Goal: Task Accomplishment & Management: Use online tool/utility

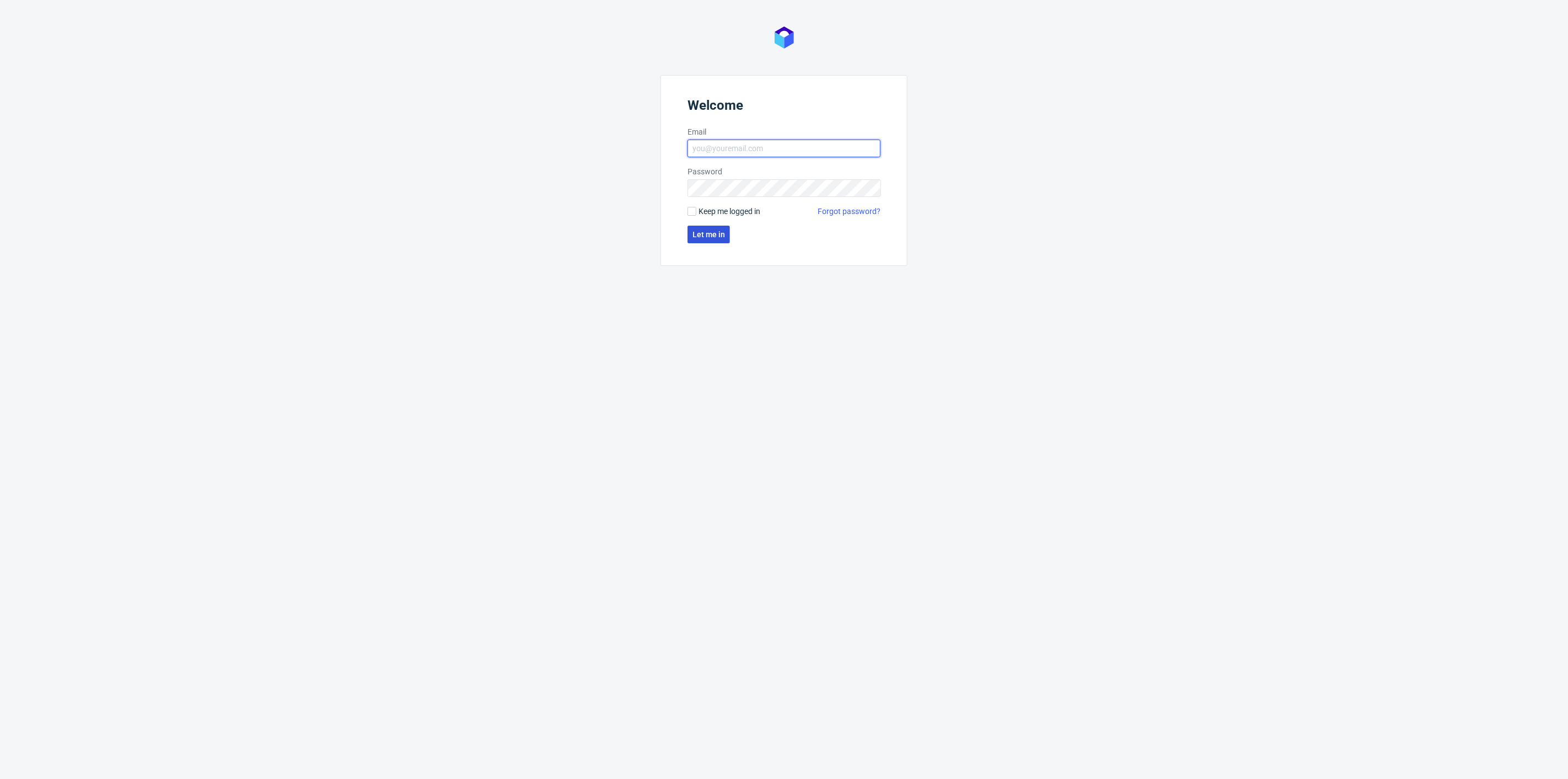
type input "[PERSON_NAME][EMAIL_ADDRESS][DOMAIN_NAME]"
click at [718, 239] on span "Let me in" at bounding box center [709, 234] width 33 height 8
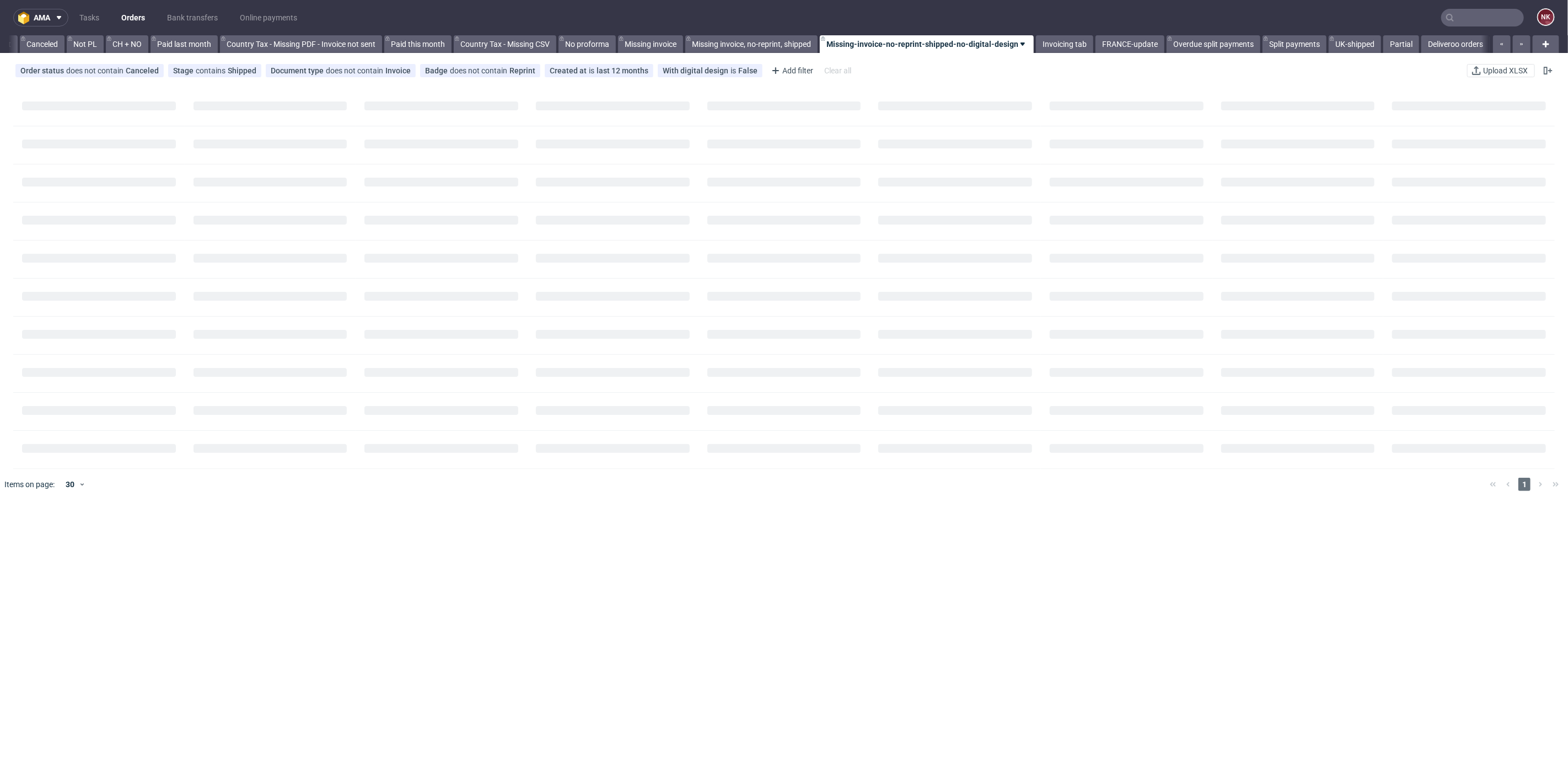
scroll to position [0, 1070]
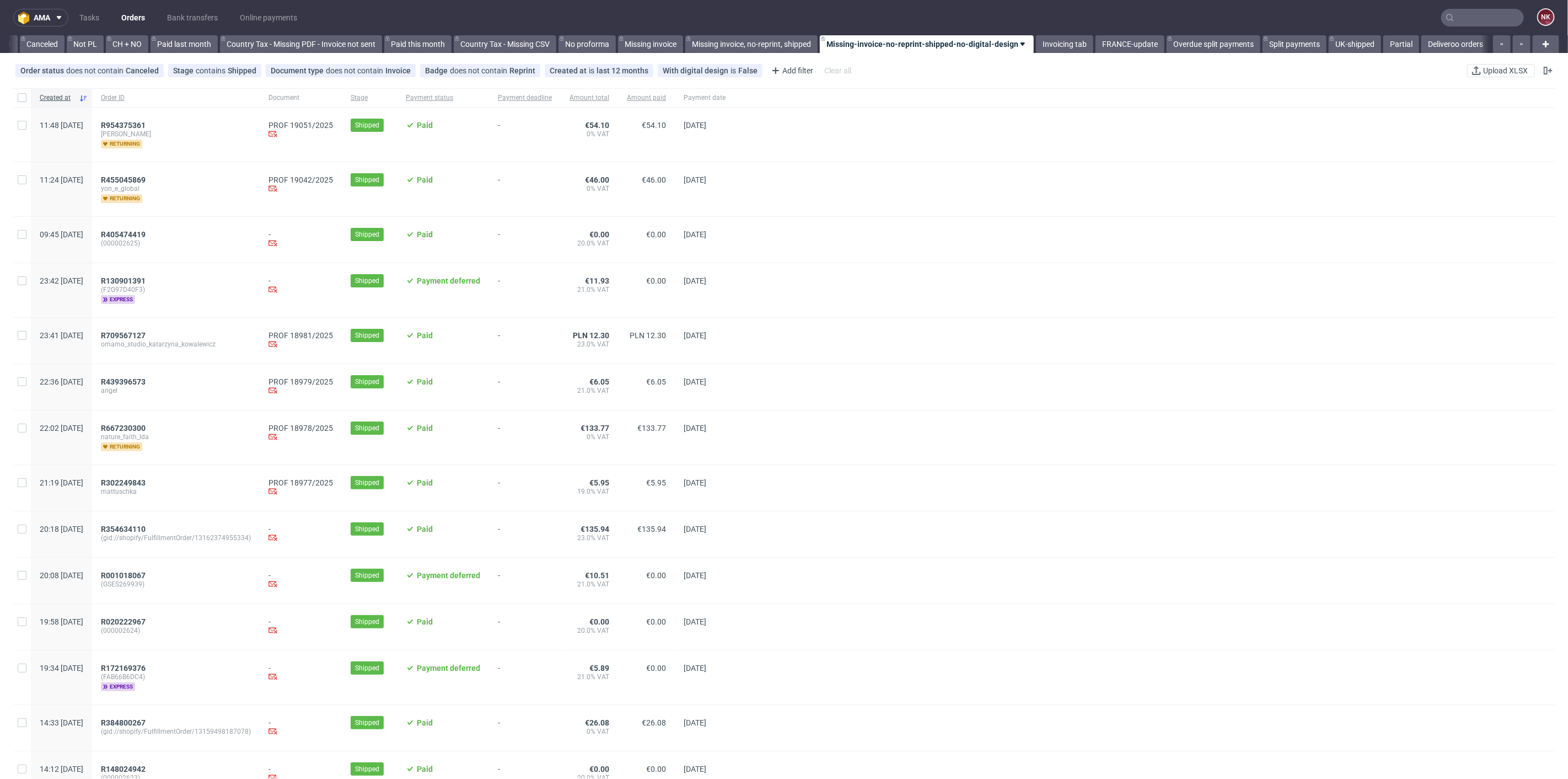
click at [538, 186] on span "-" at bounding box center [525, 189] width 54 height 28
click at [1267, 348] on div at bounding box center [1144, 341] width 821 height 45
click at [208, 10] on link "Bank transfers" at bounding box center [192, 17] width 64 height 18
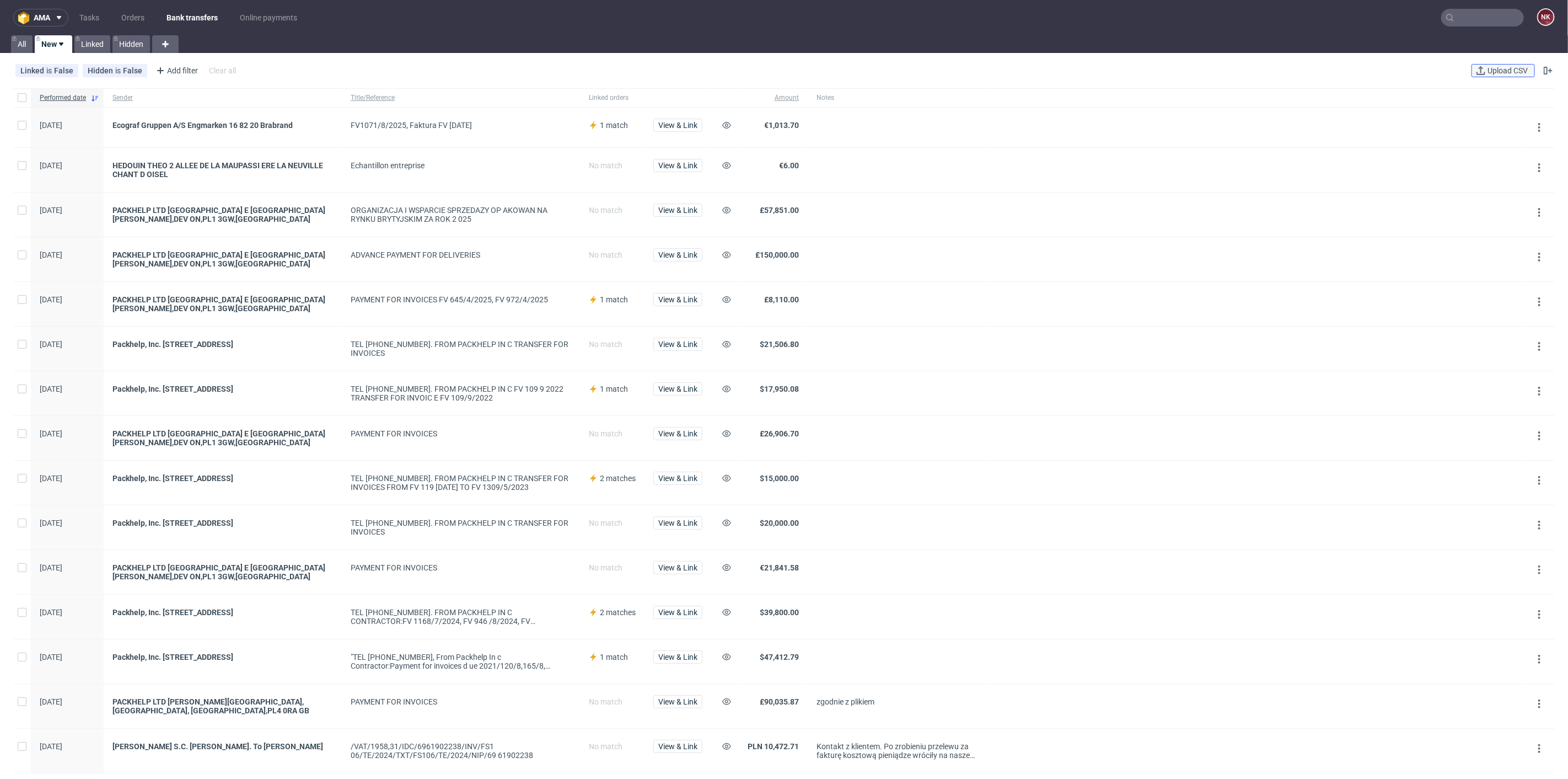
click at [1482, 64] on button "Upload CSV" at bounding box center [1503, 71] width 63 height 14
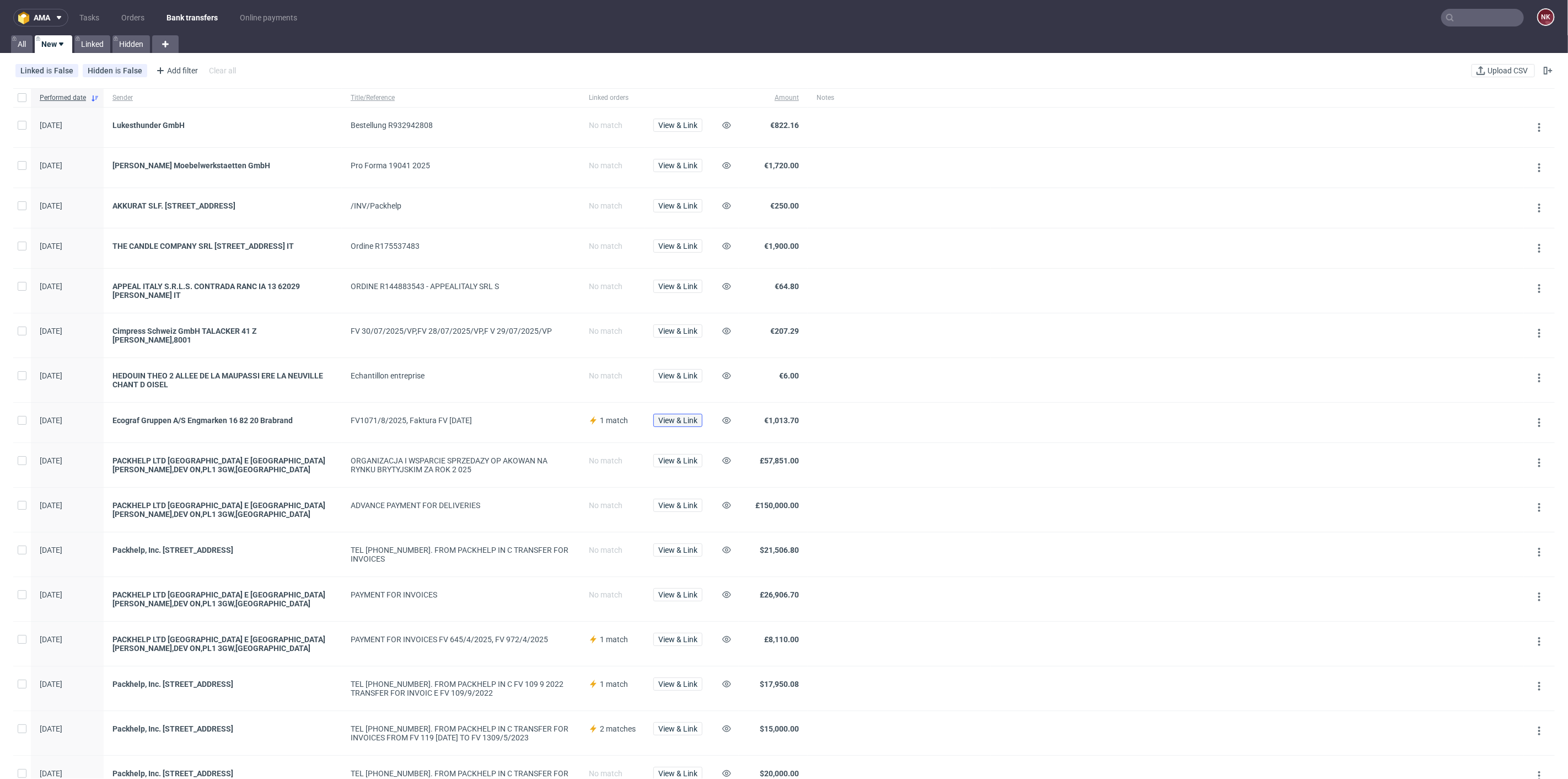
click at [680, 418] on span "View & Link" at bounding box center [678, 420] width 39 height 8
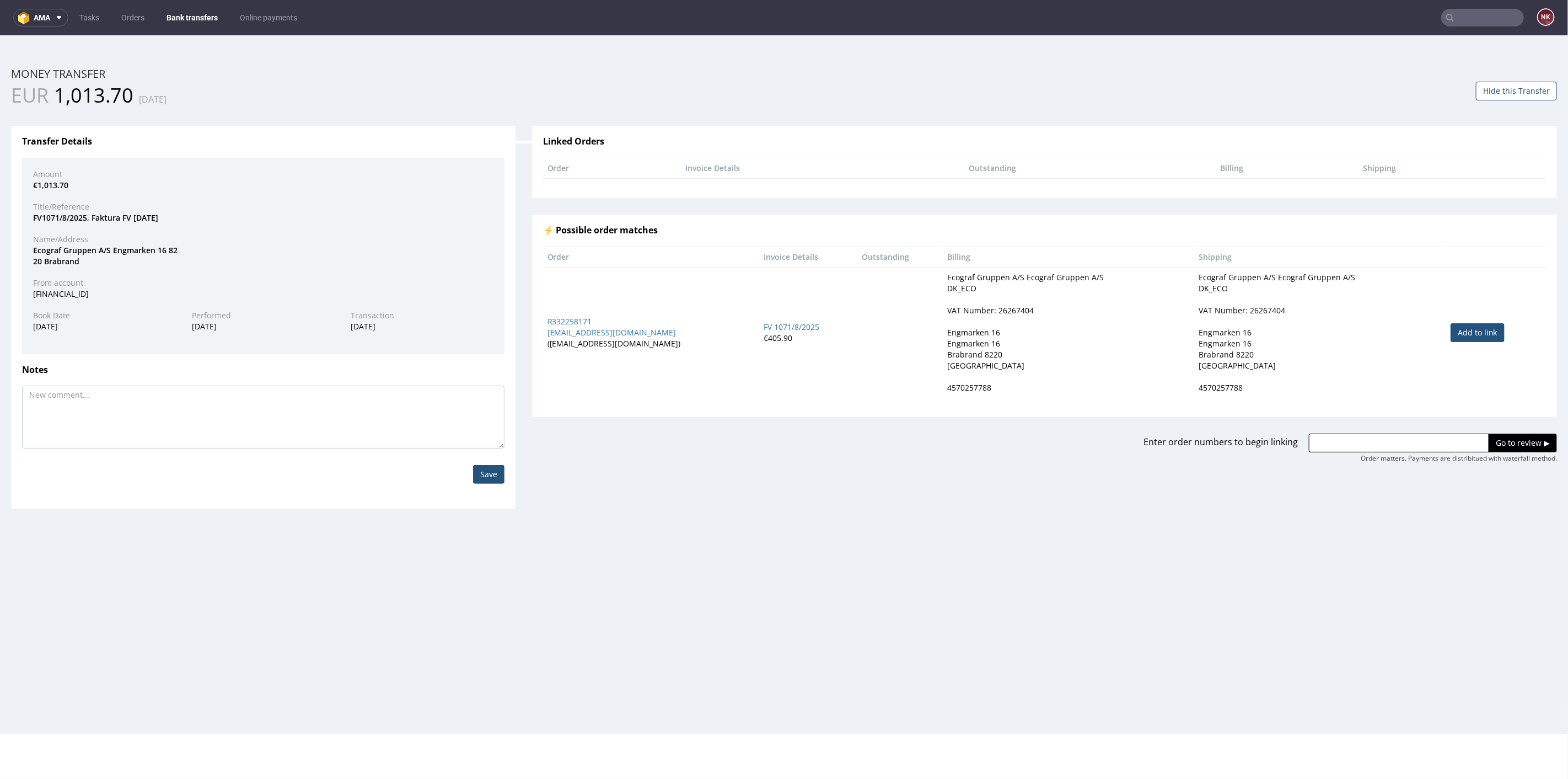
click at [837, 314] on td "FV 1071/8/2025 €405.90" at bounding box center [808, 331] width 98 height 131
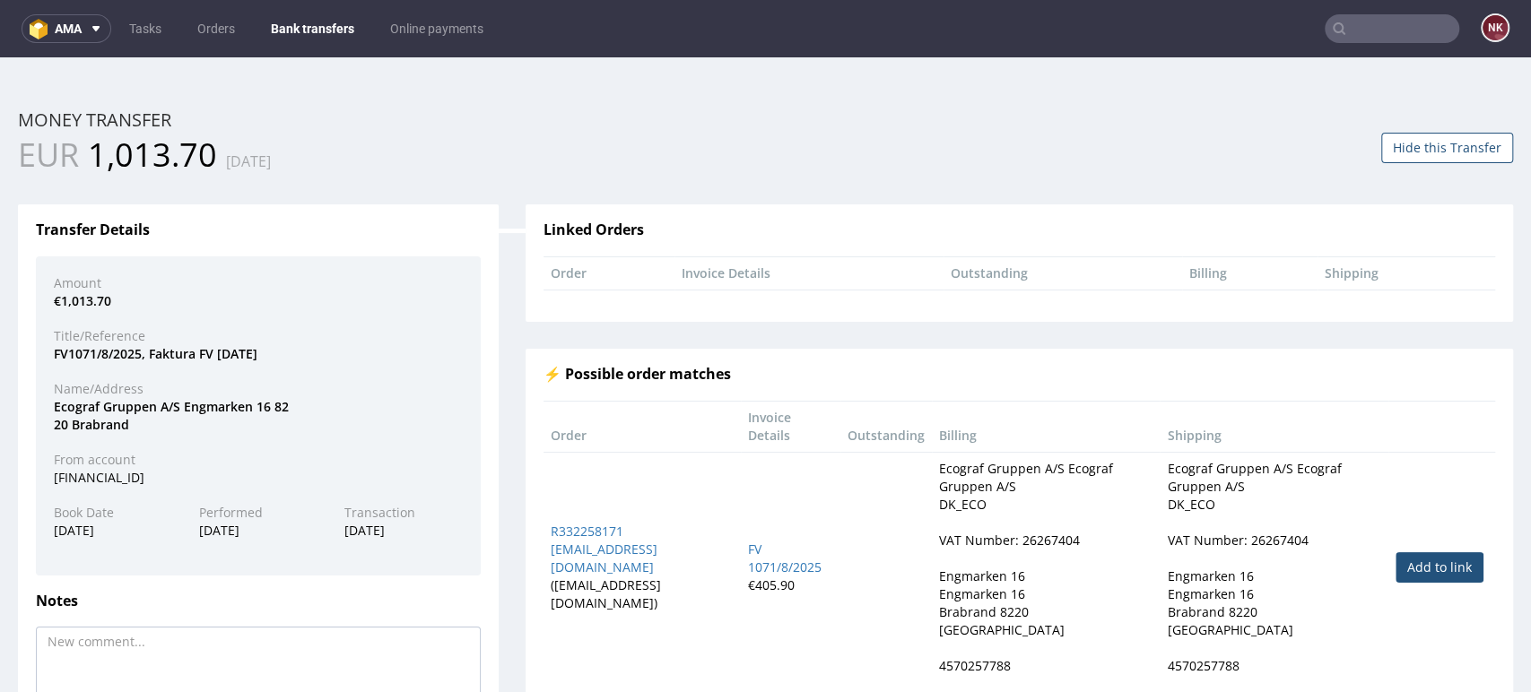
click at [991, 227] on div "Linked Orders" at bounding box center [775, 239] width 490 height 34
click at [829, 180] on div "Linked Orders Order Invoice Details Outstanding Billing Shipping ⚡ Possible ord…" at bounding box center [1019, 483] width 1015 height 611
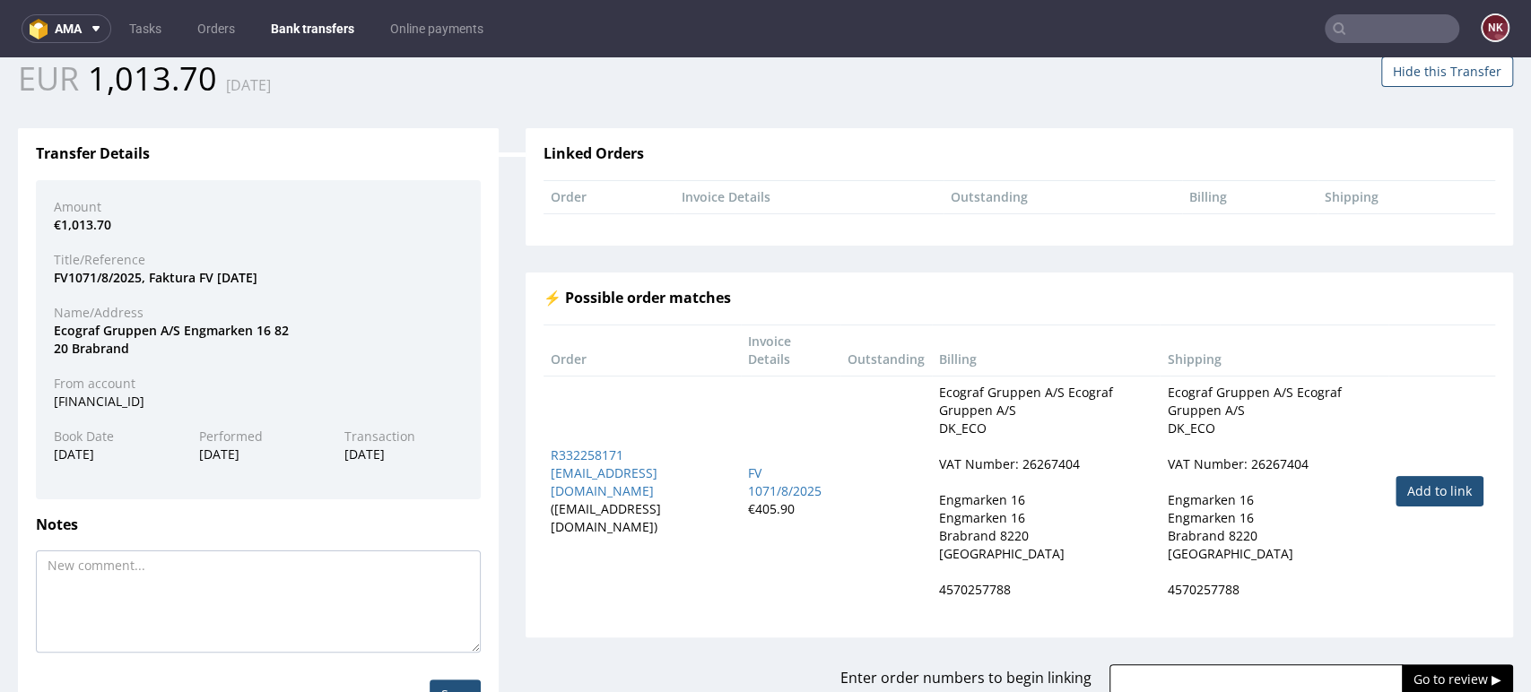
scroll to position [143, 0]
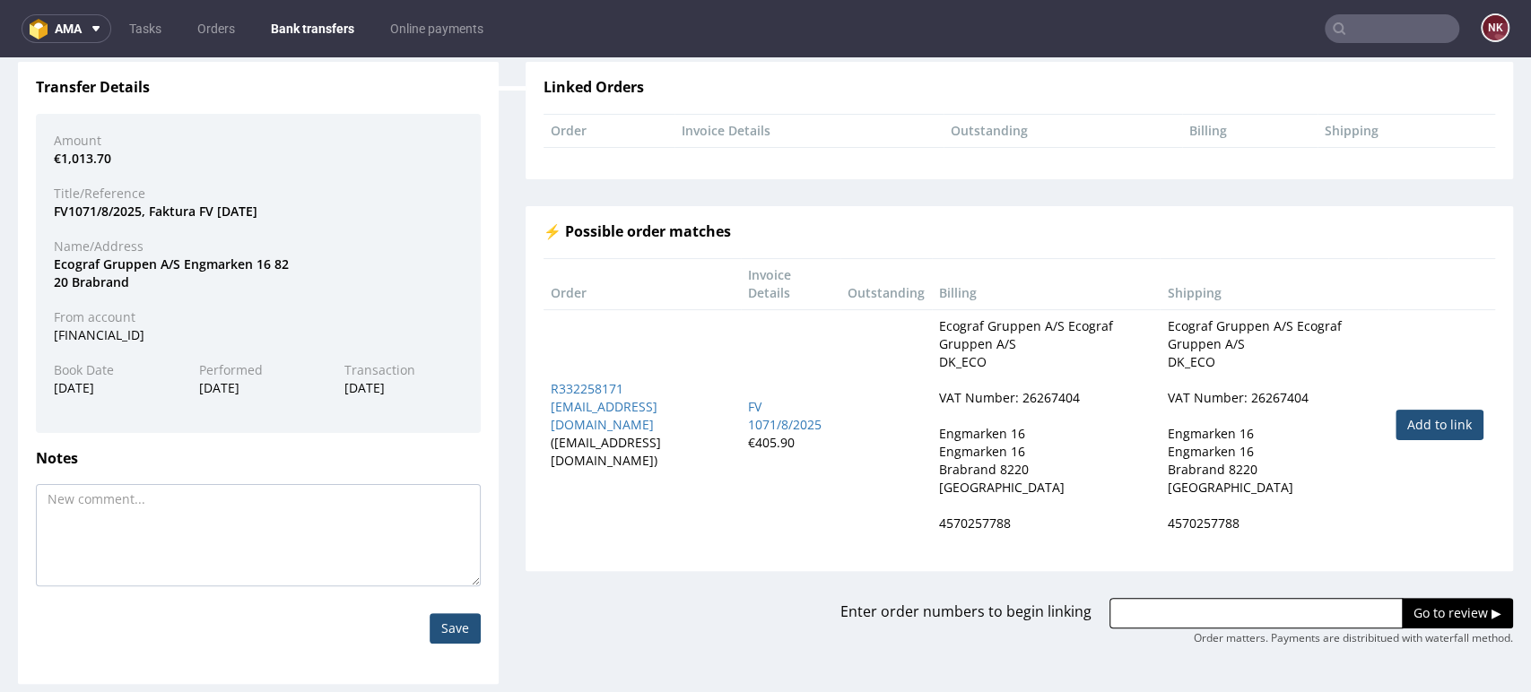
click at [1299, 598] on input "text" at bounding box center [1256, 613] width 293 height 30
paste input "R160537319"
click at [1437, 425] on link "Add to link" at bounding box center [1440, 425] width 88 height 30
type input "R160537319, , R332258171"
click at [1422, 613] on input "Go to review ▶" at bounding box center [1457, 613] width 111 height 30
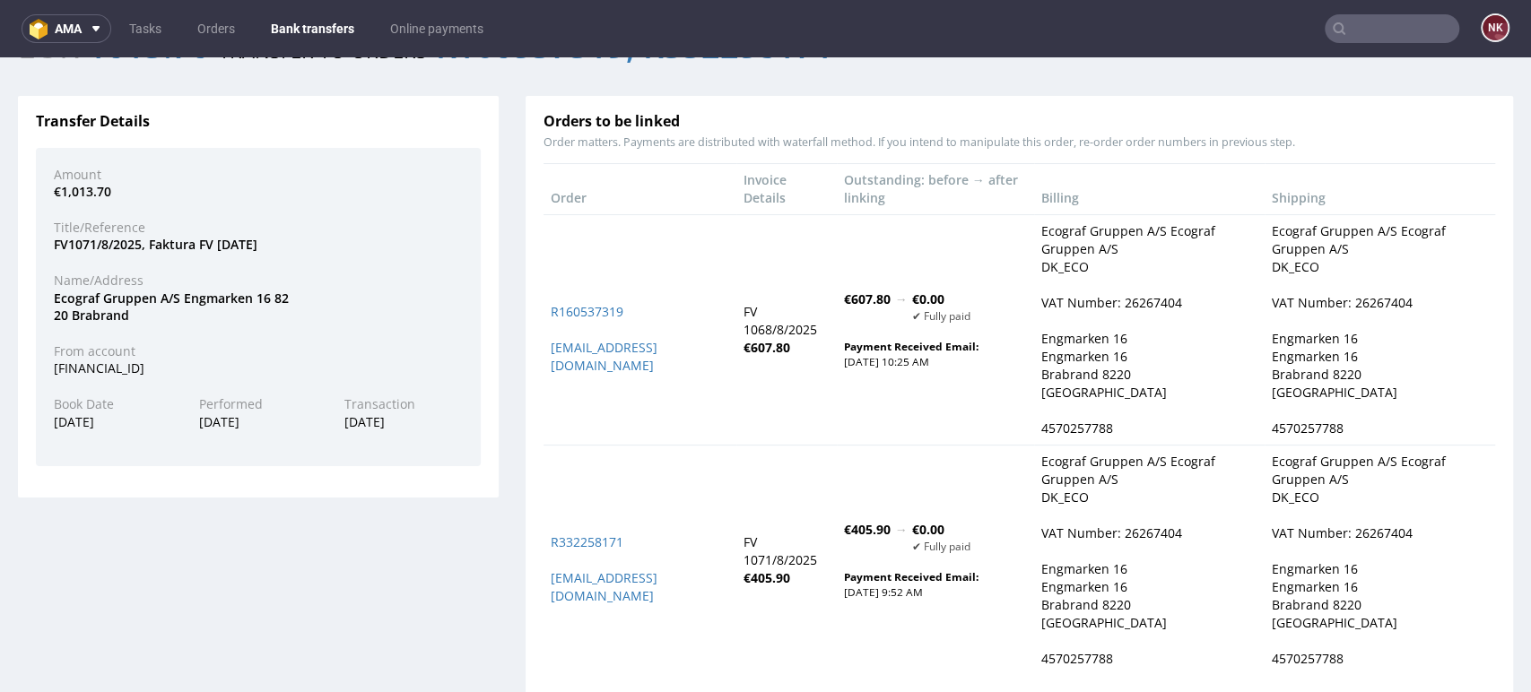
scroll to position [228, 0]
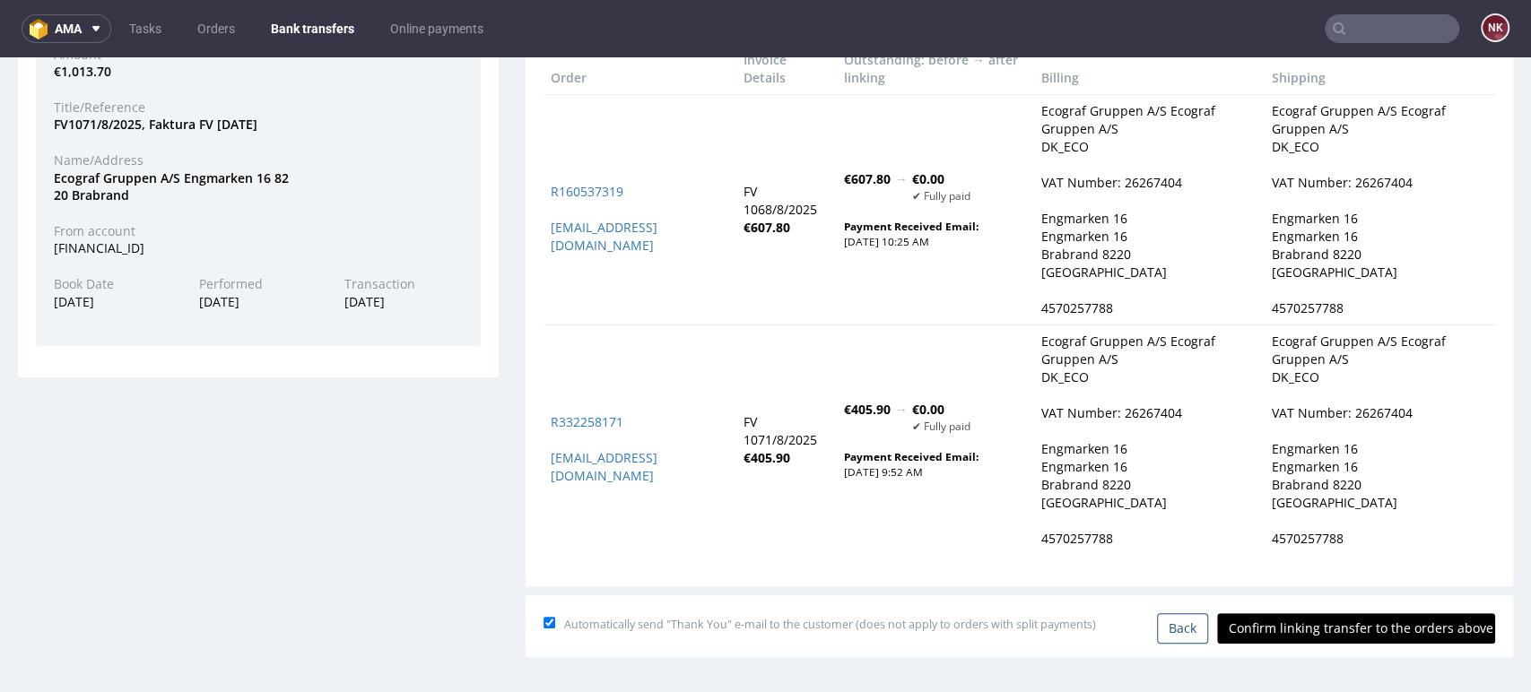
click at [1320, 626] on input "Confirm linking transfer to the orders above" at bounding box center [1356, 629] width 278 height 30
type input "In progress..."
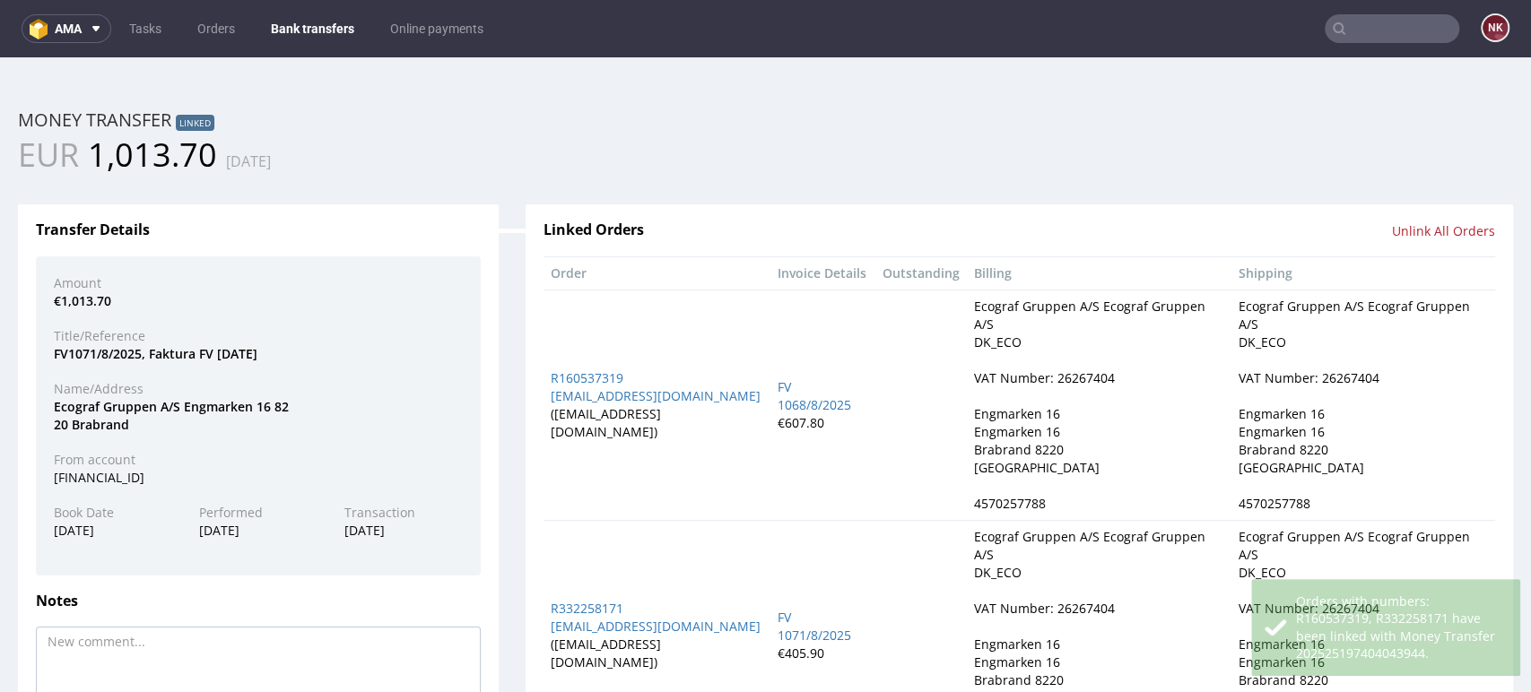
scroll to position [0, 0]
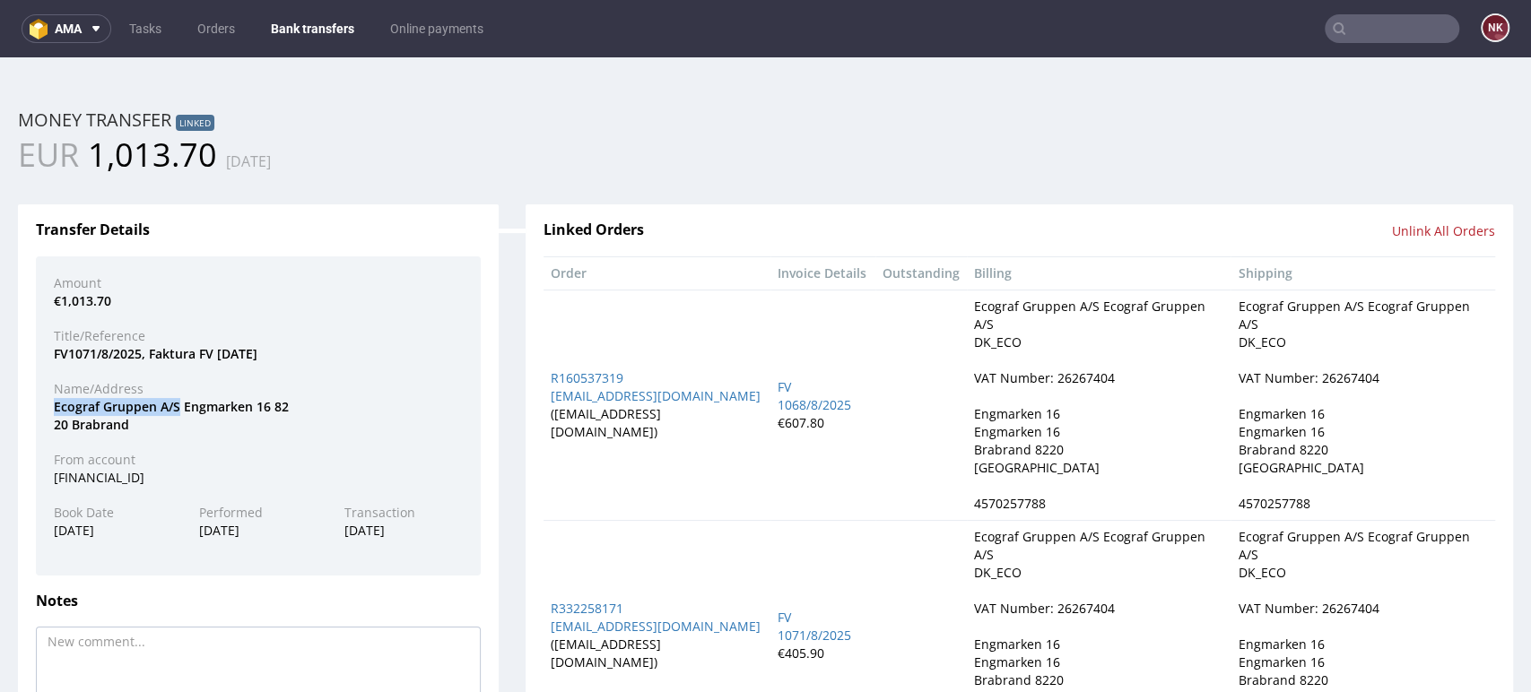
drag, startPoint x: 179, startPoint y: 404, endPoint x: 43, endPoint y: 406, distance: 136.4
click at [43, 406] on div "Ecograf Gruppen A/S Engmarken 16 82 20 Brabrand" at bounding box center [258, 415] width 436 height 35
copy div "Ecograf Gruppen A/S"
click at [298, 33] on link "Bank transfers" at bounding box center [312, 28] width 105 height 29
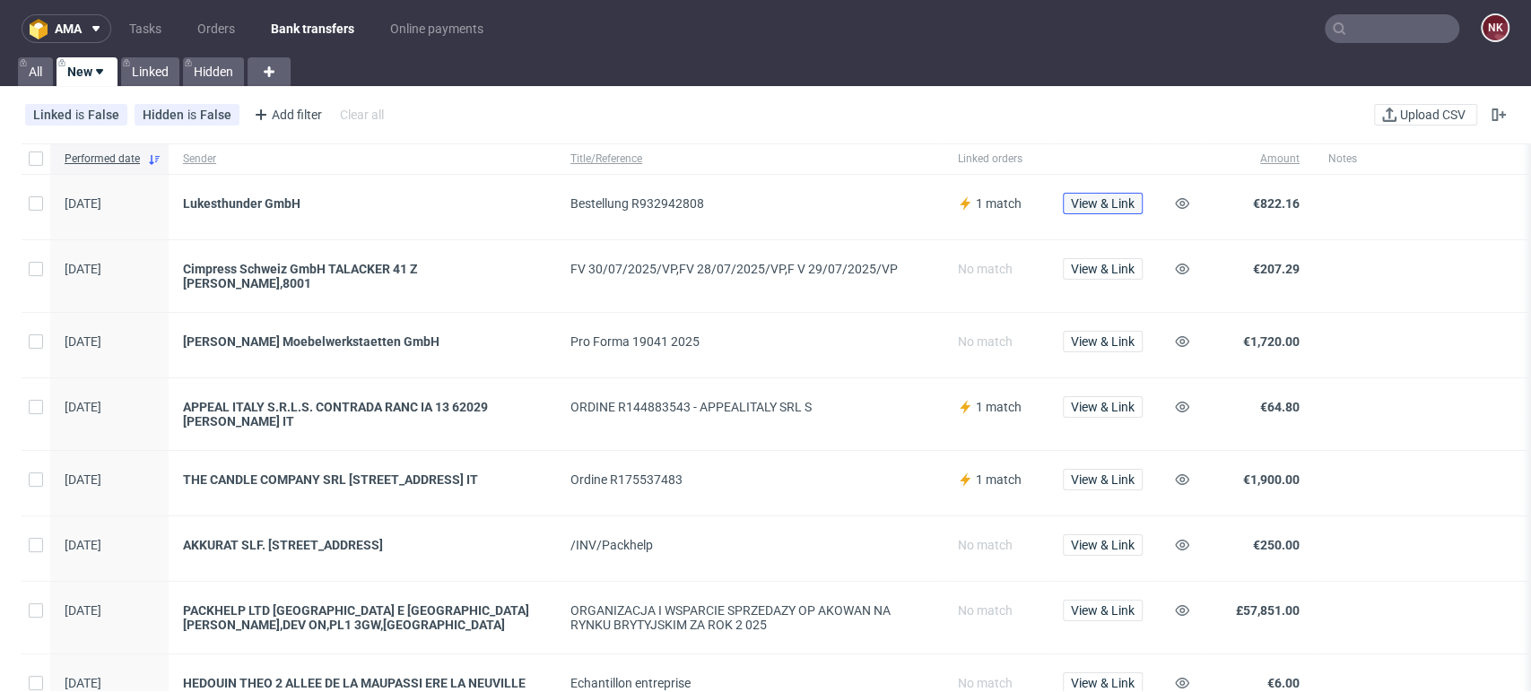
click at [1105, 202] on span "View & Link" at bounding box center [1103, 203] width 64 height 13
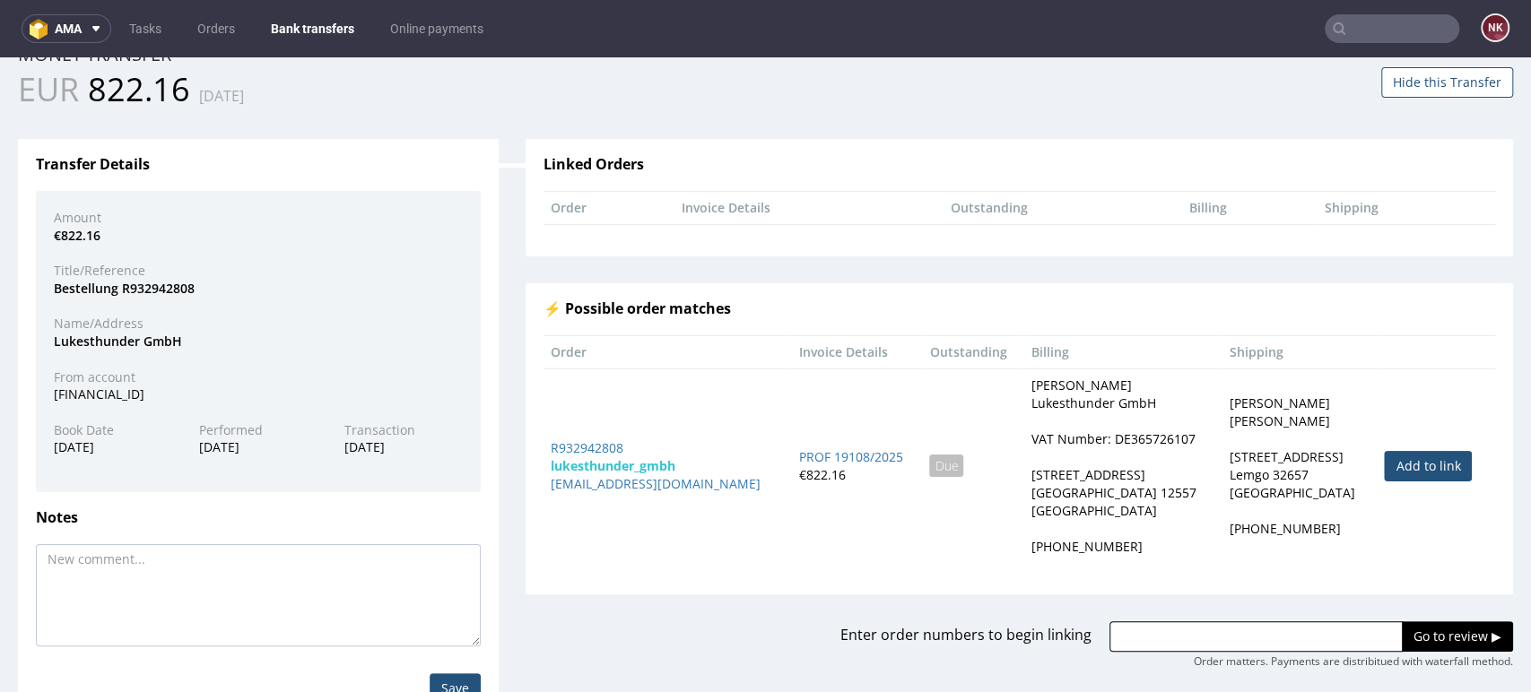
scroll to position [125, 0]
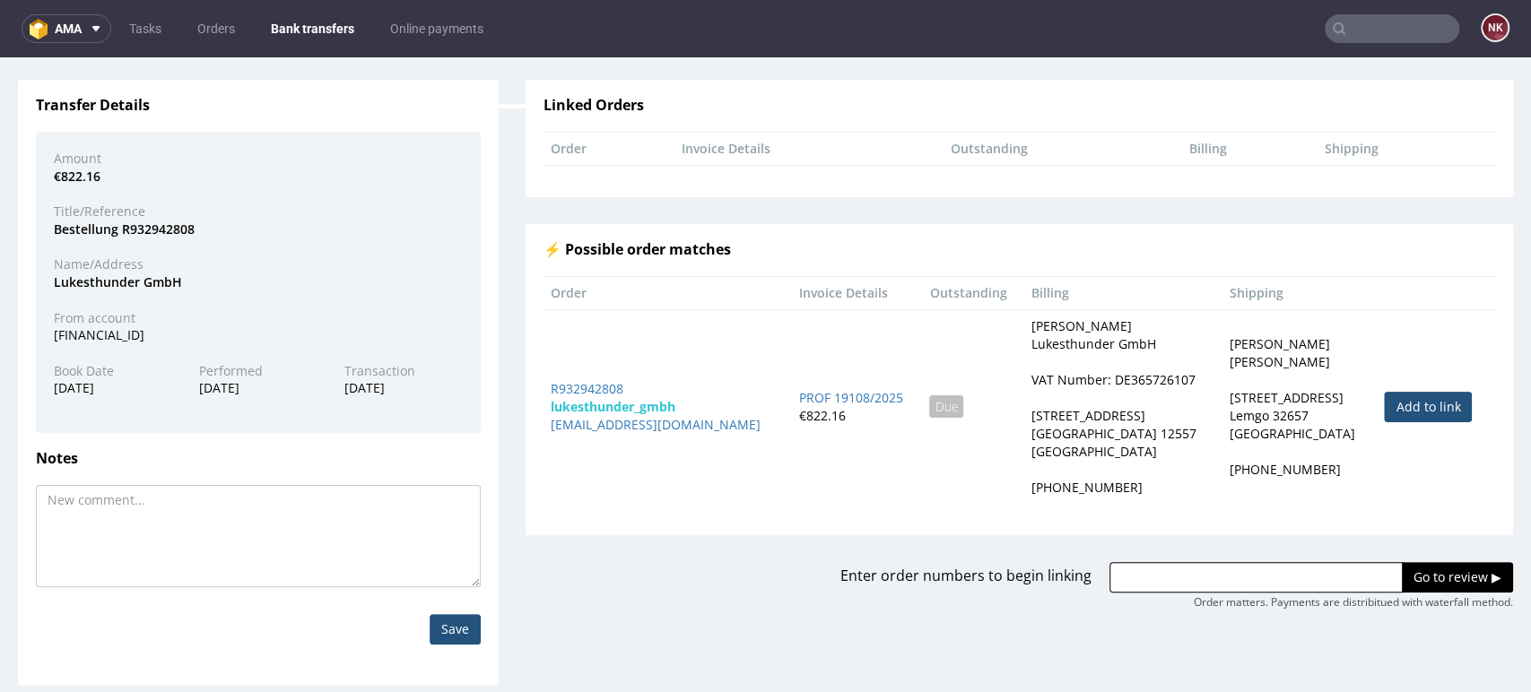
click at [1386, 413] on link "Add to link" at bounding box center [1428, 407] width 88 height 30
type input "R932942808"
click at [1402, 588] on input "Go to review ▶" at bounding box center [1457, 577] width 111 height 30
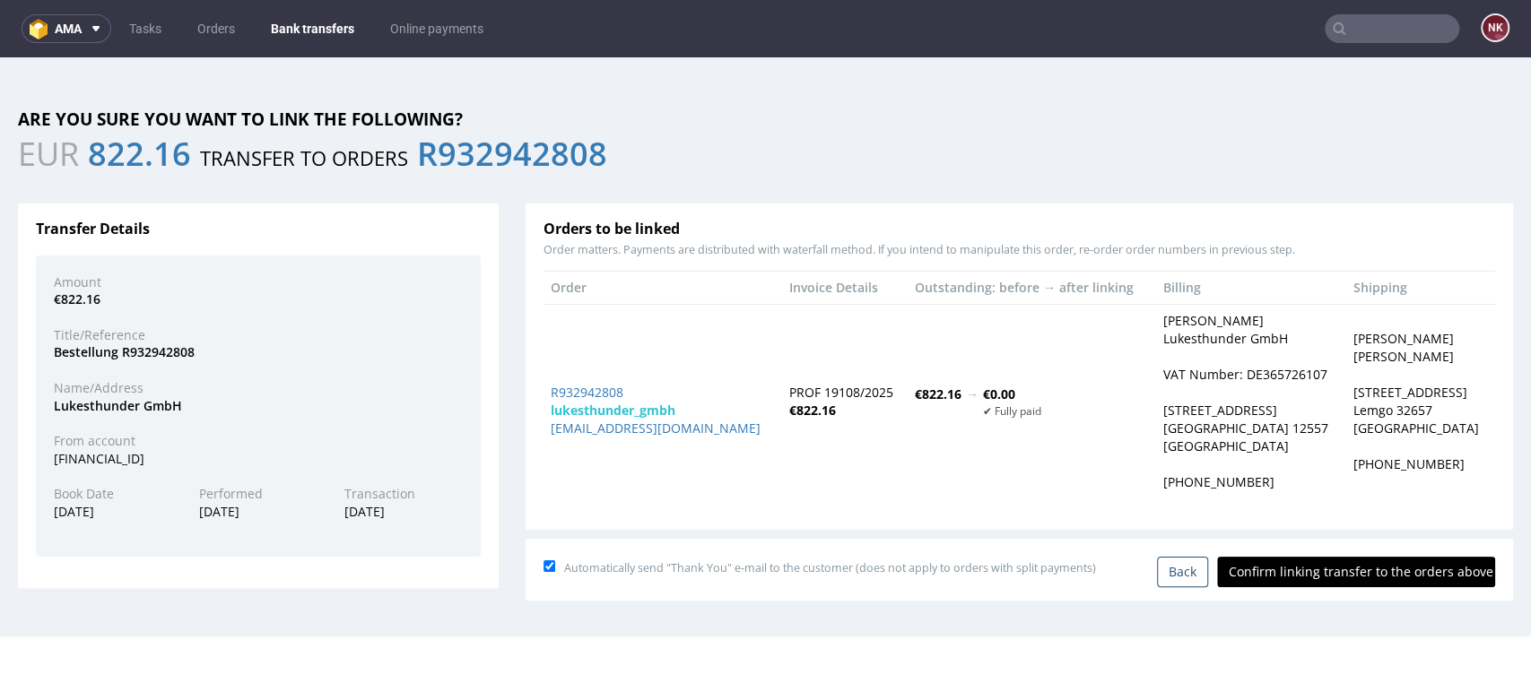
scroll to position [0, 0]
click at [1349, 574] on input "Confirm linking transfer to the orders above" at bounding box center [1356, 572] width 278 height 30
type input "In progress..."
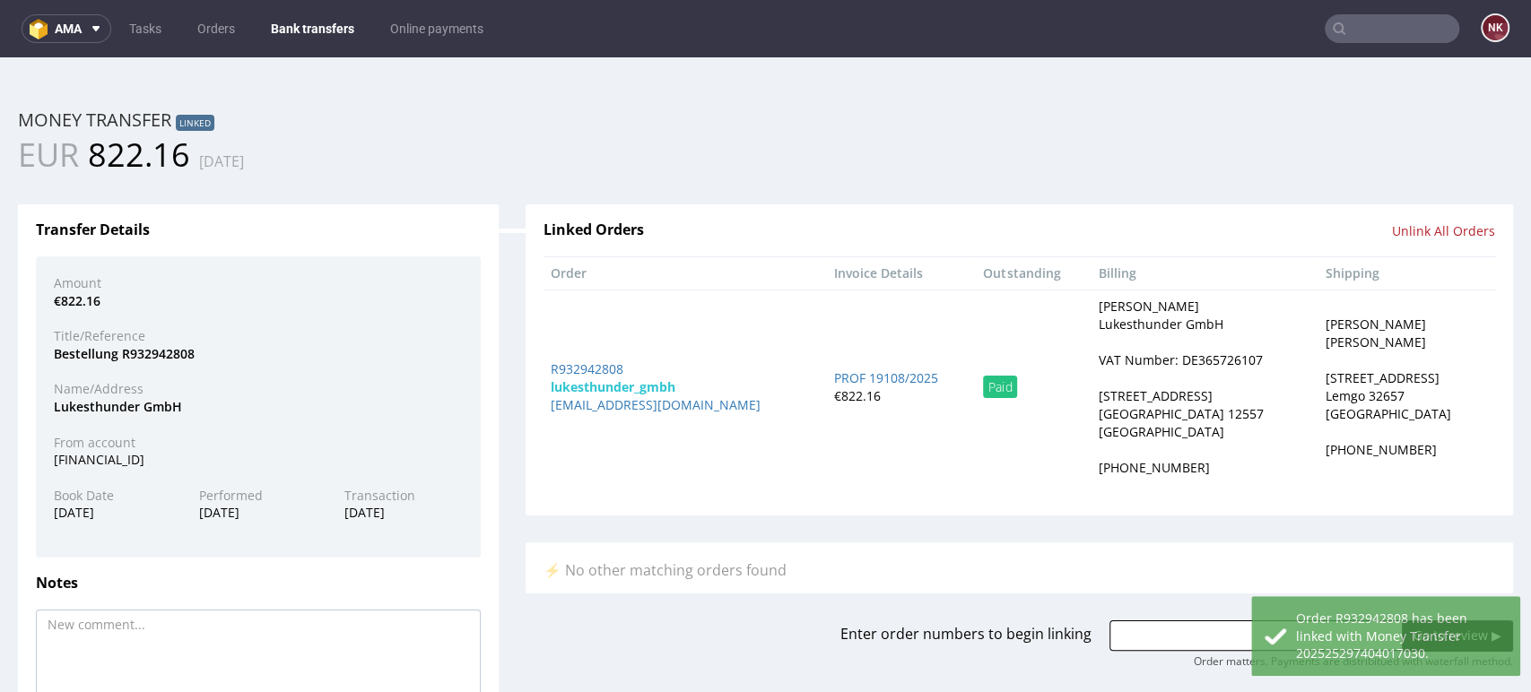
click at [295, 18] on link "Bank transfers" at bounding box center [312, 28] width 105 height 29
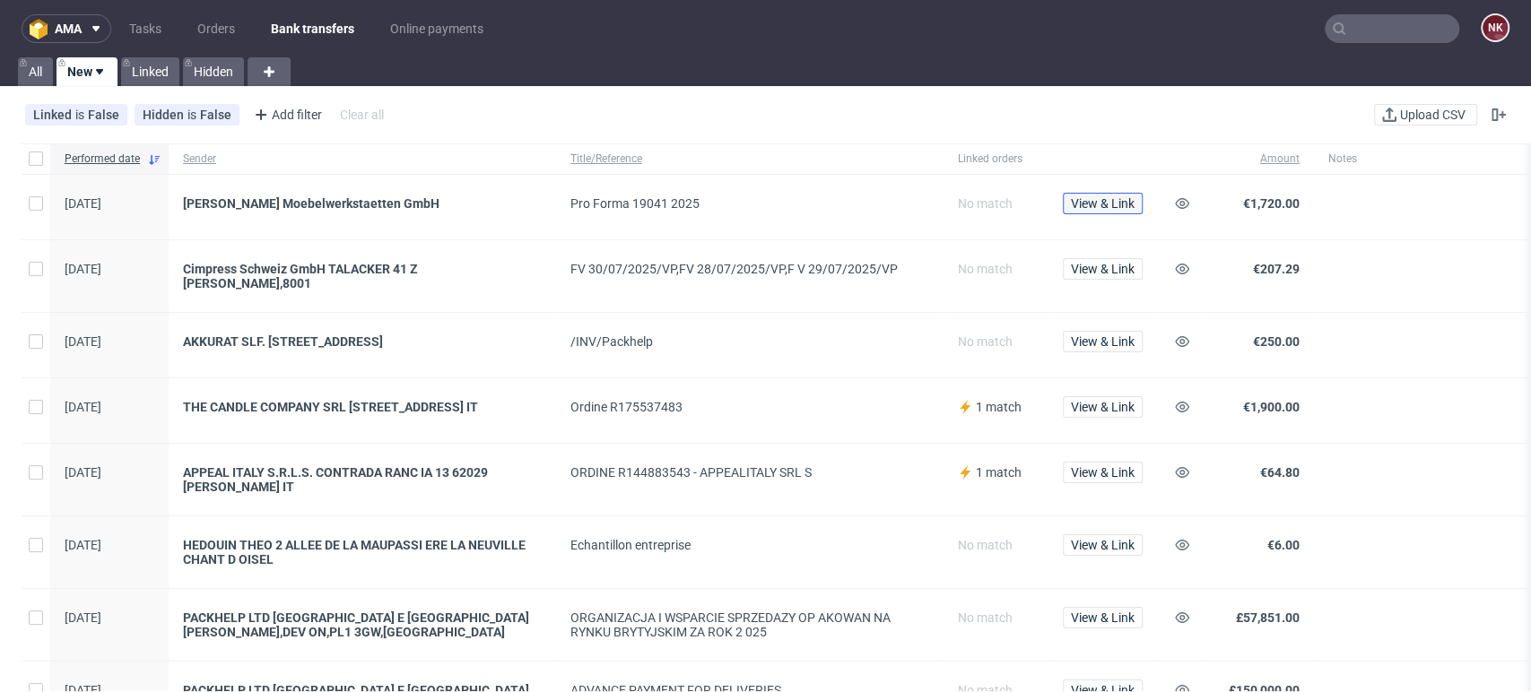
click at [1107, 205] on span "View & Link" at bounding box center [1103, 203] width 64 height 13
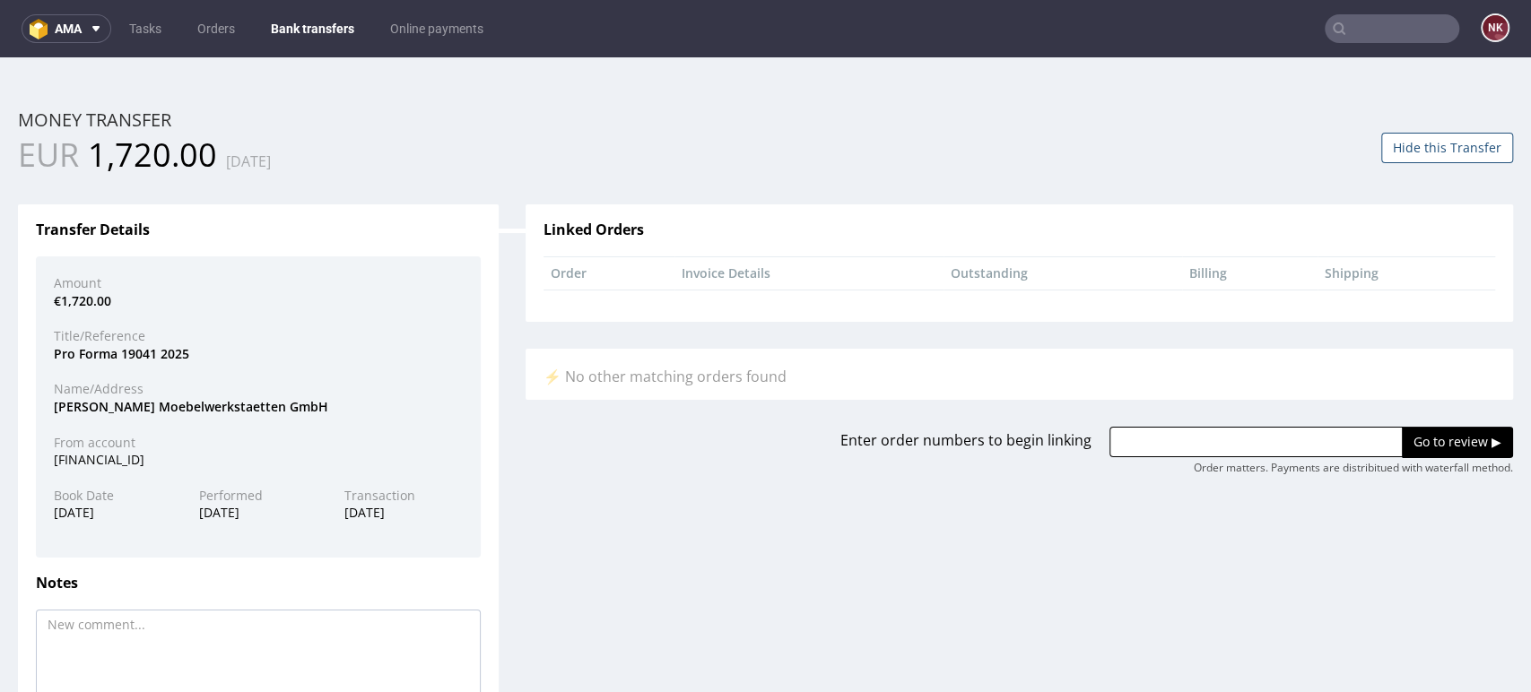
click at [88, 407] on div "Mueller Moebelwerkstaetten GmbH" at bounding box center [258, 407] width 436 height 18
copy div "Mueller"
click at [1137, 436] on input "text" at bounding box center [1256, 442] width 293 height 30
paste input "R120174356"
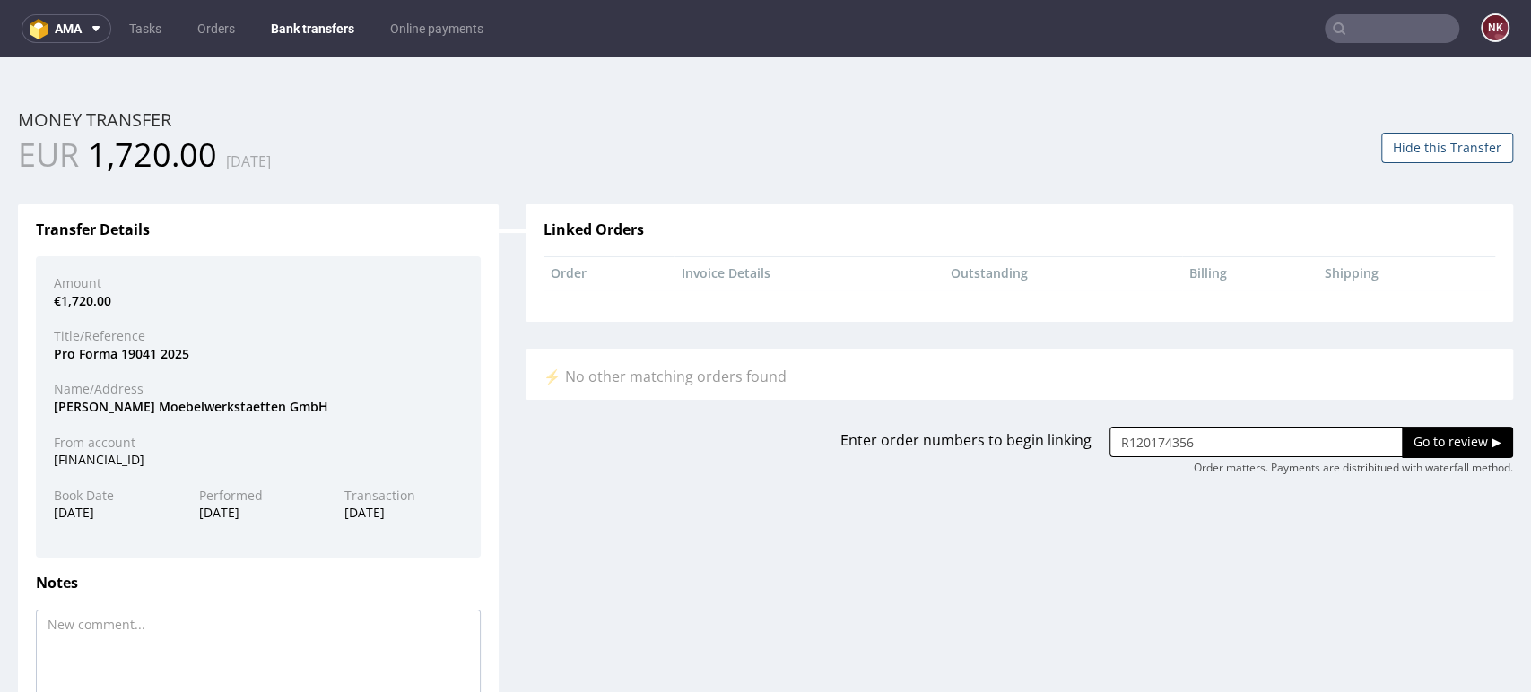
type input "R120174356"
click at [1419, 438] on input "Go to review ▶" at bounding box center [1457, 442] width 111 height 30
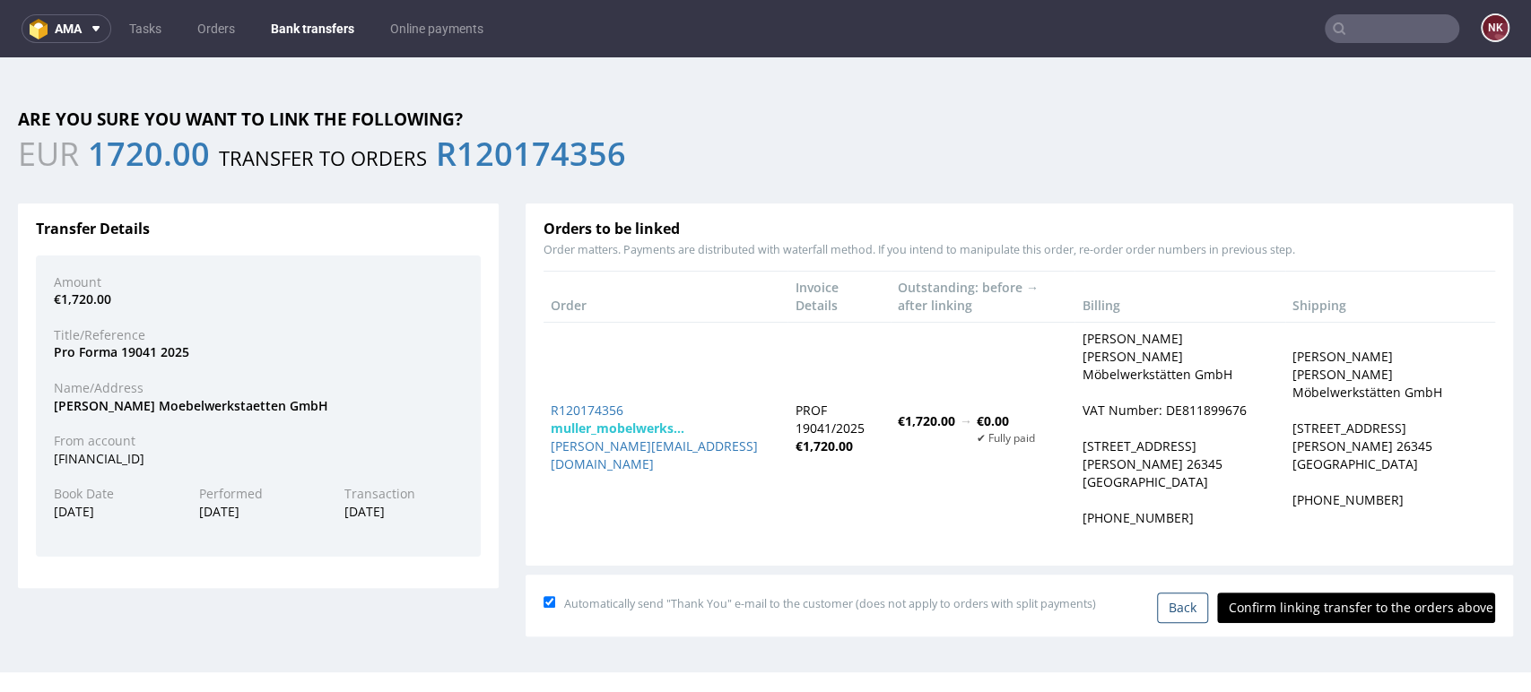
click at [1301, 593] on input "Confirm linking transfer to the orders above" at bounding box center [1356, 608] width 278 height 30
type input "In progress..."
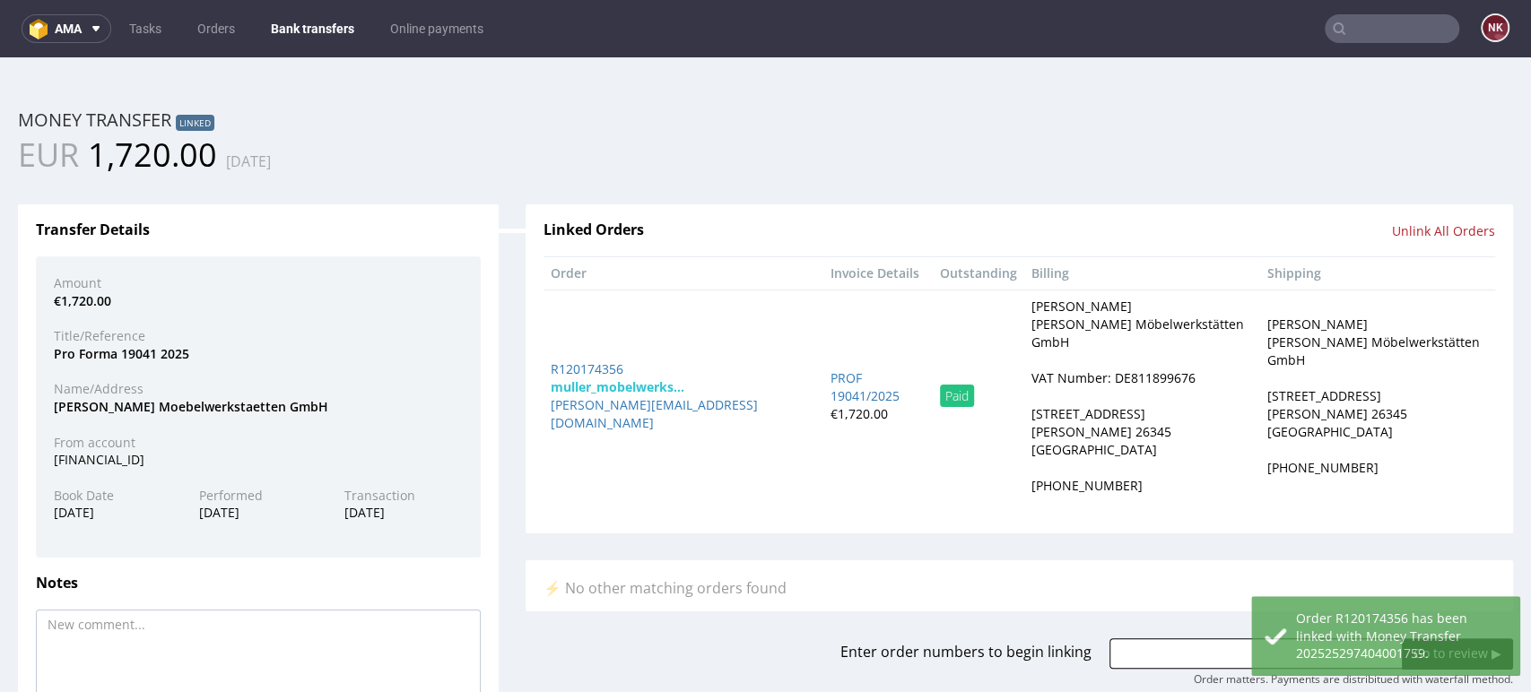
click at [300, 28] on link "Bank transfers" at bounding box center [312, 28] width 105 height 29
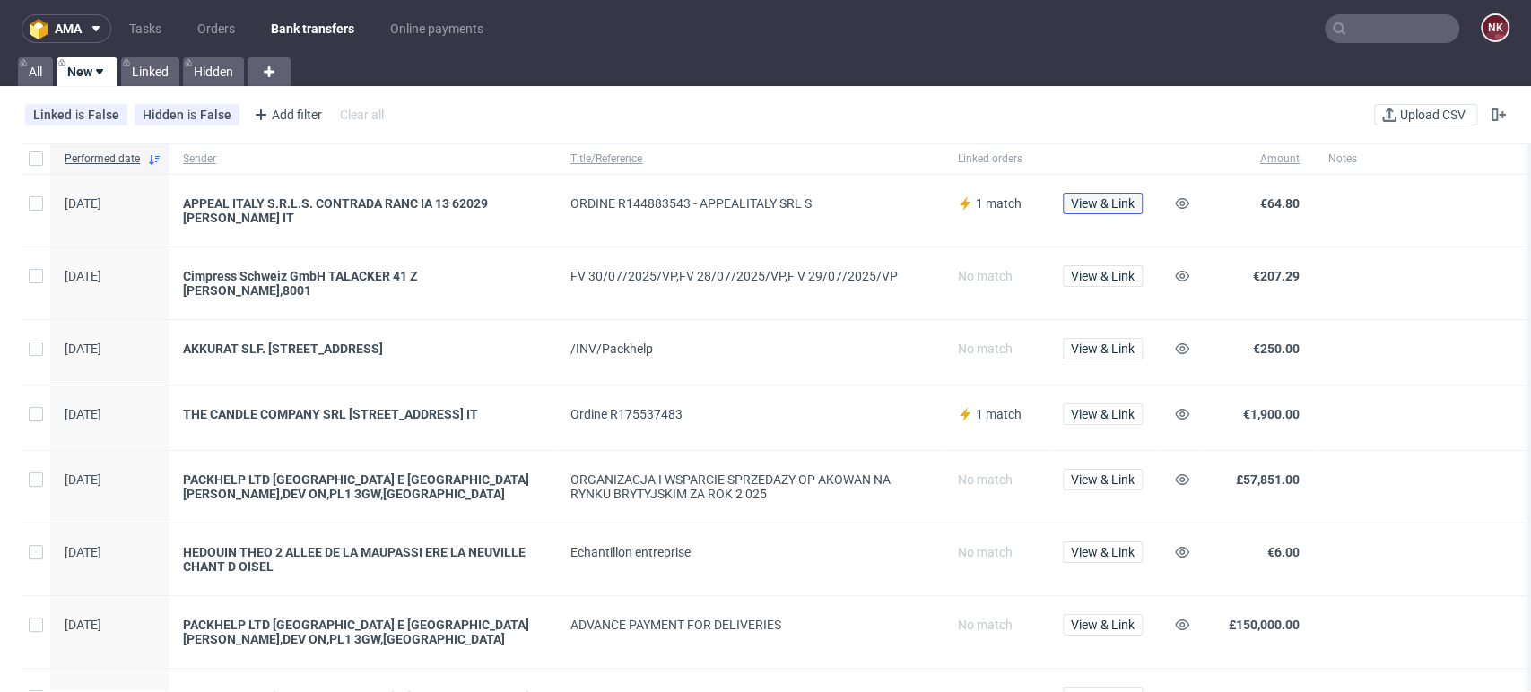
click at [1071, 201] on span "View & Link" at bounding box center [1103, 203] width 64 height 13
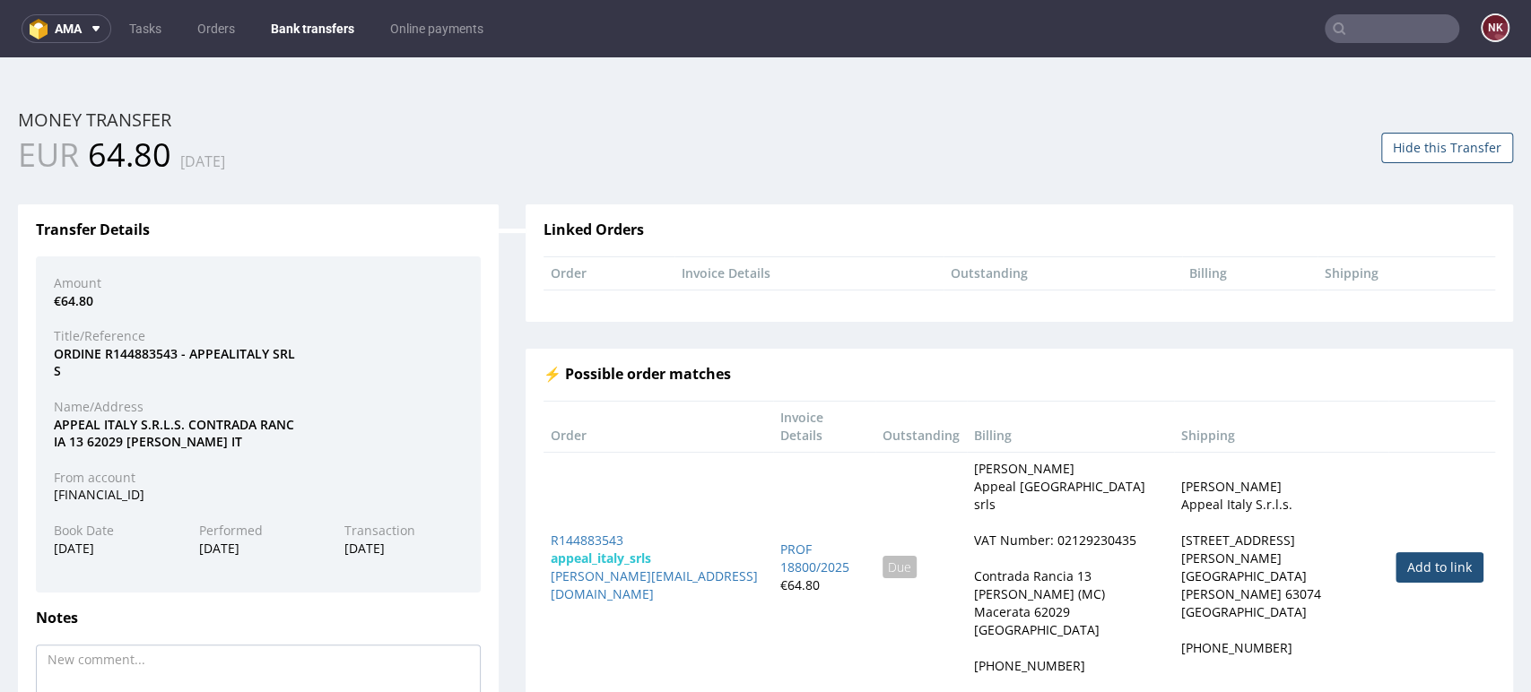
click at [1398, 553] on link "Add to link" at bounding box center [1440, 568] width 88 height 30
type input "R144883543"
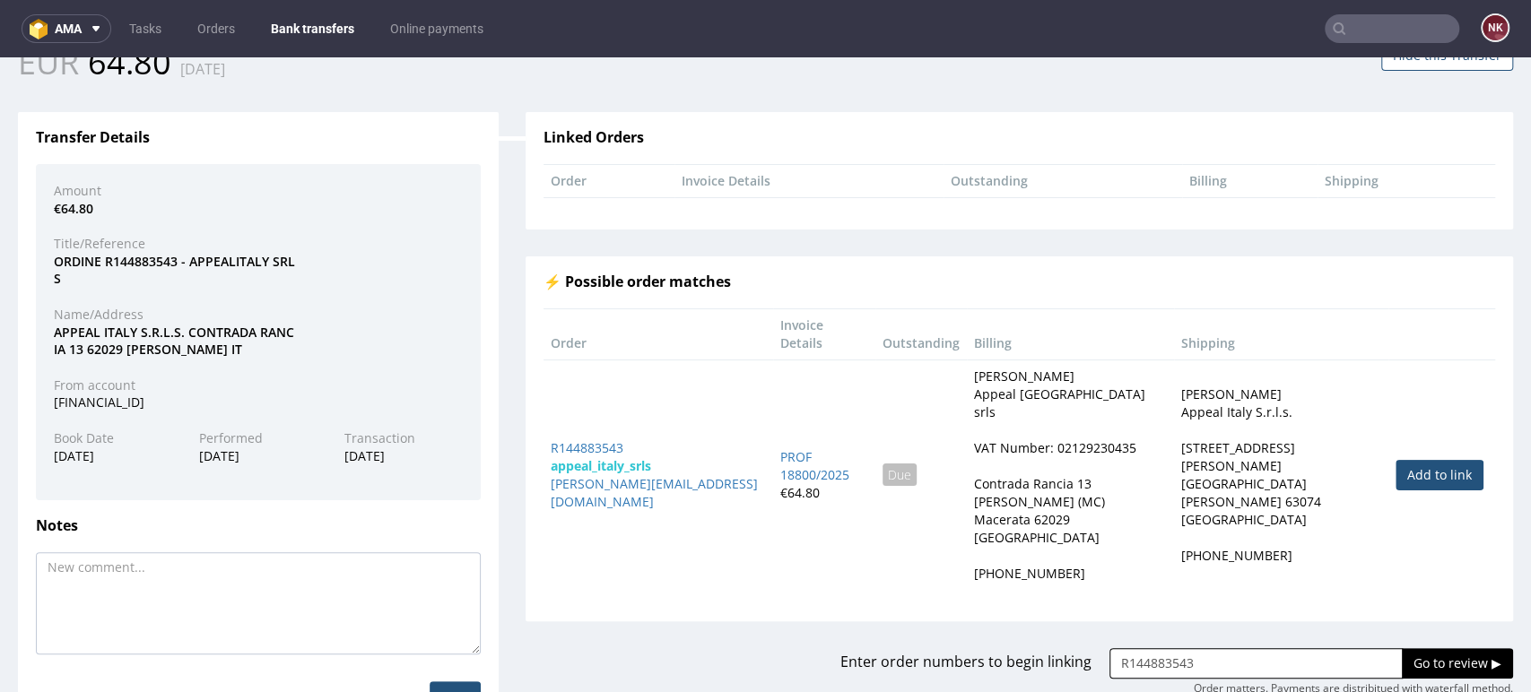
scroll to position [160, 0]
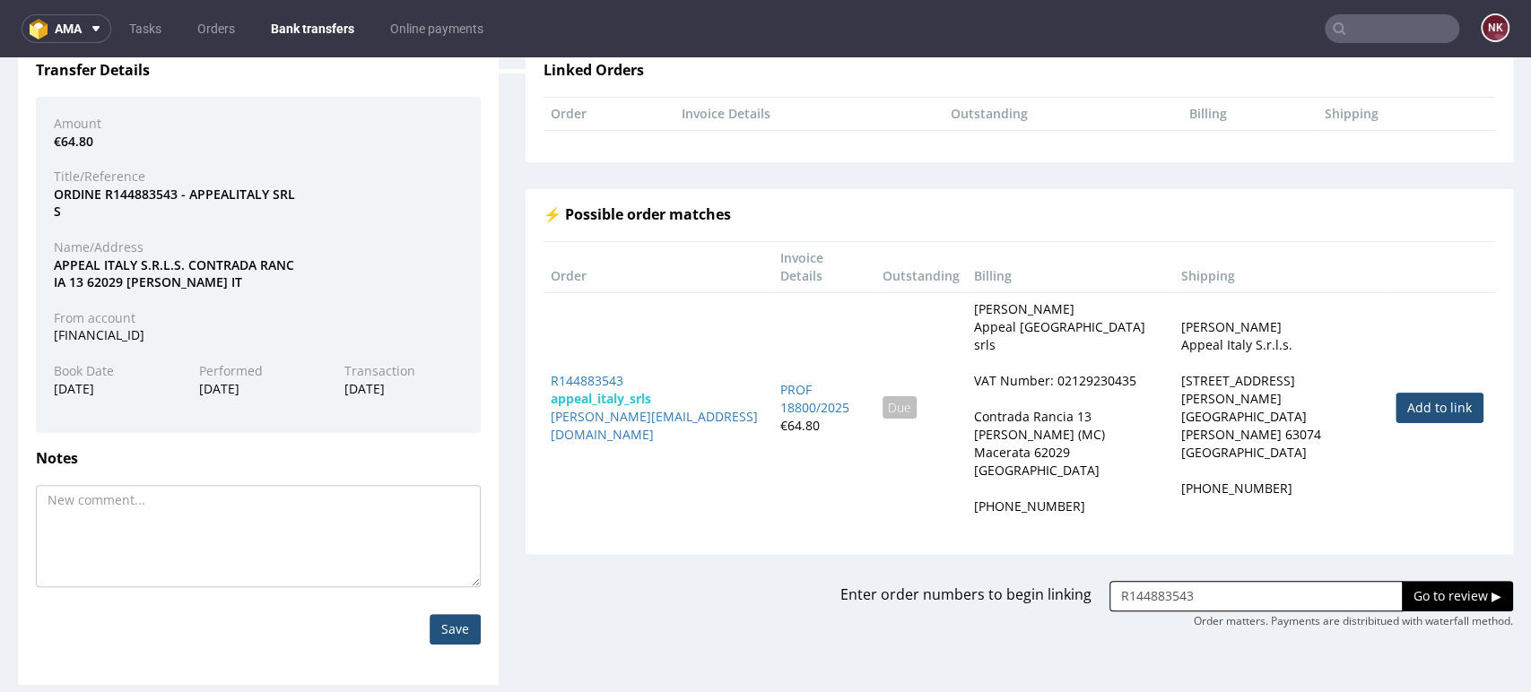
click at [1402, 581] on input "Go to review ▶" at bounding box center [1457, 596] width 111 height 30
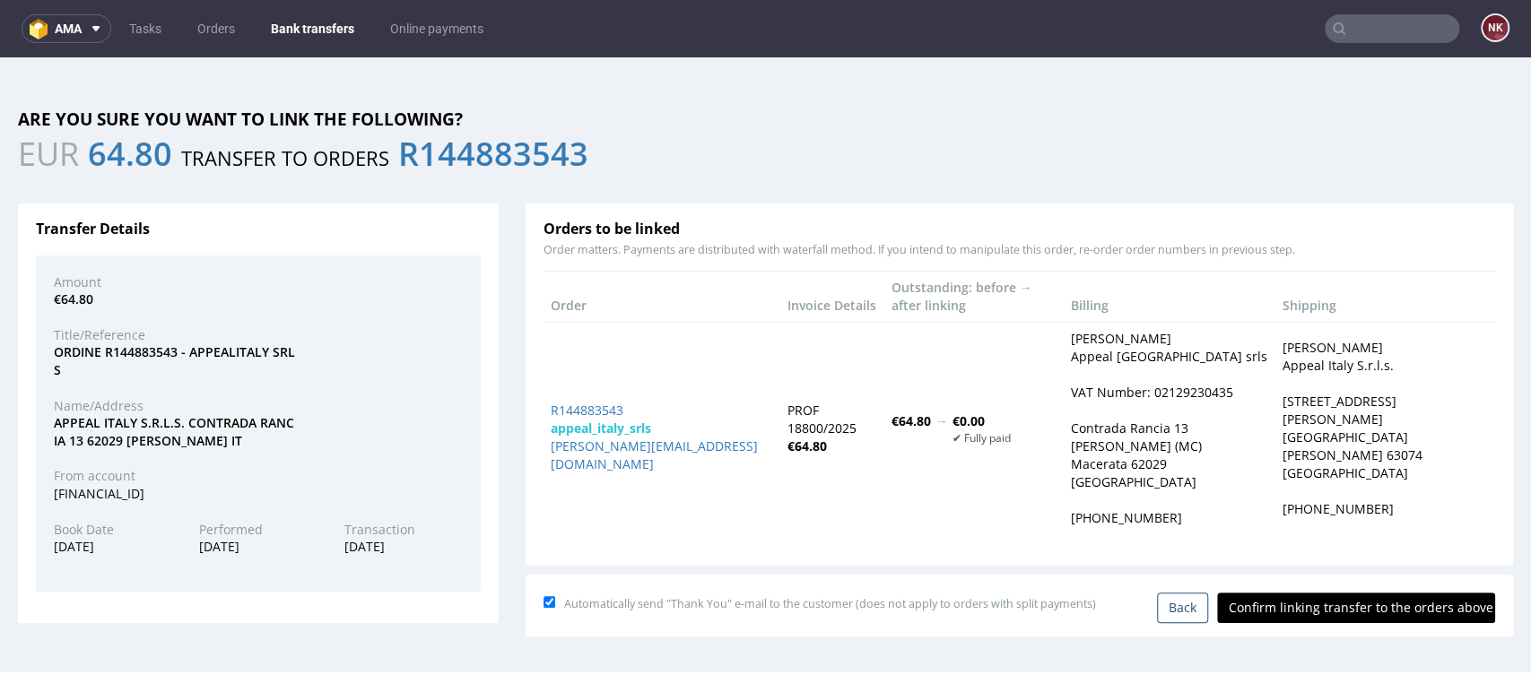
scroll to position [0, 0]
click at [1328, 593] on input "Confirm linking transfer to the orders above" at bounding box center [1356, 608] width 278 height 30
type input "In progress..."
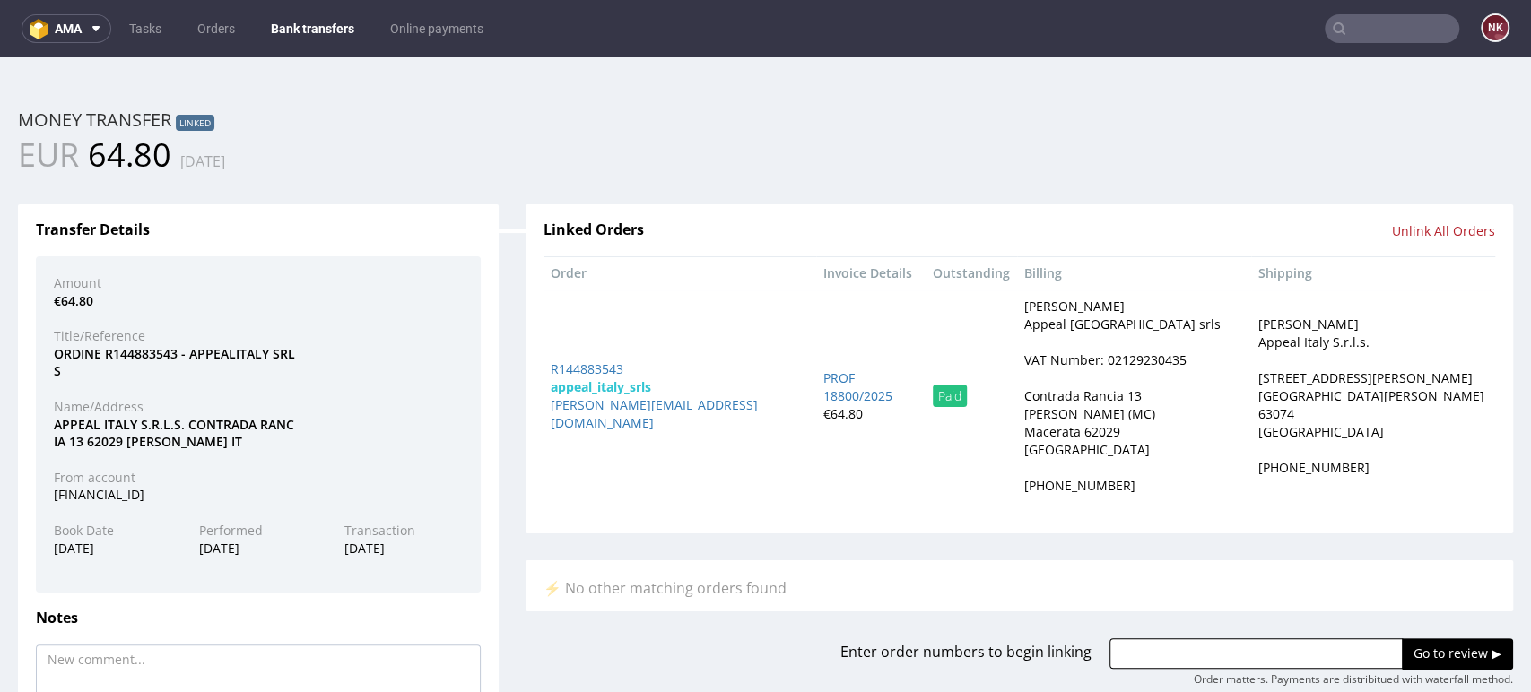
click at [294, 15] on link "Bank transfers" at bounding box center [312, 28] width 105 height 29
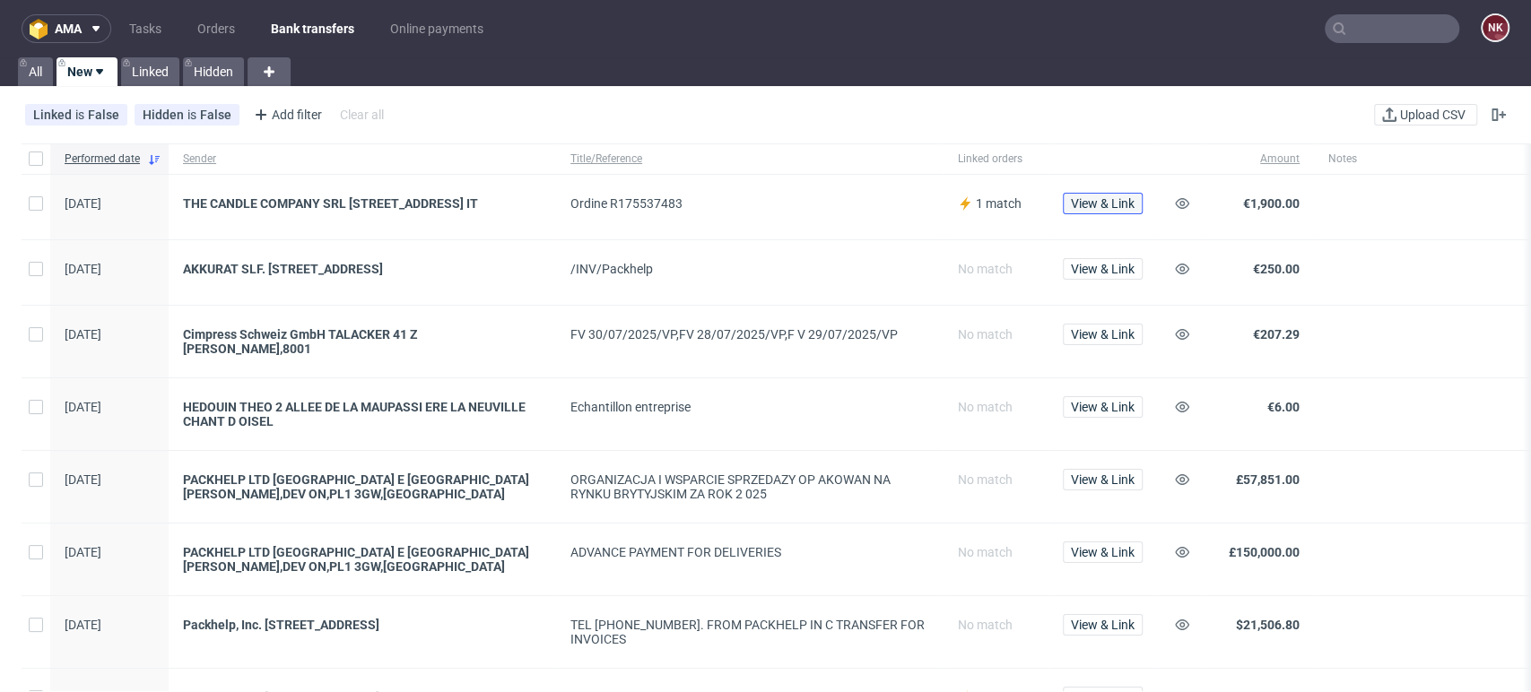
click at [1085, 206] on span "View & Link" at bounding box center [1103, 203] width 64 height 13
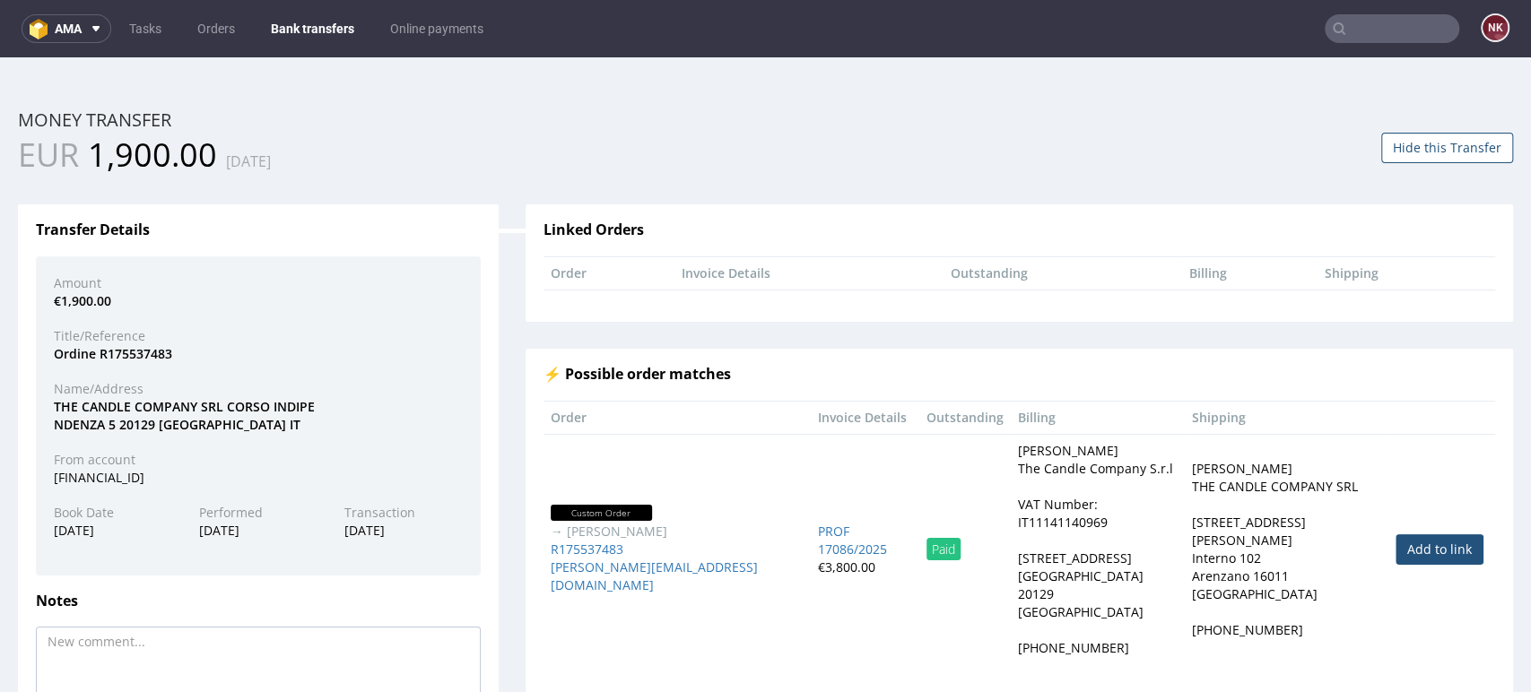
scroll to position [100, 0]
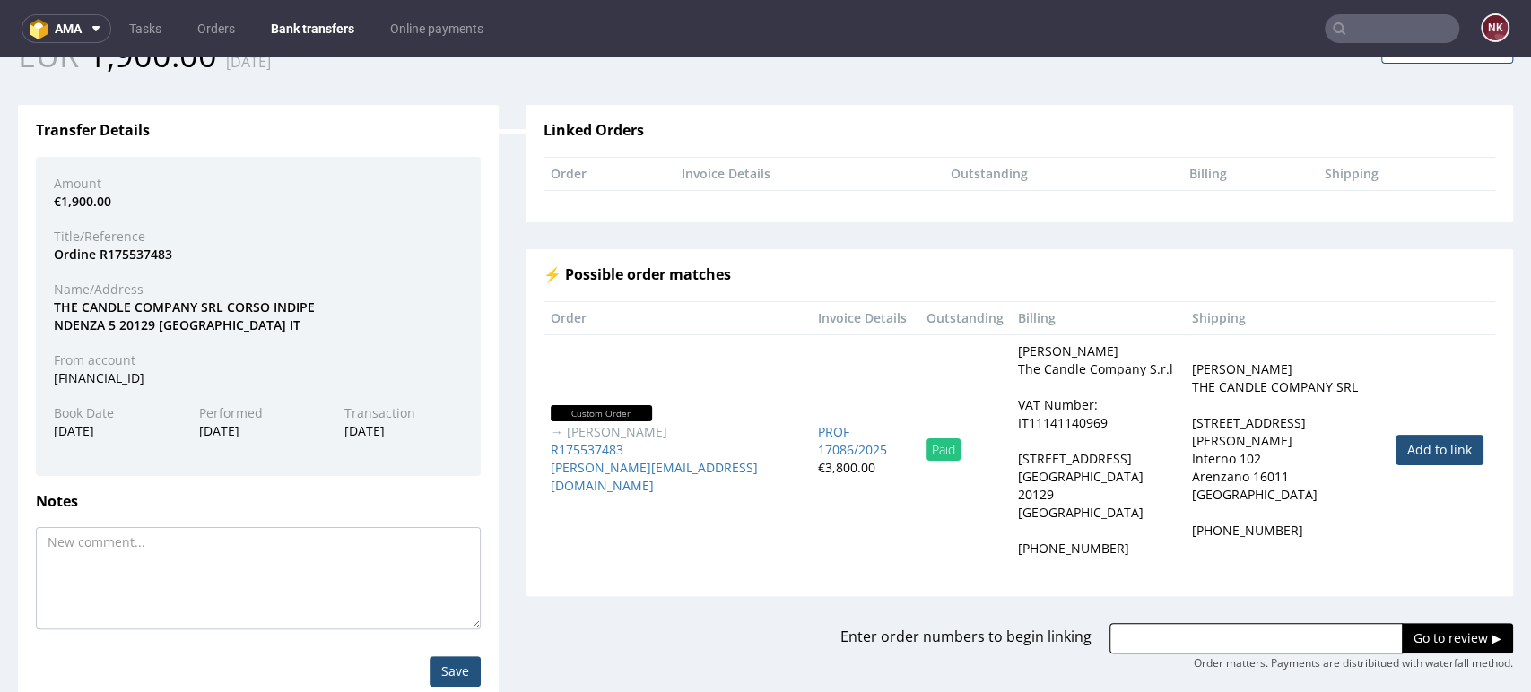
click at [1396, 435] on link "Add to link" at bounding box center [1440, 450] width 88 height 30
type input "R175537483"
click at [1420, 623] on input "Go to review ▶" at bounding box center [1457, 638] width 111 height 30
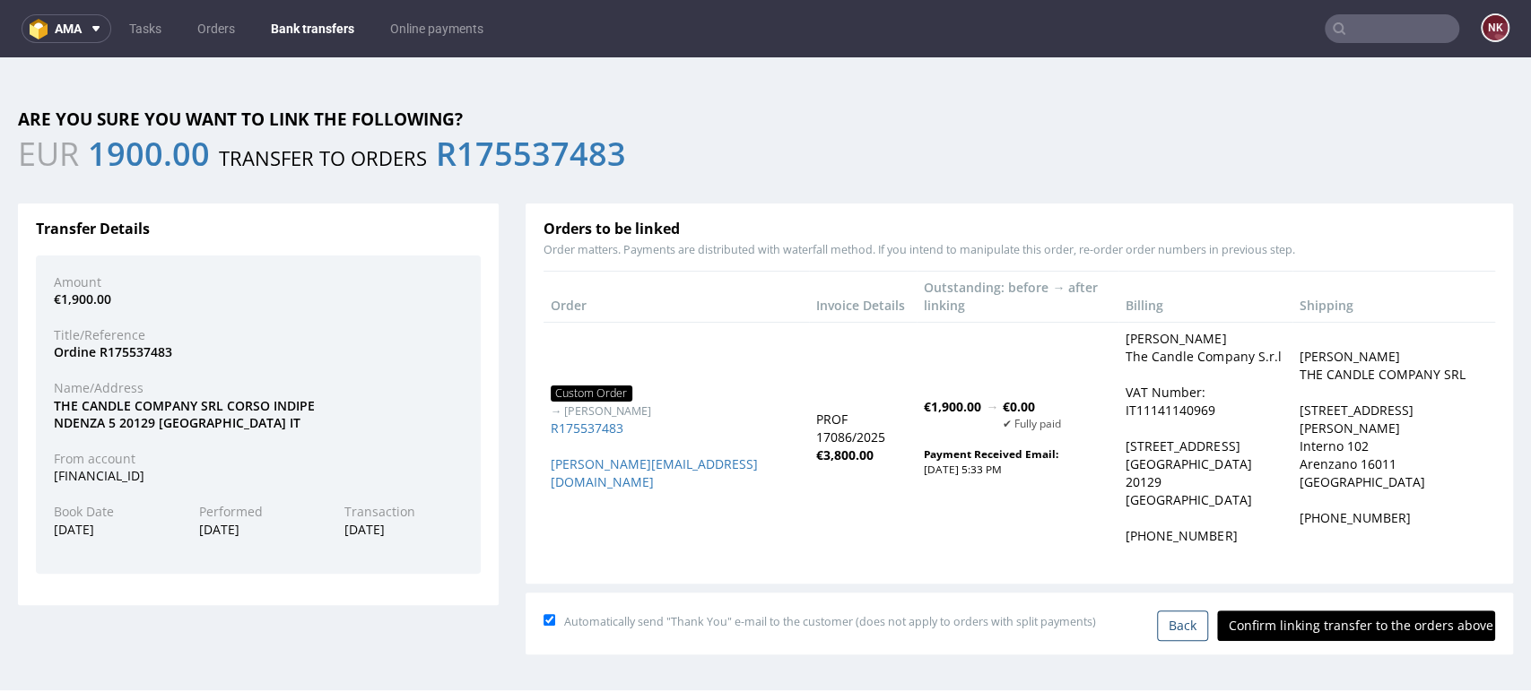
scroll to position [0, 0]
click at [1315, 611] on input "Confirm linking transfer to the orders above" at bounding box center [1356, 626] width 278 height 30
type input "In progress..."
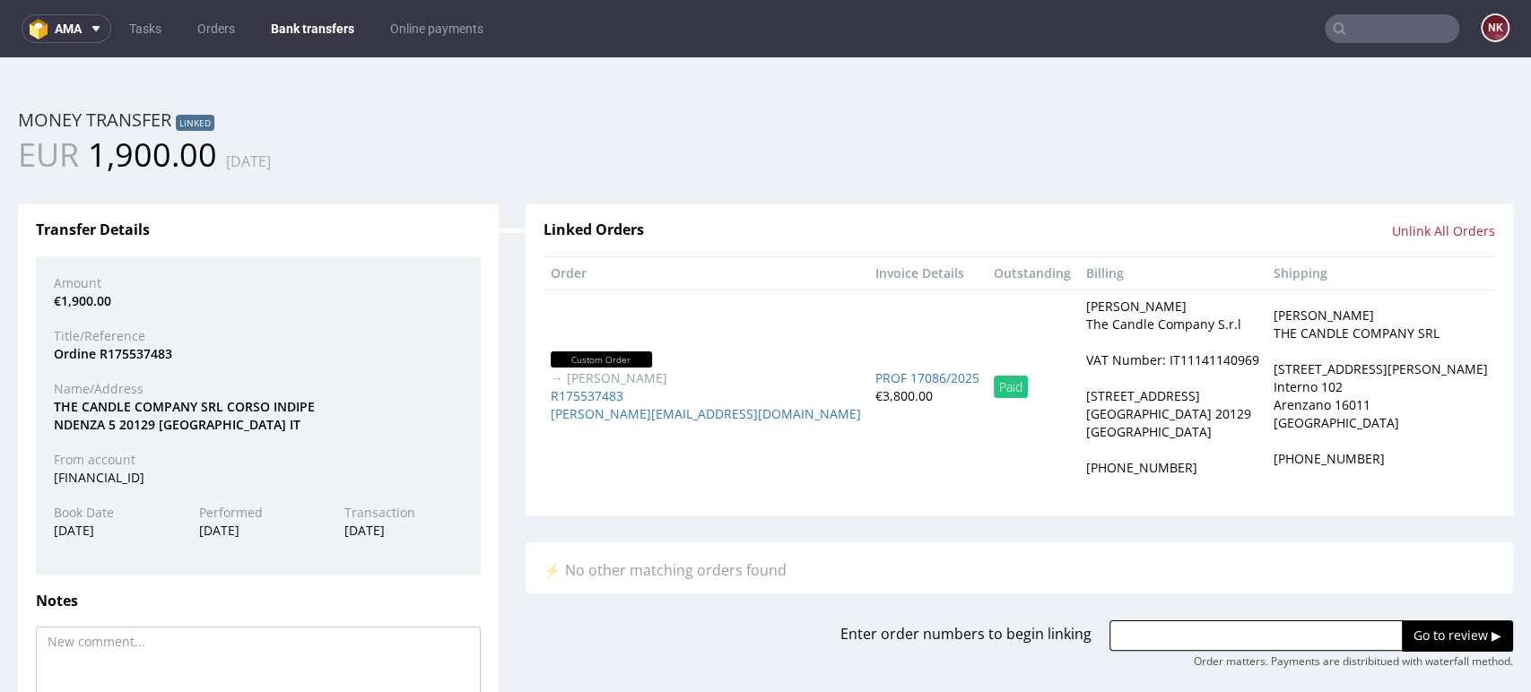
click at [293, 36] on link "Bank transfers" at bounding box center [312, 28] width 105 height 29
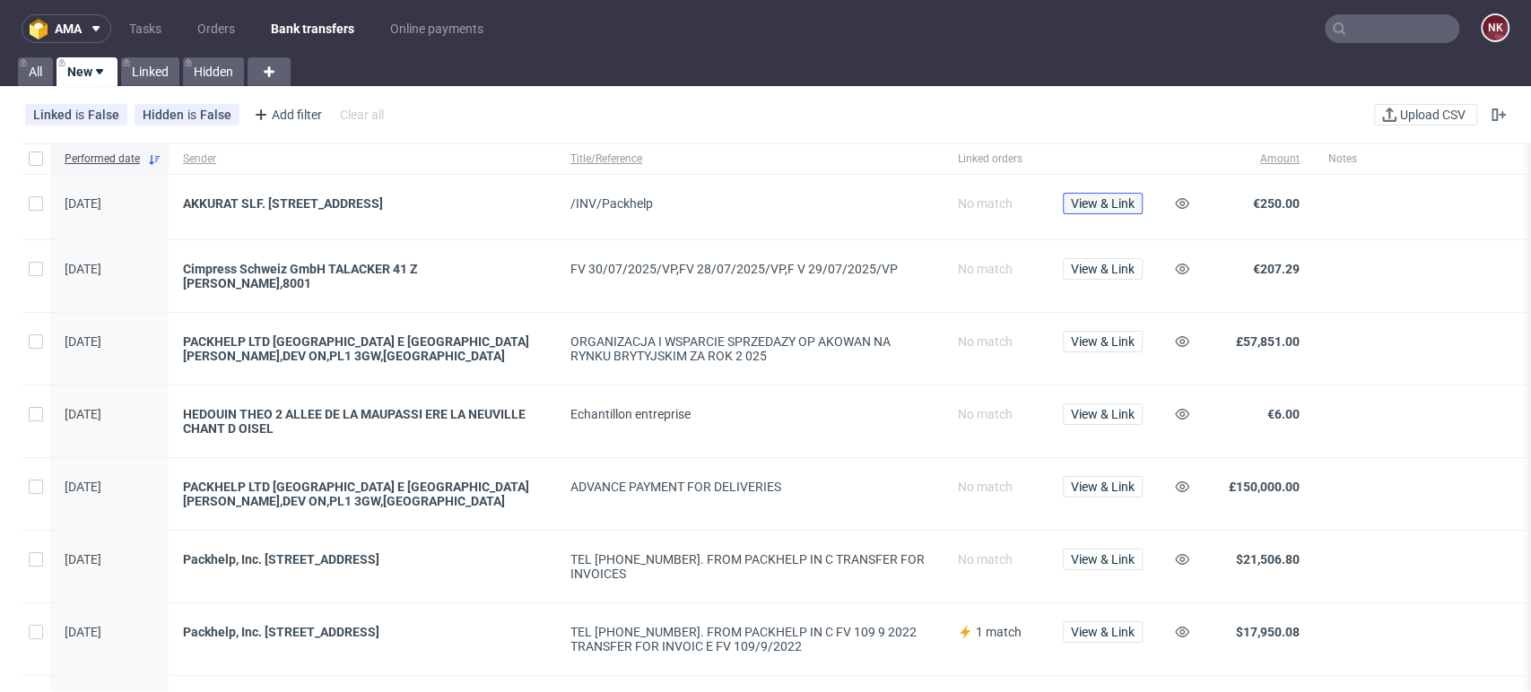
click at [1089, 208] on span "View & Link" at bounding box center [1103, 203] width 64 height 13
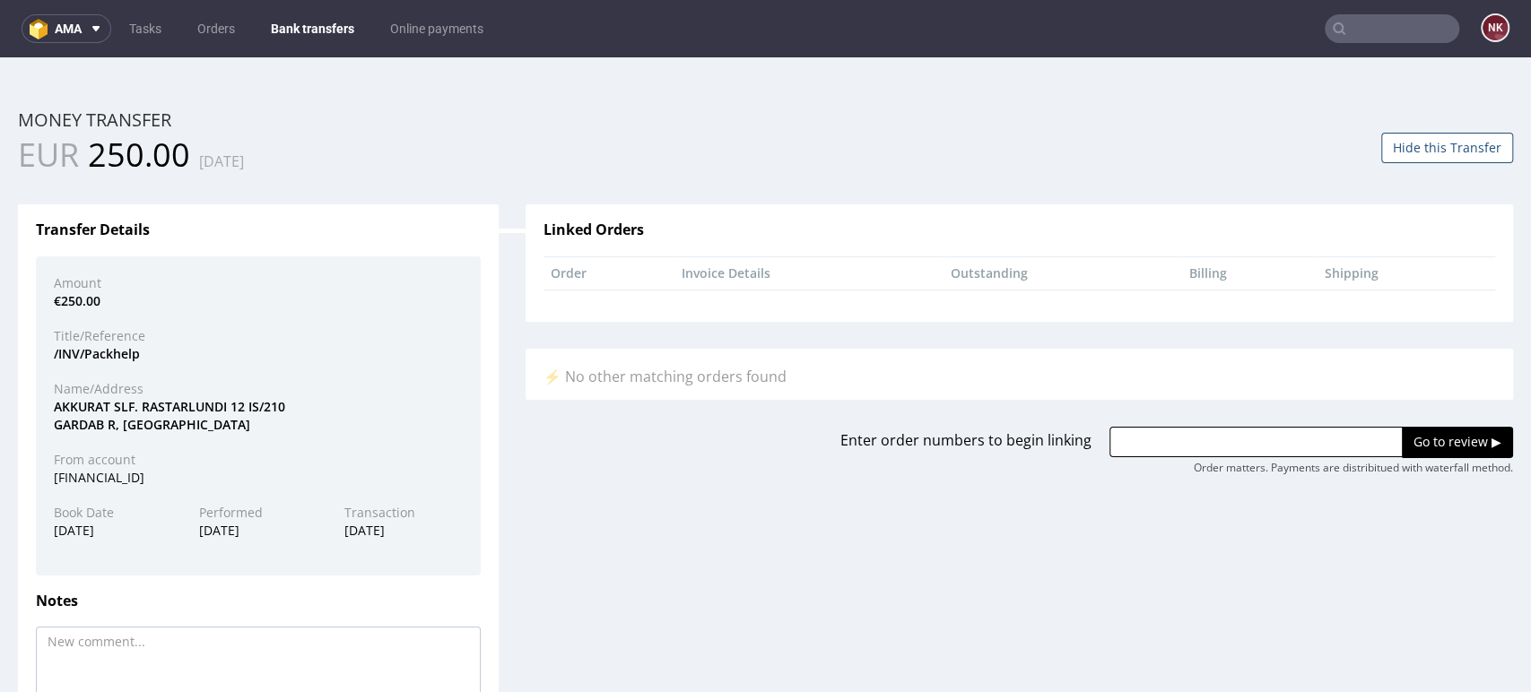
click at [87, 402] on div "AKKURAT SLF. RASTARLUNDI 12 IS/210 GARDAB R, ICELAND" at bounding box center [258, 415] width 436 height 35
copy div "AKKURAT"
click at [1239, 432] on input "text" at bounding box center [1256, 442] width 293 height 30
paste input "R241987187"
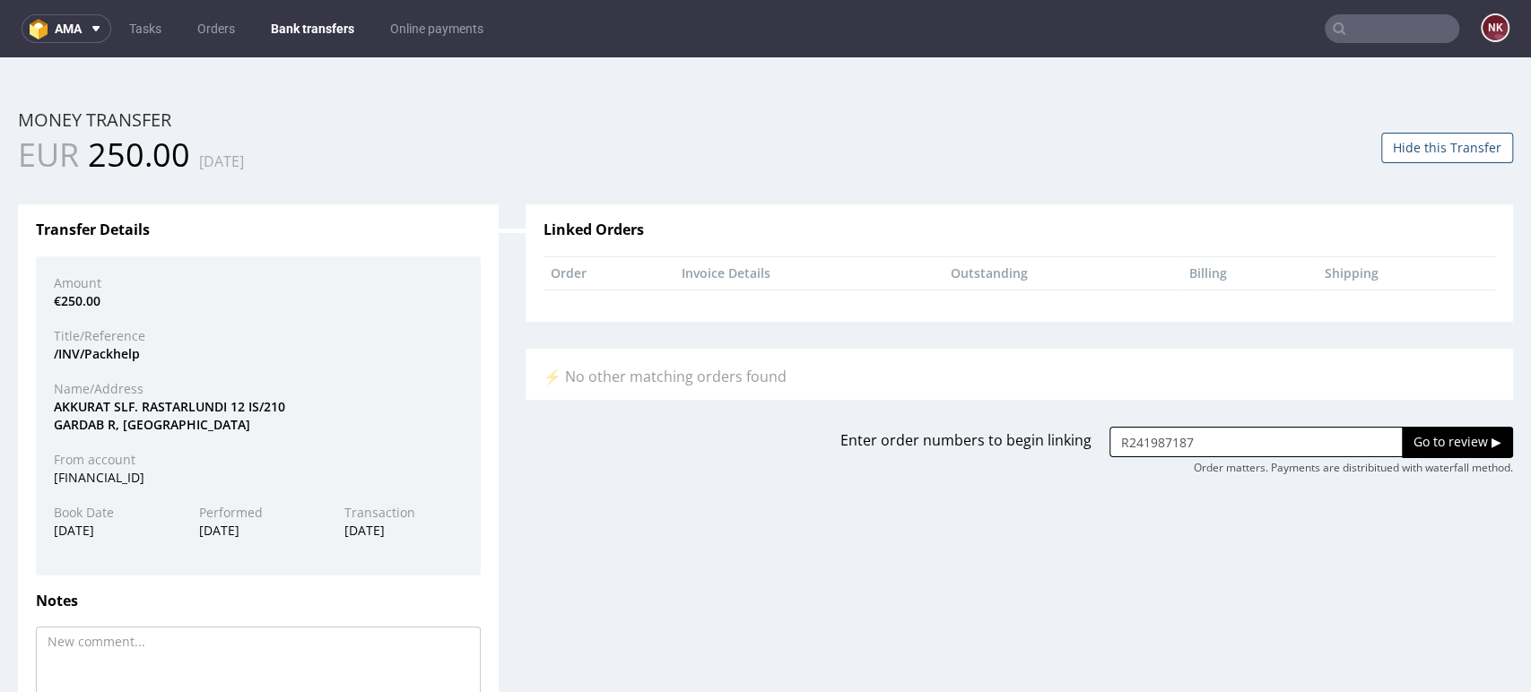
type input "R241987187"
click at [1429, 436] on input "Go to review ▶" at bounding box center [1457, 442] width 111 height 30
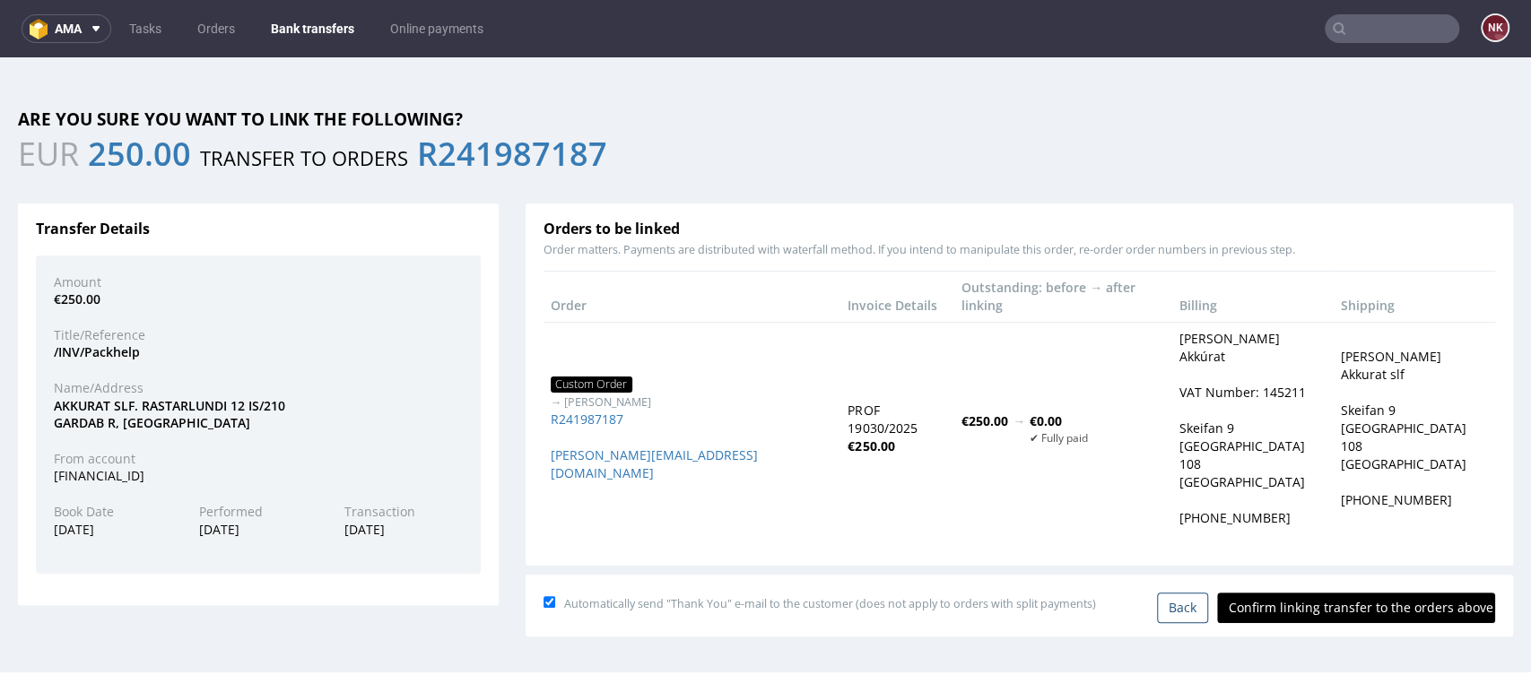
click at [1358, 593] on input "Confirm linking transfer to the orders above" at bounding box center [1356, 608] width 278 height 30
type input "In progress..."
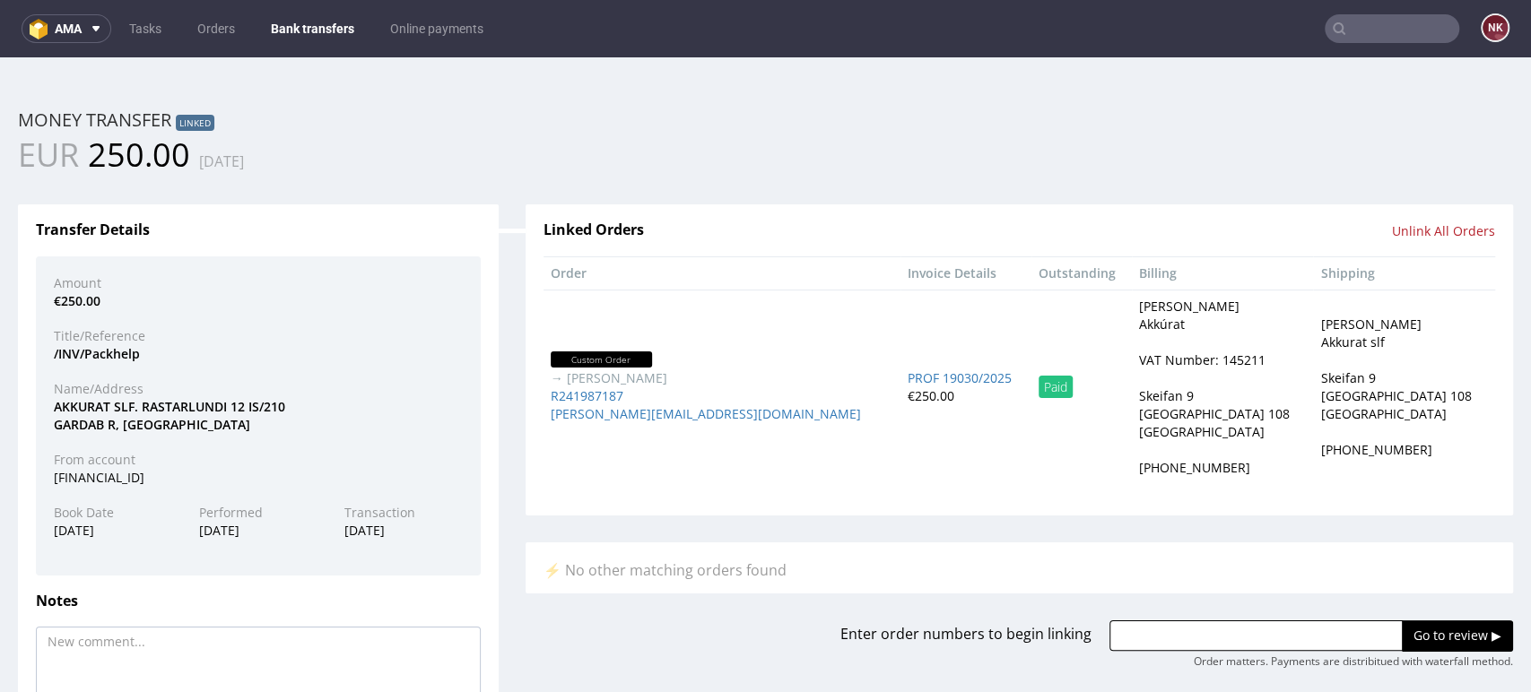
click at [299, 20] on link "Bank transfers" at bounding box center [312, 28] width 105 height 29
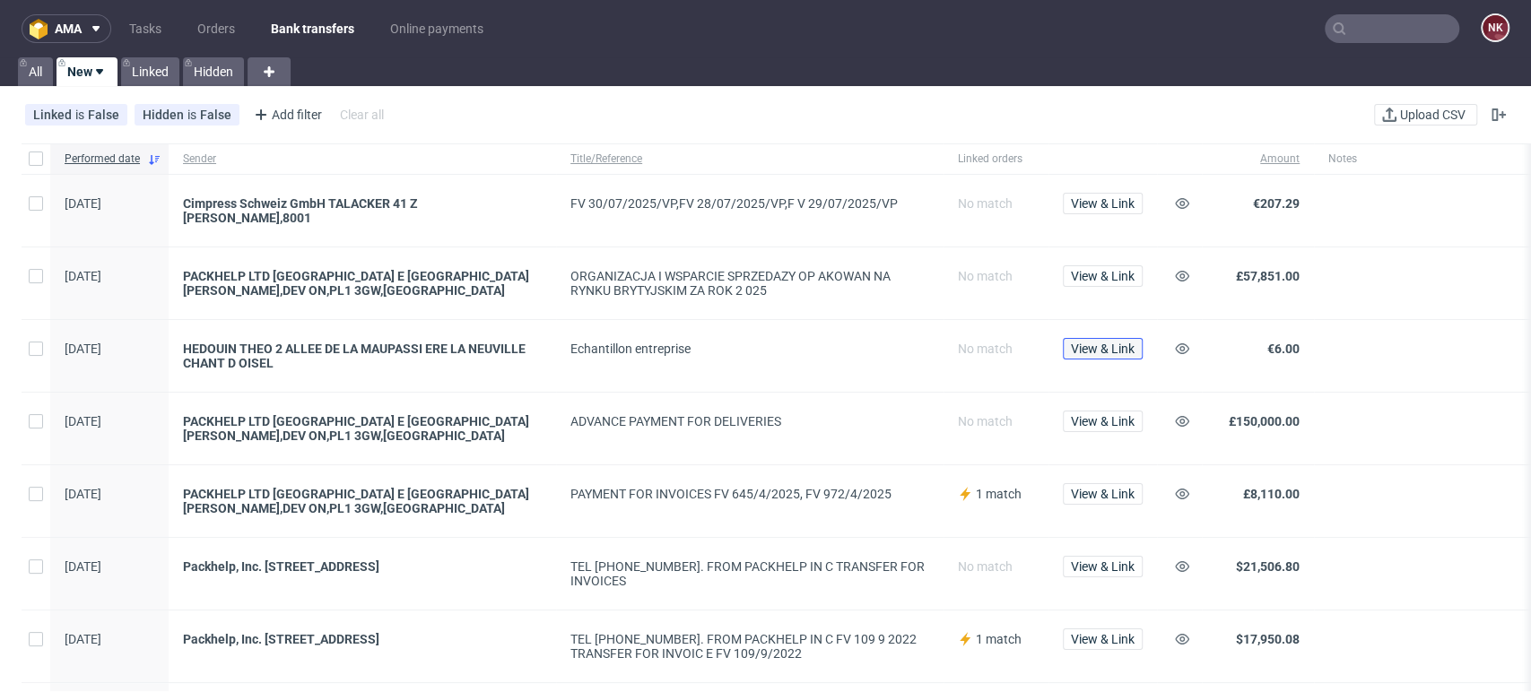
click at [1100, 343] on span "View & Link" at bounding box center [1103, 349] width 64 height 13
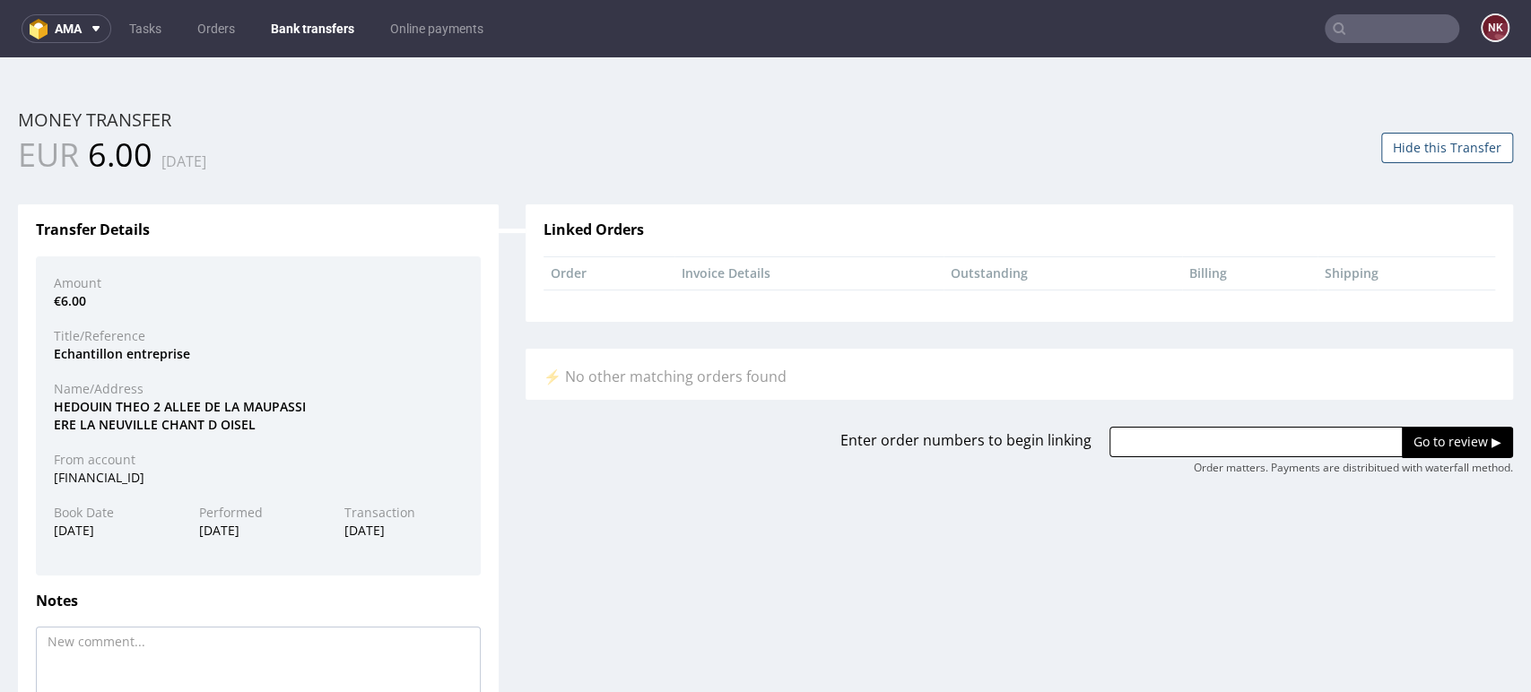
click at [79, 414] on div "HEDOUIN THEO 2 ALLEE DE LA MAUPASSI ERE LA NEUVILLE CHANT D OISEL" at bounding box center [258, 415] width 436 height 35
click at [79, 406] on div "HEDOUIN THEO 2 ALLEE DE LA MAUPASSI ERE LA NEUVILLE CHANT D OISEL" at bounding box center [258, 415] width 436 height 35
click at [77, 357] on div "Echantillon entreprise" at bounding box center [258, 354] width 436 height 18
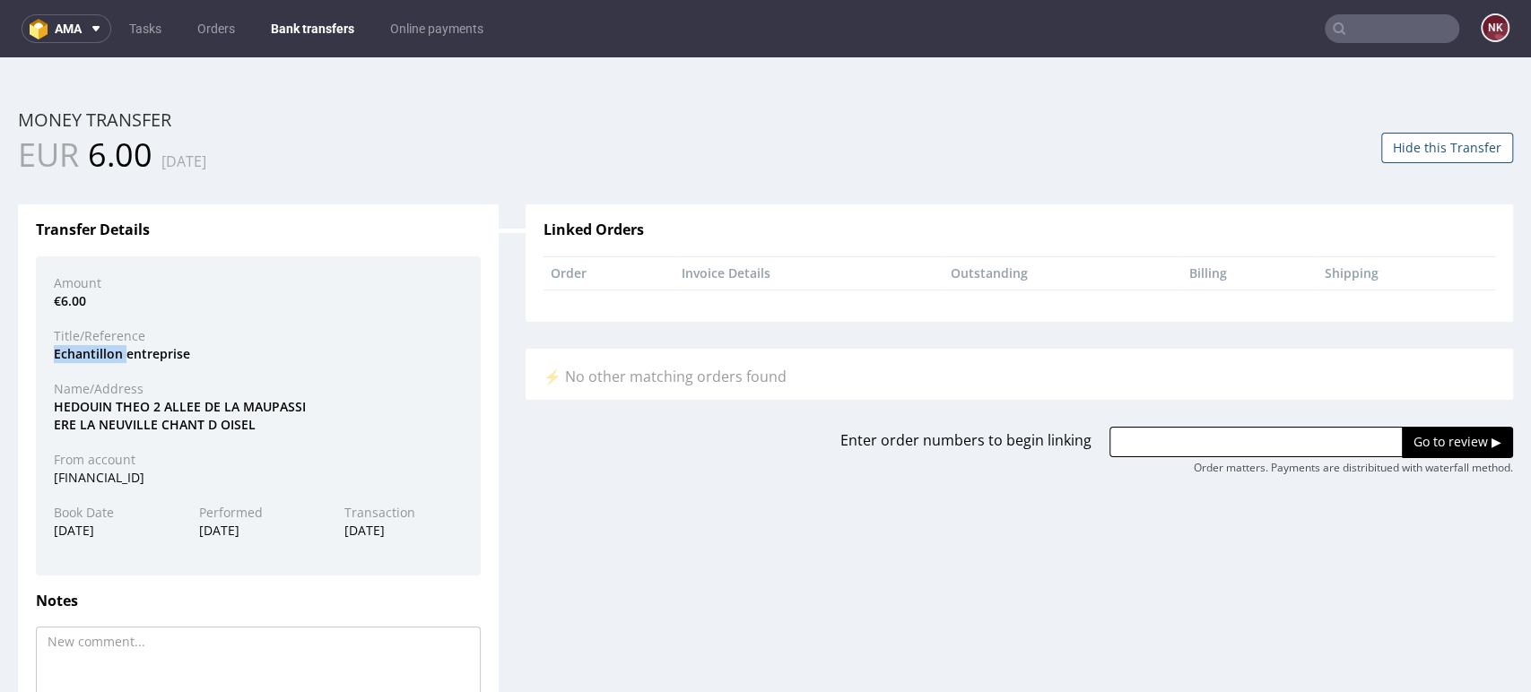
copy div "Echantillon"
click at [162, 359] on div "Echantillon entreprise" at bounding box center [258, 354] width 436 height 18
copy div "entreprise"
click at [182, 407] on div "HEDOUIN THEO 2 ALLEE DE LA MAUPASSI ERE LA NEUVILLE CHANT D OISEL" at bounding box center [258, 415] width 436 height 35
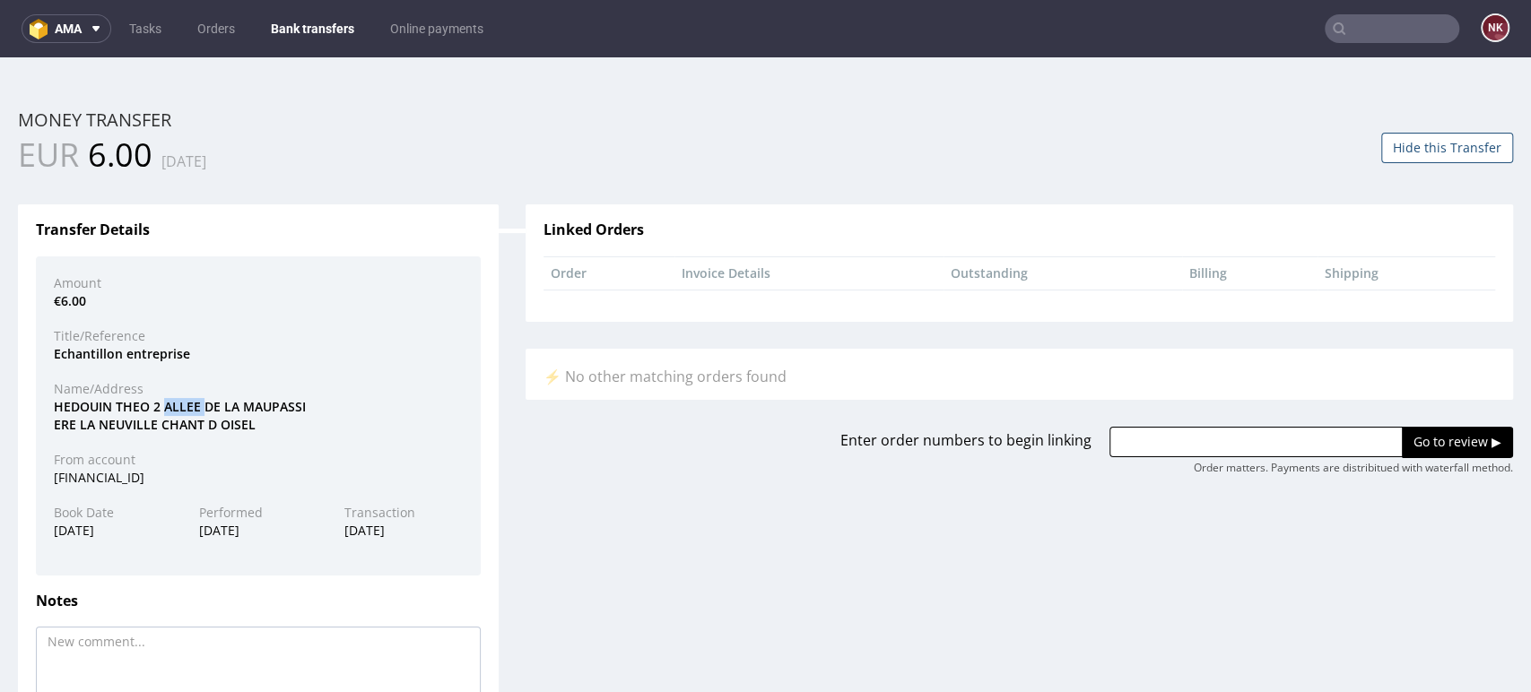
click at [182, 407] on div "HEDOUIN THEO 2 ALLEE DE LA MAUPASSI ERE LA NEUVILLE CHANT D OISEL" at bounding box center [258, 415] width 436 height 35
copy div "ALLEE"
click at [262, 406] on div "HEDOUIN THEO 2 ALLEE DE LA MAUPASSI ERE LA NEUVILLE CHANT D OISEL" at bounding box center [258, 415] width 436 height 35
copy div "MAUPASSI"
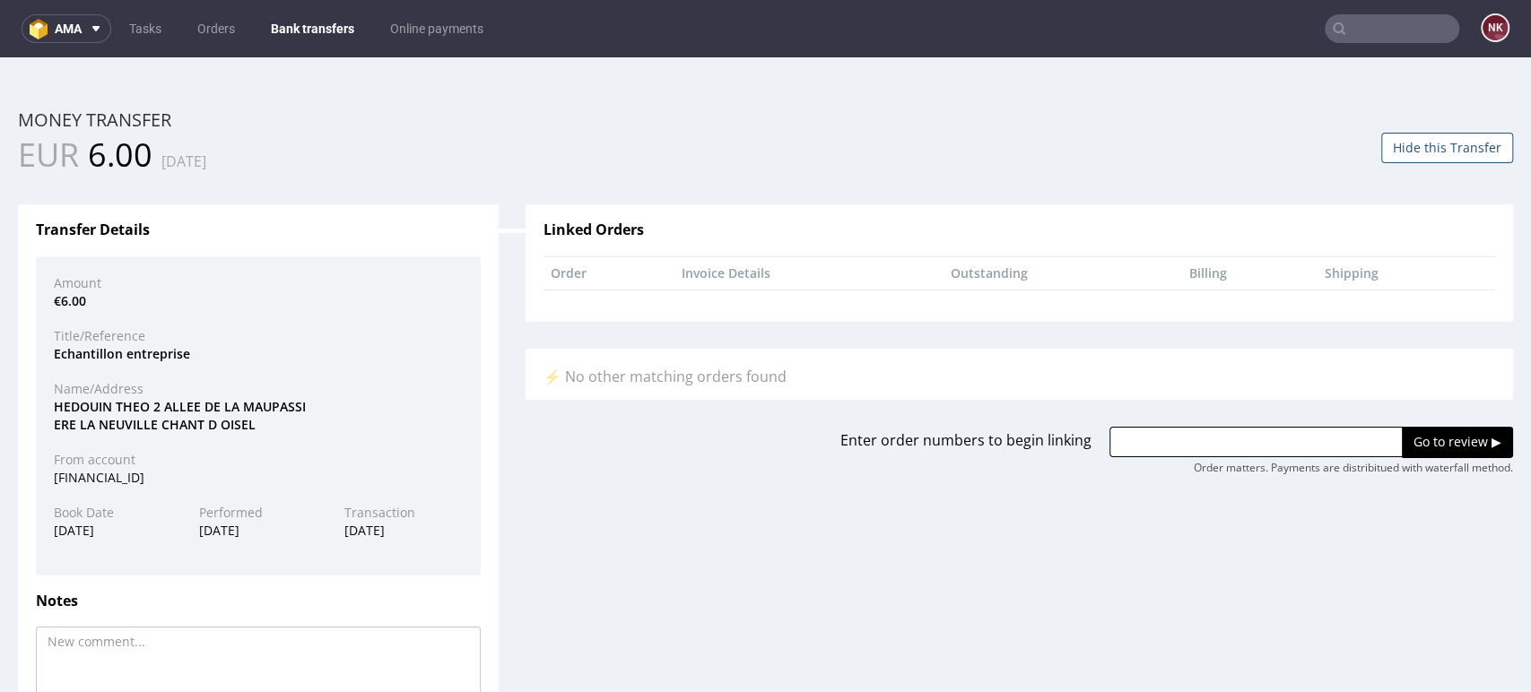
click at [179, 427] on div "HEDOUIN THEO 2 ALLEE DE LA MAUPASSI ERE LA NEUVILLE CHANT D OISEL" at bounding box center [258, 415] width 436 height 35
drag, startPoint x: 110, startPoint y: 404, endPoint x: 40, endPoint y: 402, distance: 70.0
click at [40, 402] on div "HEDOUIN THEO 2 ALLEE DE LA MAUPASSI ERE LA NEUVILLE CHANT D OISEL" at bounding box center [258, 415] width 436 height 35
copy div "HEDOUIN"
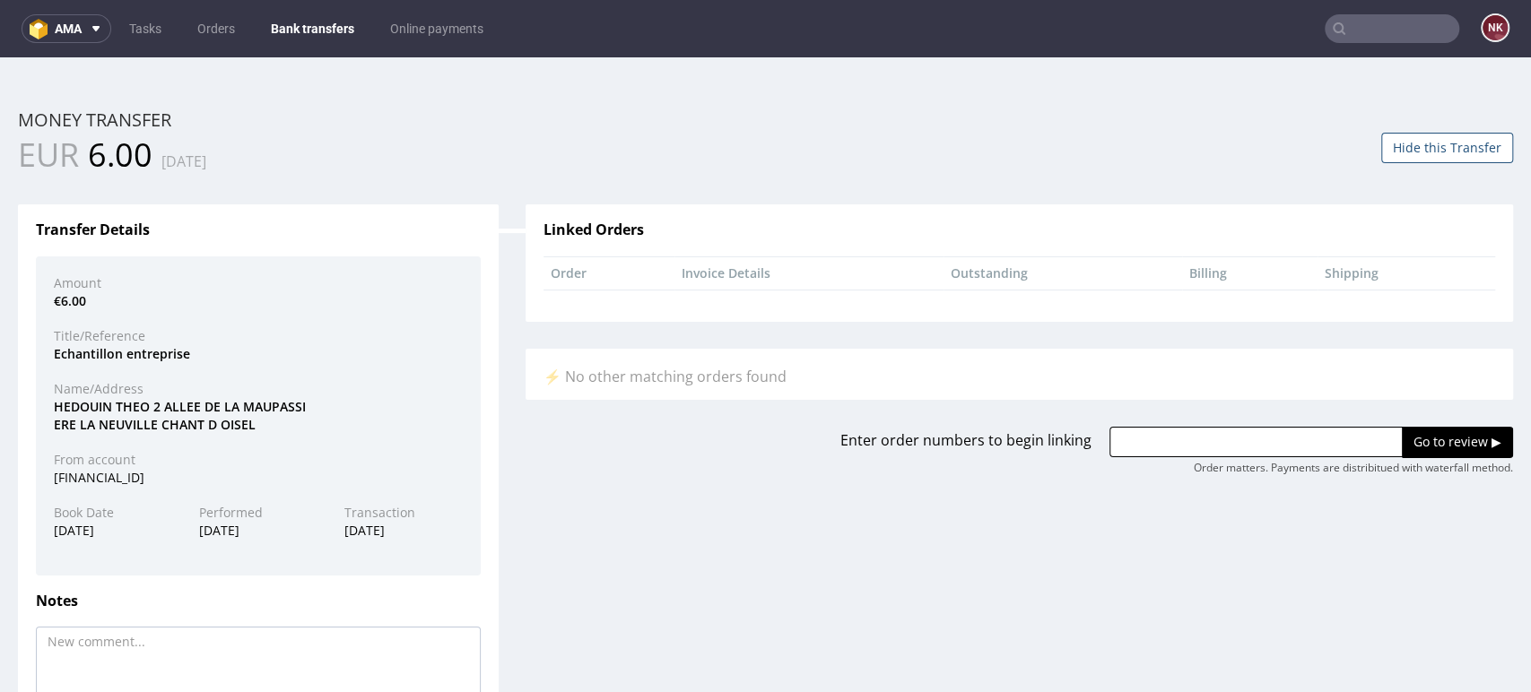
click at [371, 432] on div "HEDOUIN THEO 2 ALLEE DE LA MAUPASSI ERE LA NEUVILLE CHANT D OISEL" at bounding box center [258, 415] width 436 height 35
click at [130, 411] on div "HEDOUIN THEO 2 ALLEE DE LA MAUPASSI ERE LA NEUVILLE CHANT D OISEL" at bounding box center [258, 415] width 436 height 35
click at [130, 410] on div "HEDOUIN THEO 2 ALLEE DE LA MAUPASSI ERE LA NEUVILLE CHANT D OISEL" at bounding box center [258, 415] width 436 height 35
drag, startPoint x: 147, startPoint y: 410, endPoint x: 115, endPoint y: 407, distance: 32.4
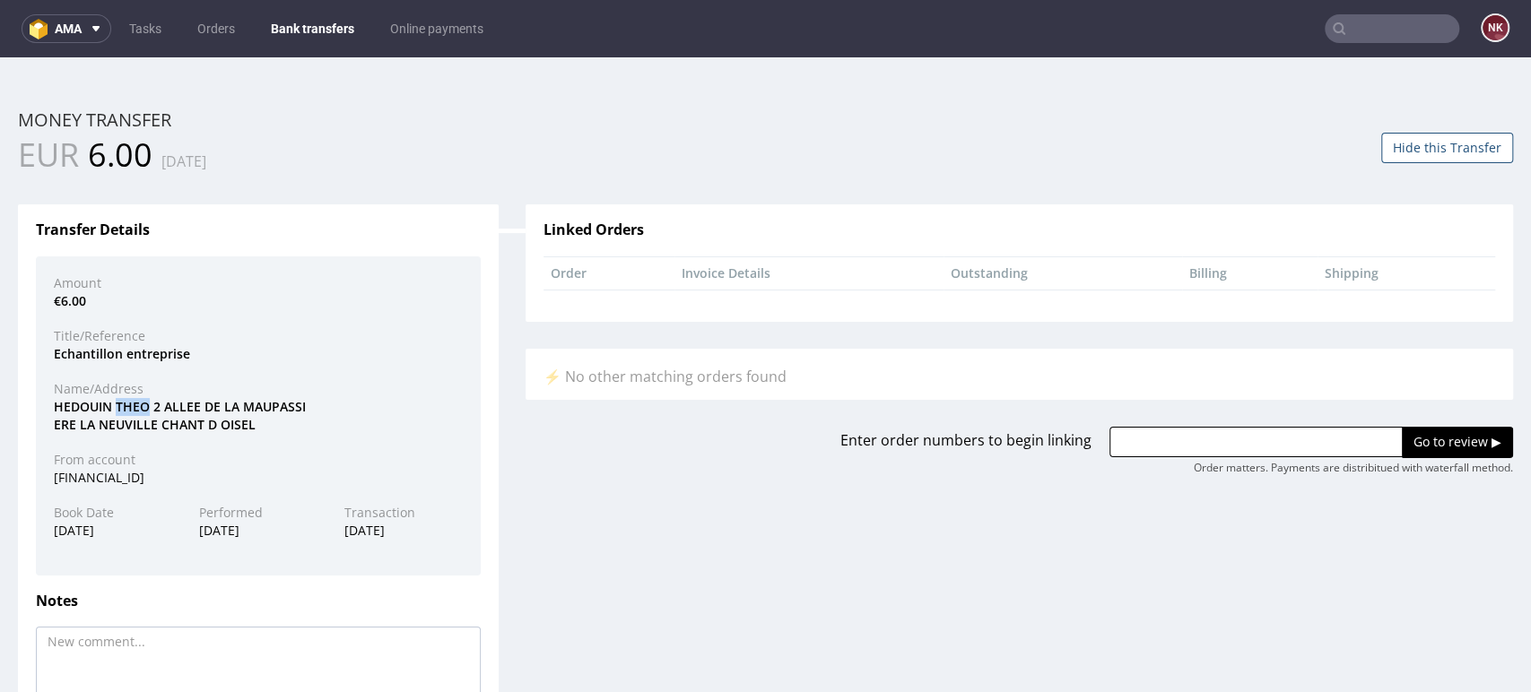
click at [115, 407] on div "HEDOUIN THEO 2 ALLEE DE LA MAUPASSI ERE LA NEUVILLE CHANT D OISEL" at bounding box center [258, 415] width 436 height 35
copy div "THEO"
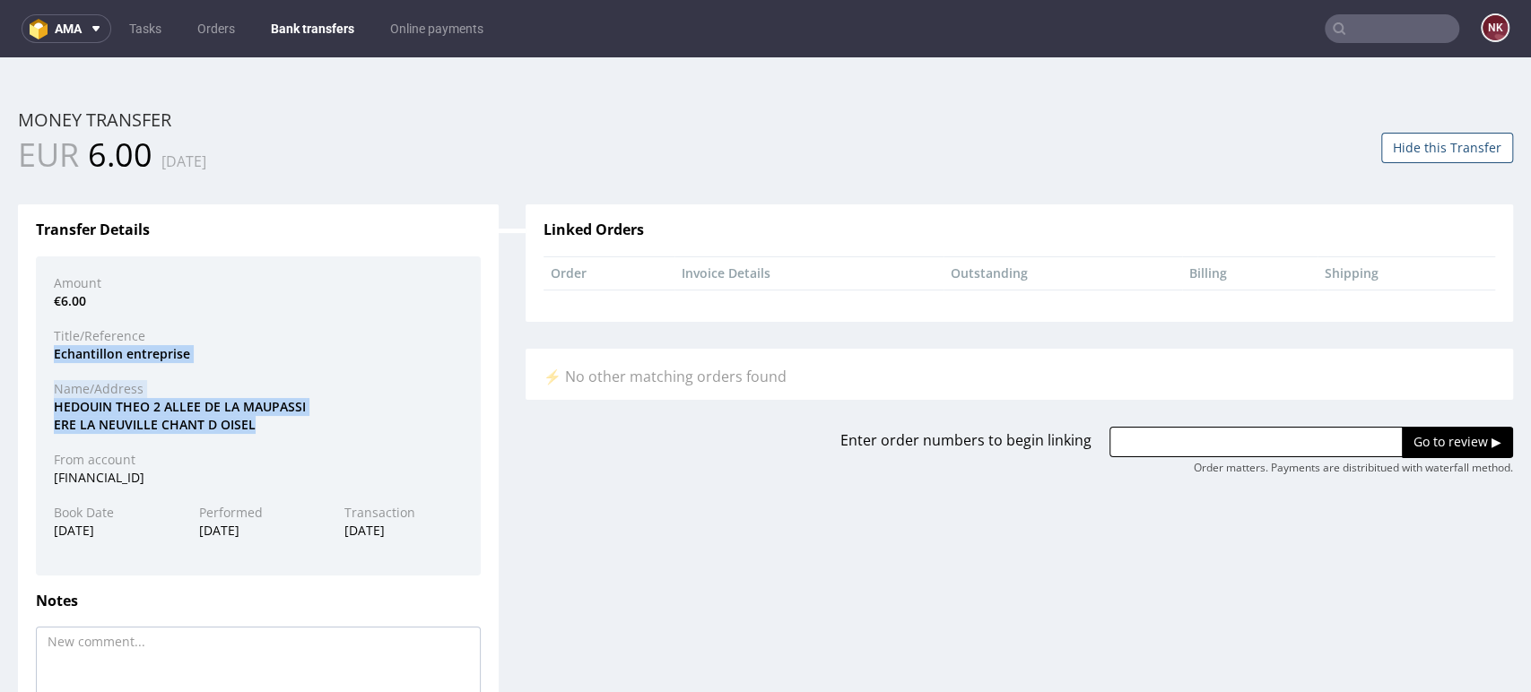
drag, startPoint x: 256, startPoint y: 421, endPoint x: 50, endPoint y: 354, distance: 215.9
click at [50, 354] on div "Amount €6.00 Title/Reference Echantillon entreprise Name/Address HEDOUIN THEO 2…" at bounding box center [258, 416] width 445 height 319
copy div "Echantillon entreprise Name/Address HEDOUIN THEO 2 ALLEE DE LA MAUPASSI ERE LA …"
click at [466, 388] on div "Amount €6.00 Title/Reference Echantillon entreprise Name/Address HEDOUIN THEO 2…" at bounding box center [258, 416] width 445 height 319
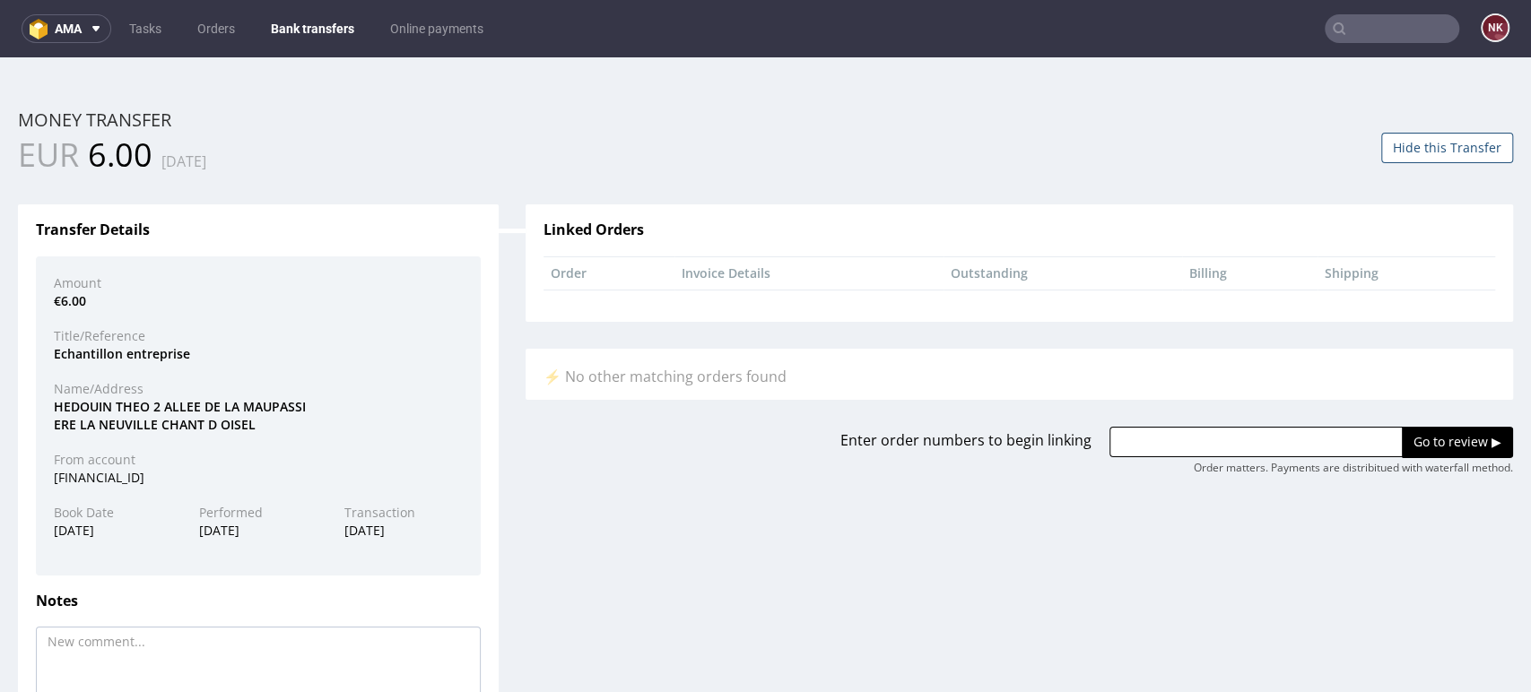
click at [1451, 605] on div "Transfer Details Amount €6.00 Title/Reference Echantillon entreprise Name/Addre…" at bounding box center [765, 502] width 1522 height 649
click at [305, 13] on nav "ama Tasks Orders Bank transfers Online payments NK" at bounding box center [765, 28] width 1531 height 57
click at [303, 27] on link "Bank transfers" at bounding box center [312, 28] width 105 height 29
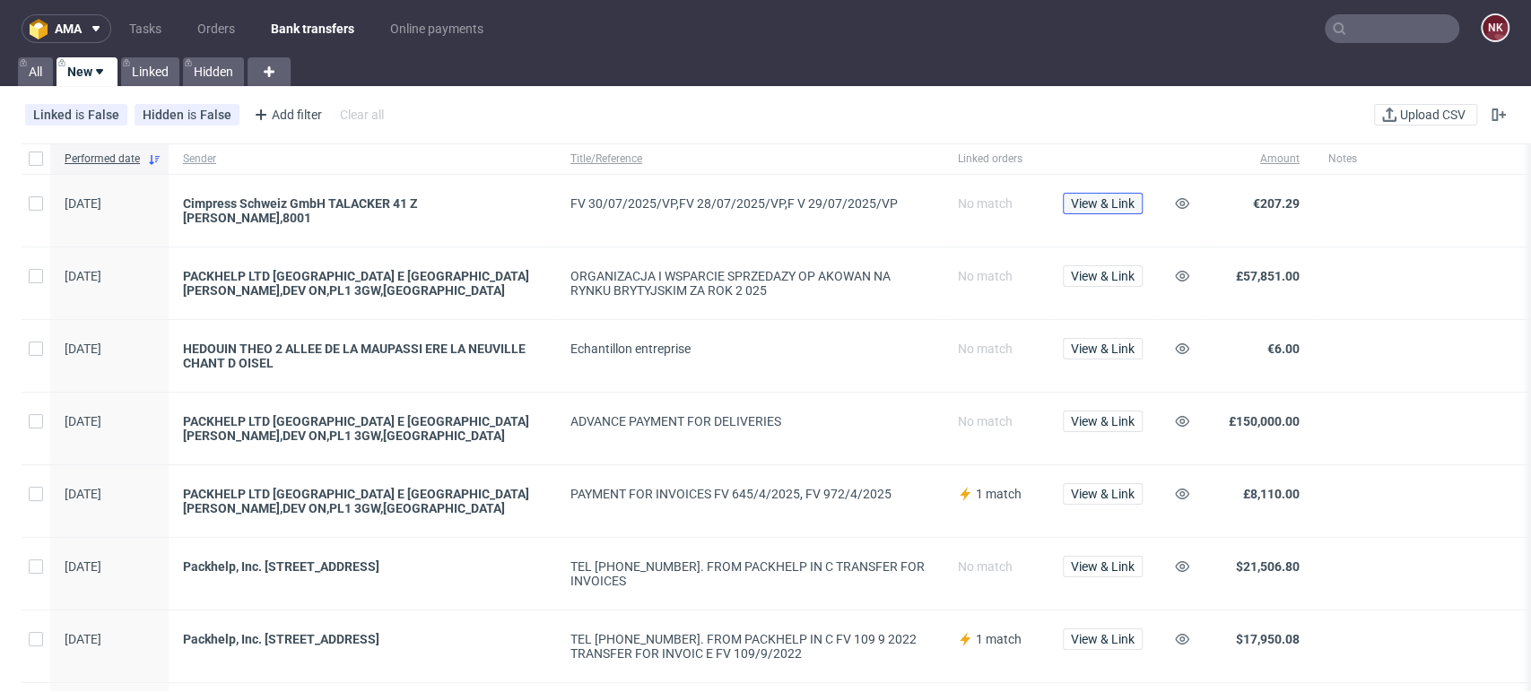
click at [1086, 205] on span "View & Link" at bounding box center [1103, 203] width 64 height 13
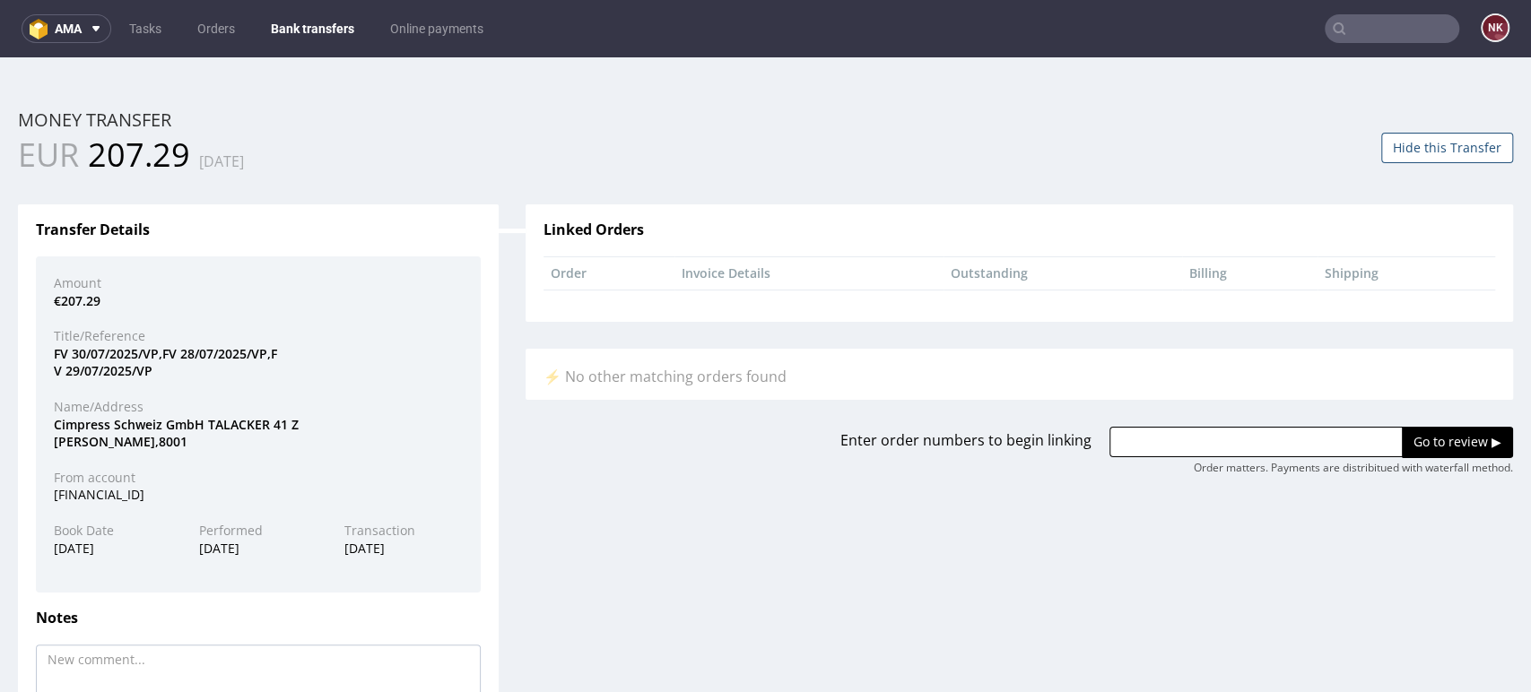
click at [624, 509] on div "Transfer Details Amount €207.29 Title/Reference FV 30/07/2025/VP,FV 28/07/2025/…" at bounding box center [765, 511] width 1522 height 666
drag, startPoint x: 1406, startPoint y: 564, endPoint x: 1355, endPoint y: 516, distance: 69.8
click at [1406, 564] on div "Transfer Details Amount €207.29 Title/Reference FV 30/07/2025/VP,FV 28/07/2025/…" at bounding box center [765, 511] width 1522 height 666
click at [299, 27] on link "Bank transfers" at bounding box center [312, 28] width 105 height 29
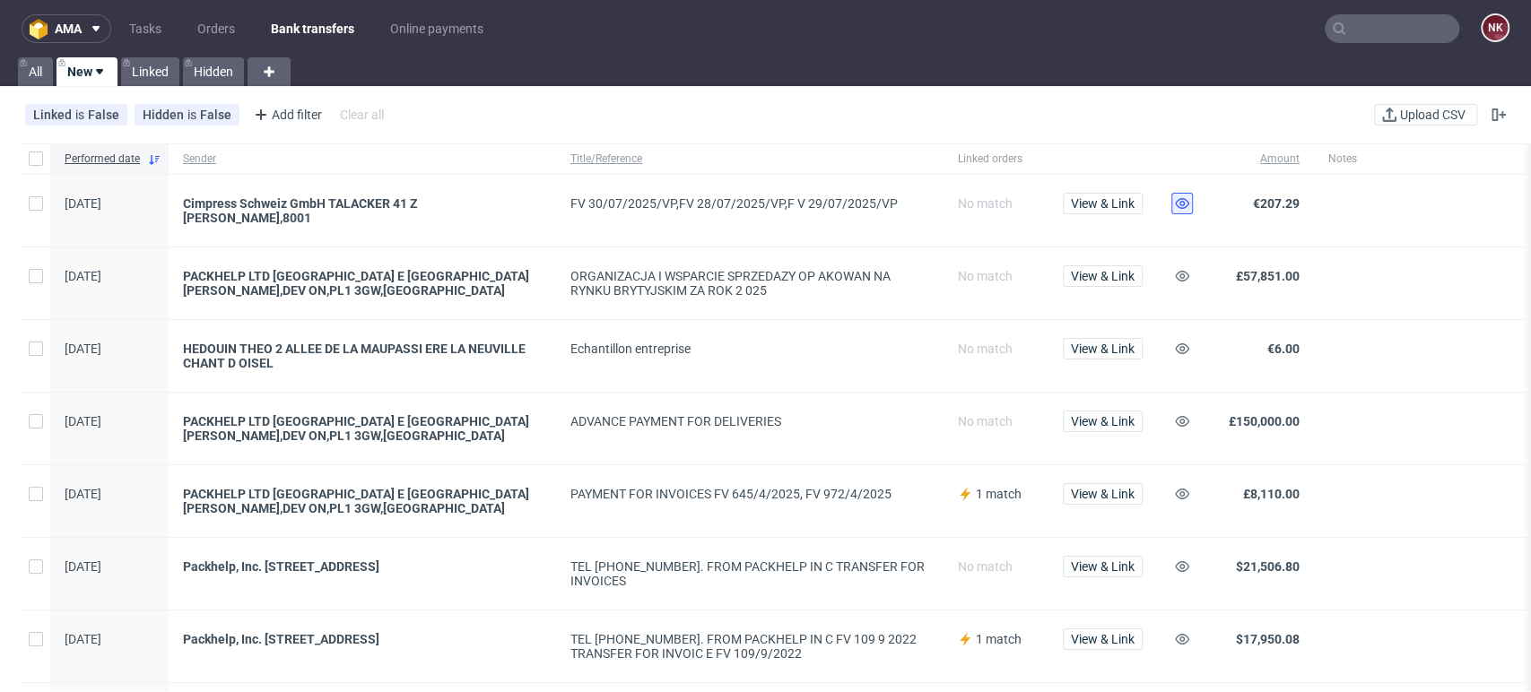
click at [1179, 203] on icon at bounding box center [1182, 203] width 14 height 14
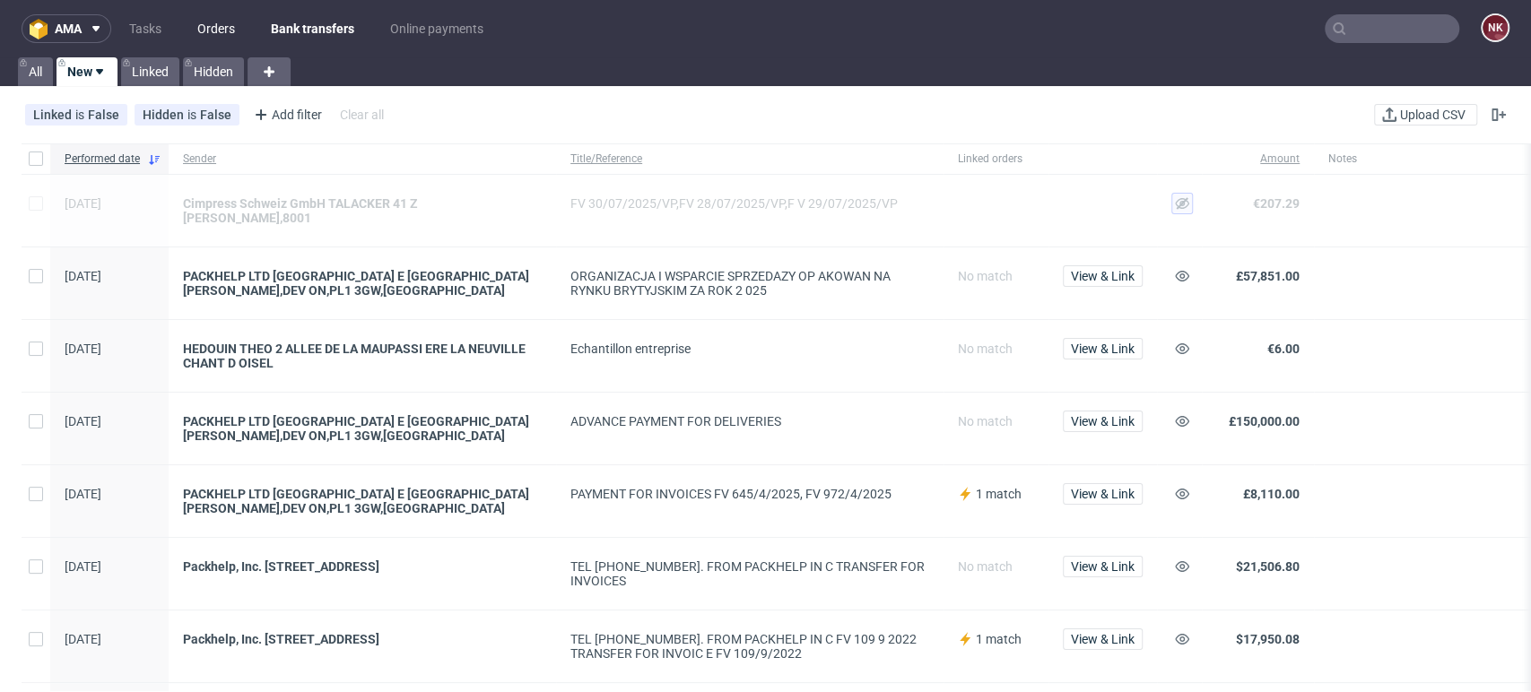
click at [232, 25] on link "Orders" at bounding box center [216, 28] width 59 height 29
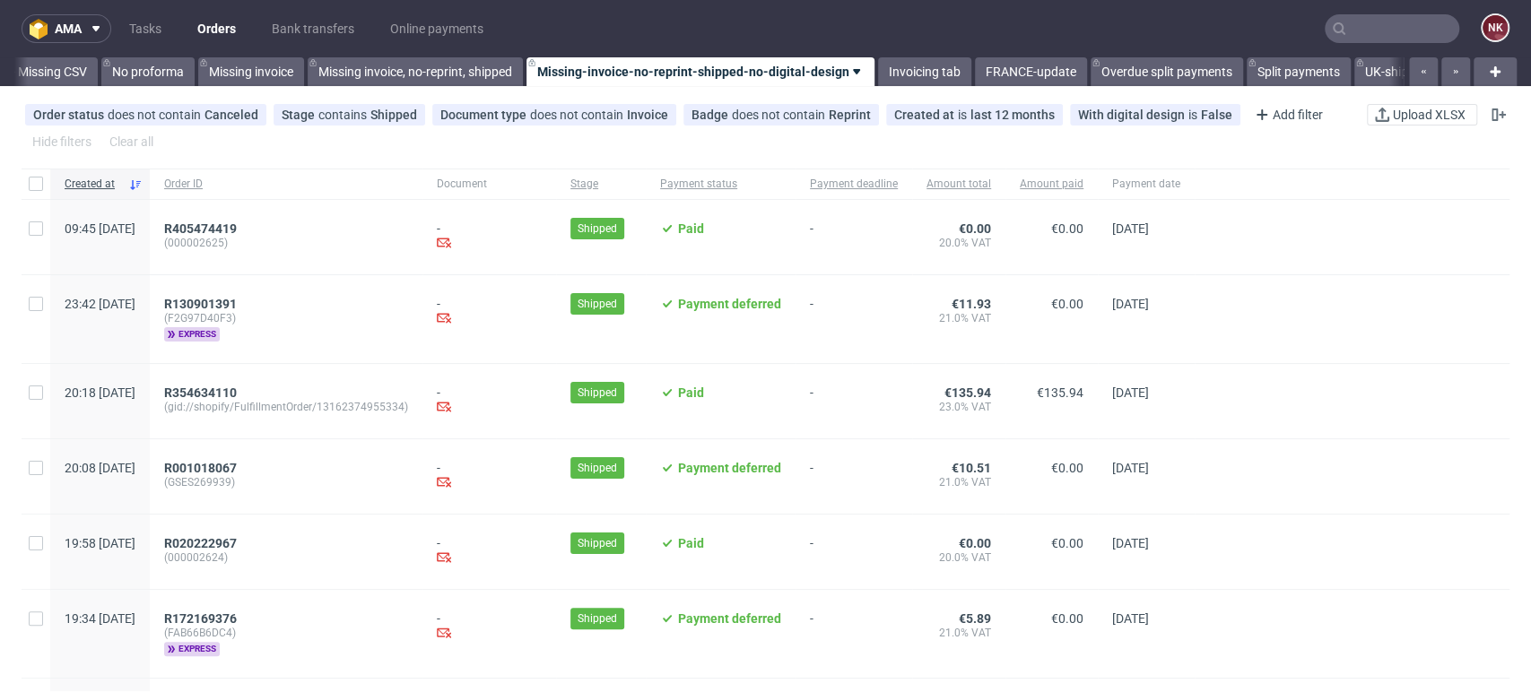
scroll to position [0, 2539]
click at [901, 62] on link "Invoicing tab" at bounding box center [908, 71] width 93 height 29
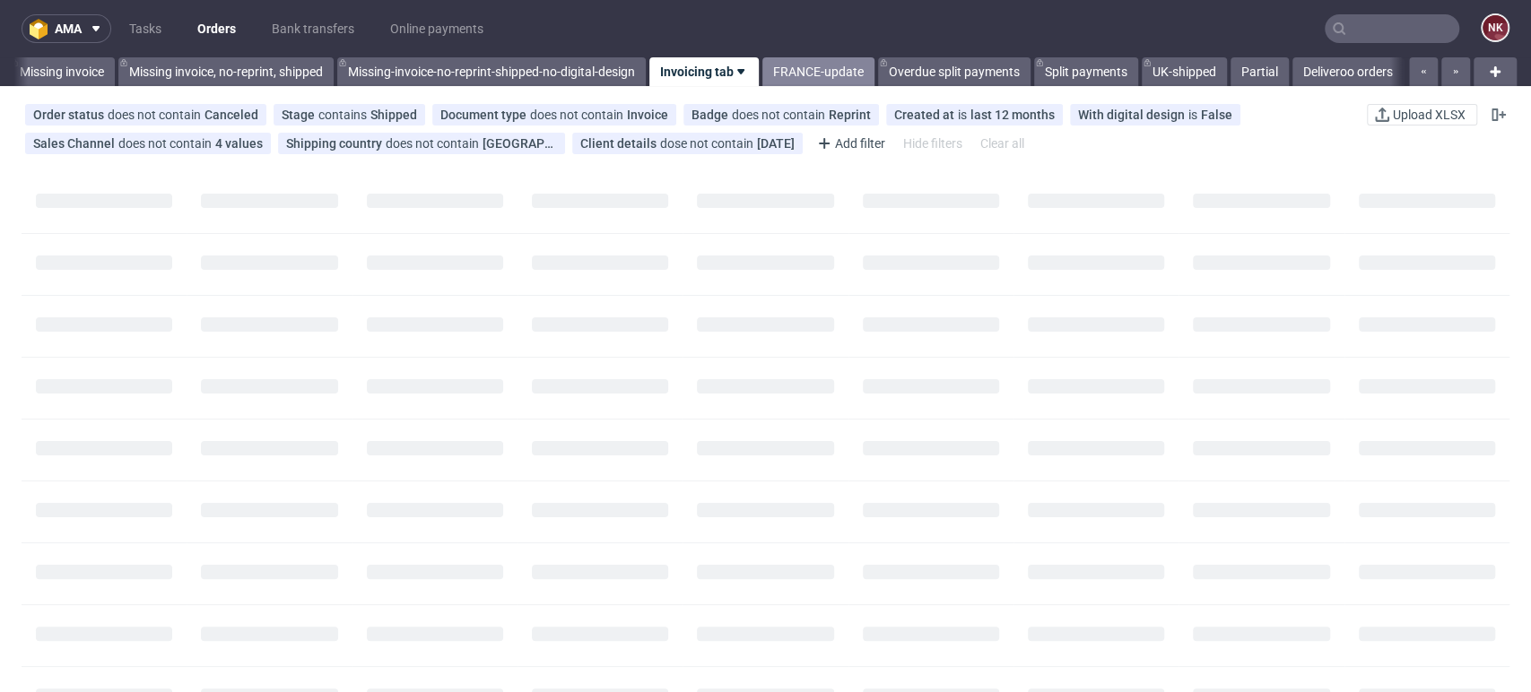
scroll to position [0, 2737]
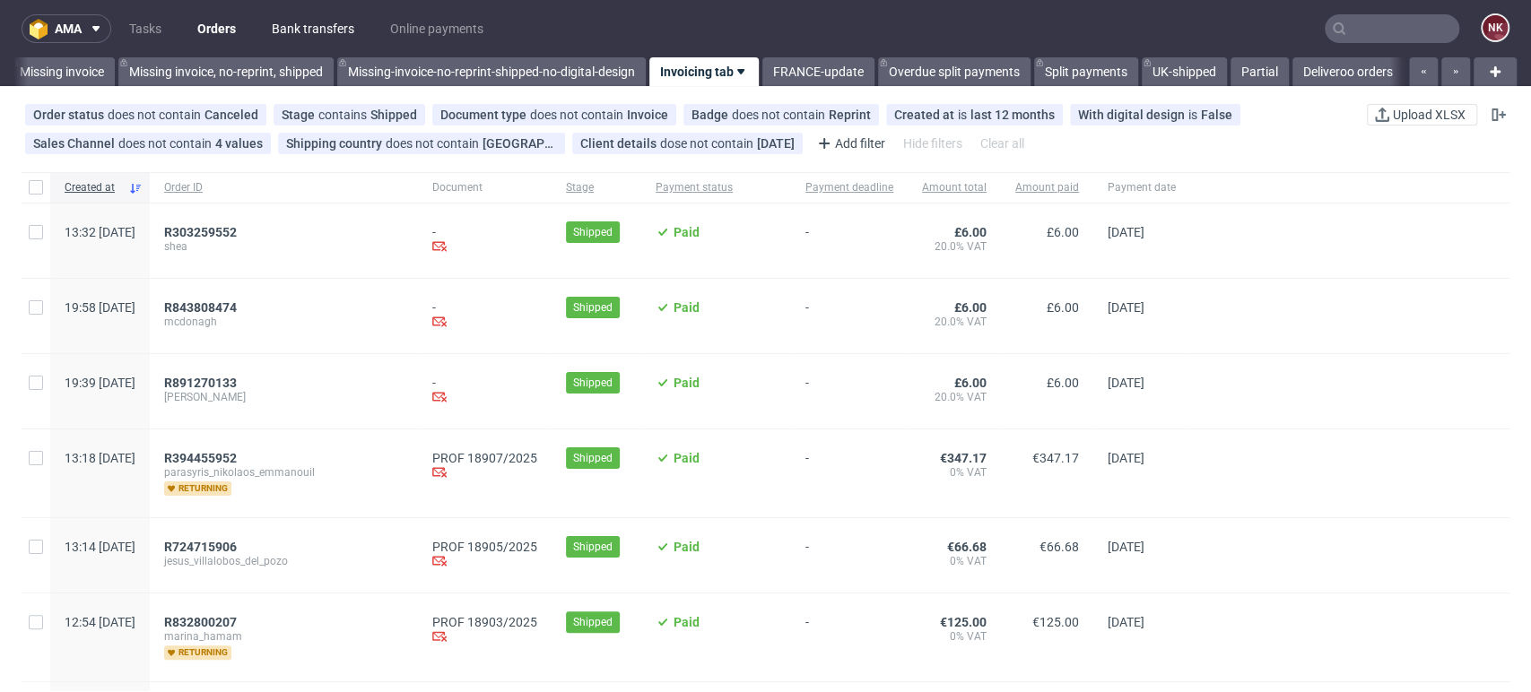
click at [328, 24] on link "Bank transfers" at bounding box center [313, 28] width 104 height 29
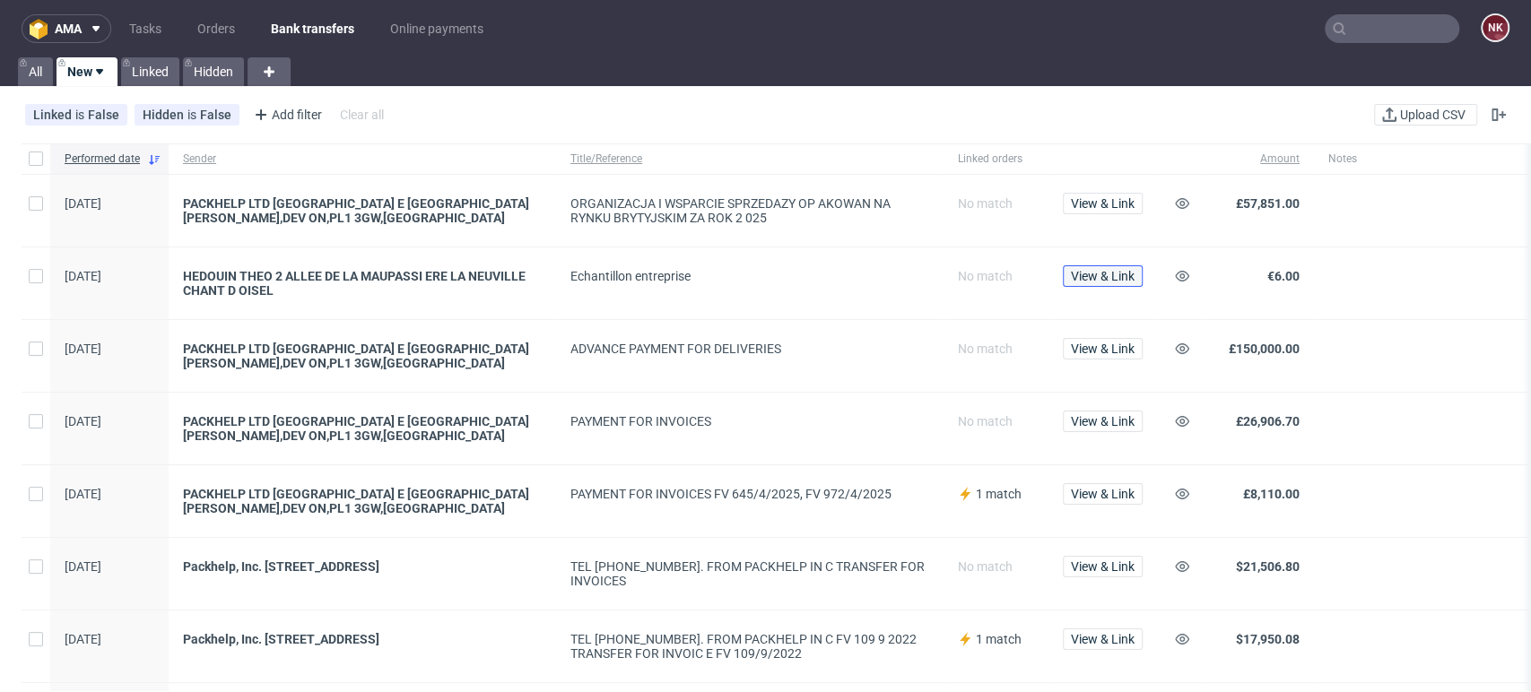
click at [1110, 280] on span "View & Link" at bounding box center [1103, 276] width 64 height 13
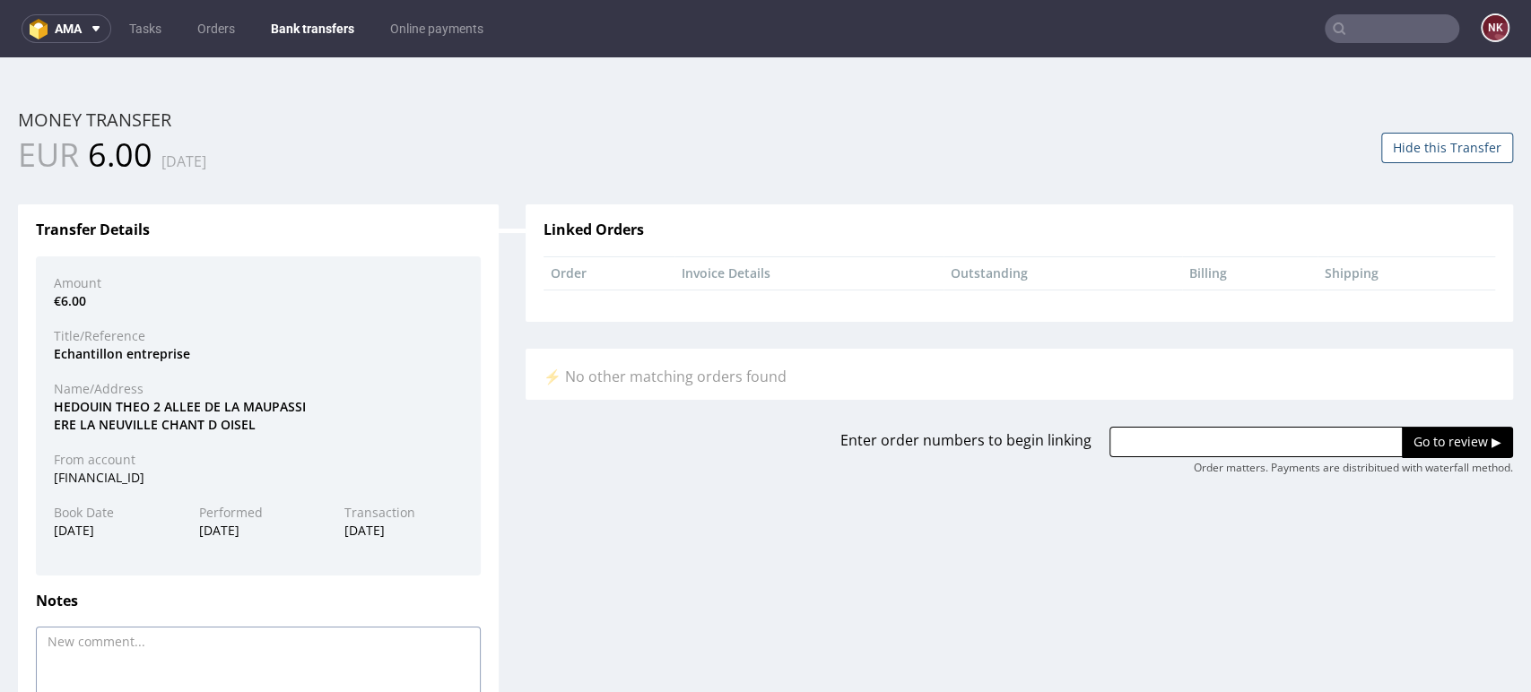
click at [257, 667] on textarea at bounding box center [258, 678] width 445 height 102
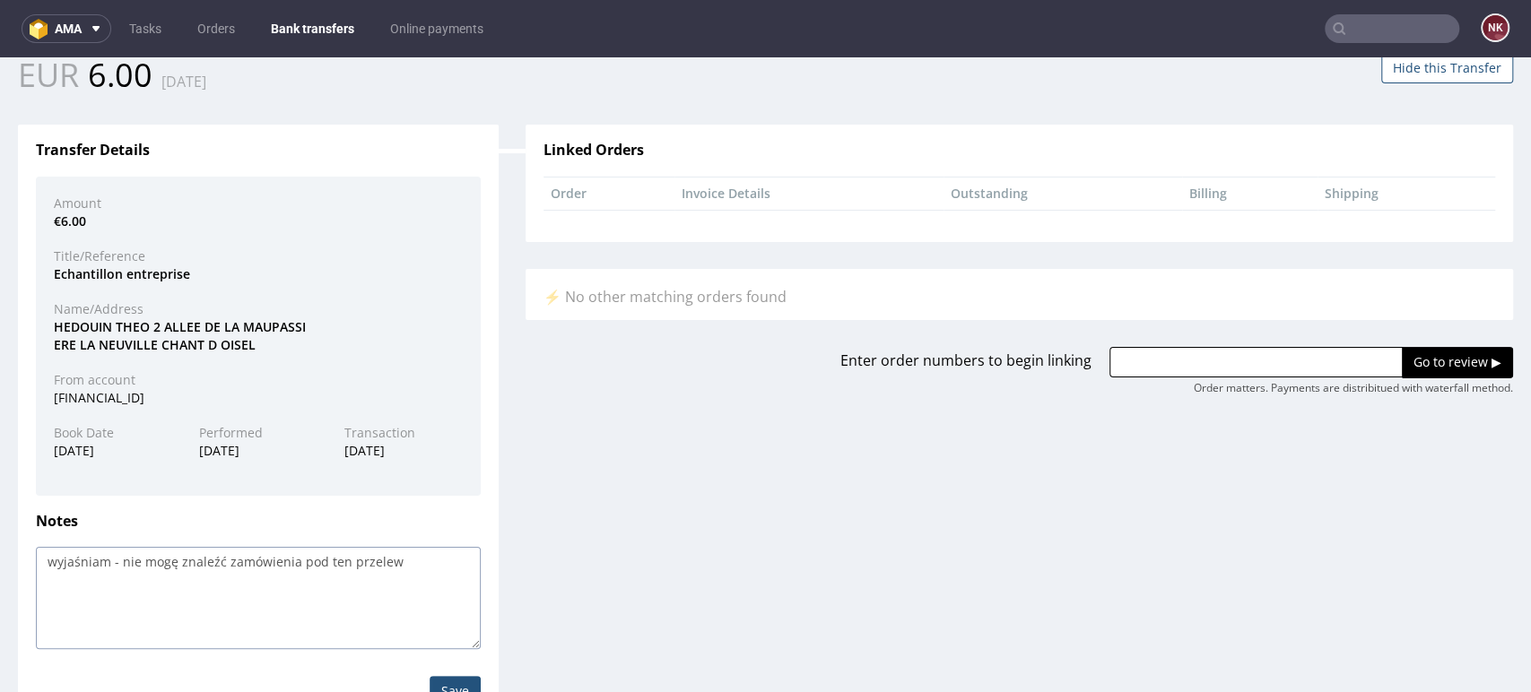
scroll to position [143, 0]
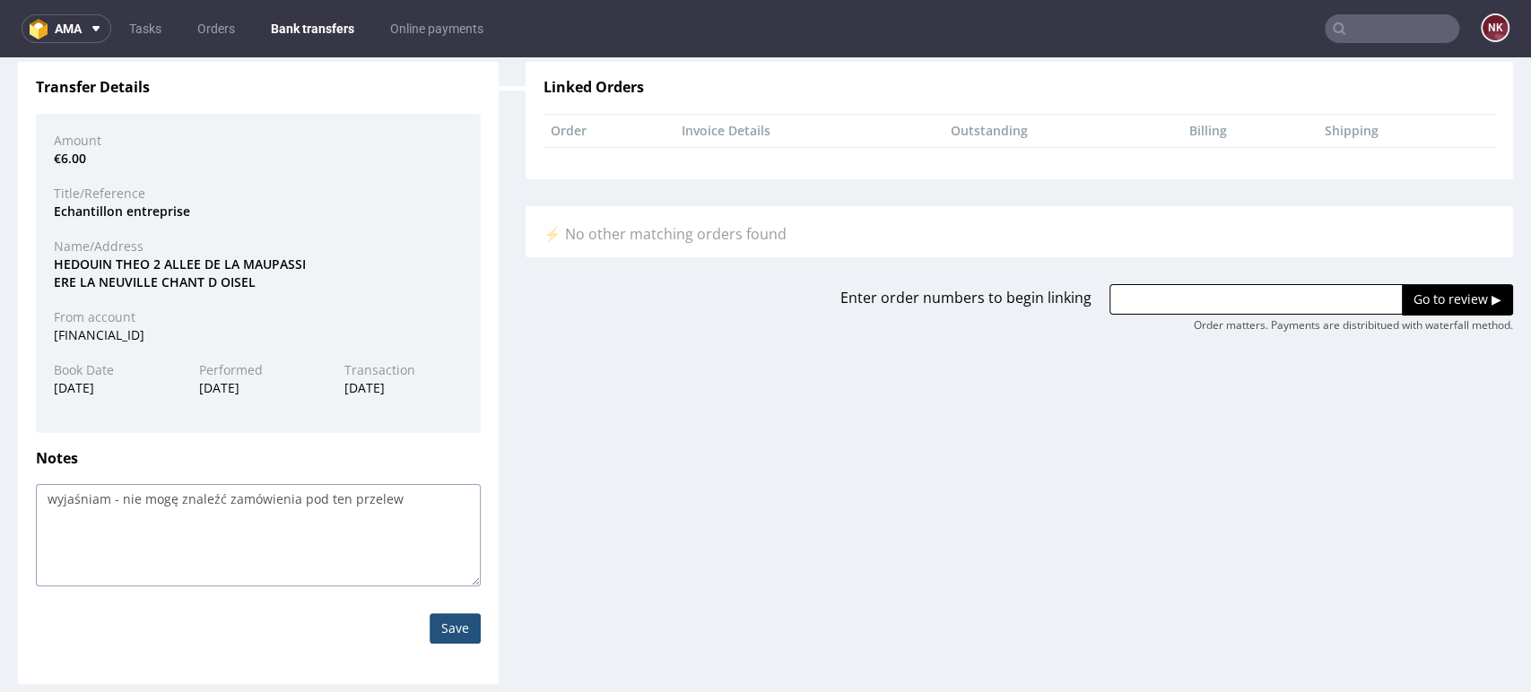
type textarea "wyjaśniam - nie mogę znaleźć zamówienia pod ten przelew"
click at [470, 623] on div "Save" at bounding box center [258, 629] width 472 height 84
click at [466, 626] on input "Save" at bounding box center [455, 629] width 51 height 30
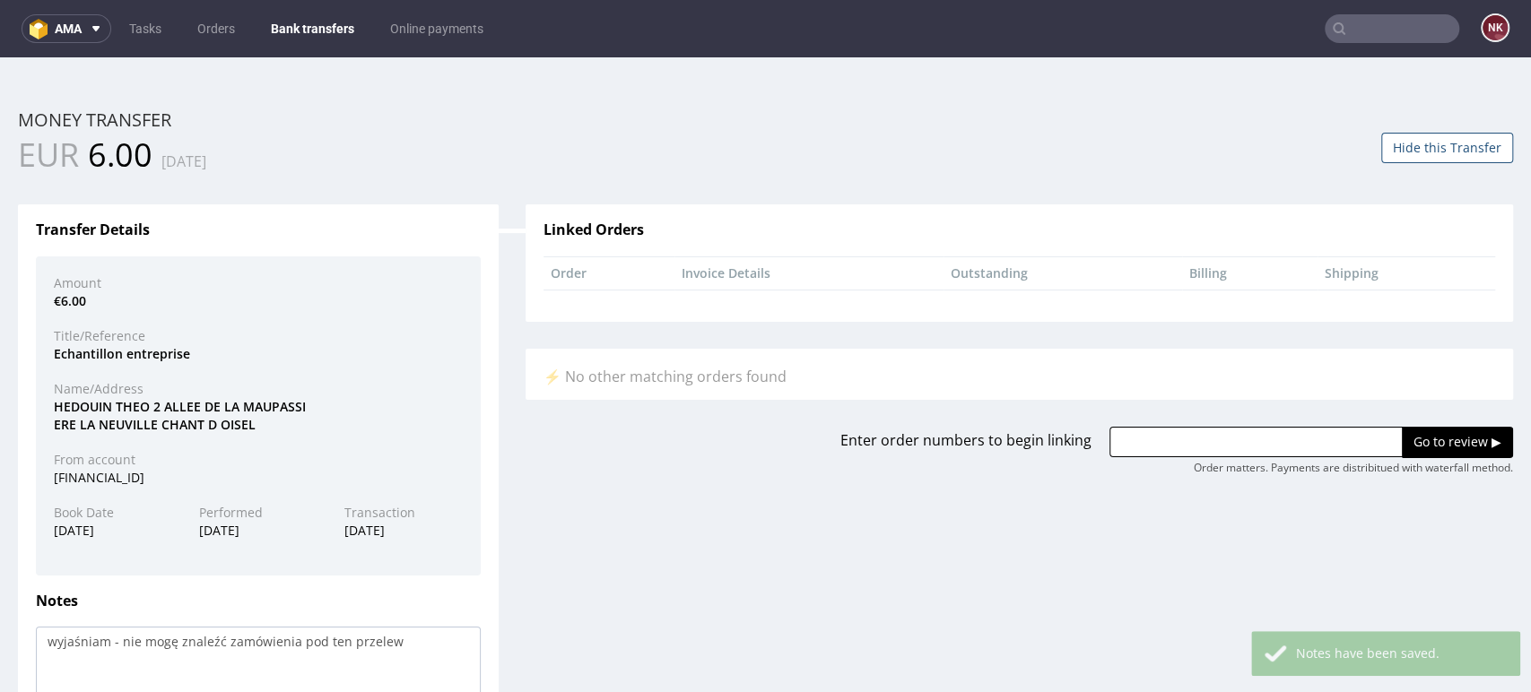
scroll to position [0, 0]
drag, startPoint x: 319, startPoint y: 24, endPoint x: 327, endPoint y: 46, distance: 22.7
click at [319, 24] on link "Bank transfers" at bounding box center [312, 28] width 105 height 29
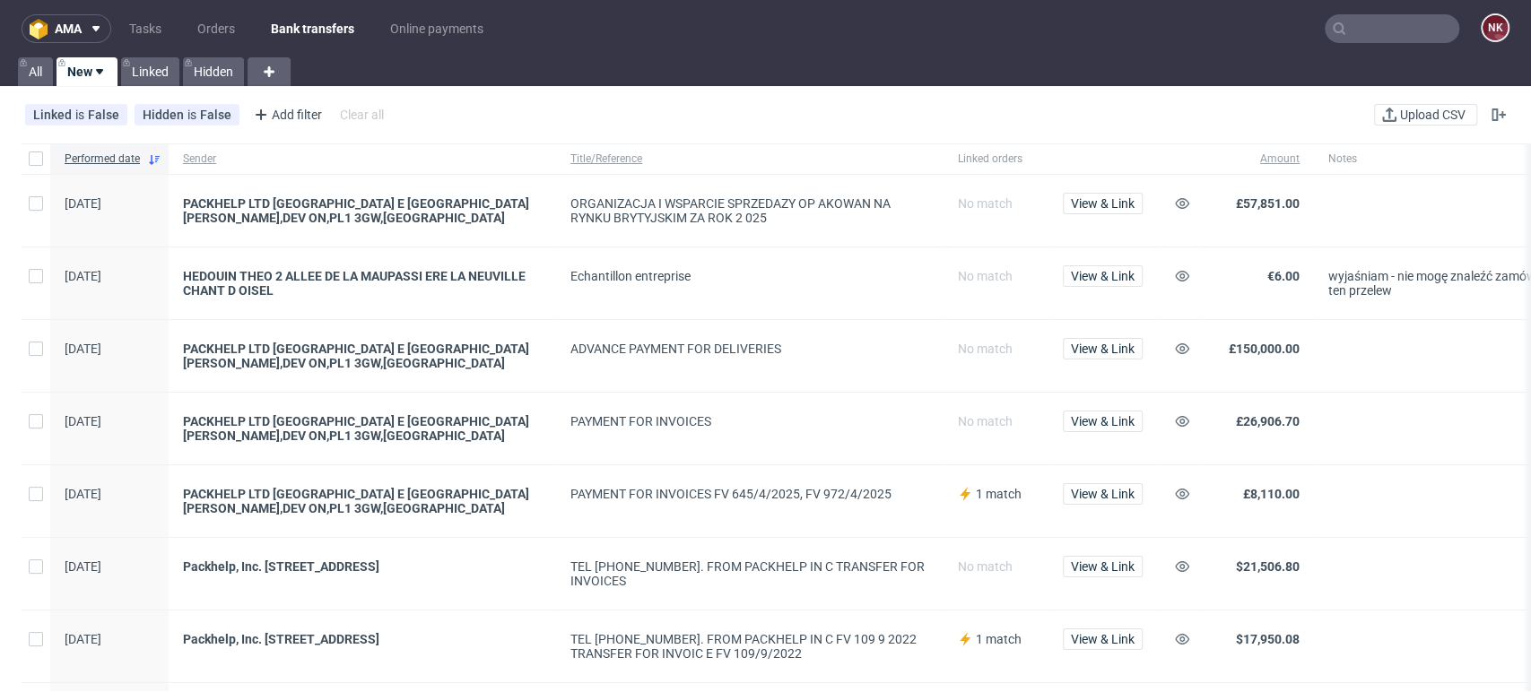
click at [1464, 555] on div at bounding box center [1463, 574] width 298 height 72
click at [1119, 258] on div "View & Link" at bounding box center [1103, 284] width 109 height 72
click at [1106, 276] on span "View & Link" at bounding box center [1103, 276] width 64 height 13
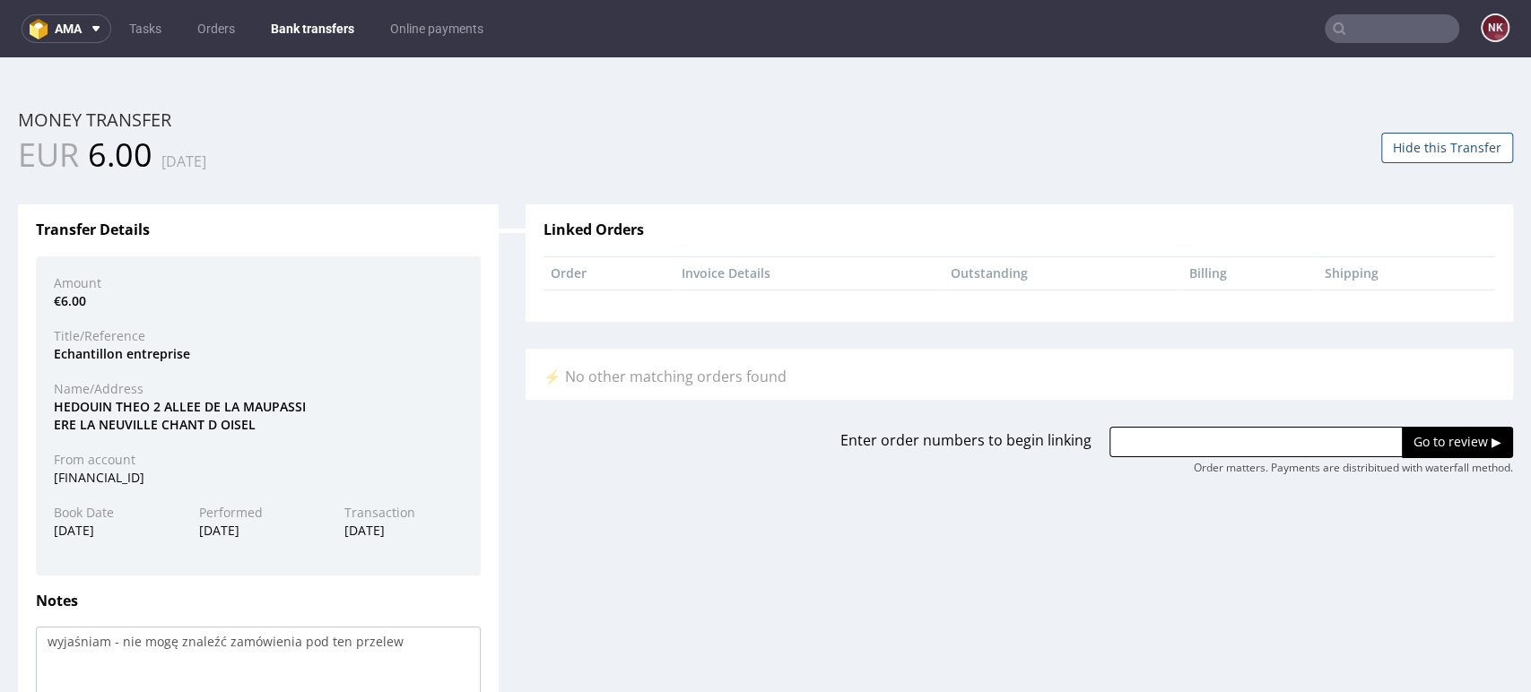
scroll to position [143, 0]
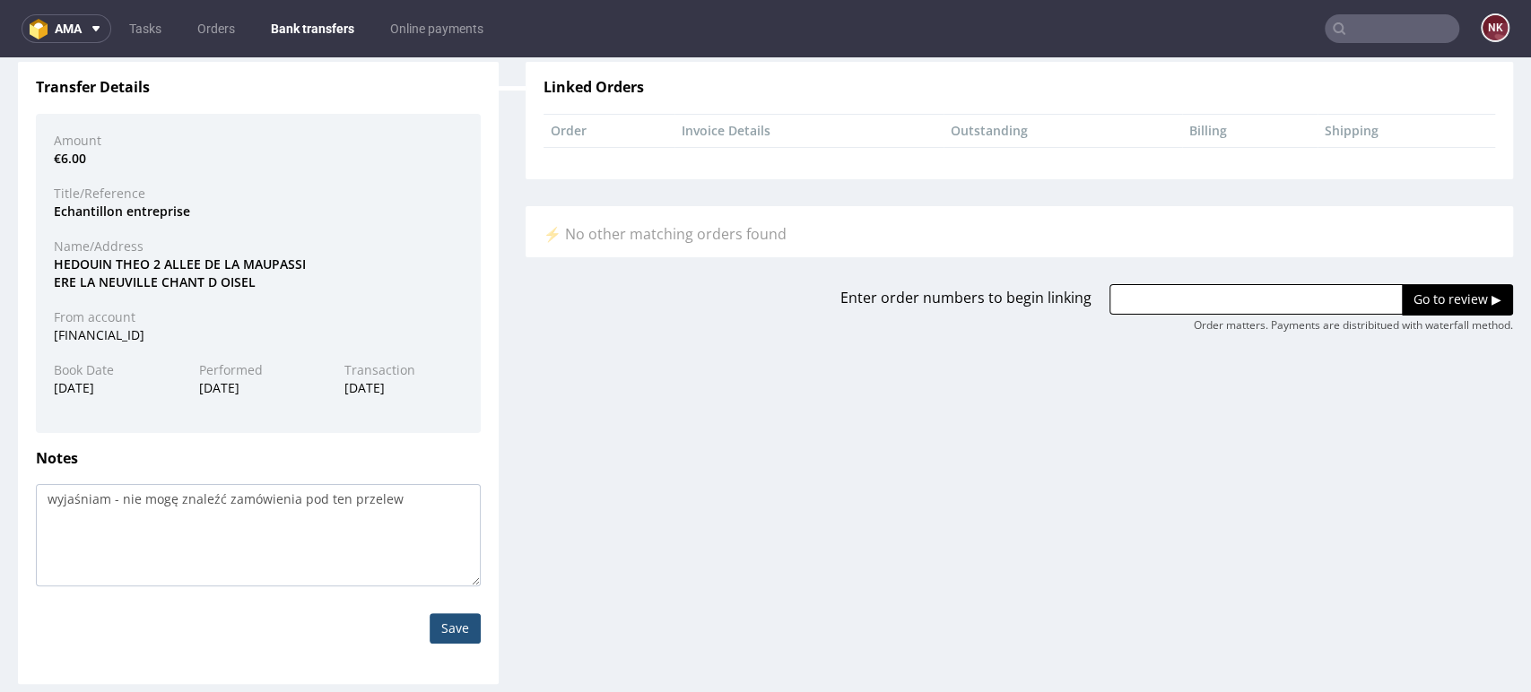
click at [1160, 293] on input "text" at bounding box center [1256, 299] width 293 height 30
paste input "R220168726"
type input "R220168726"
drag, startPoint x: 371, startPoint y: 510, endPoint x: -29, endPoint y: 509, distance: 400.1
click at [0, 509] on html "Production Shipped DTP Orders Offers Shipments Transfers 14 Designs Promotions …" at bounding box center [765, 304] width 1531 height 779
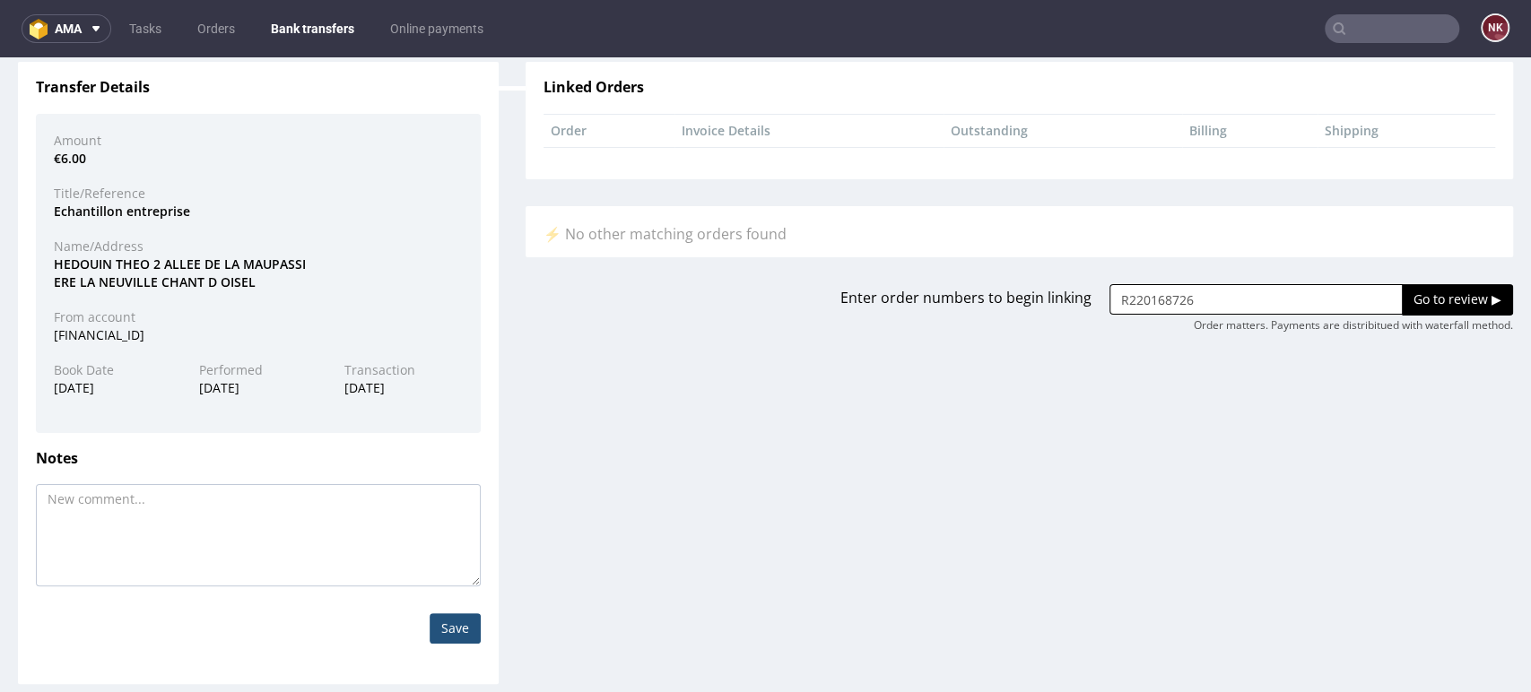
click at [461, 630] on input "Save" at bounding box center [455, 629] width 51 height 30
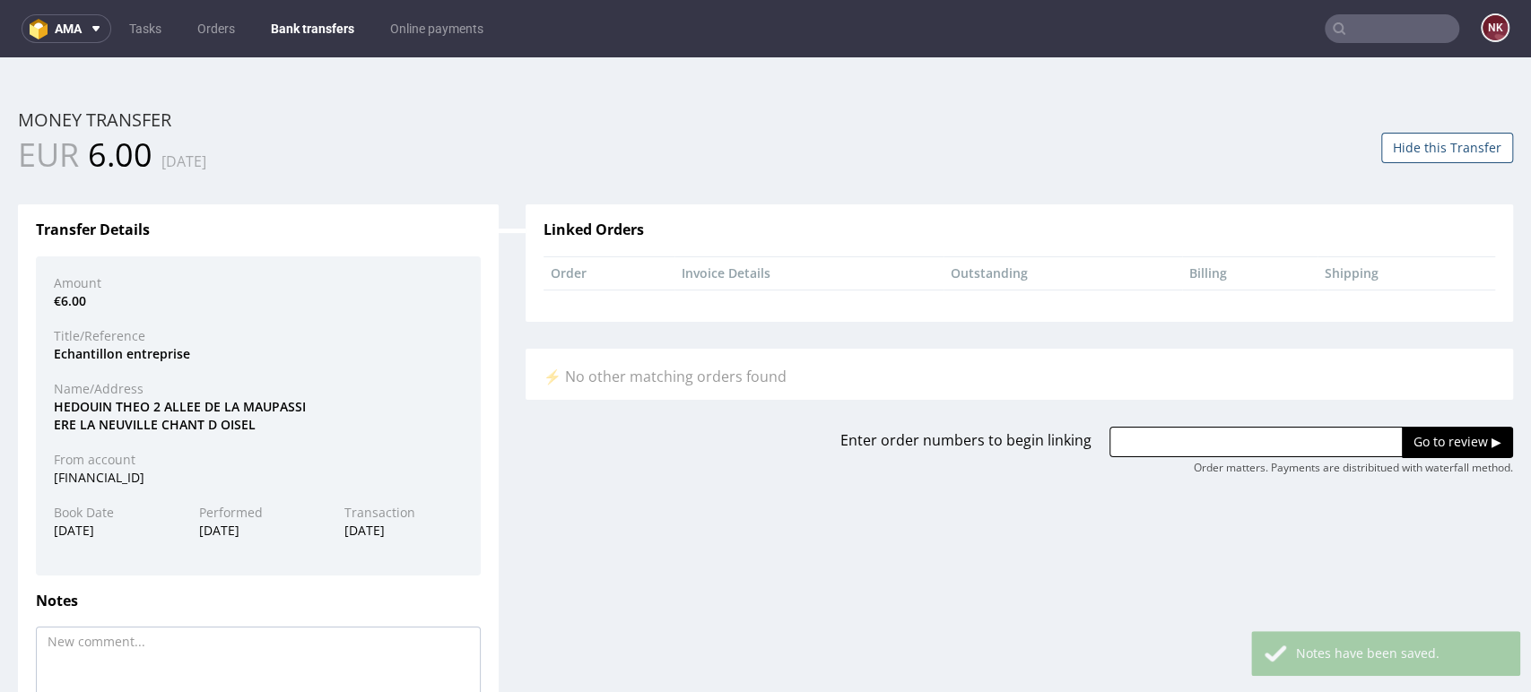
scroll to position [0, 0]
click at [1144, 427] on div "Go to review ▶" at bounding box center [1312, 442] width 404 height 30
click at [1172, 435] on input "text" at bounding box center [1256, 442] width 293 height 30
paste input "R220168726"
type input "R220168726"
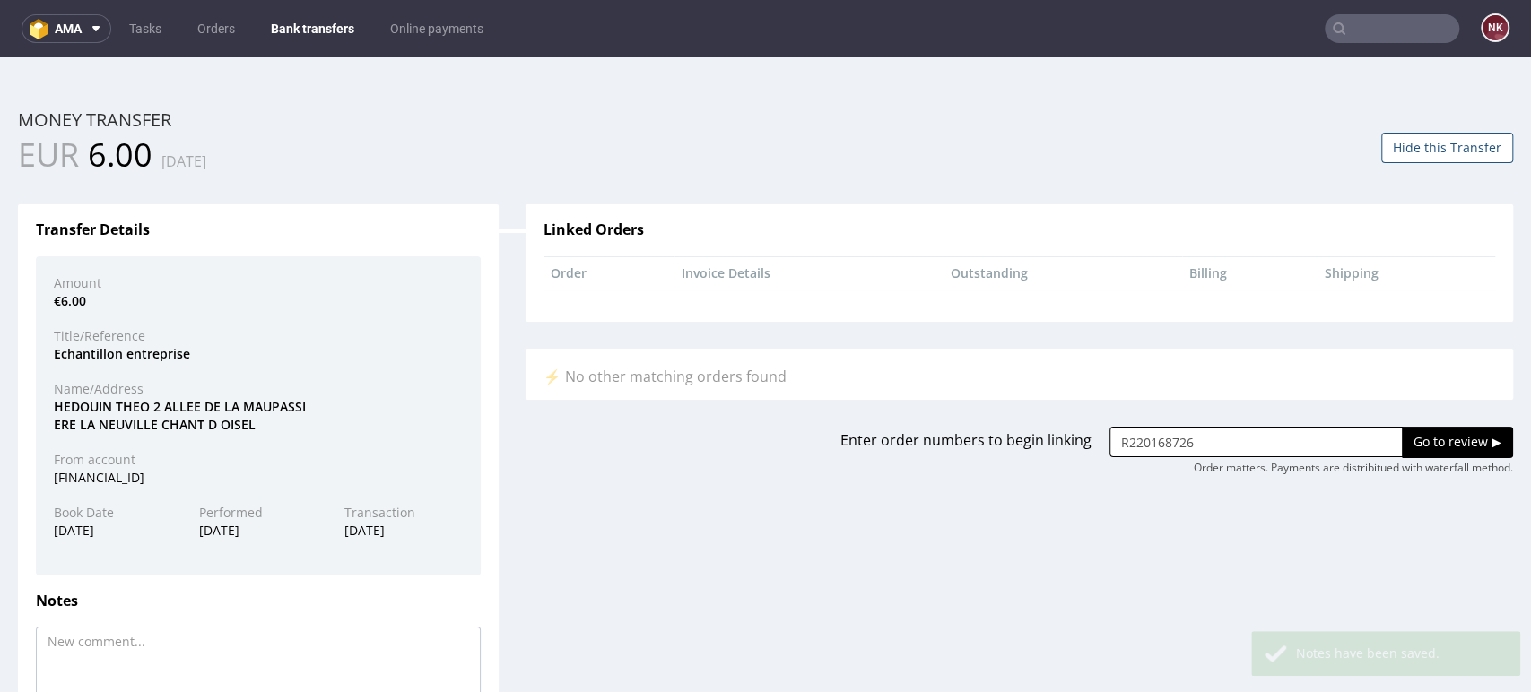
click at [1438, 445] on input "Go to review ▶" at bounding box center [1457, 442] width 111 height 30
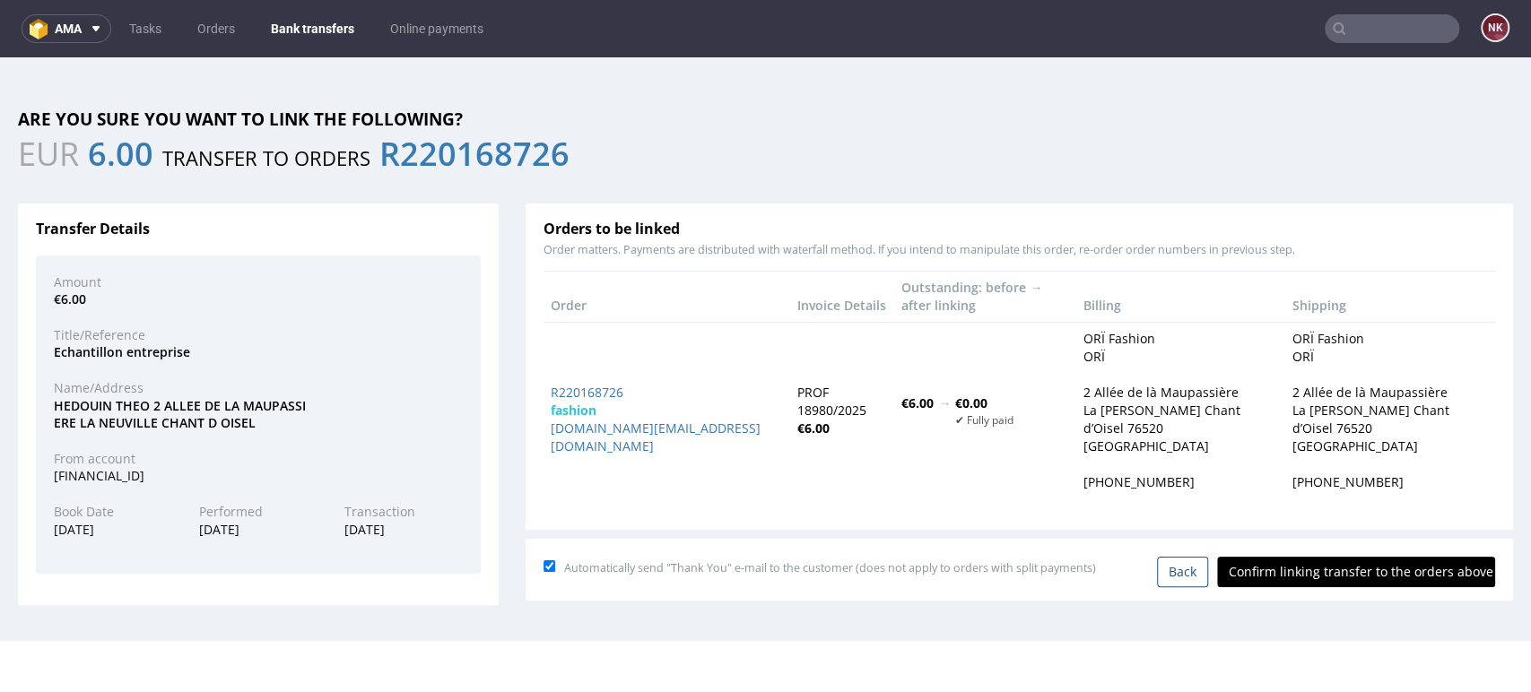
click at [1312, 561] on input "Confirm linking transfer to the orders above" at bounding box center [1356, 572] width 278 height 30
type input "In progress..."
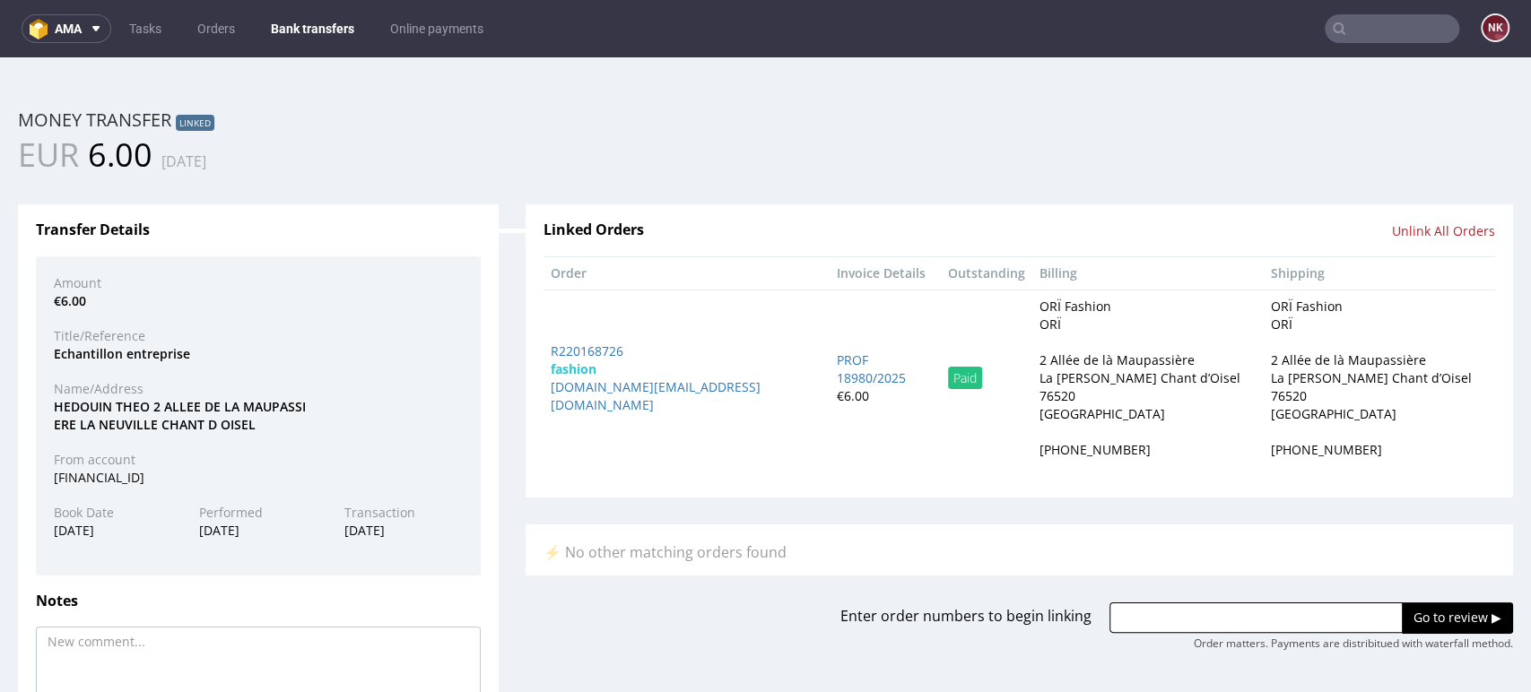
click at [1438, 467] on div "Linked Orders Unlink All Orders Order Invoice Details Outstanding Billing Shipp…" at bounding box center [1020, 351] width 988 height 293
click at [300, 22] on link "Bank transfers" at bounding box center [312, 28] width 105 height 29
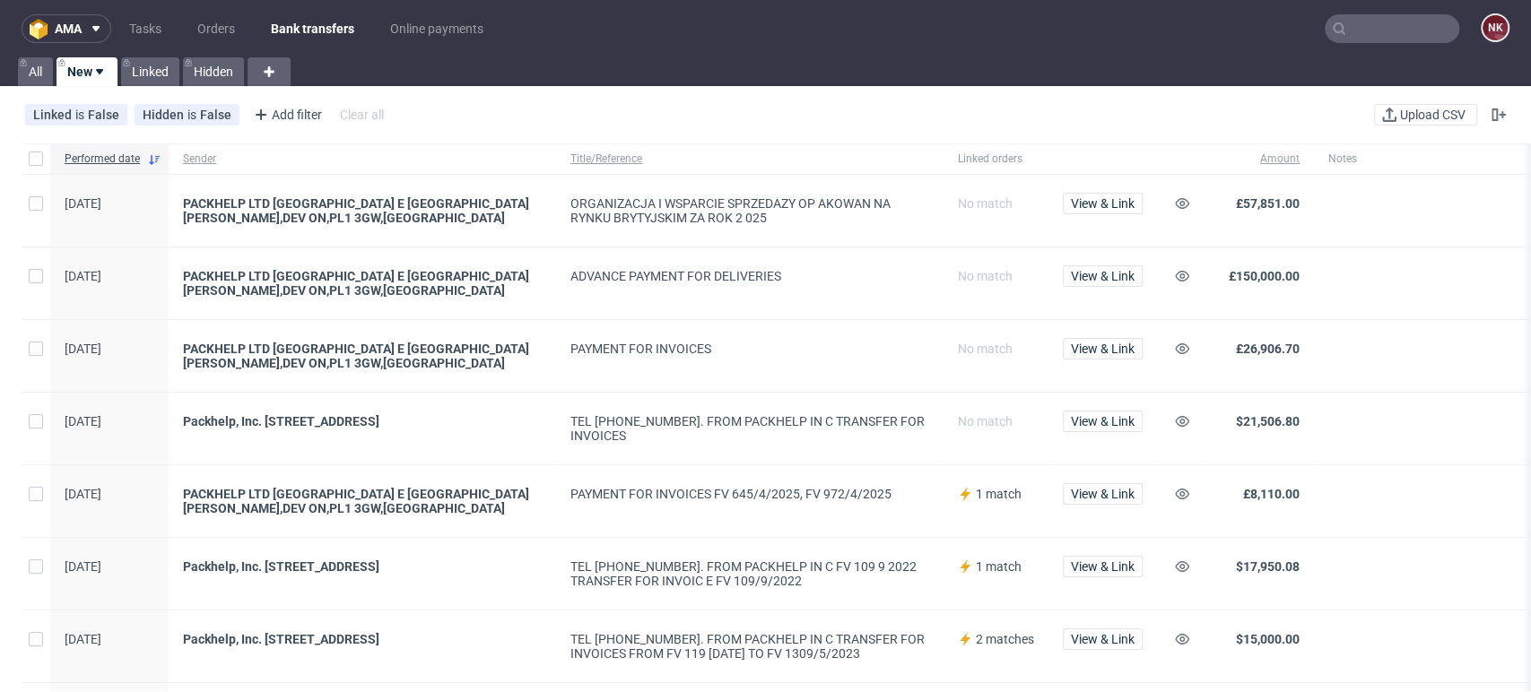
click at [1119, 140] on div "Performed date Sender Title/Reference Linked orders Amount Notes 08/09/2025 PAC…" at bounding box center [765, 656] width 1531 height 1041
click at [293, 20] on link "Bank transfers" at bounding box center [312, 28] width 105 height 29
click at [1450, 456] on div at bounding box center [1463, 429] width 298 height 72
click at [1435, 228] on div at bounding box center [1463, 211] width 298 height 72
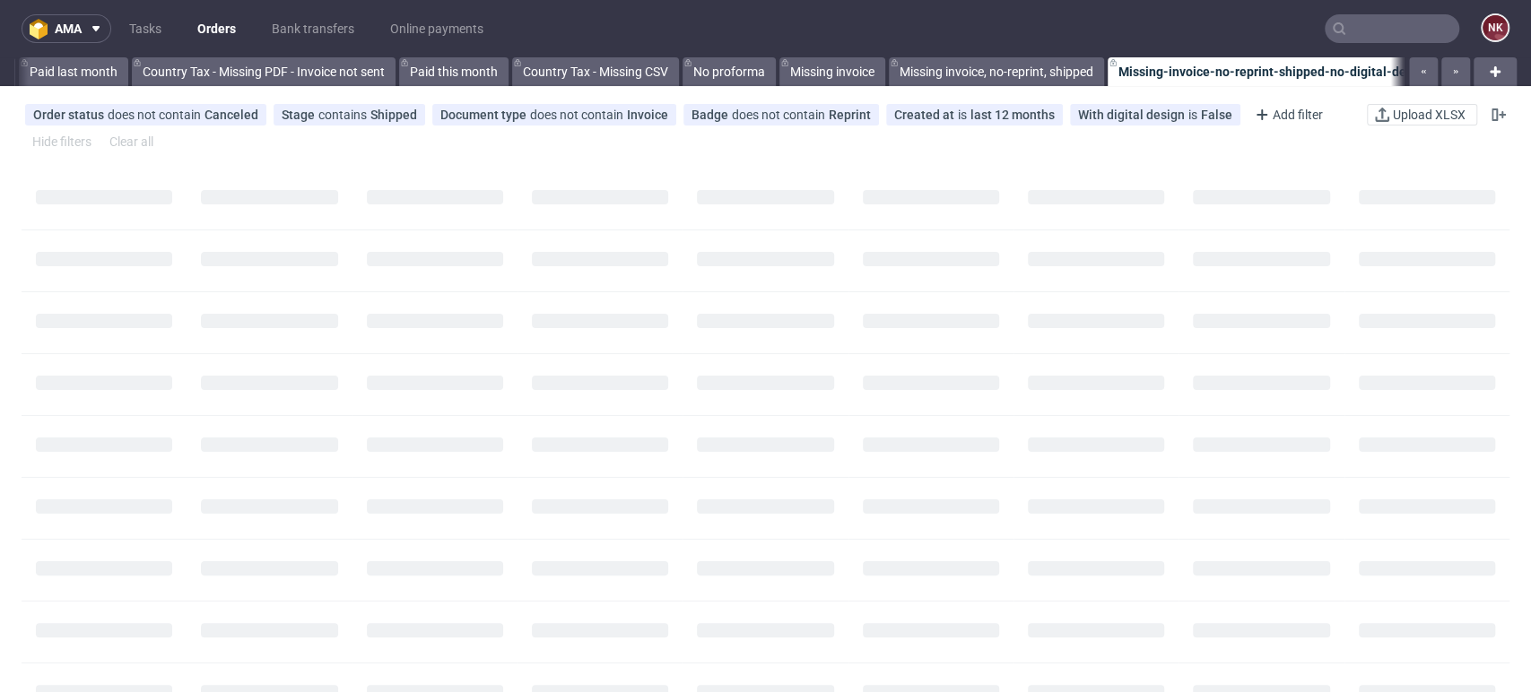
drag, startPoint x: 1346, startPoint y: 49, endPoint x: 1356, endPoint y: 30, distance: 22.5
click at [1346, 49] on nav "ama Tasks Orders Bank transfers Online payments NK" at bounding box center [765, 28] width 1531 height 57
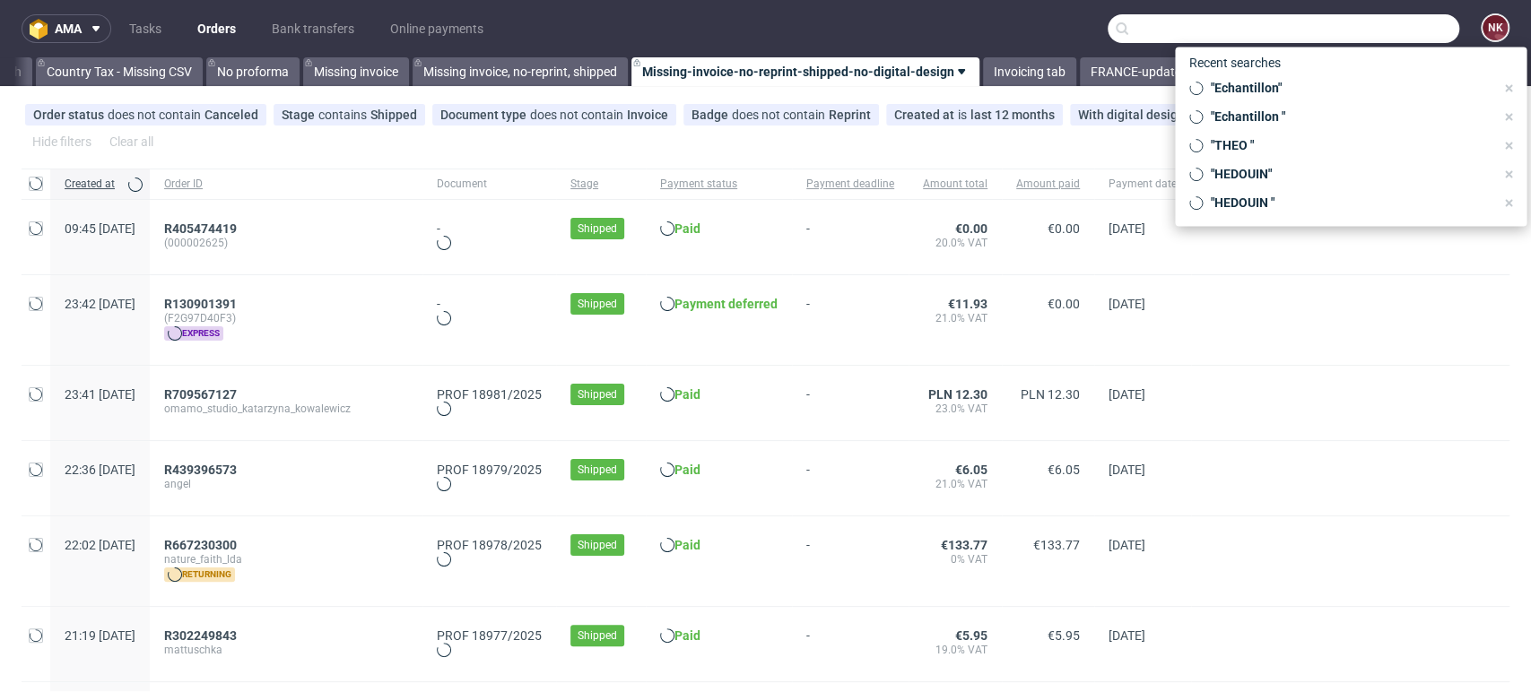
click at [1356, 30] on input "text" at bounding box center [1284, 28] width 352 height 29
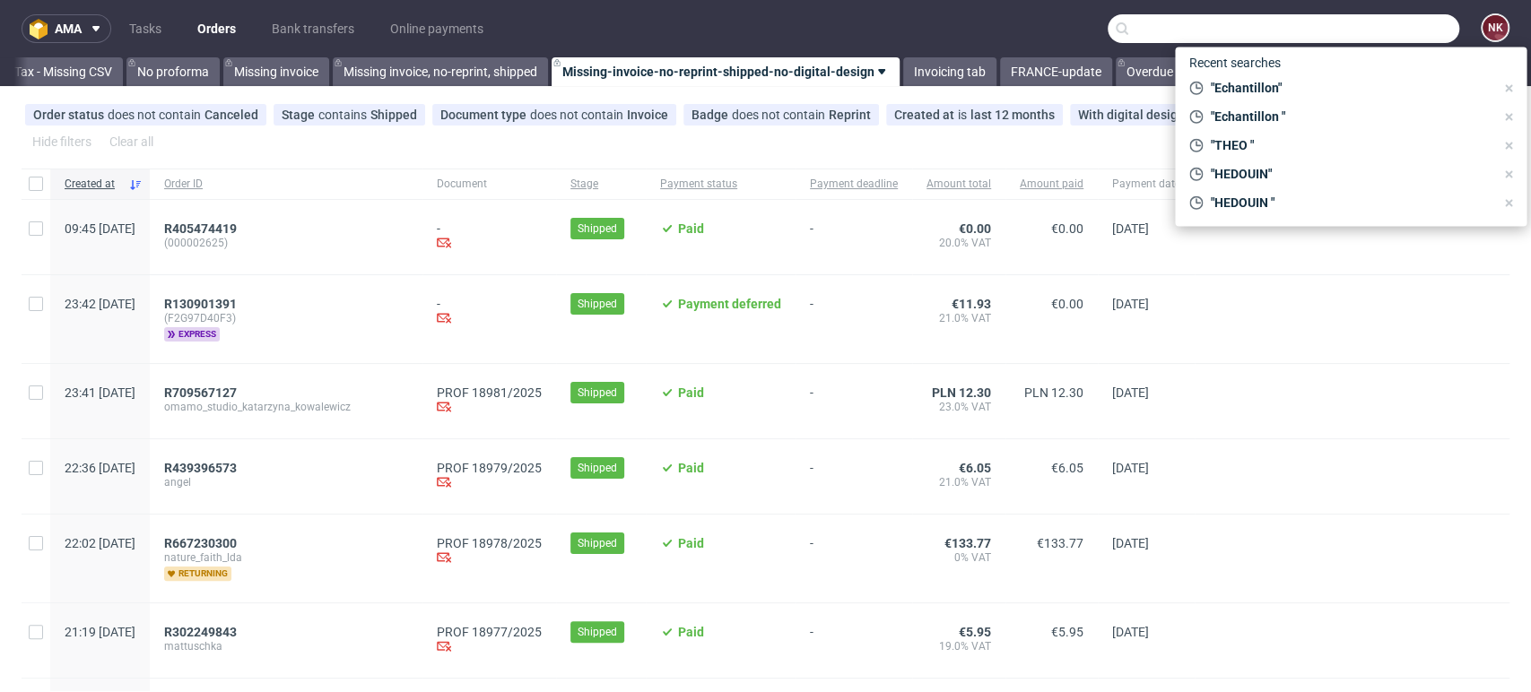
paste input "[PERSON_NAME]"
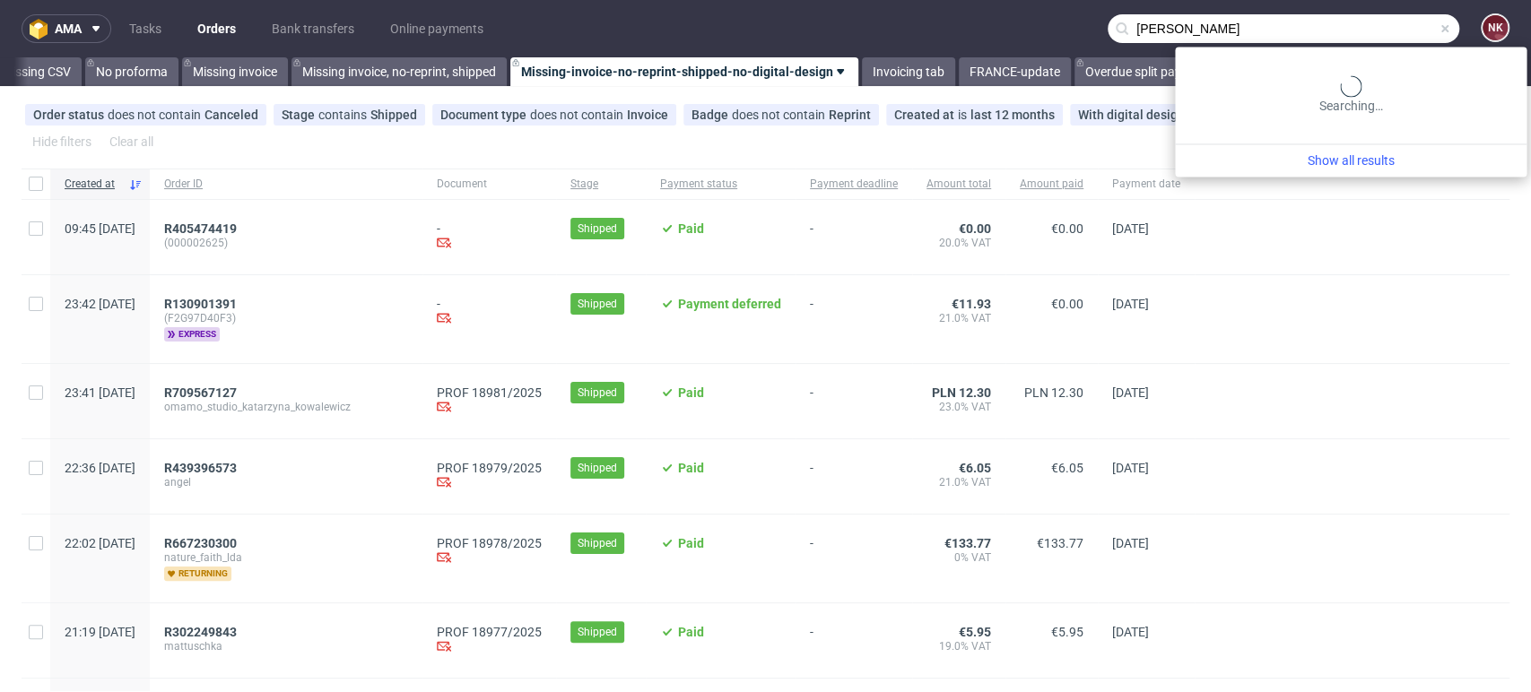
type input "[PERSON_NAME]"
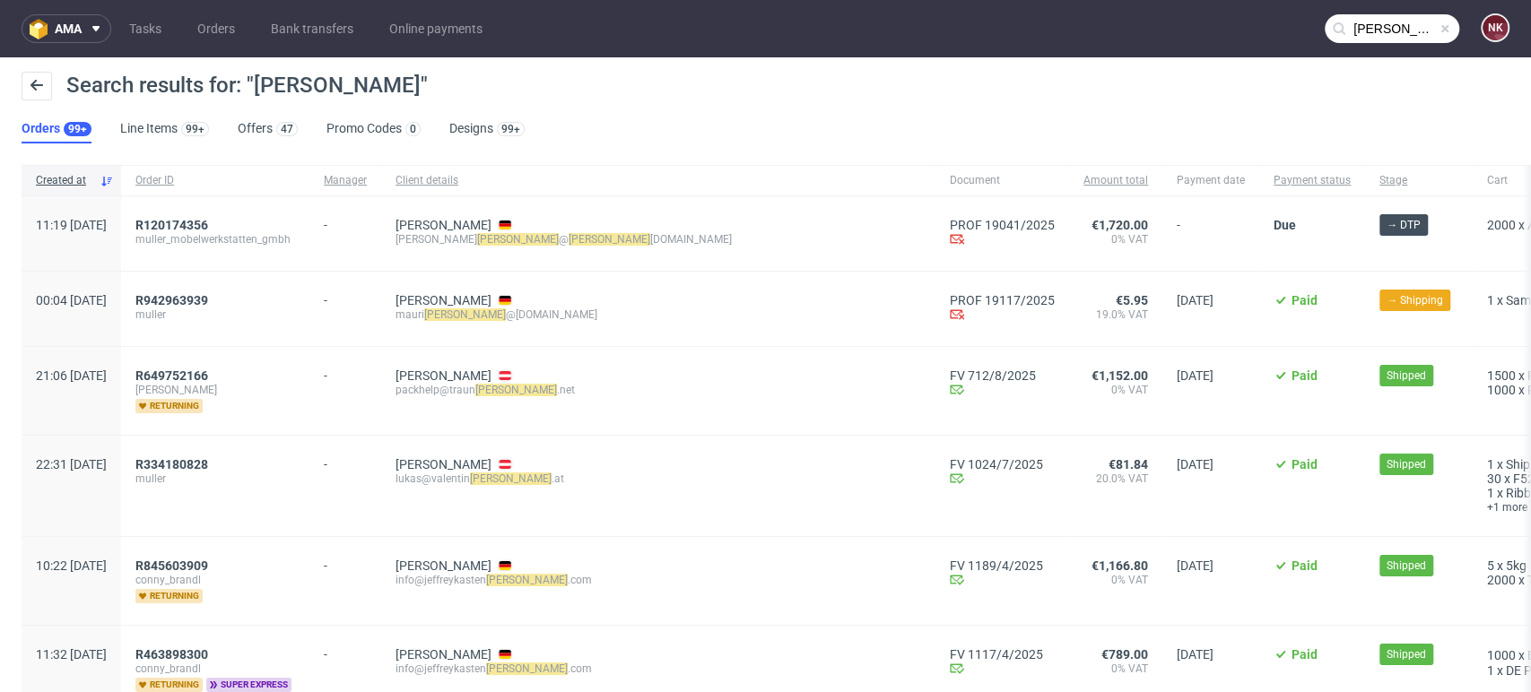
click at [213, 232] on span "muller_mobelwerkstatten_gmbh" at bounding box center [215, 239] width 160 height 14
click at [208, 225] on span "R120174356" at bounding box center [171, 225] width 73 height 14
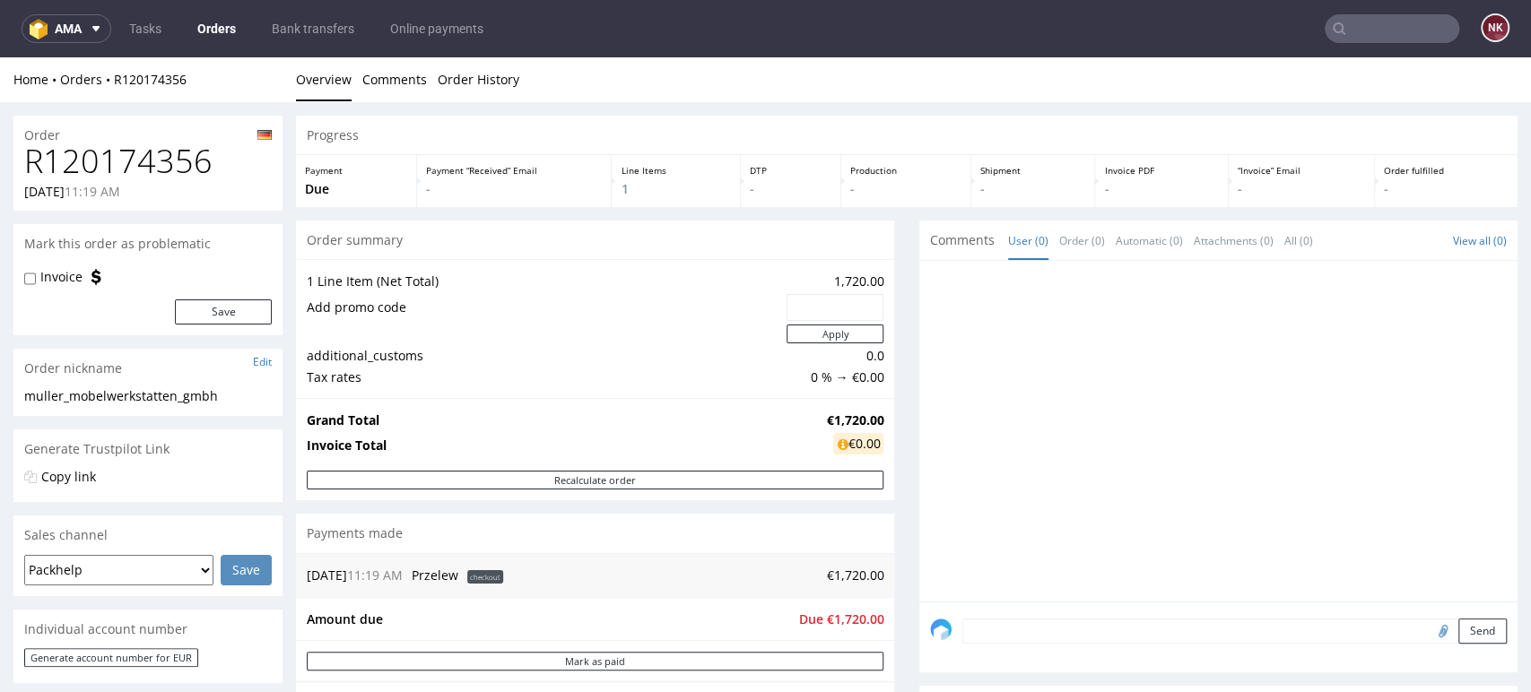
click at [161, 170] on h1 "R120174356" at bounding box center [148, 162] width 248 height 36
copy h1 "R120174356"
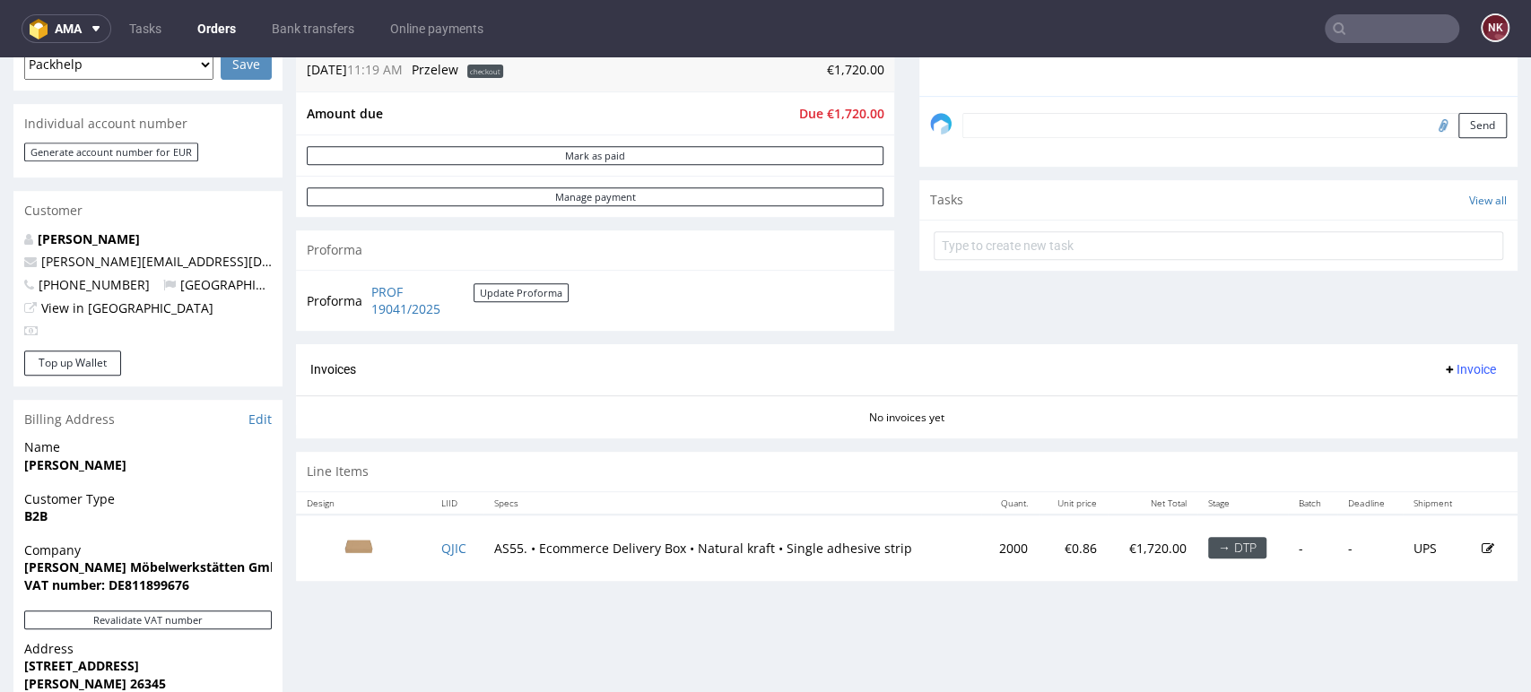
scroll to position [597, 0]
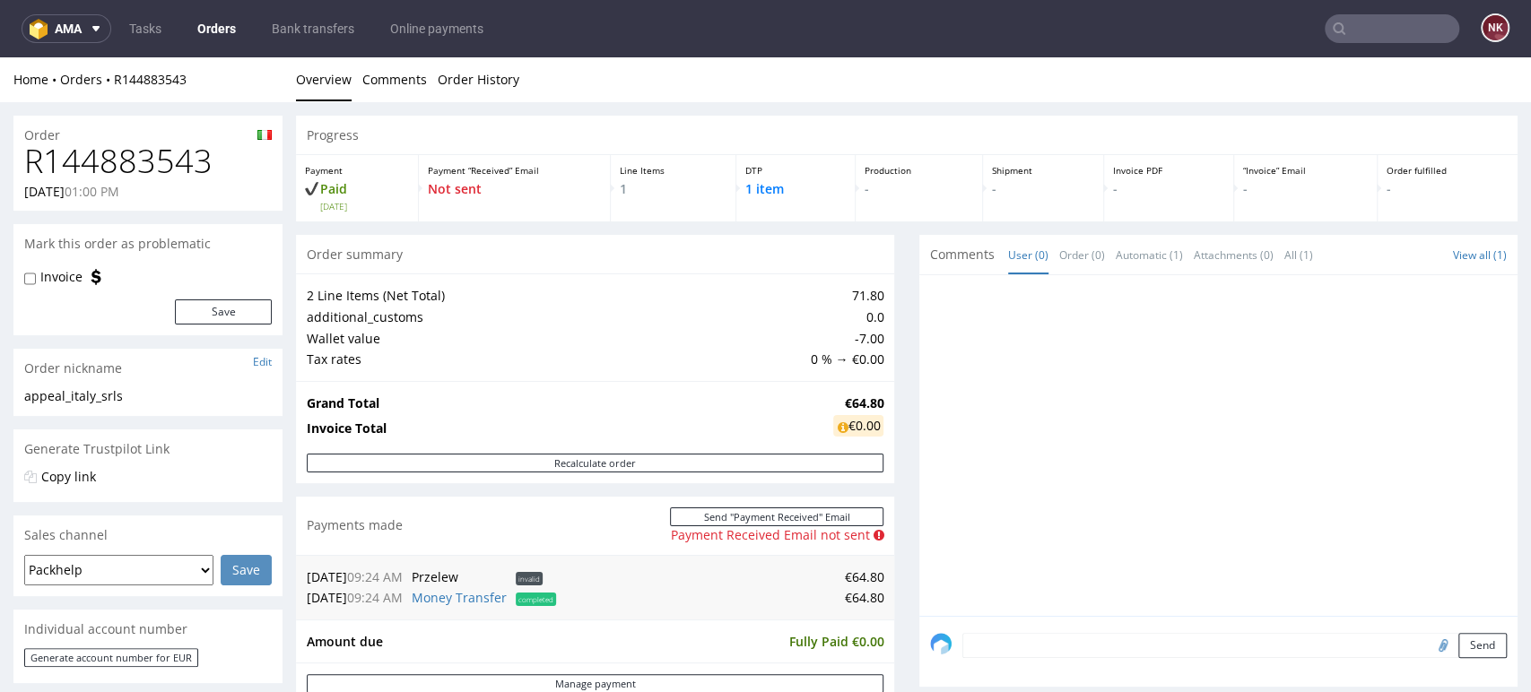
scroll to position [299, 0]
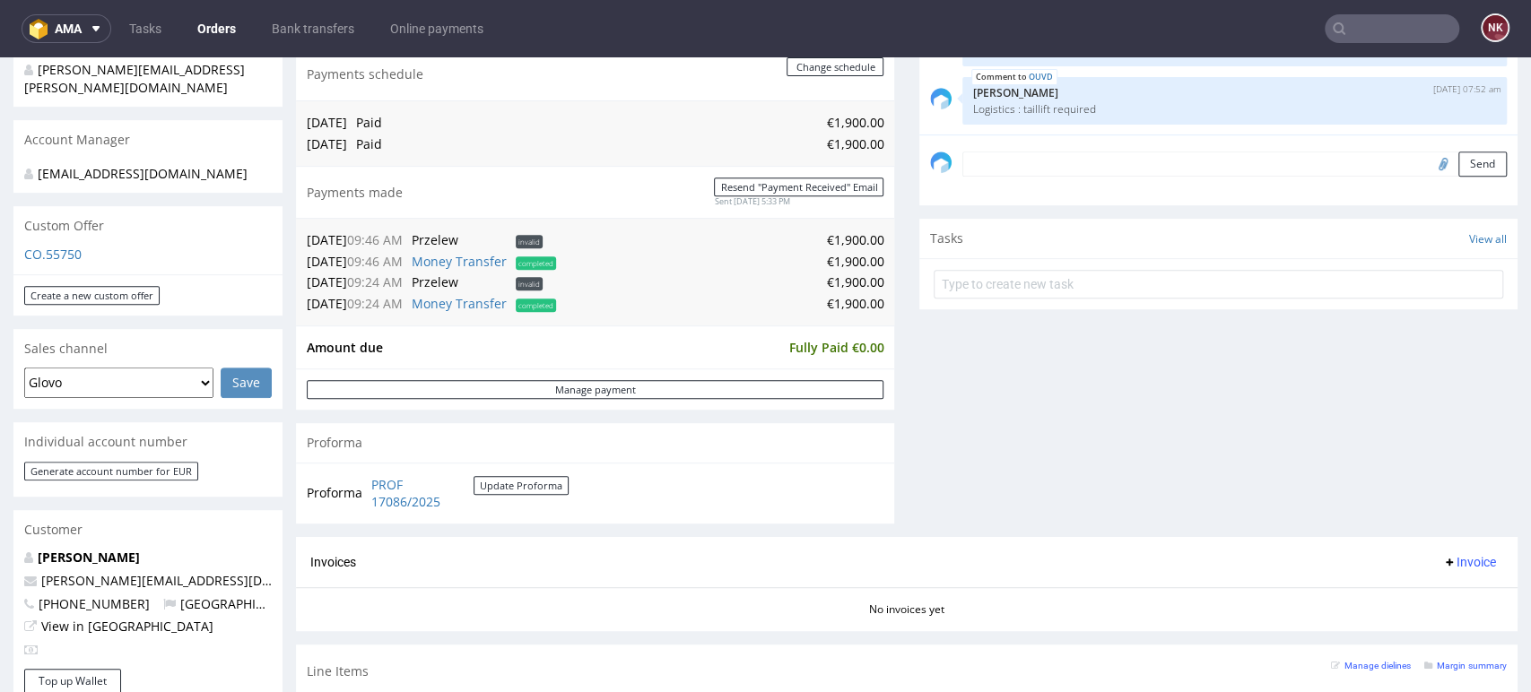
scroll to position [597, 0]
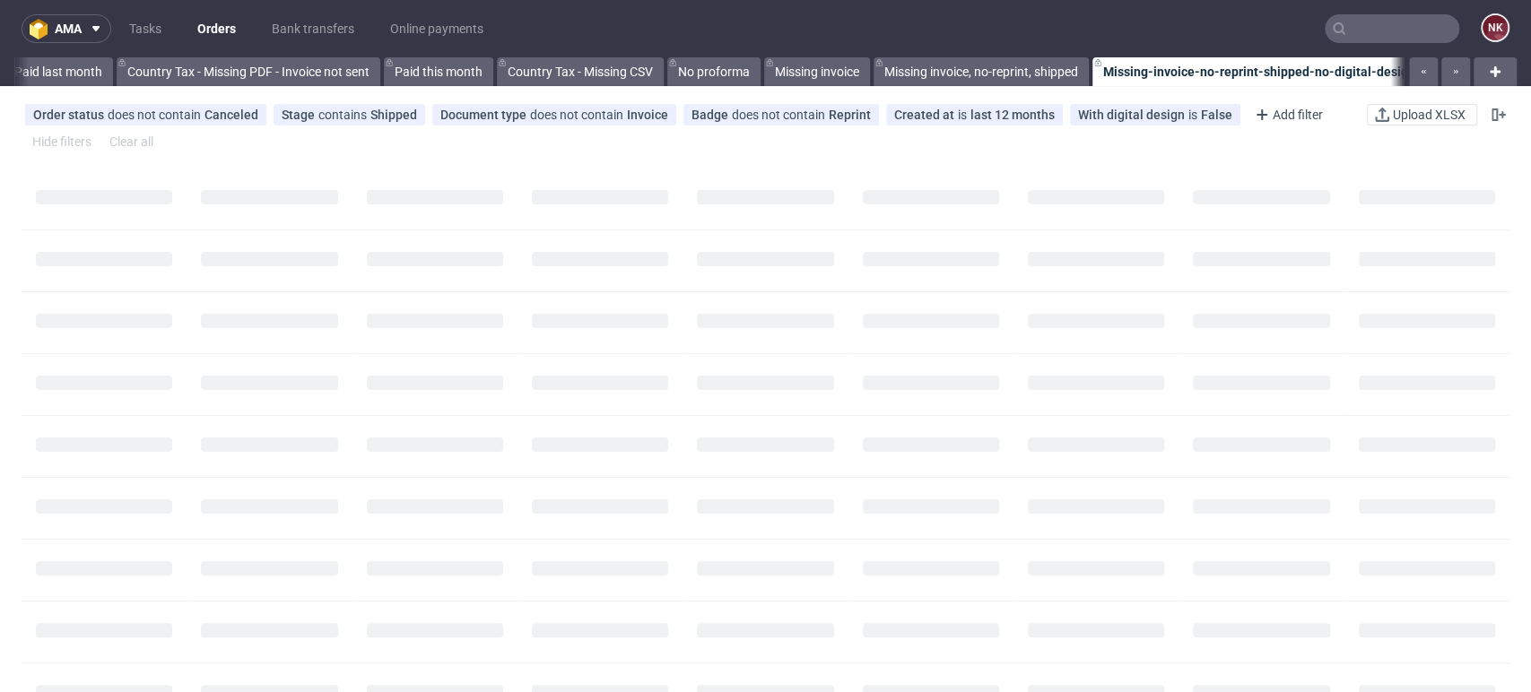
click at [1385, 28] on input "text" at bounding box center [1392, 28] width 135 height 29
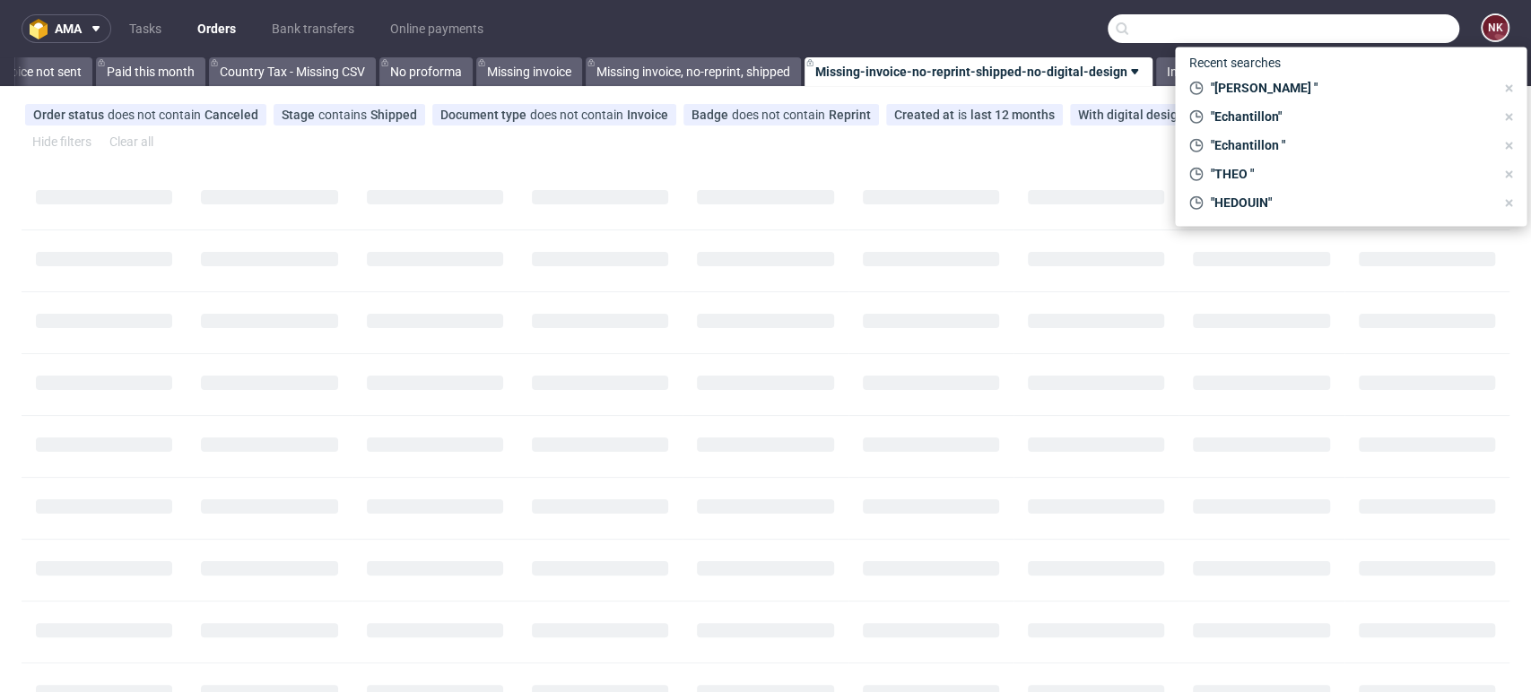
paste input "AKKURAT"
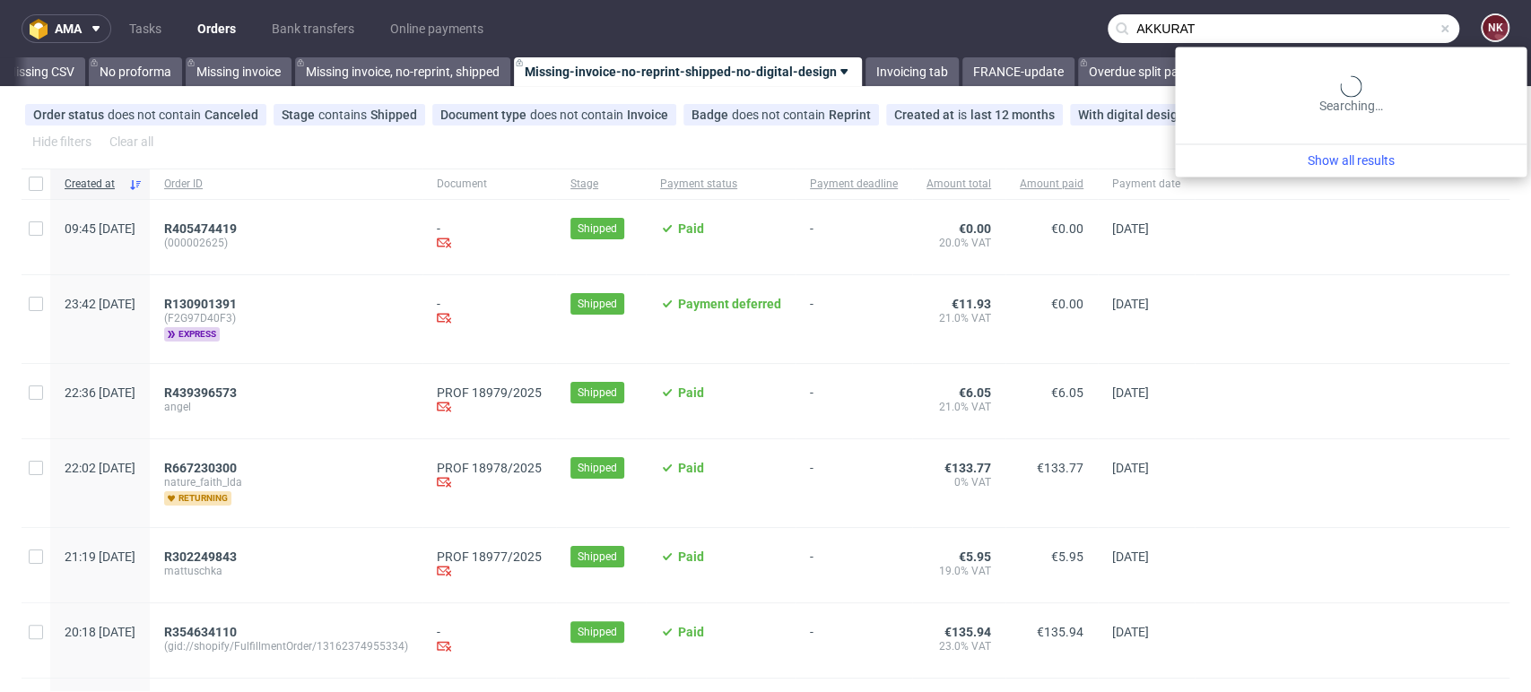
scroll to position [0, 2539]
type input "AKKURAT"
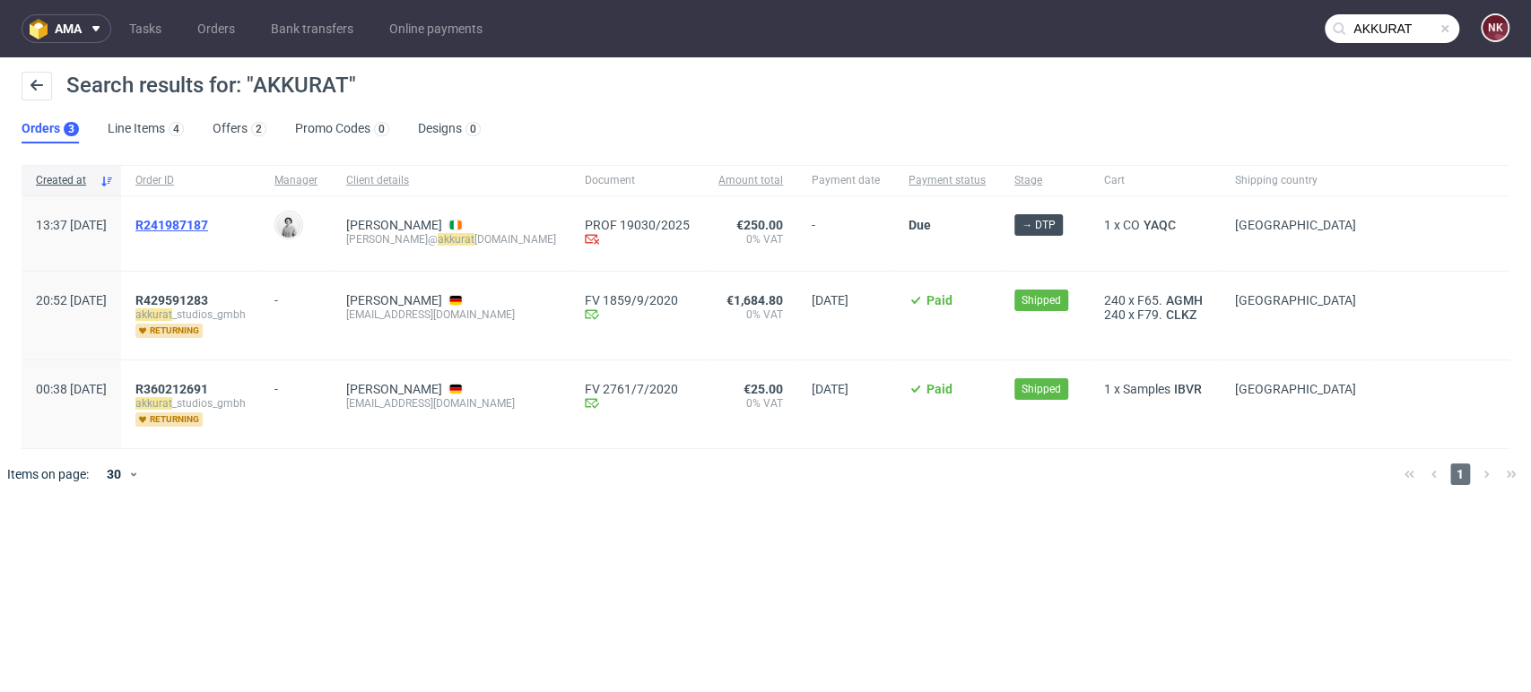
click at [208, 221] on span "R241987187" at bounding box center [171, 225] width 73 height 14
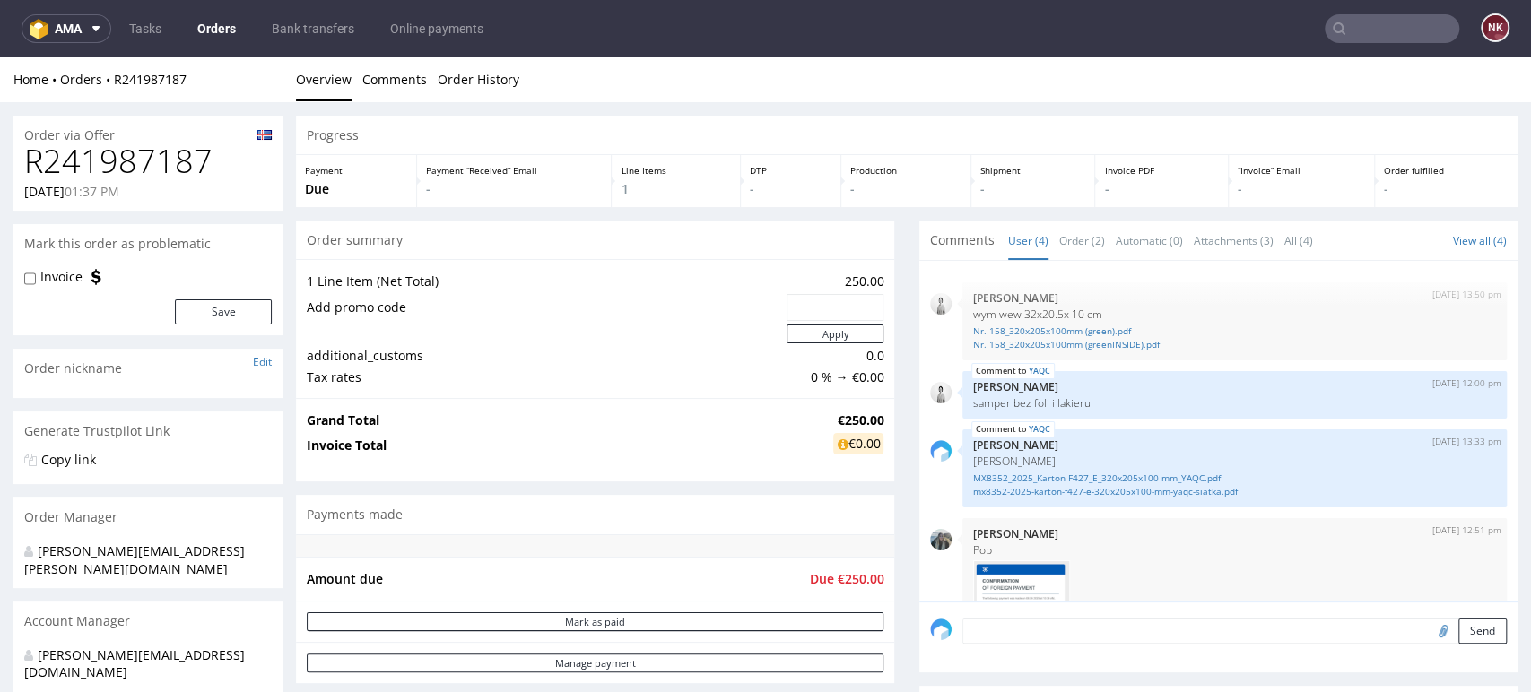
click at [120, 161] on h1 "R241987187" at bounding box center [148, 162] width 248 height 36
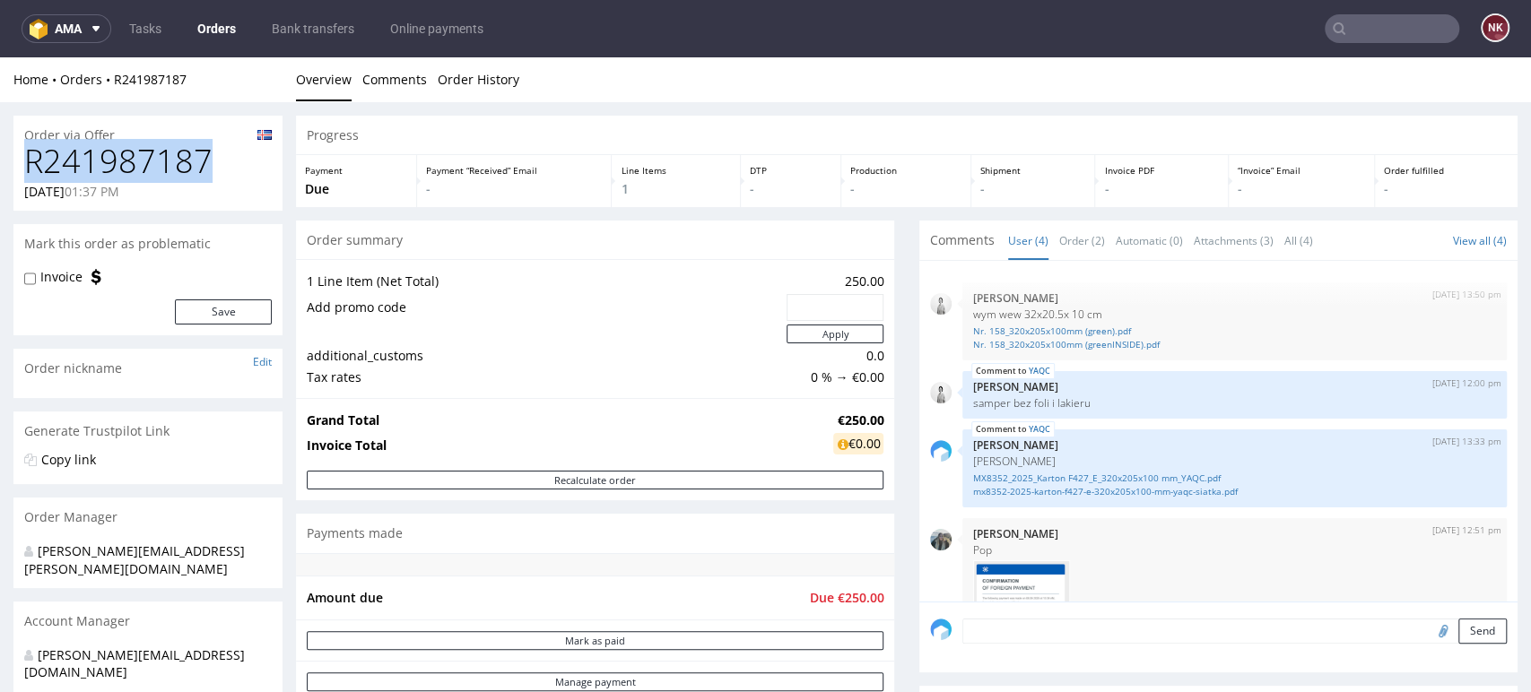
click at [120, 161] on h1 "R241987187" at bounding box center [148, 162] width 248 height 36
copy h1 "R241987187"
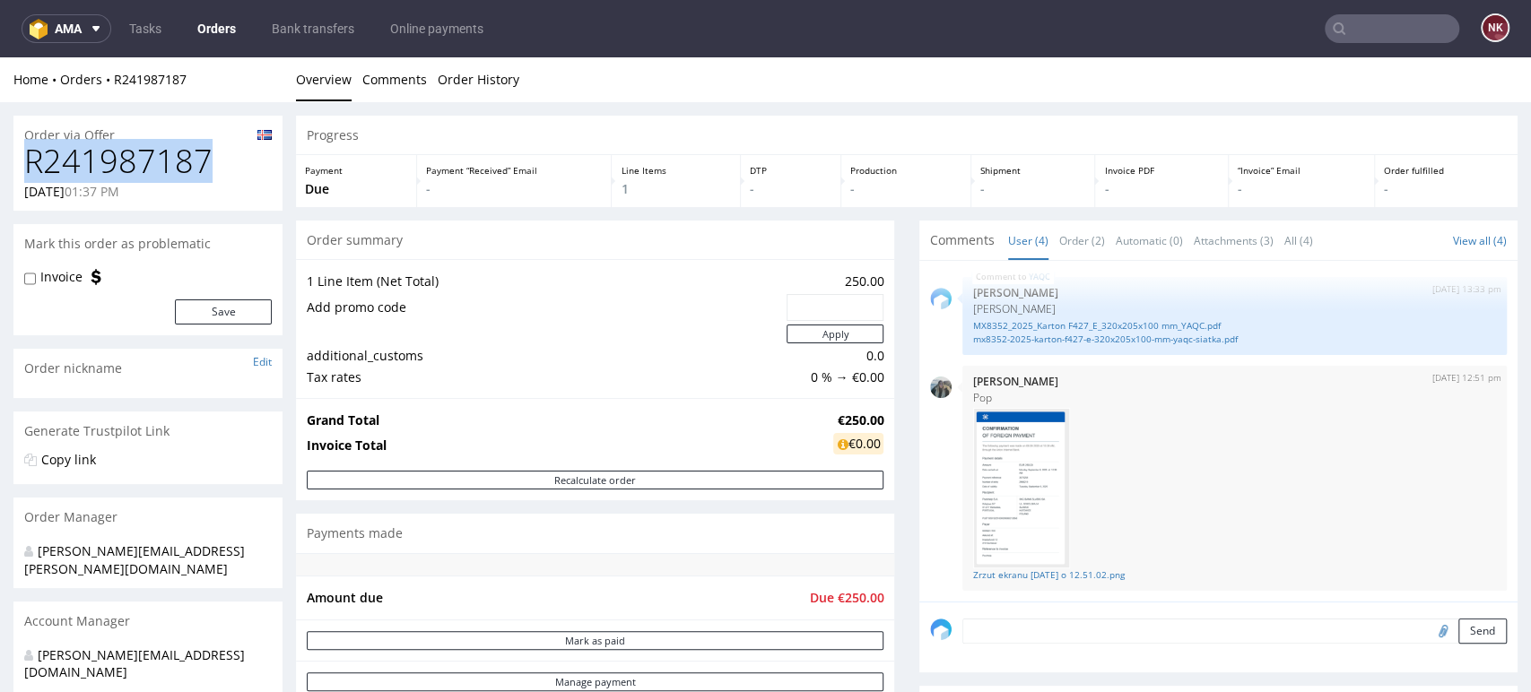
scroll to position [398, 0]
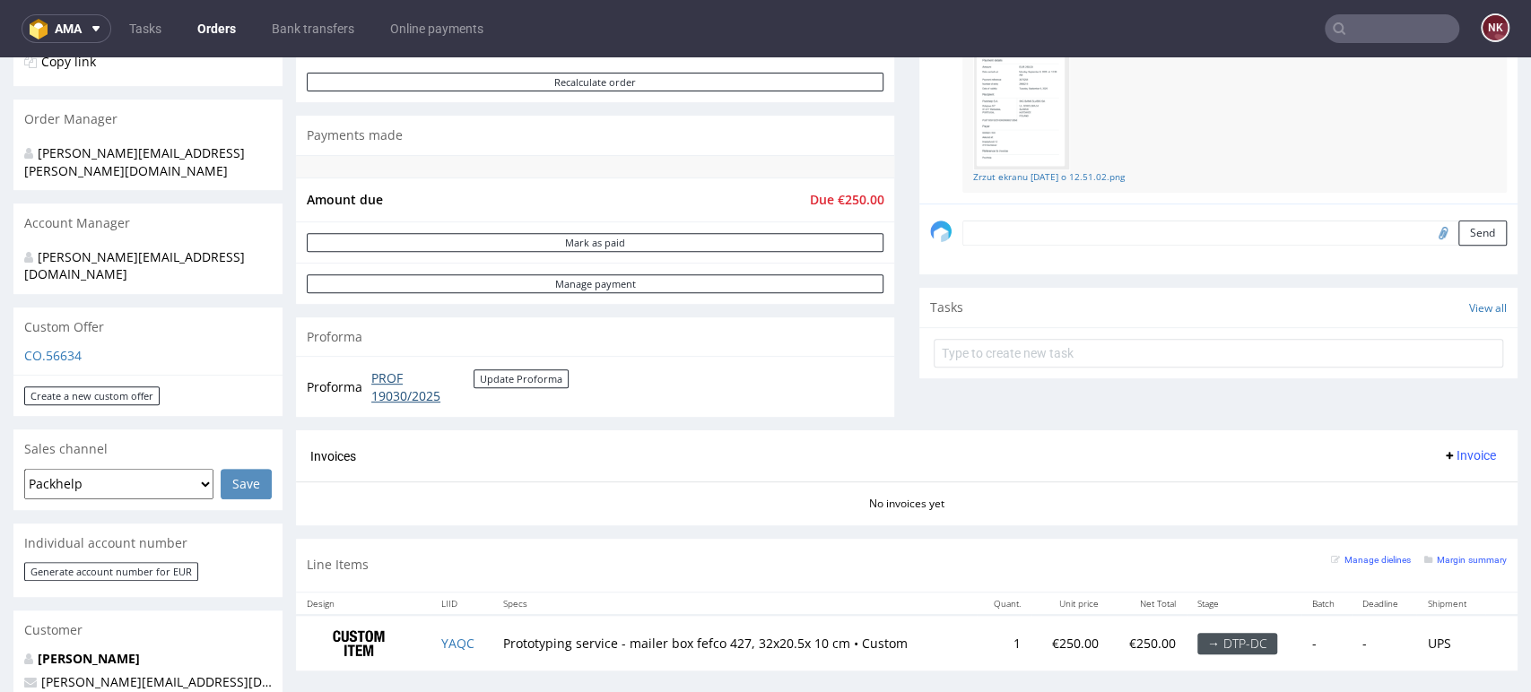
click at [387, 393] on link "PROF 19030/2025" at bounding box center [422, 387] width 102 height 35
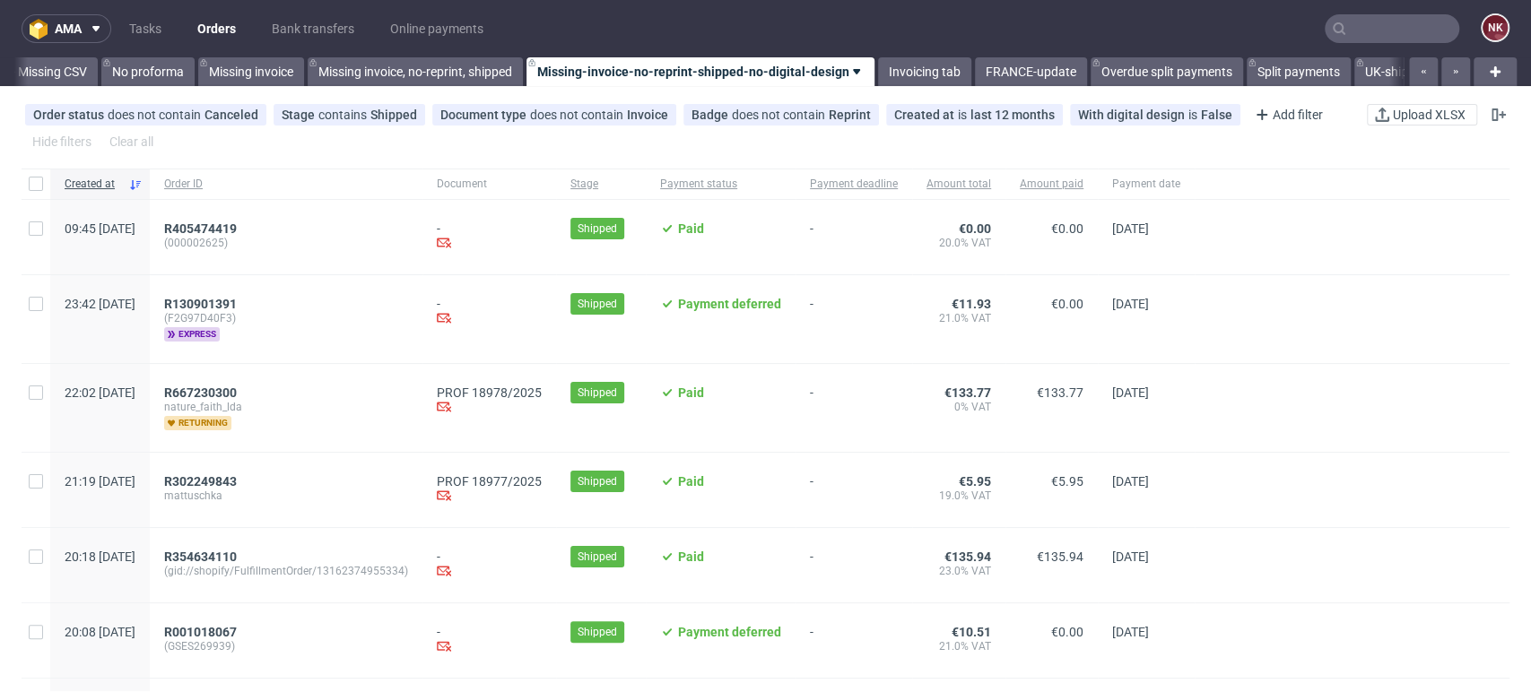
scroll to position [0, 2539]
click at [1381, 24] on input "text" at bounding box center [1392, 28] width 135 height 29
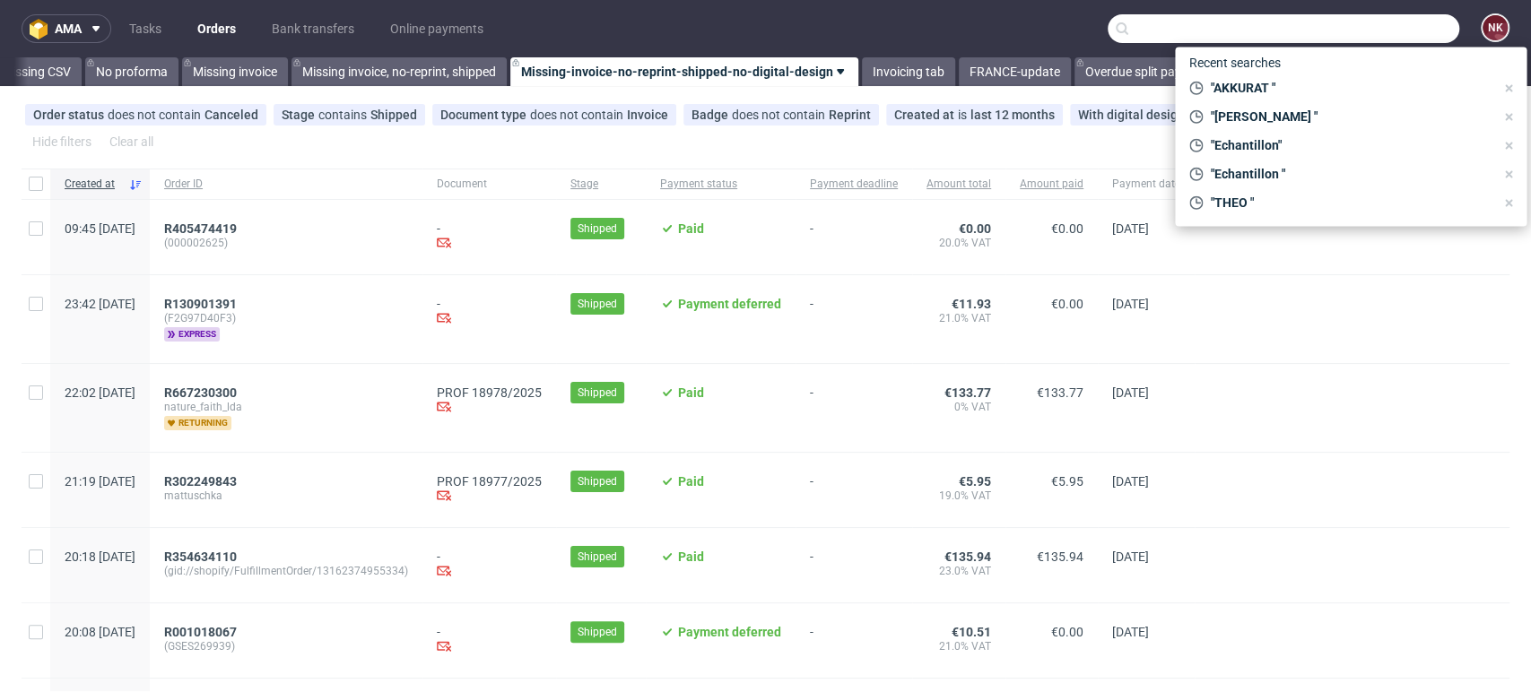
paste input "Echantillon"
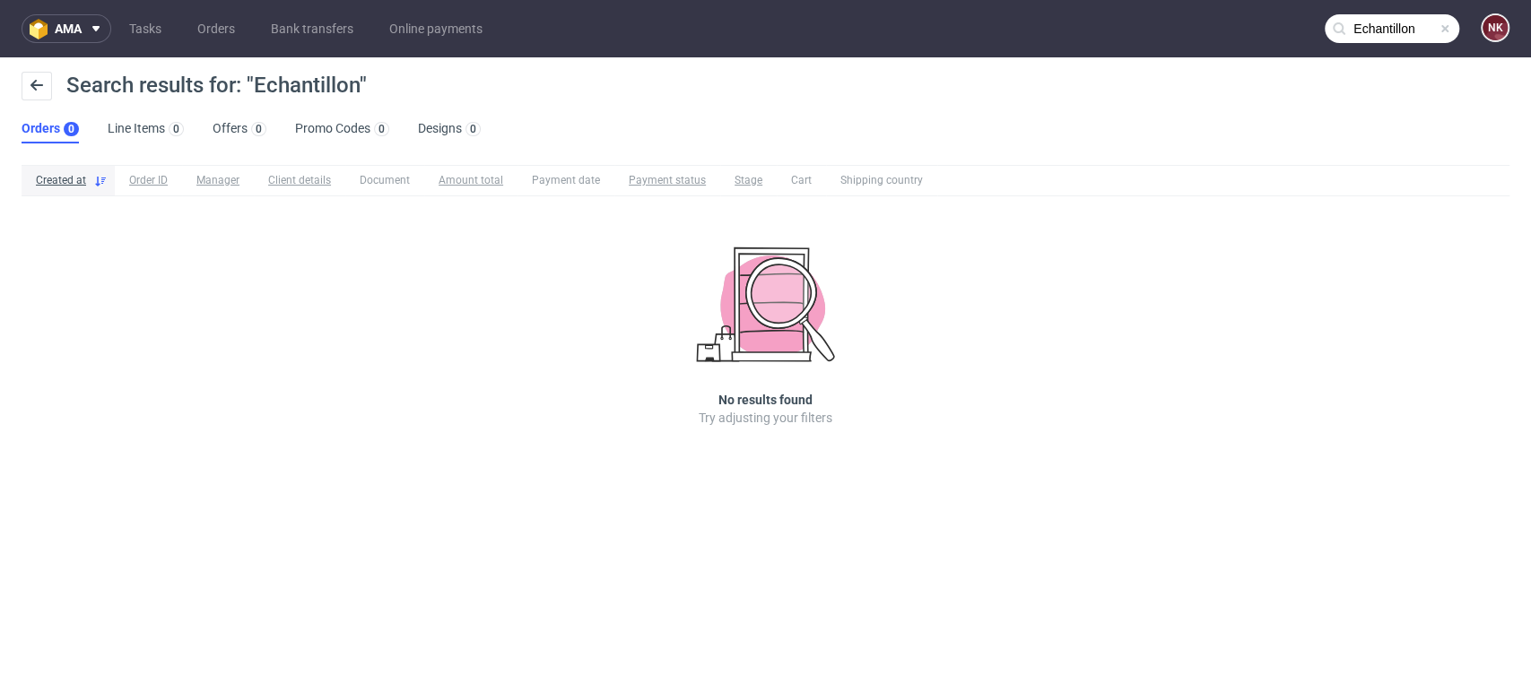
click at [1381, 24] on input "Echantillon" at bounding box center [1392, 28] width 135 height 29
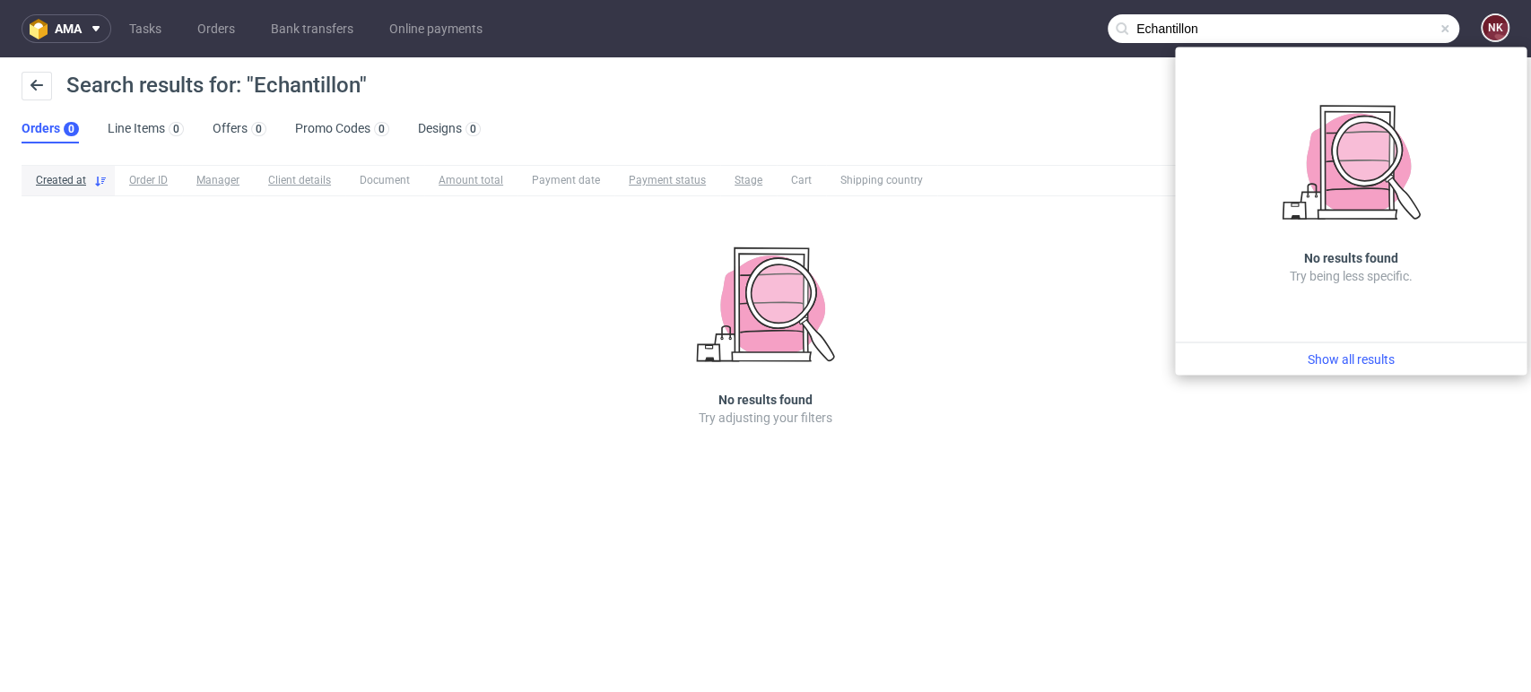
drag, startPoint x: 1311, startPoint y: 31, endPoint x: 675, endPoint y: 3, distance: 636.6
click at [858, 31] on nav "ama Tasks Orders Bank transfers Online payments Echantillon NK" at bounding box center [765, 28] width 1531 height 57
click at [1240, 30] on input "Echantillon" at bounding box center [1284, 28] width 352 height 29
drag, startPoint x: 1247, startPoint y: 35, endPoint x: 991, endPoint y: 36, distance: 255.6
click at [991, 36] on nav "ama Tasks Orders Bank transfers Online payments Echantillon NK" at bounding box center [765, 28] width 1531 height 57
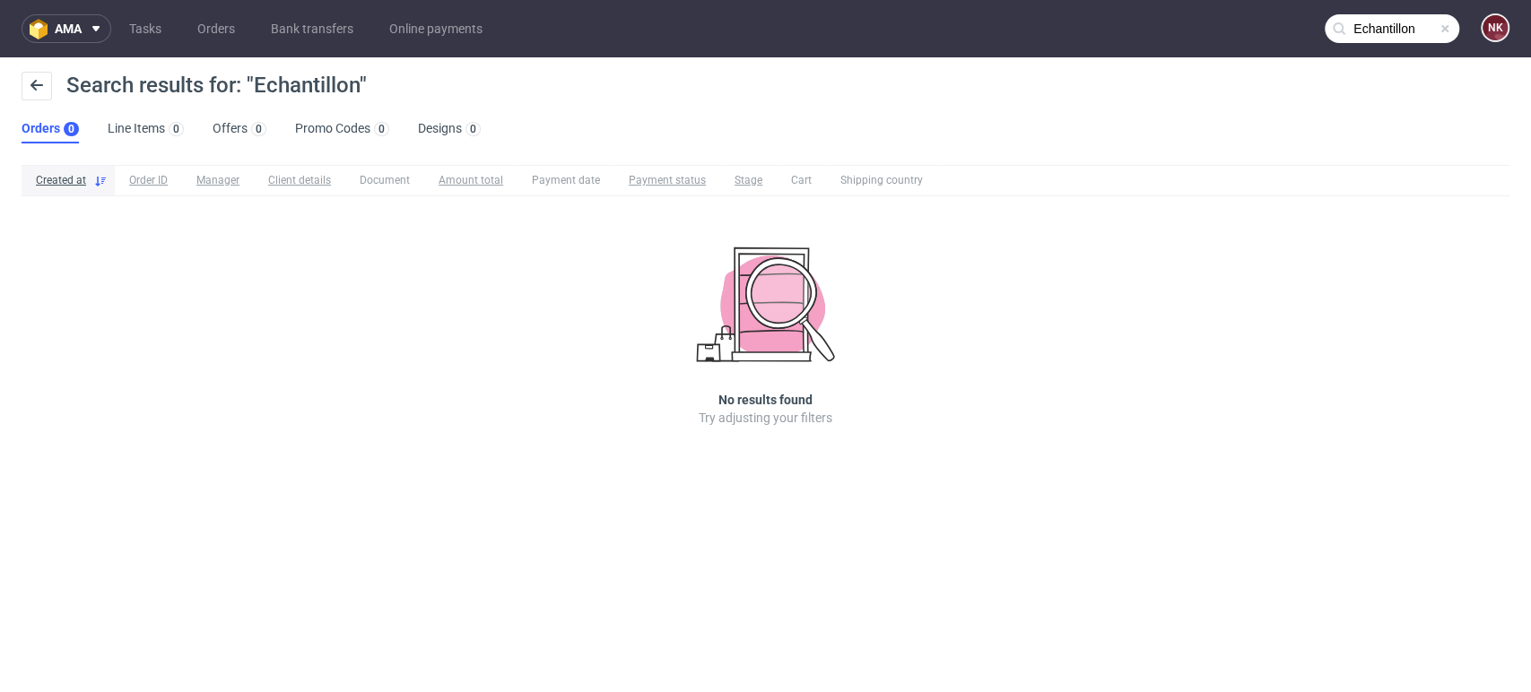
paste input "entreprise"
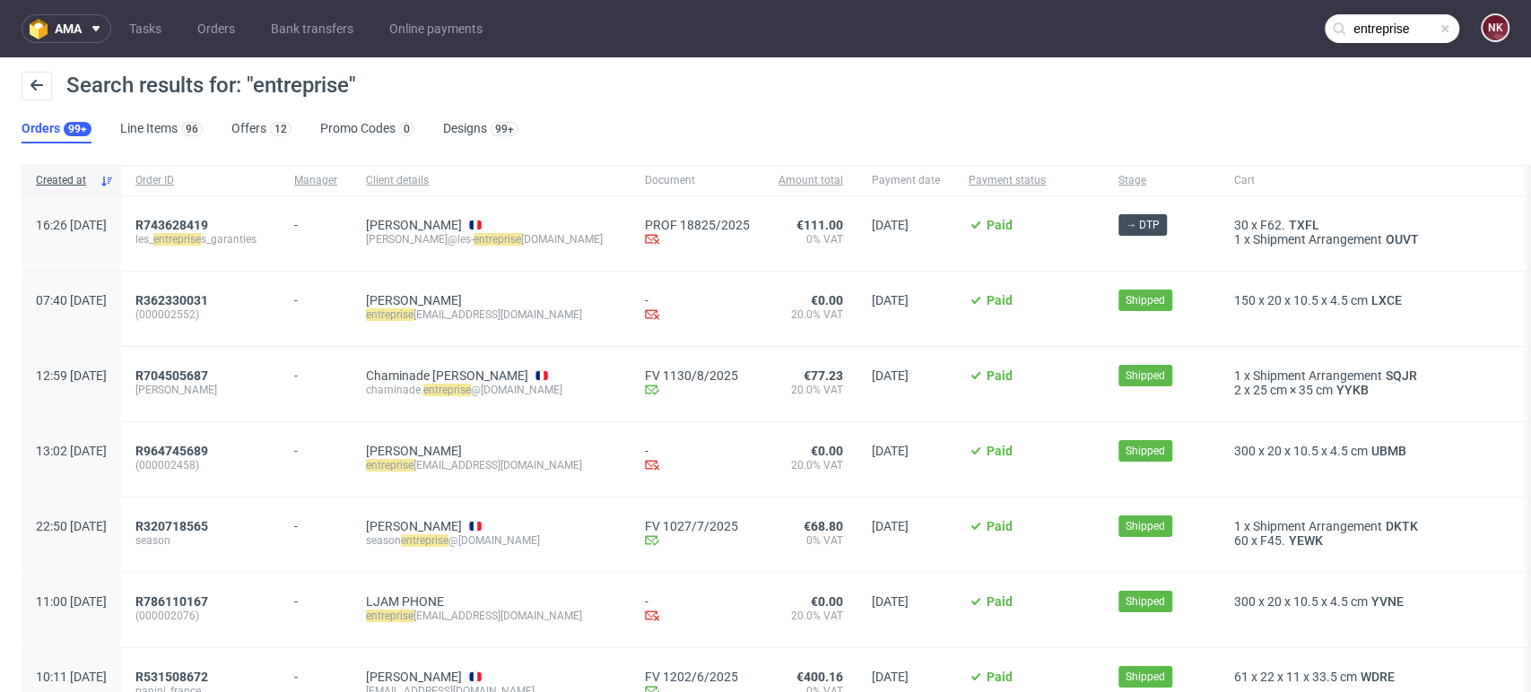
click at [1354, 30] on input "entreprise" at bounding box center [1392, 28] width 135 height 29
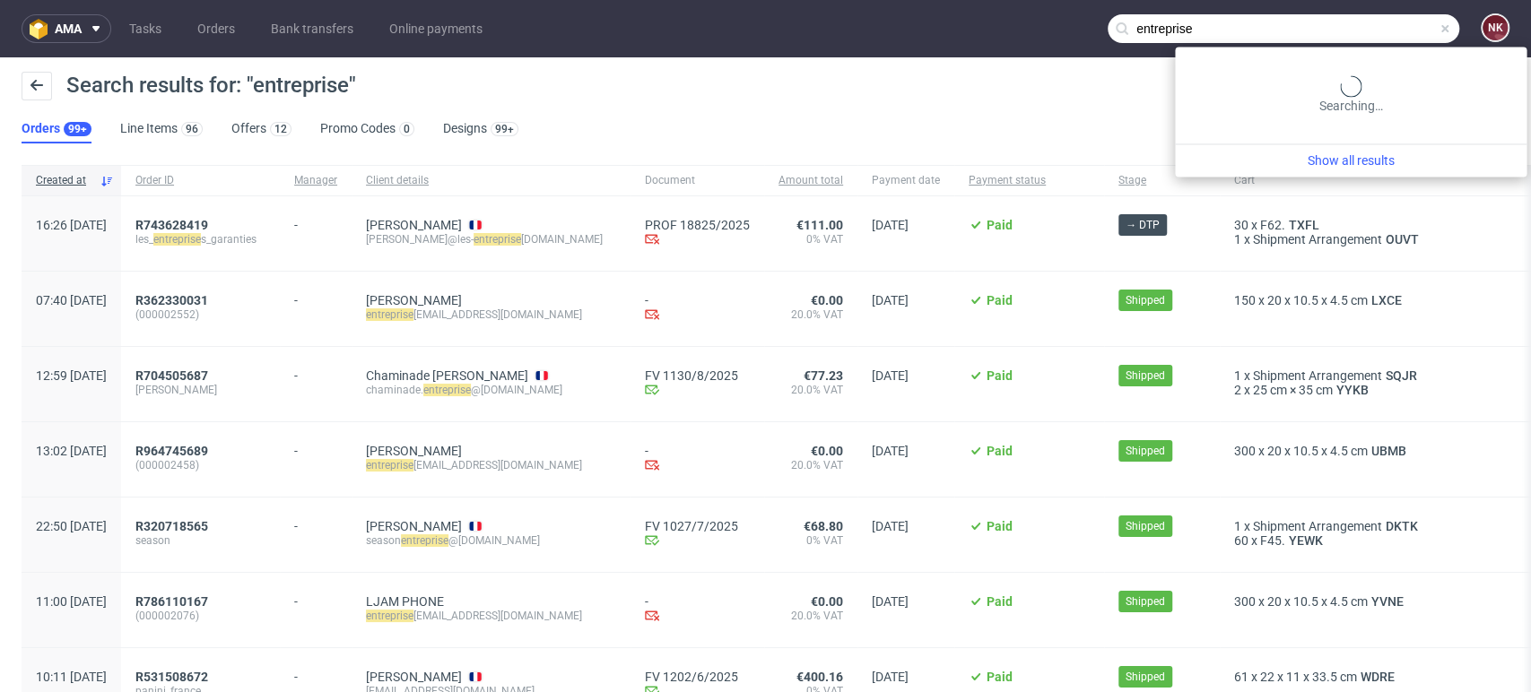
drag, startPoint x: 1311, startPoint y: 28, endPoint x: 901, endPoint y: 32, distance: 409.1
click at [901, 32] on nav "ama Tasks Orders Bank transfers Online payments entreprise NK" at bounding box center [765, 28] width 1531 height 57
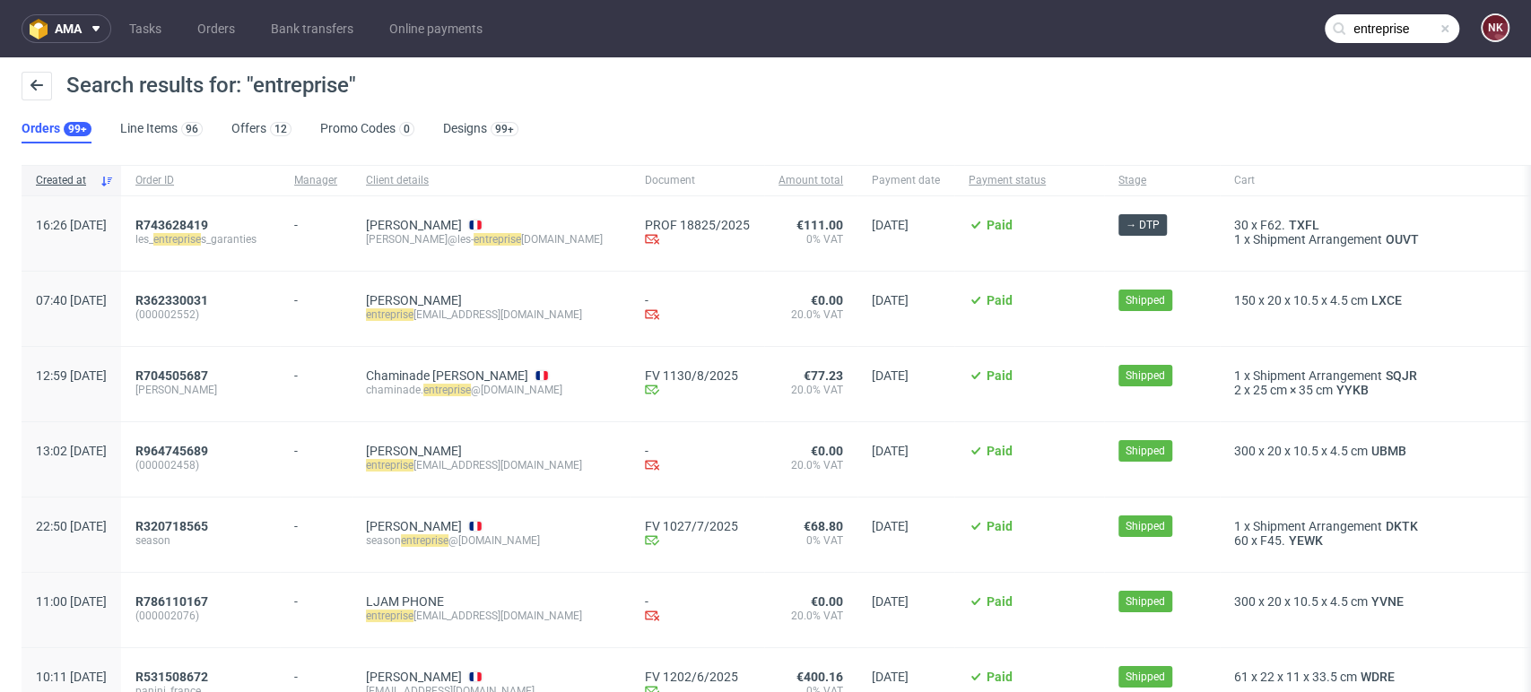
paste input "ALLEE"
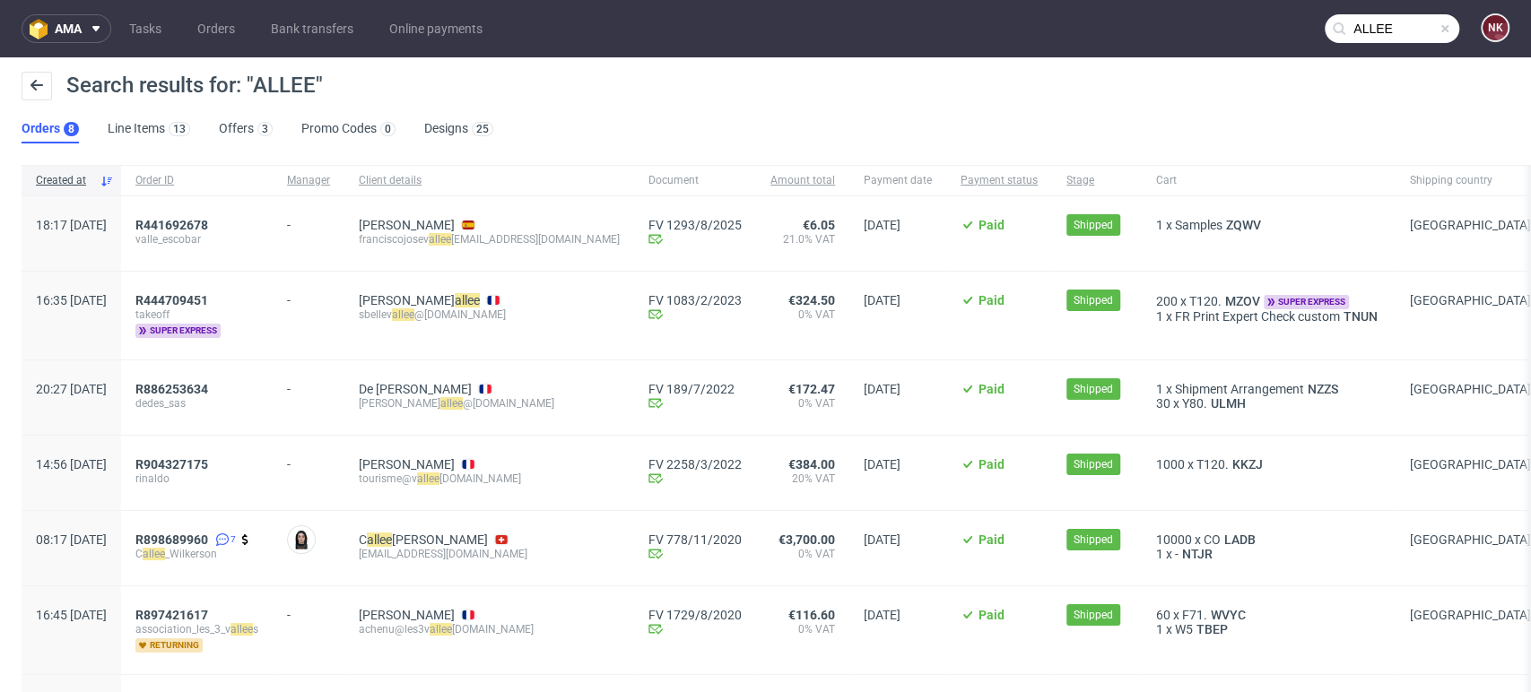
click at [1384, 33] on input "ALLEE" at bounding box center [1392, 28] width 135 height 29
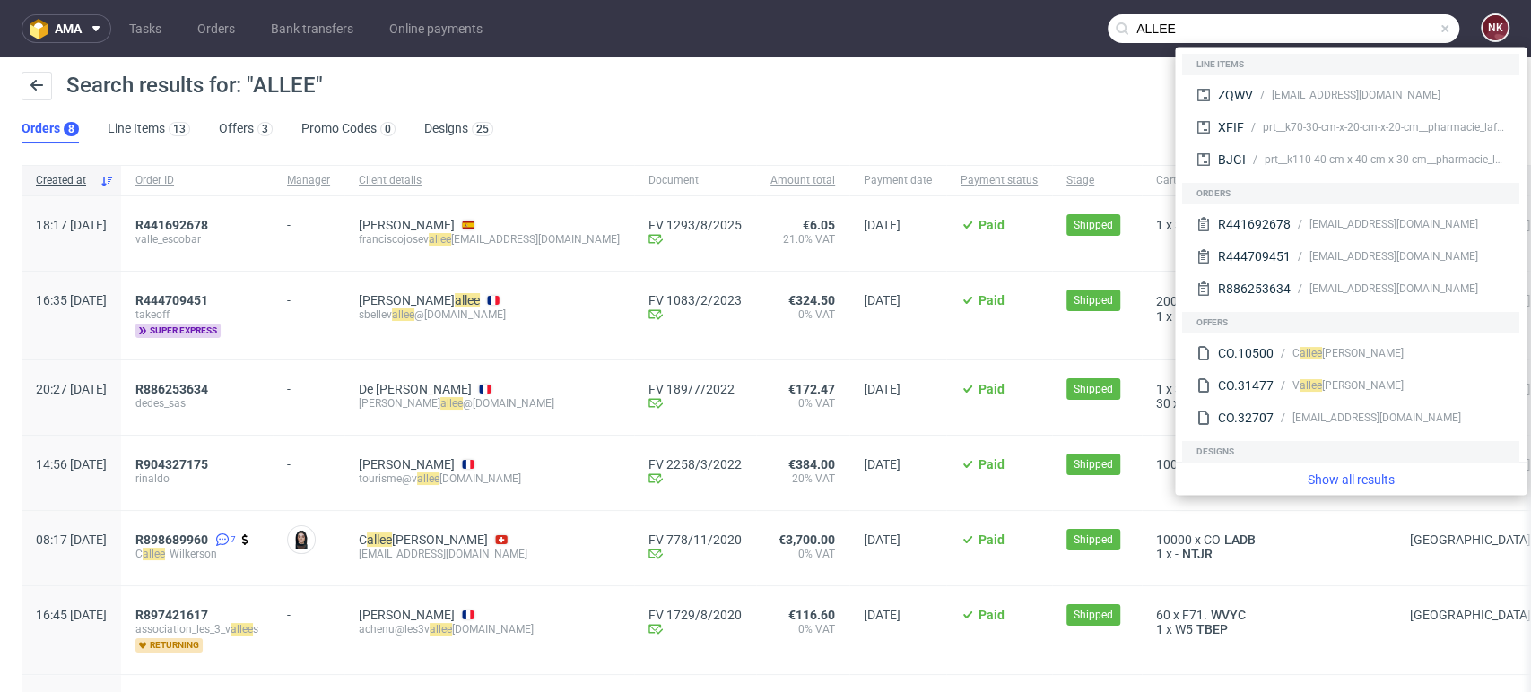
drag, startPoint x: 1251, startPoint y: 32, endPoint x: 878, endPoint y: 32, distance: 373.2
click at [878, 32] on nav "ama Tasks Orders Bank transfers Online payments ALLEE NK" at bounding box center [765, 28] width 1531 height 57
paste input "MAUPASSI"
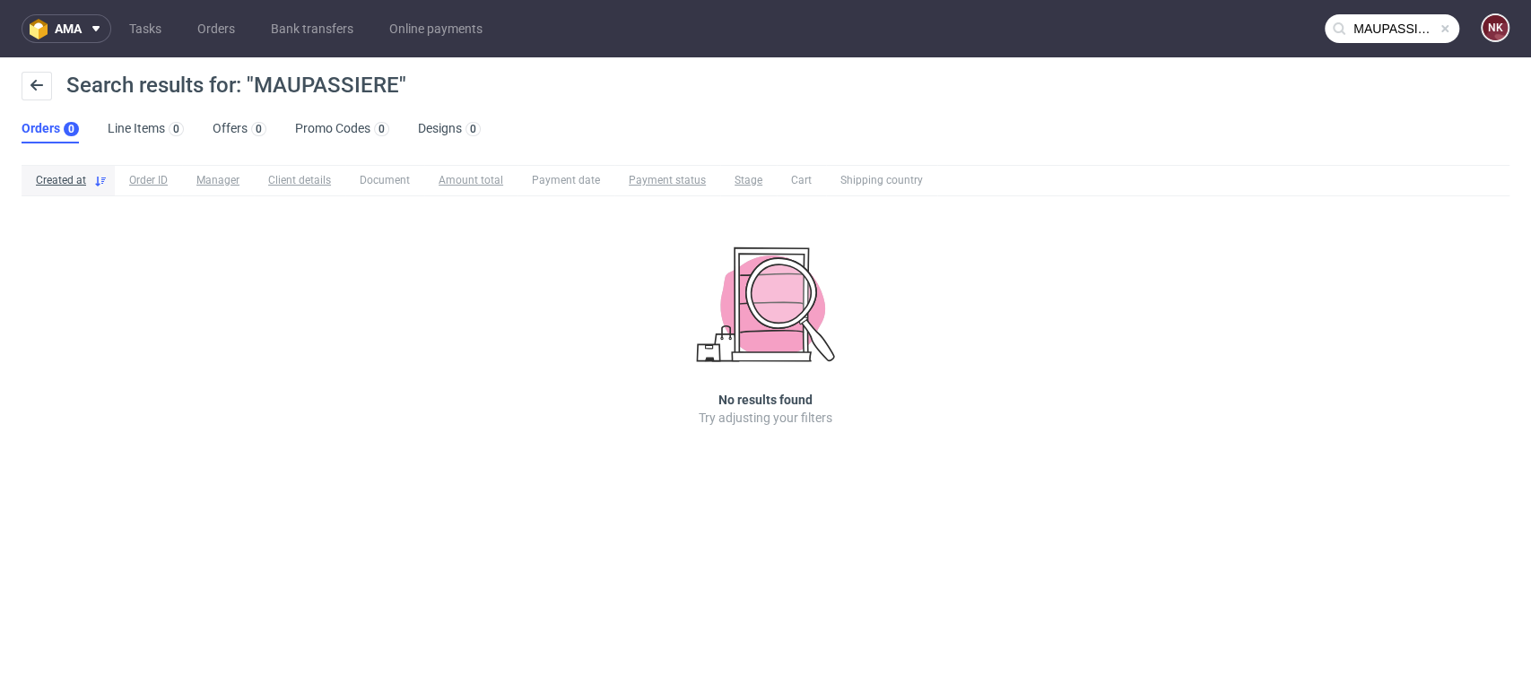
click at [1402, 5] on nav "ama Tasks Orders Bank transfers Online payments MAUPASSIERE NK" at bounding box center [765, 28] width 1531 height 57
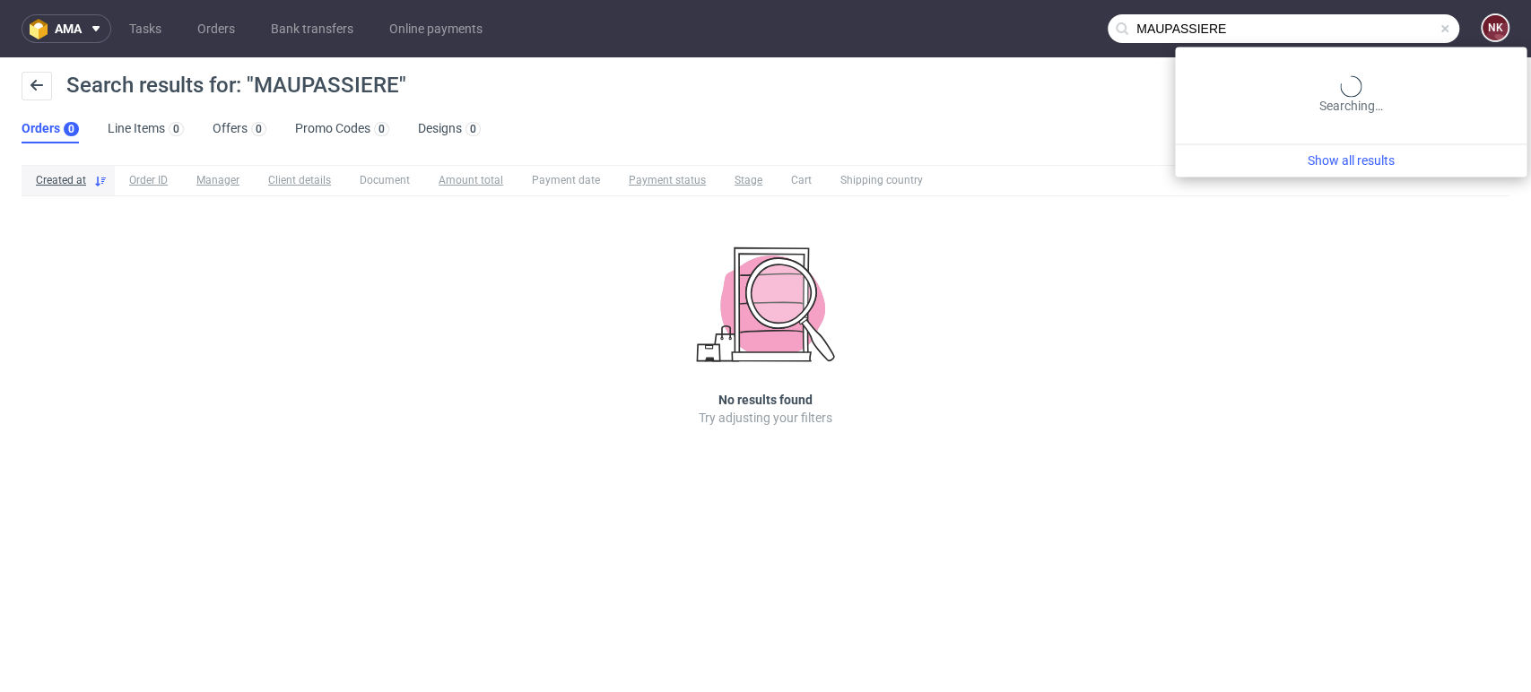
click at [1402, 22] on input "MAUPASSIERE" at bounding box center [1284, 28] width 352 height 29
click at [1392, 27] on input "MAUPASSIERE" at bounding box center [1284, 28] width 352 height 29
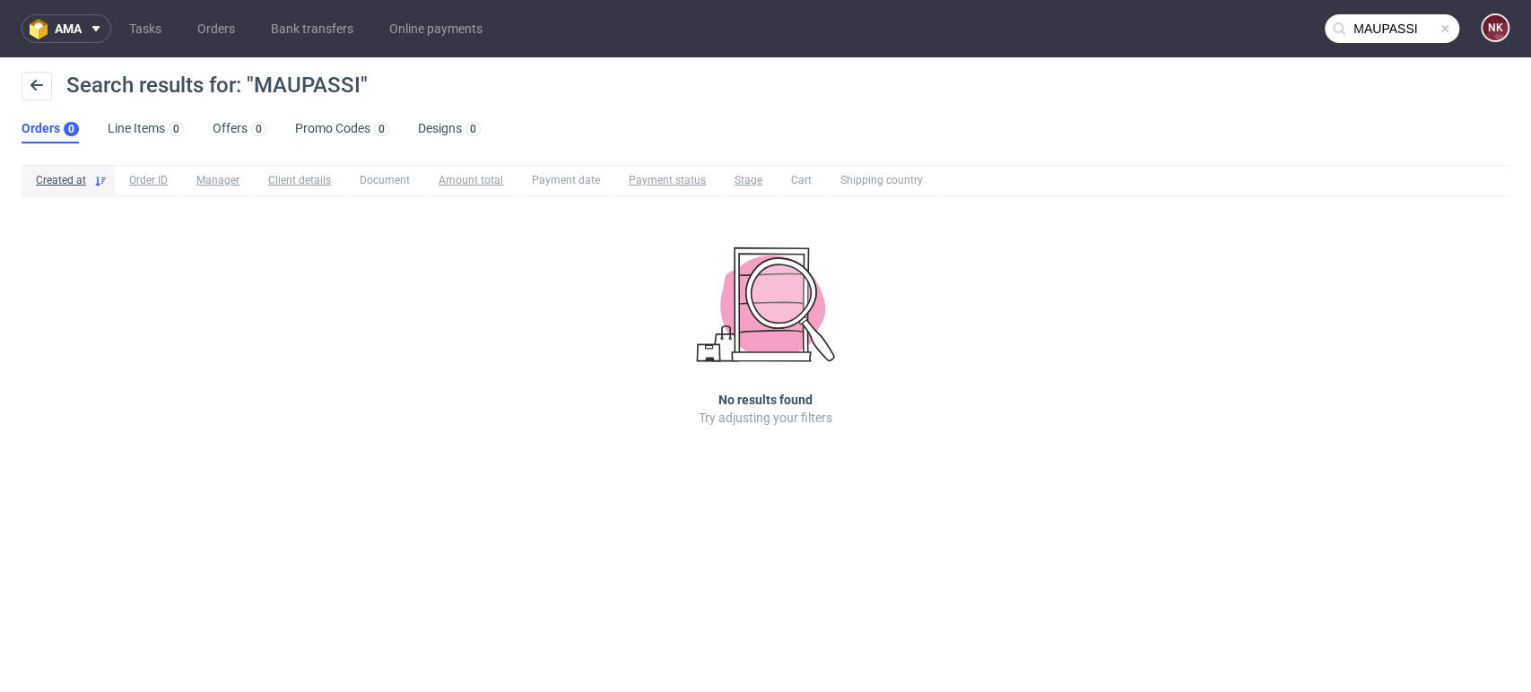
click at [1372, 30] on input "MAUPASSI" at bounding box center [1392, 28] width 135 height 29
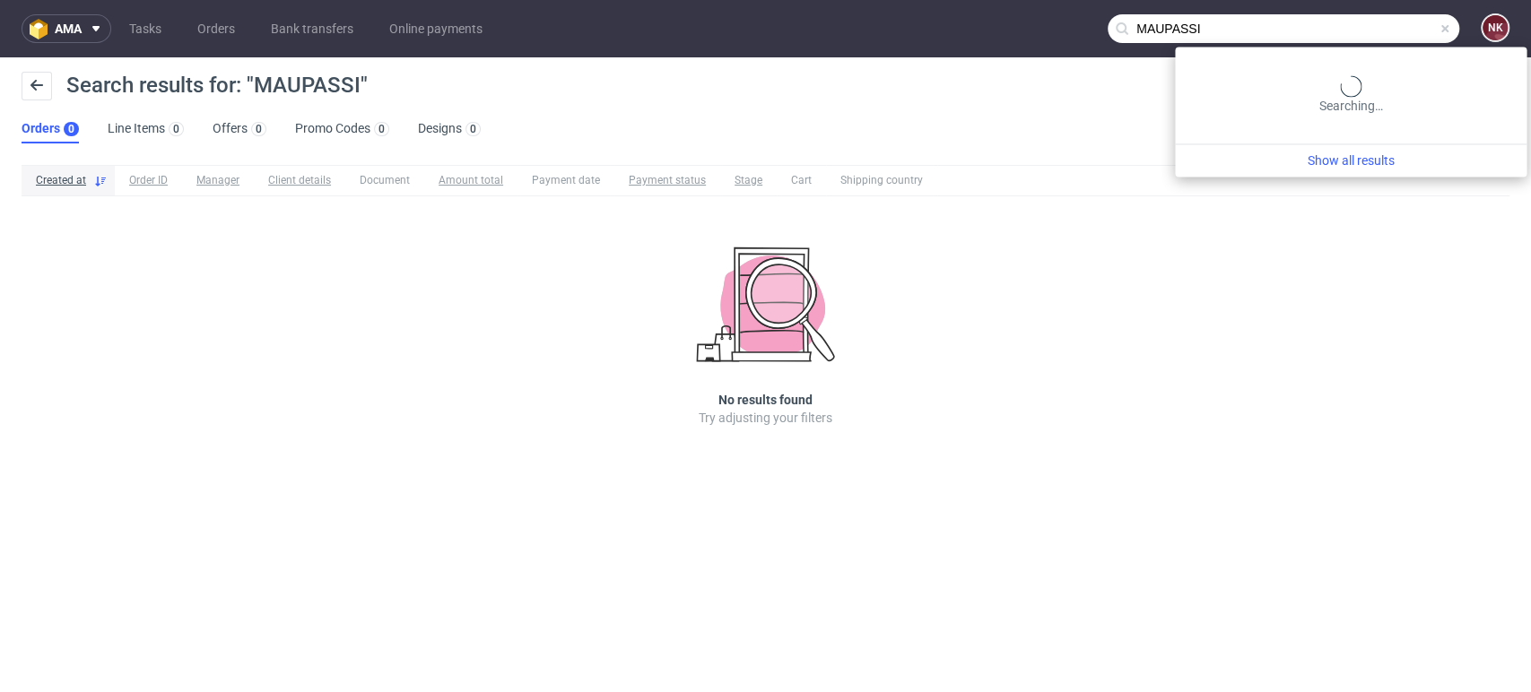
drag, startPoint x: 1356, startPoint y: 33, endPoint x: 1084, endPoint y: 39, distance: 271.9
click at [1084, 39] on nav "ama Tasks Orders Bank transfers Online payments MAUPASSI NK" at bounding box center [765, 28] width 1531 height 57
paste input "HEDOUIN"
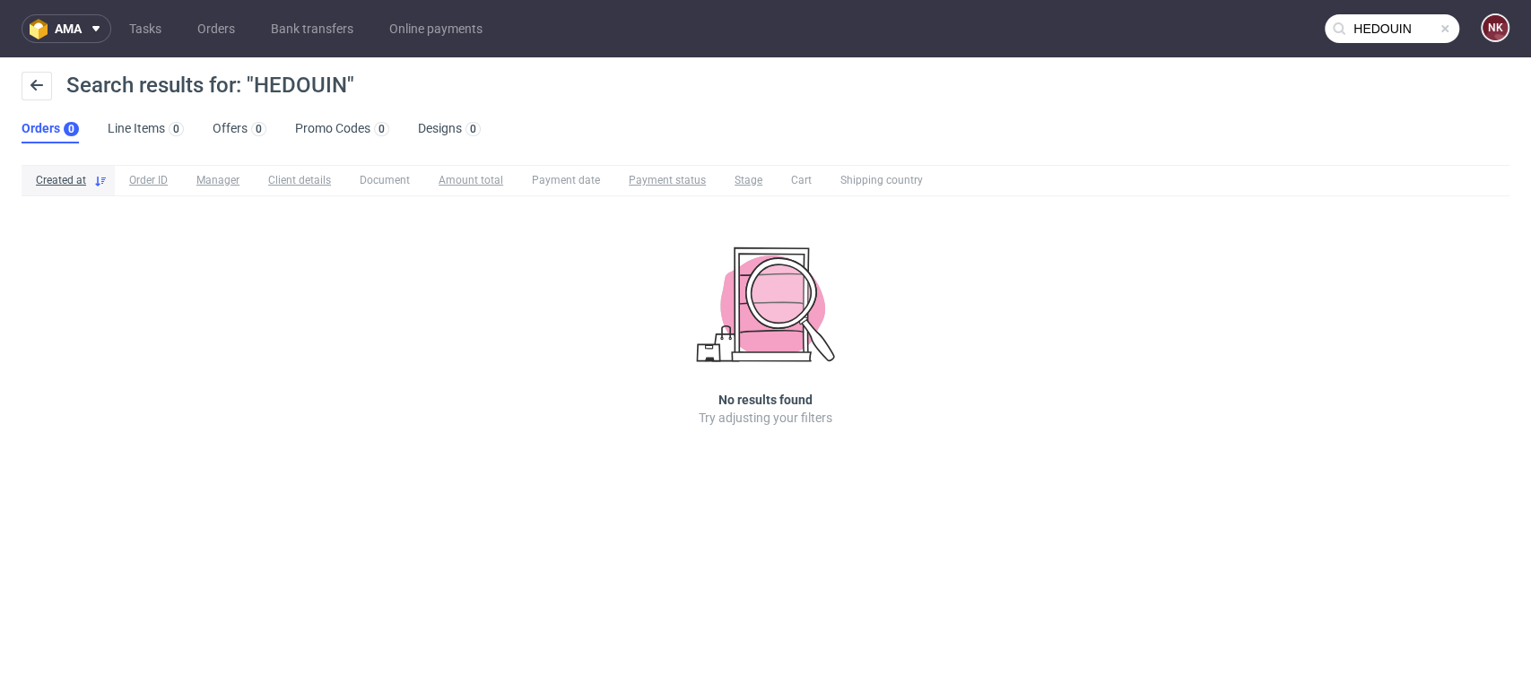
click at [1427, 48] on nav "ama Tasks Orders Bank transfers Online payments HEDOUIN NK" at bounding box center [765, 28] width 1531 height 57
click at [1381, 26] on input "HEDOUIN" at bounding box center [1392, 28] width 135 height 29
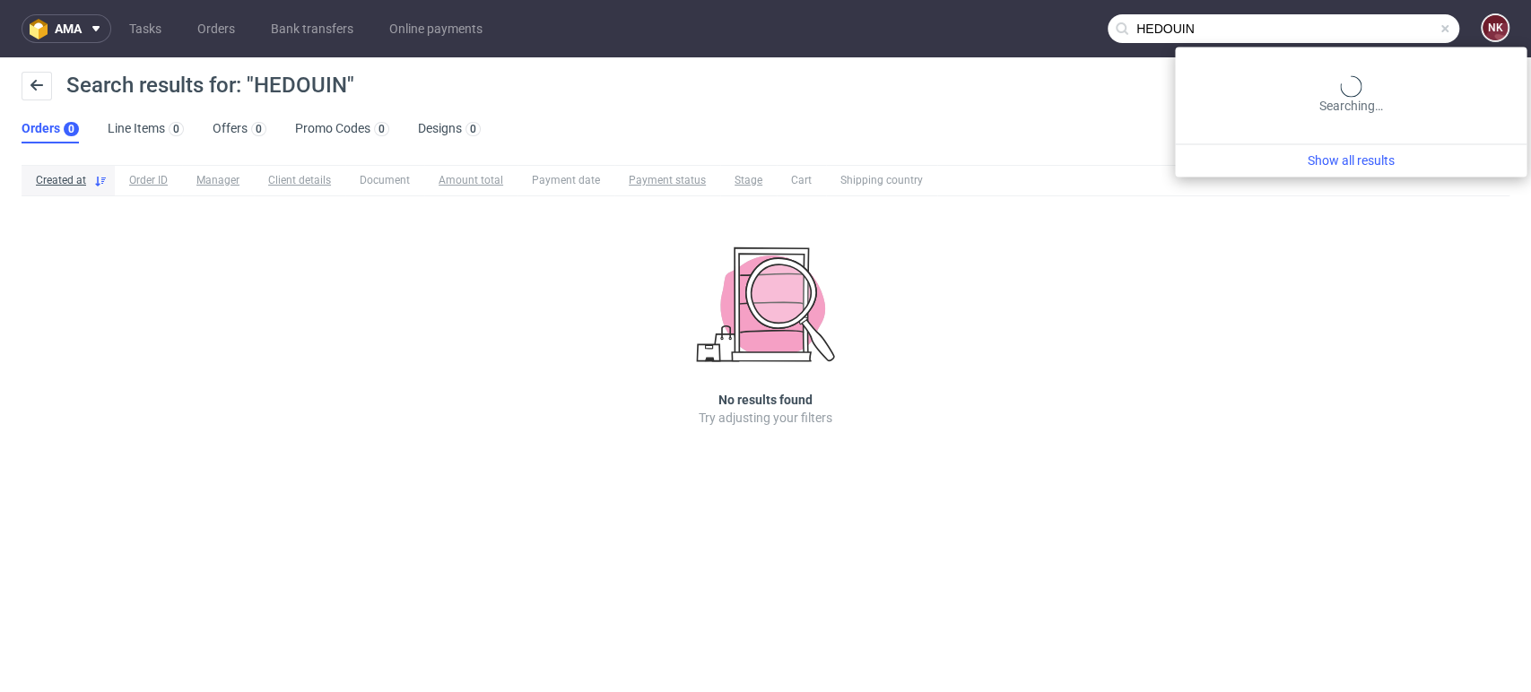
drag, startPoint x: 1360, startPoint y: 27, endPoint x: 990, endPoint y: 27, distance: 369.6
click at [990, 27] on nav "ama Tasks Orders Bank transfers Online payments HEDOUIN NK" at bounding box center [765, 28] width 1531 height 57
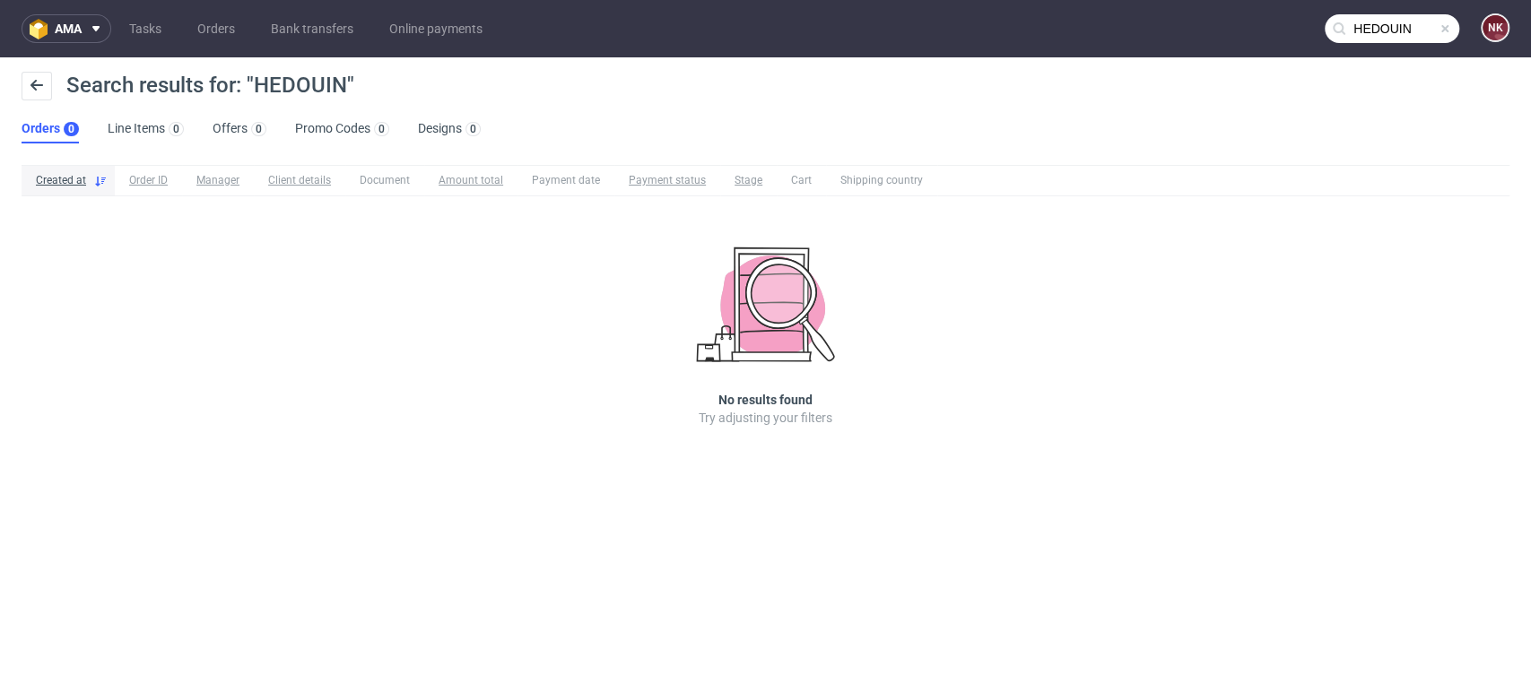
paste input "THEO"
type input "THEO"
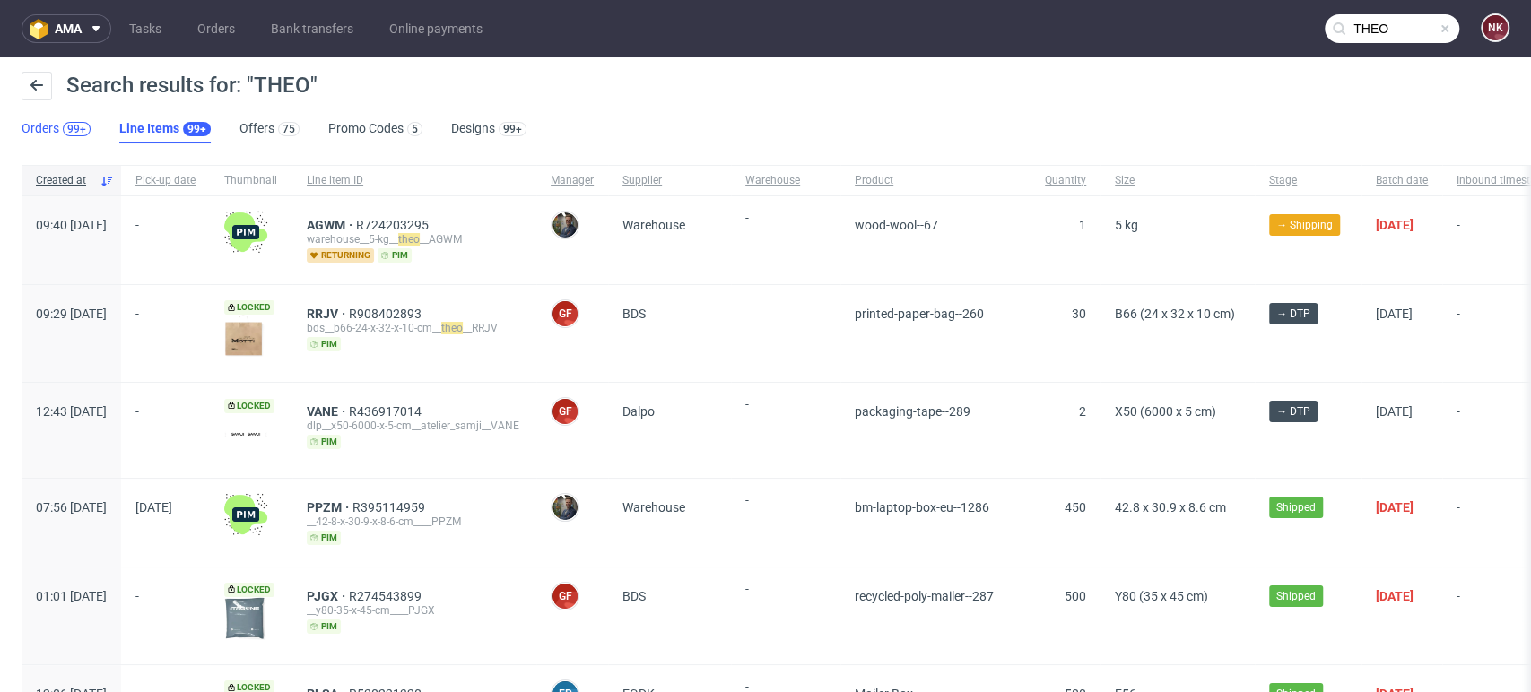
click at [78, 135] on div "99+" at bounding box center [76, 129] width 19 height 13
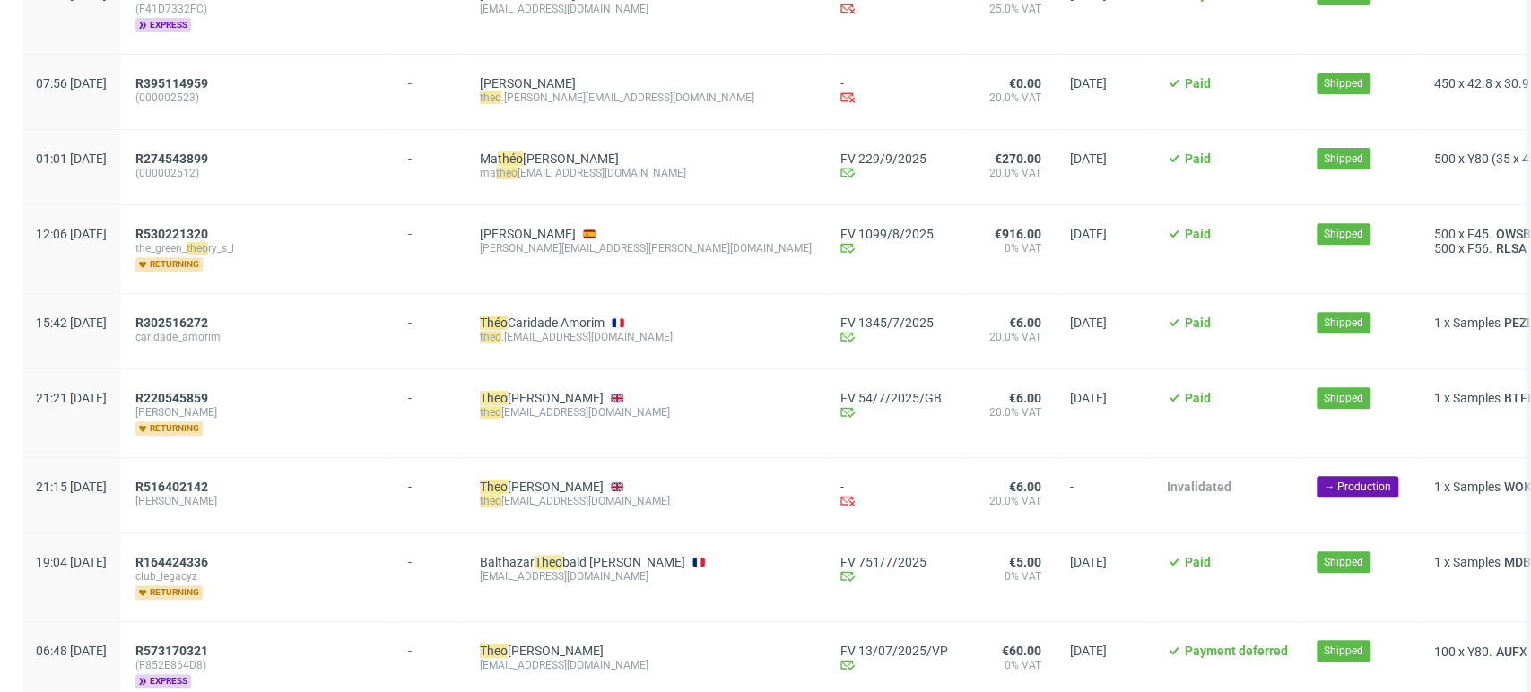
scroll to position [597, 0]
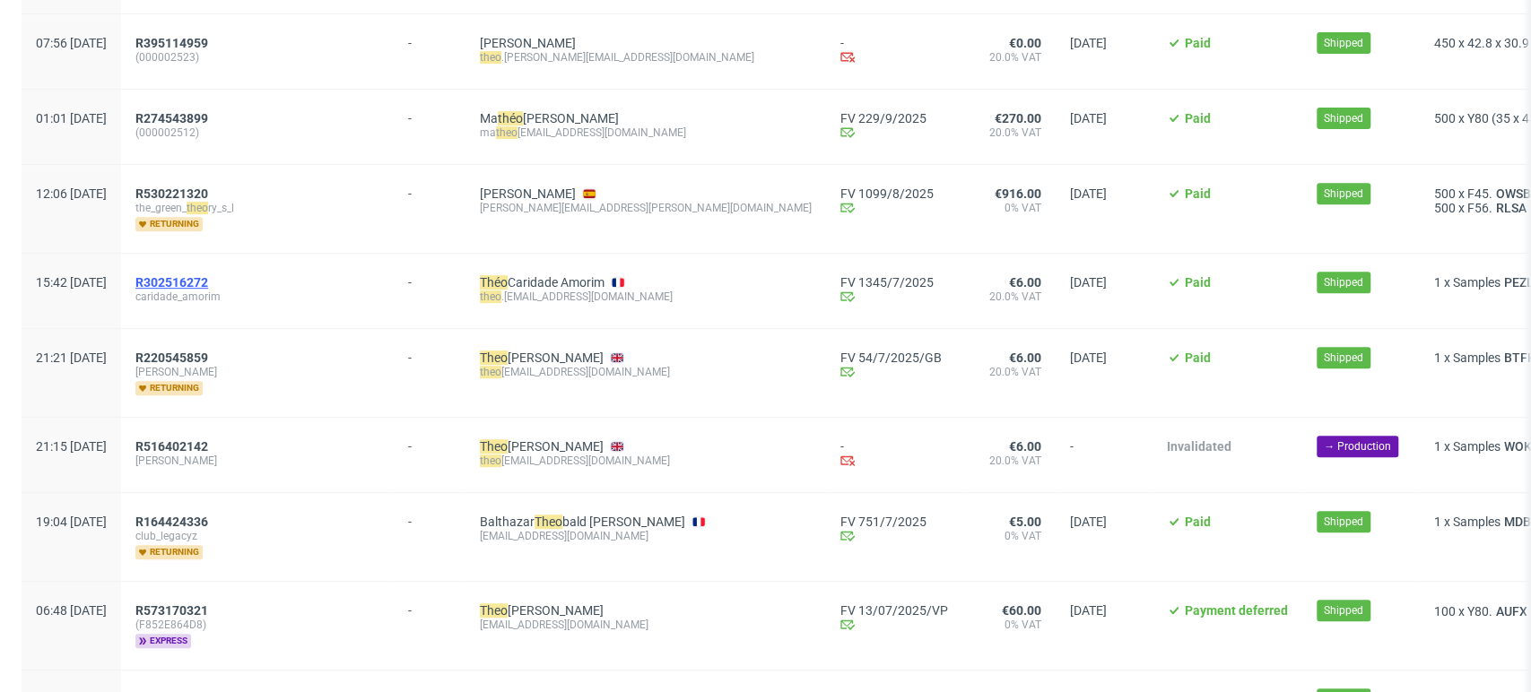
click at [208, 276] on span "R302516272" at bounding box center [171, 282] width 73 height 14
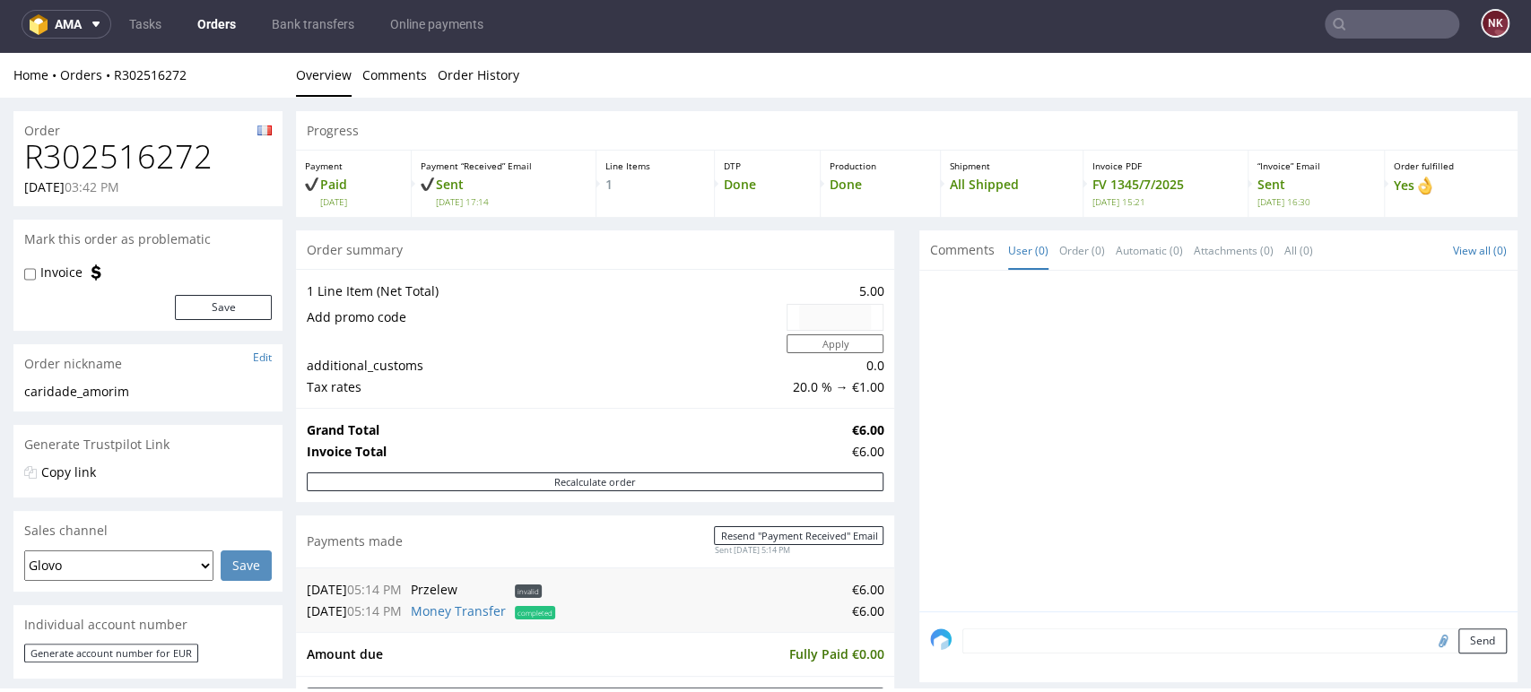
click at [163, 153] on h1 "R302516272" at bounding box center [148, 157] width 248 height 36
copy h1 "R302516272"
click at [108, 480] on p "Copy link" at bounding box center [148, 473] width 248 height 18
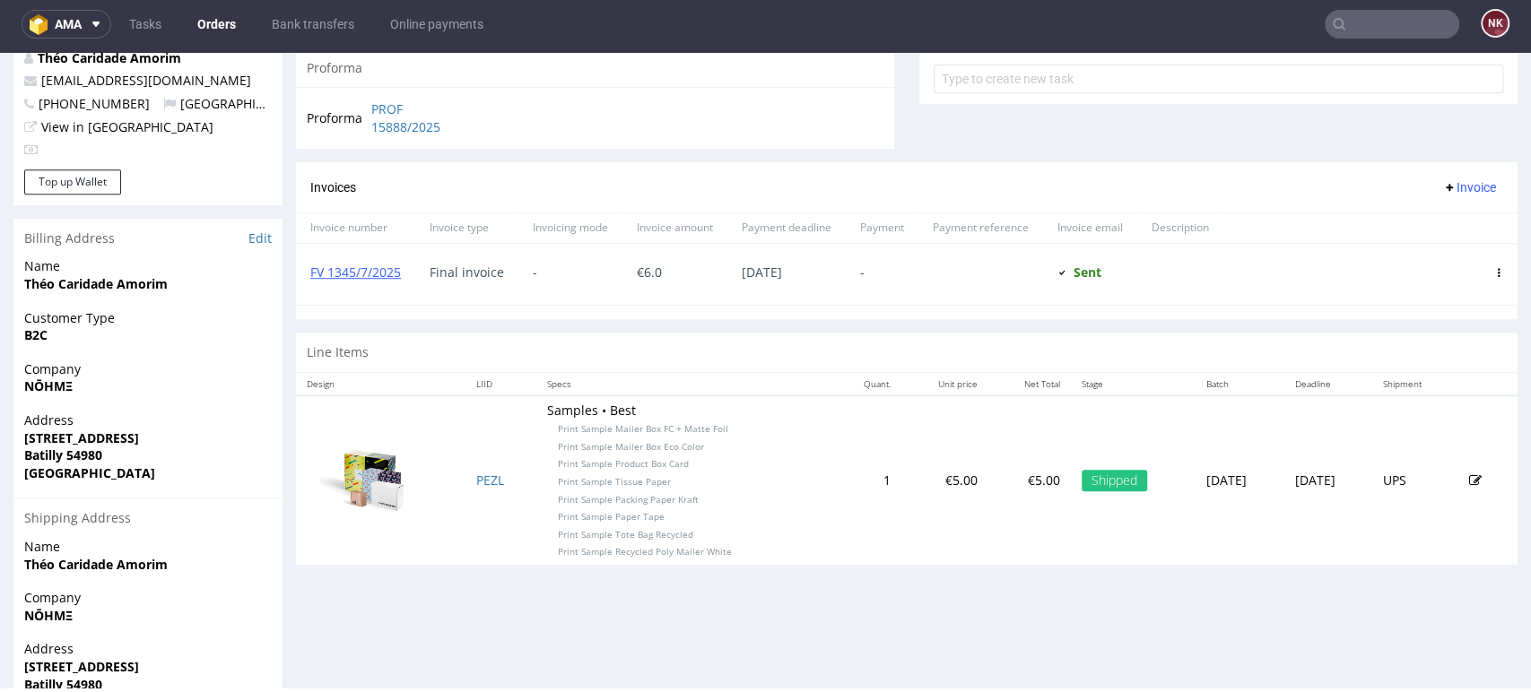
scroll to position [597, 0]
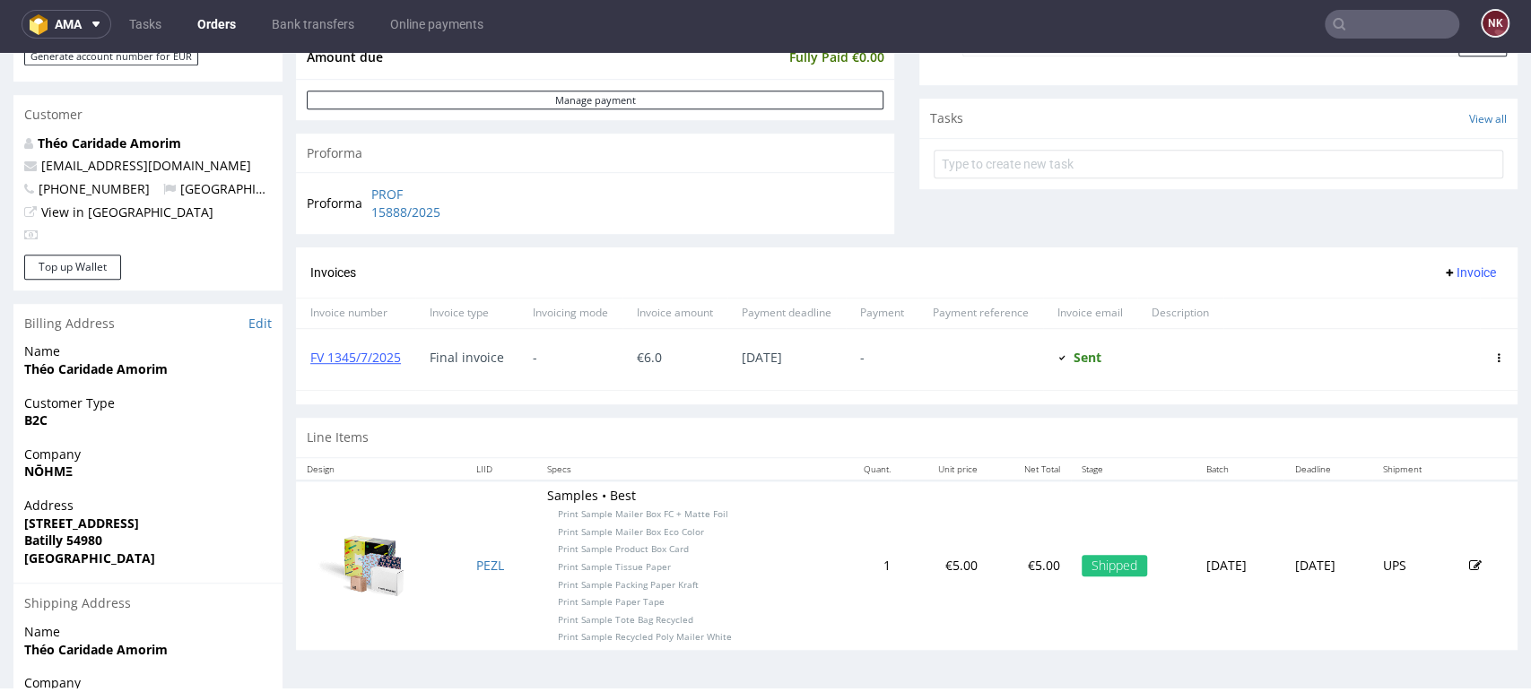
click at [114, 450] on span "Company" at bounding box center [148, 455] width 248 height 18
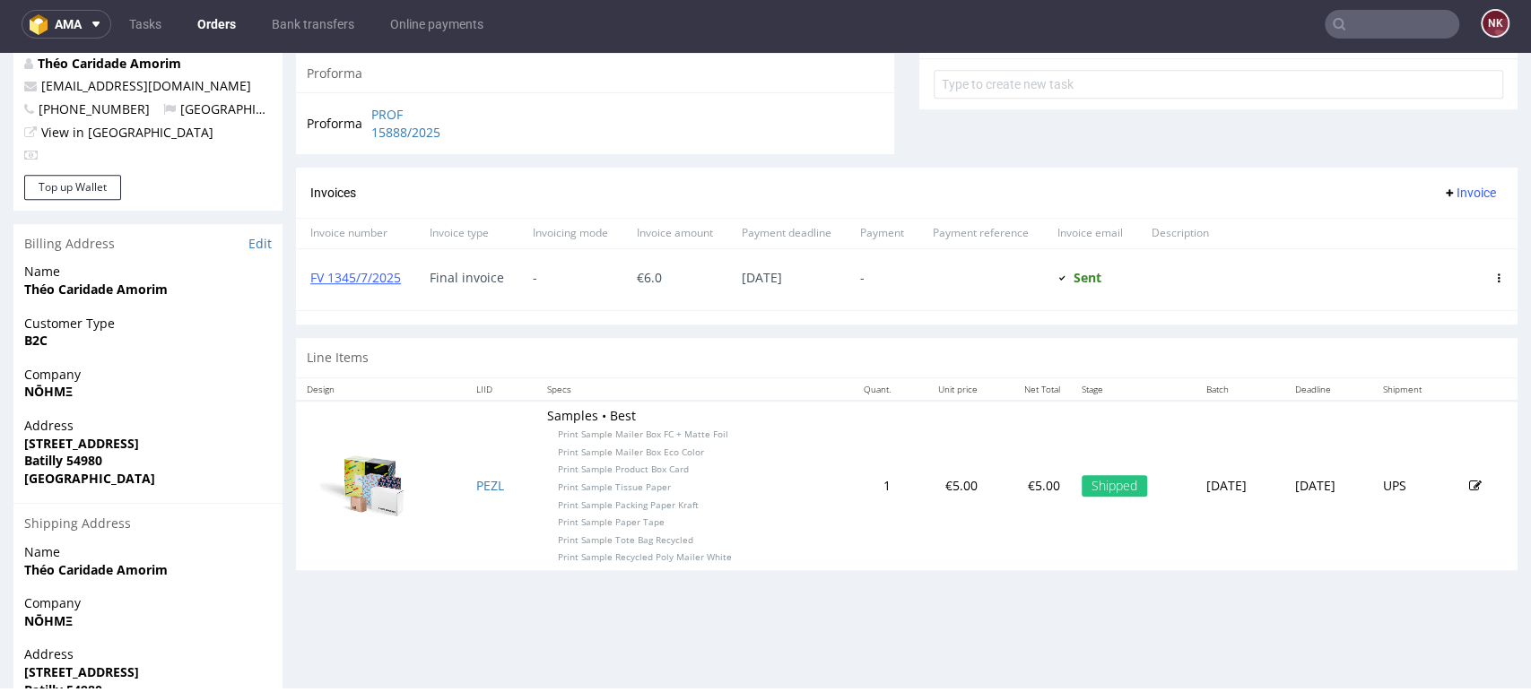
scroll to position [841, 0]
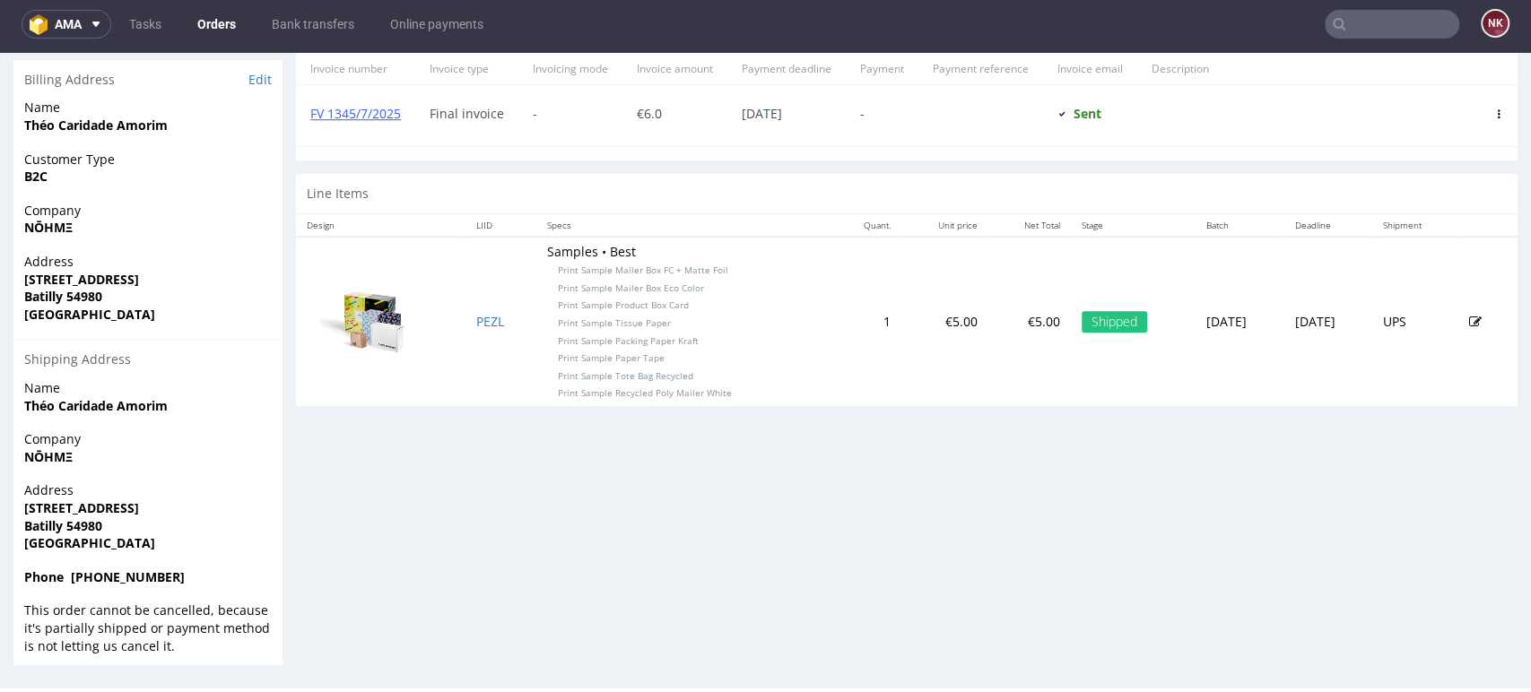
click at [1372, 31] on input "text" at bounding box center [1392, 24] width 135 height 29
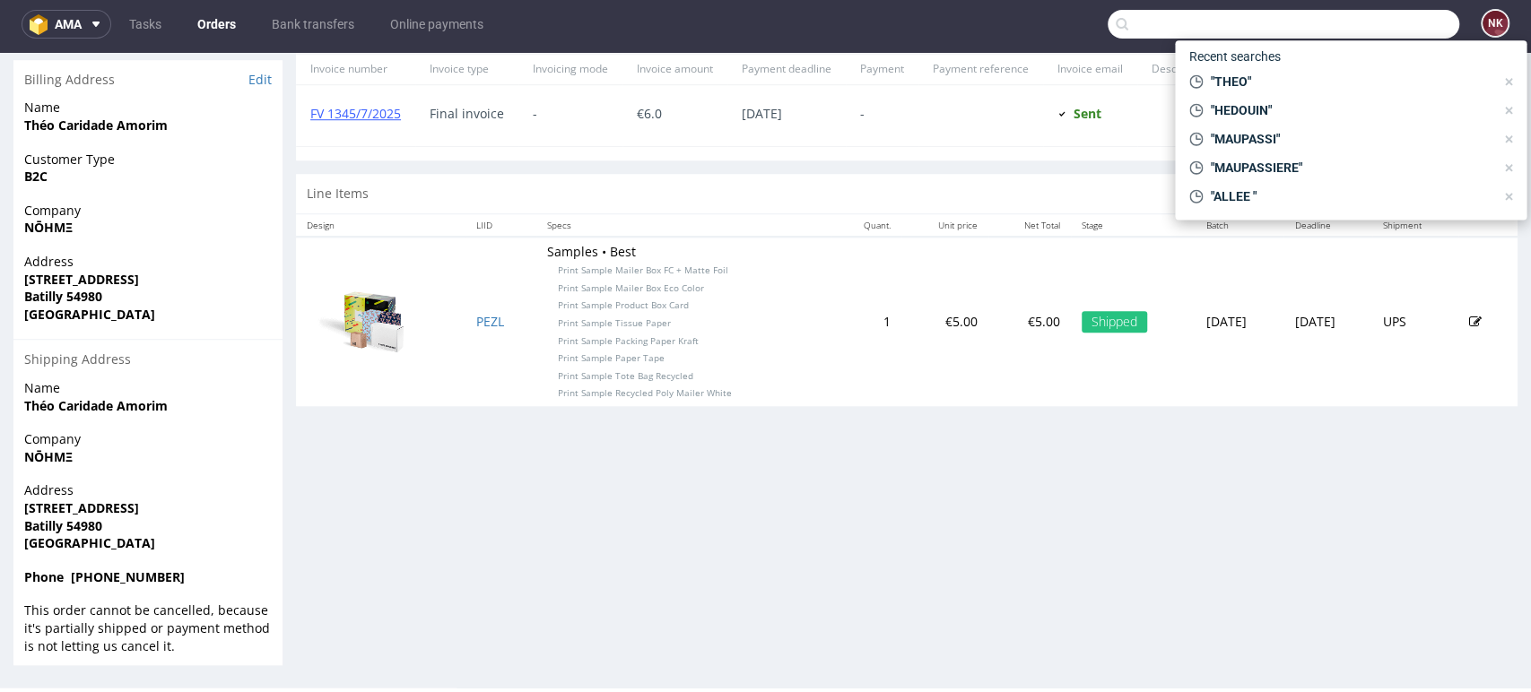
paste input "R429614469"
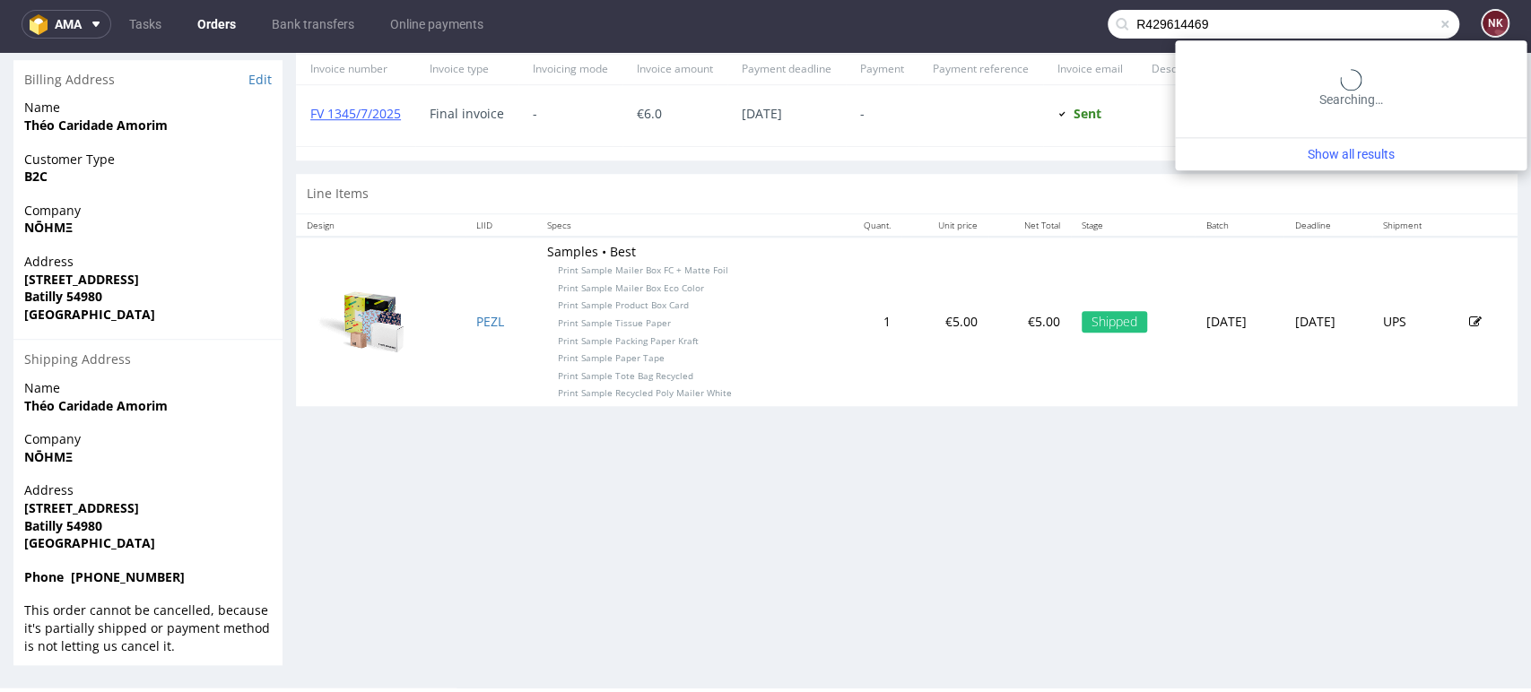
type input "R429614469"
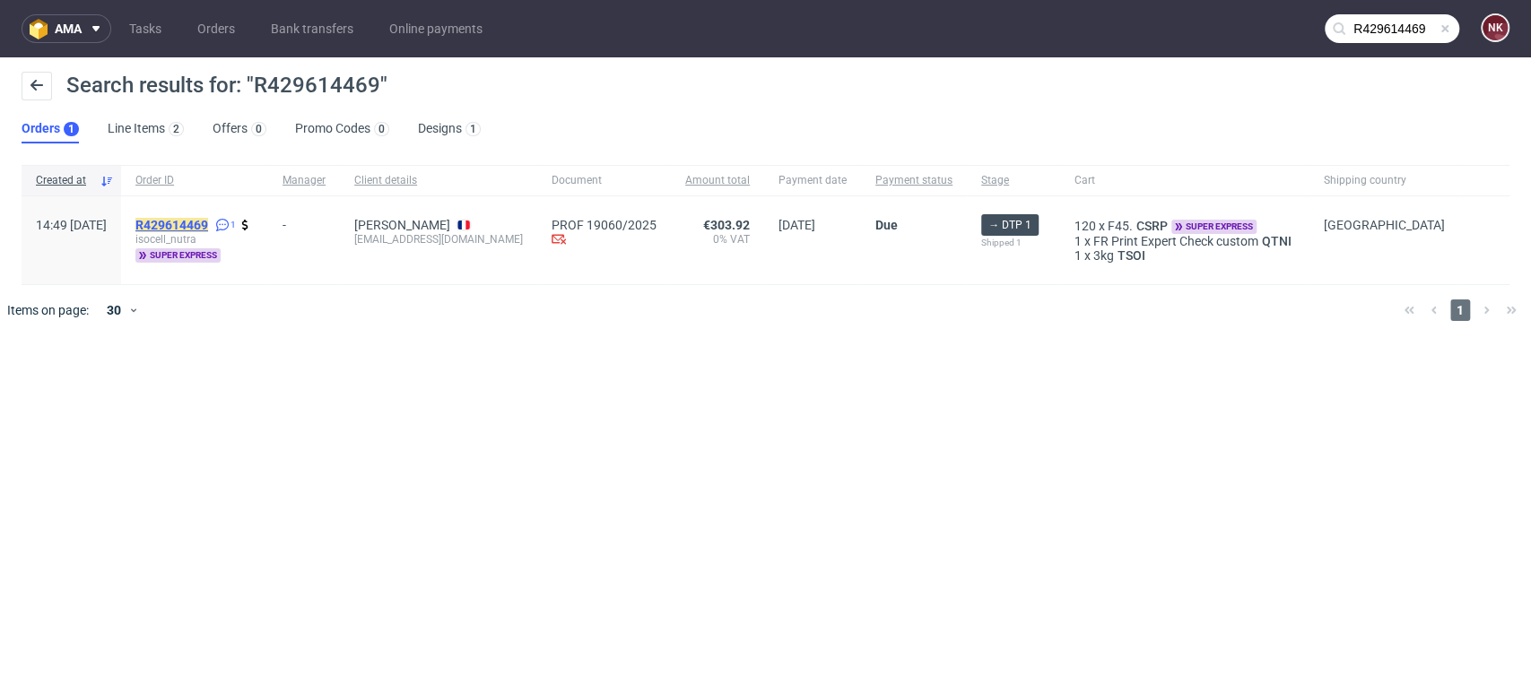
click at [208, 221] on mark "R429614469" at bounding box center [171, 225] width 73 height 14
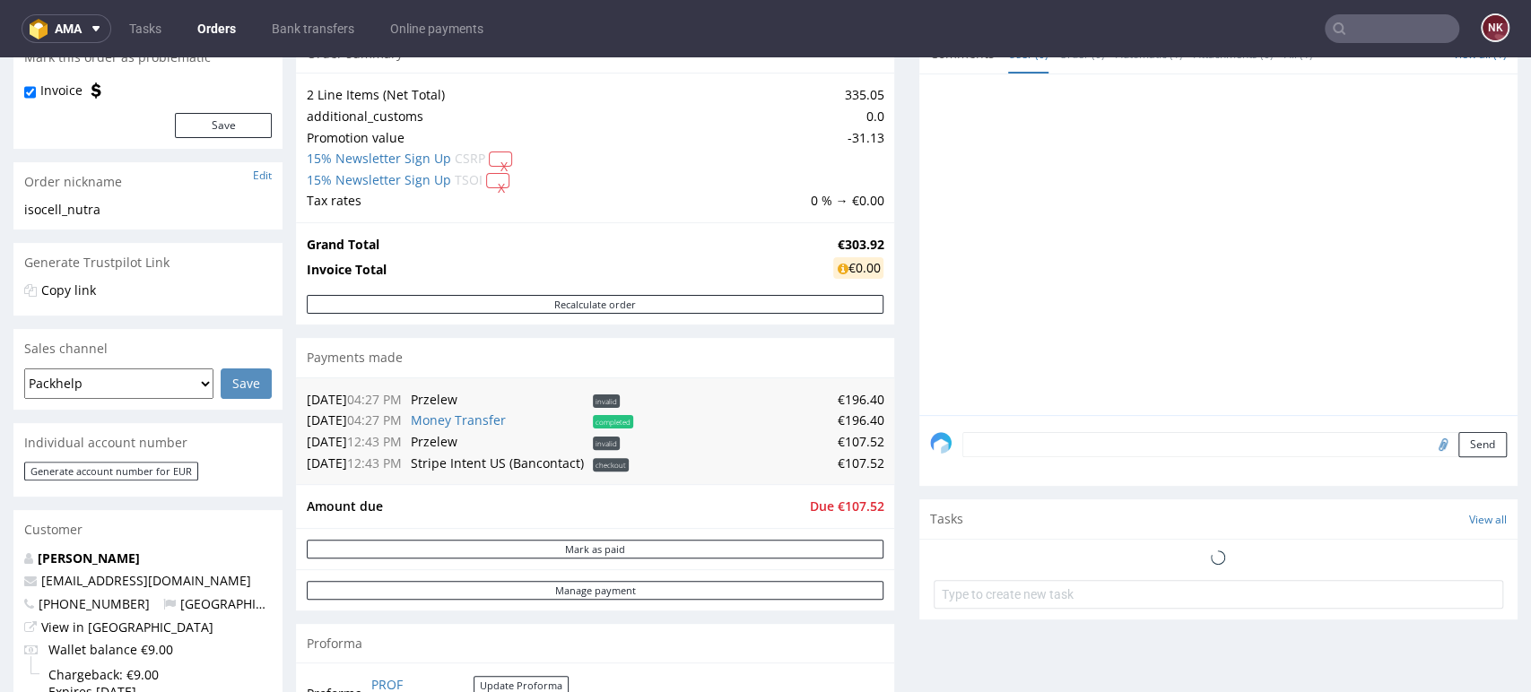
scroll to position [199, 0]
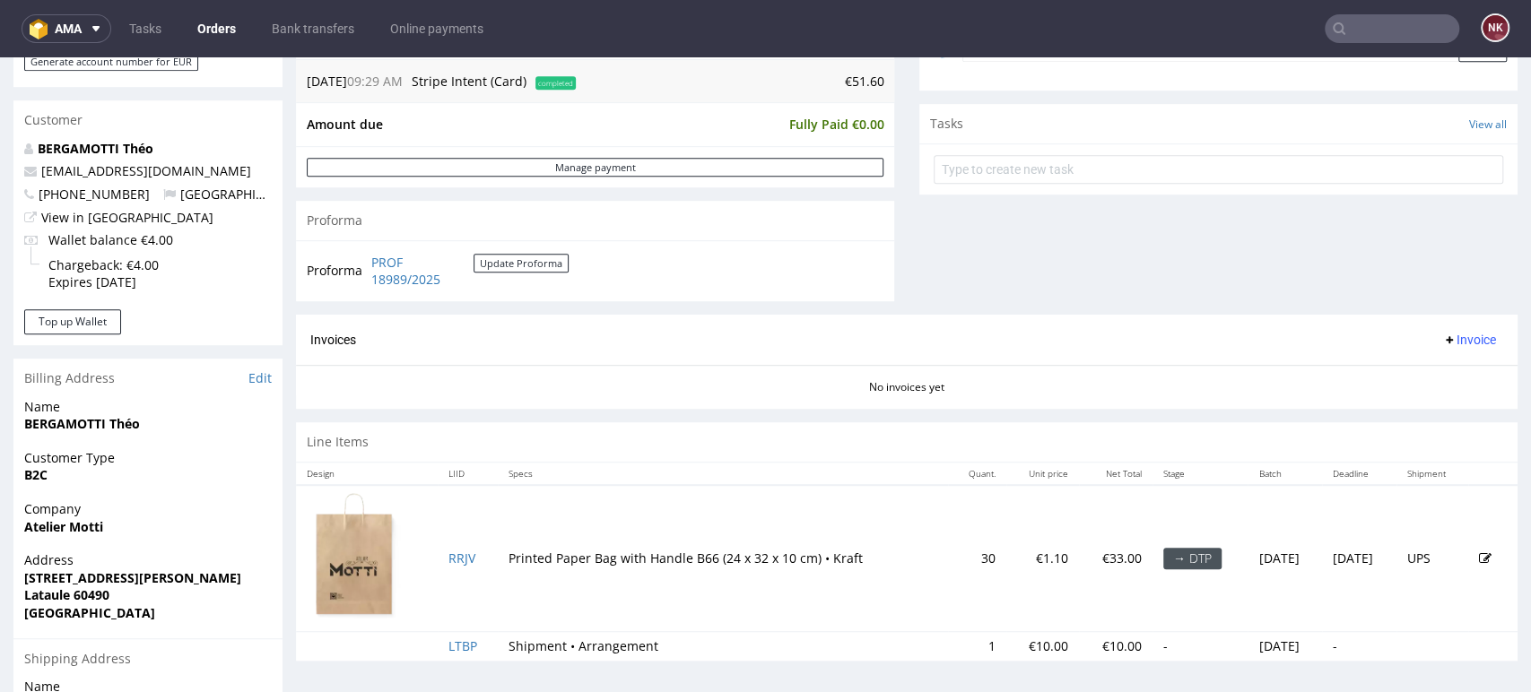
scroll to position [597, 0]
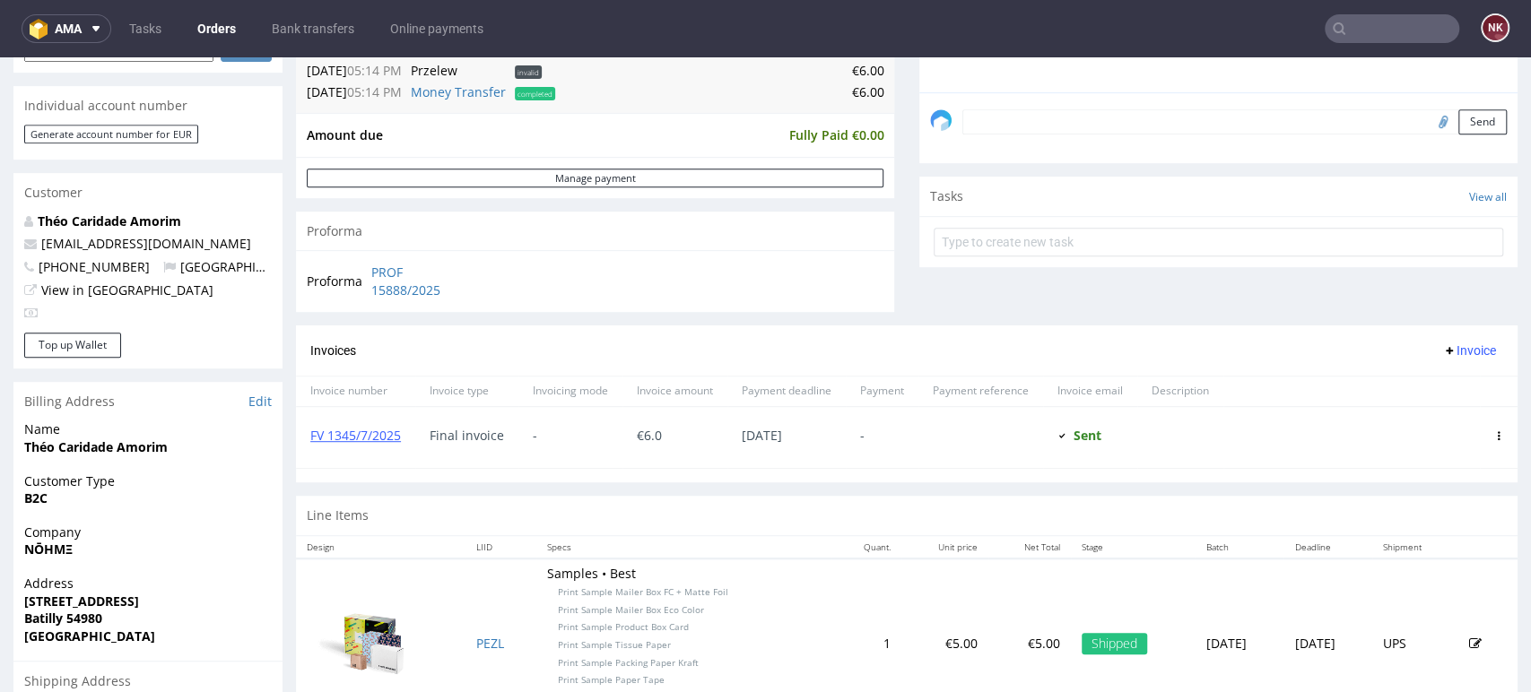
scroll to position [398, 0]
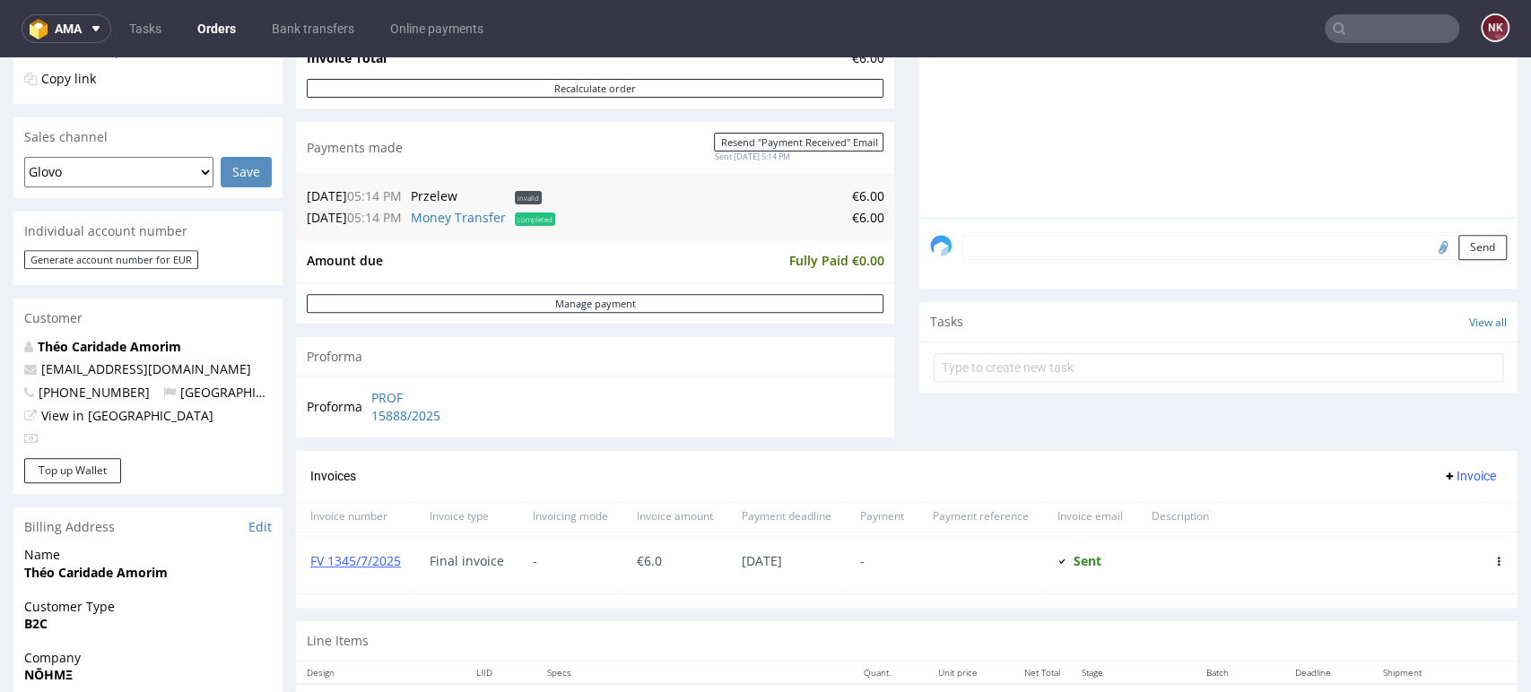
click at [1364, 23] on input "text" at bounding box center [1392, 28] width 135 height 29
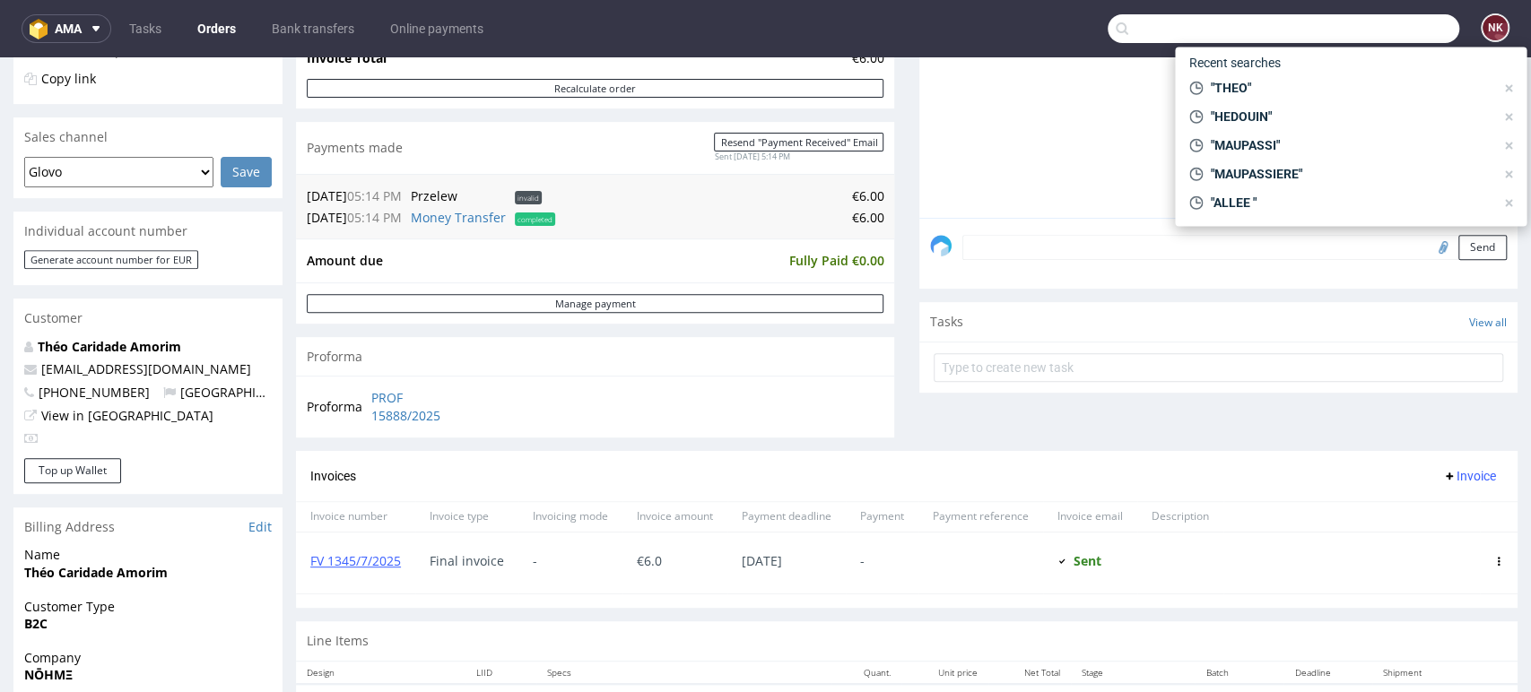
paste input "Hérouin"
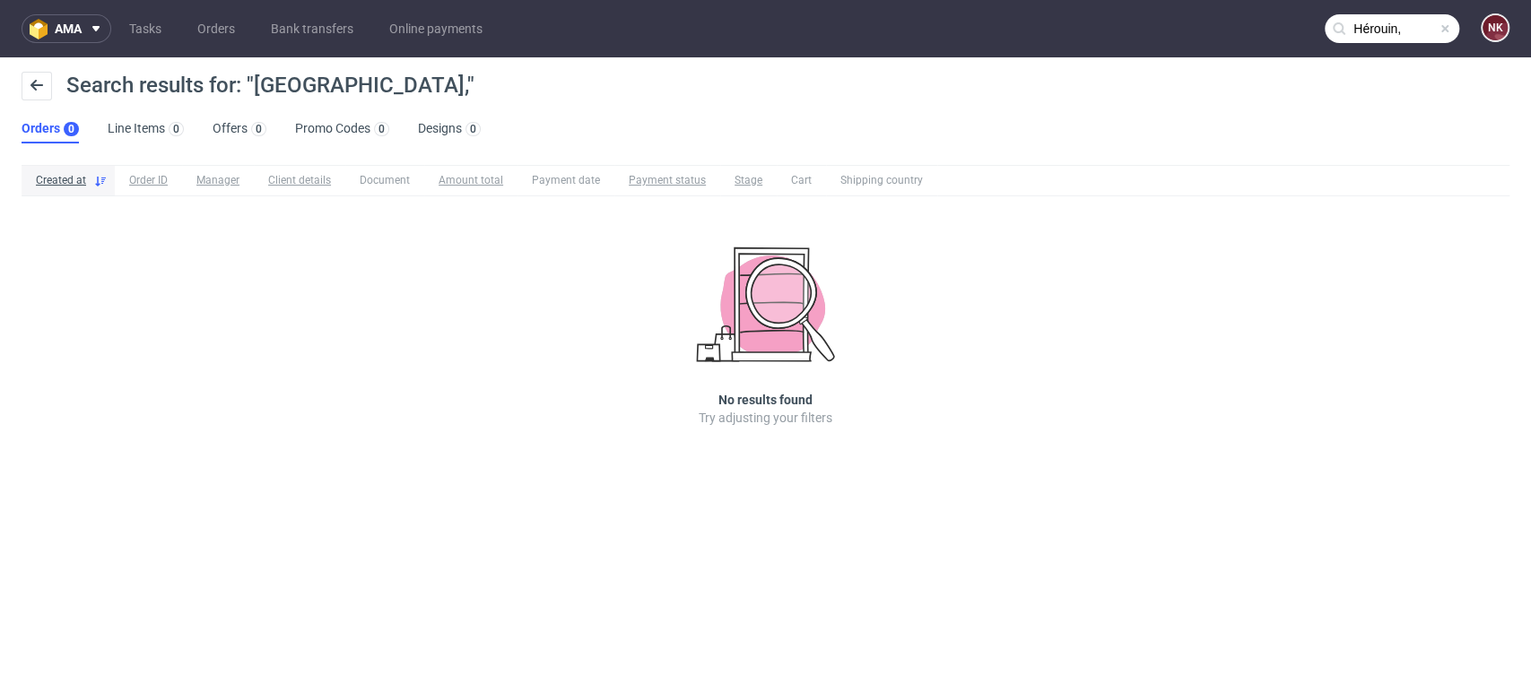
click at [1364, 25] on input "Hérouin," at bounding box center [1392, 28] width 135 height 29
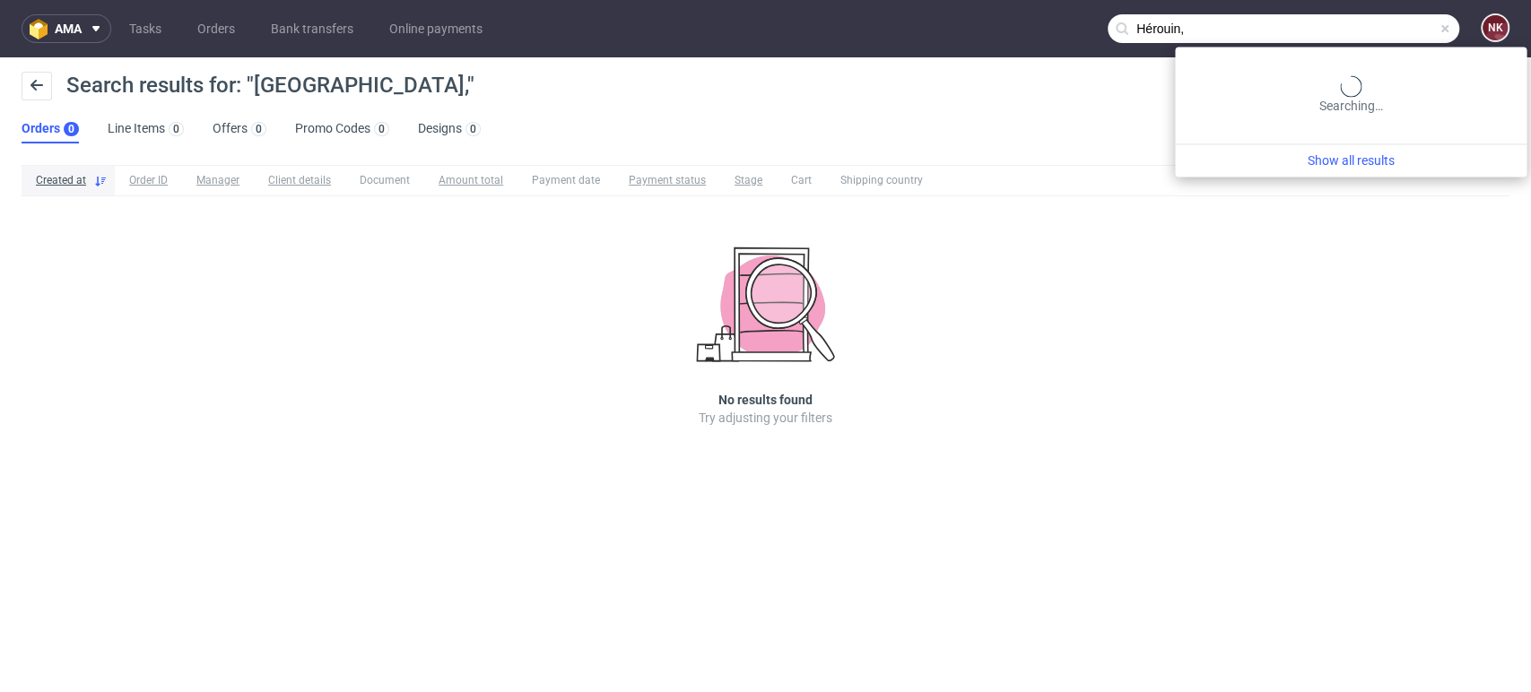
click at [1380, 34] on input "Hérouin," at bounding box center [1284, 28] width 352 height 29
type input "Hérouin"
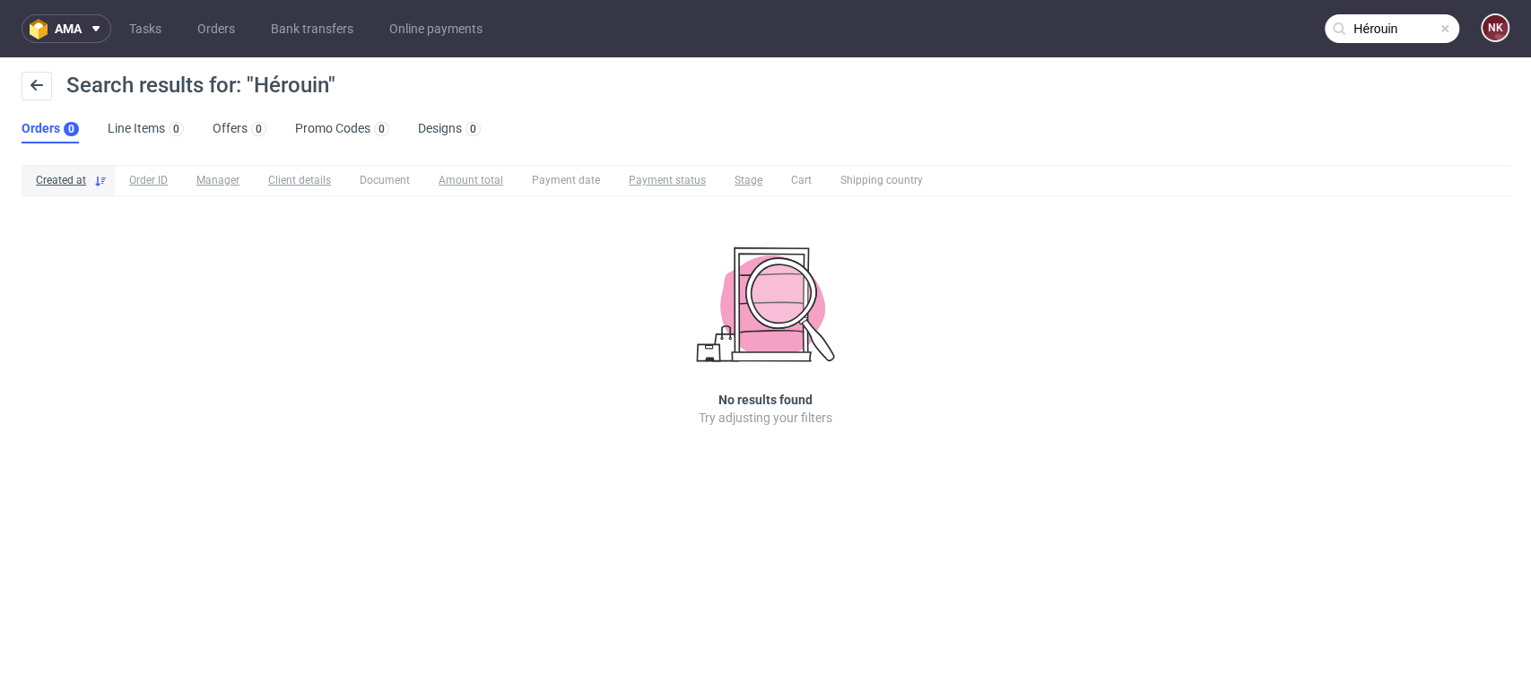
click at [1383, 31] on input "Hérouin" at bounding box center [1392, 28] width 135 height 29
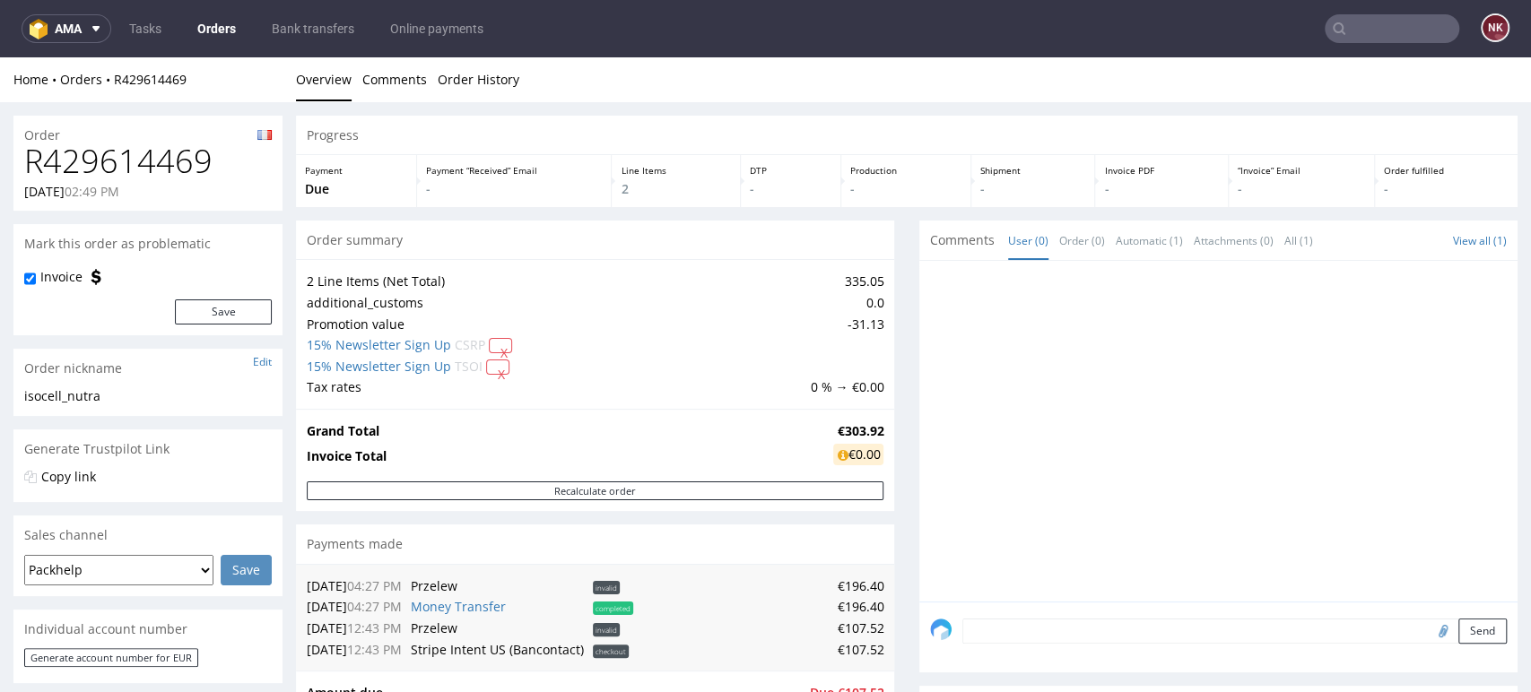
click at [162, 162] on h1 "R429614469" at bounding box center [148, 162] width 248 height 36
copy h1 "R429614469"
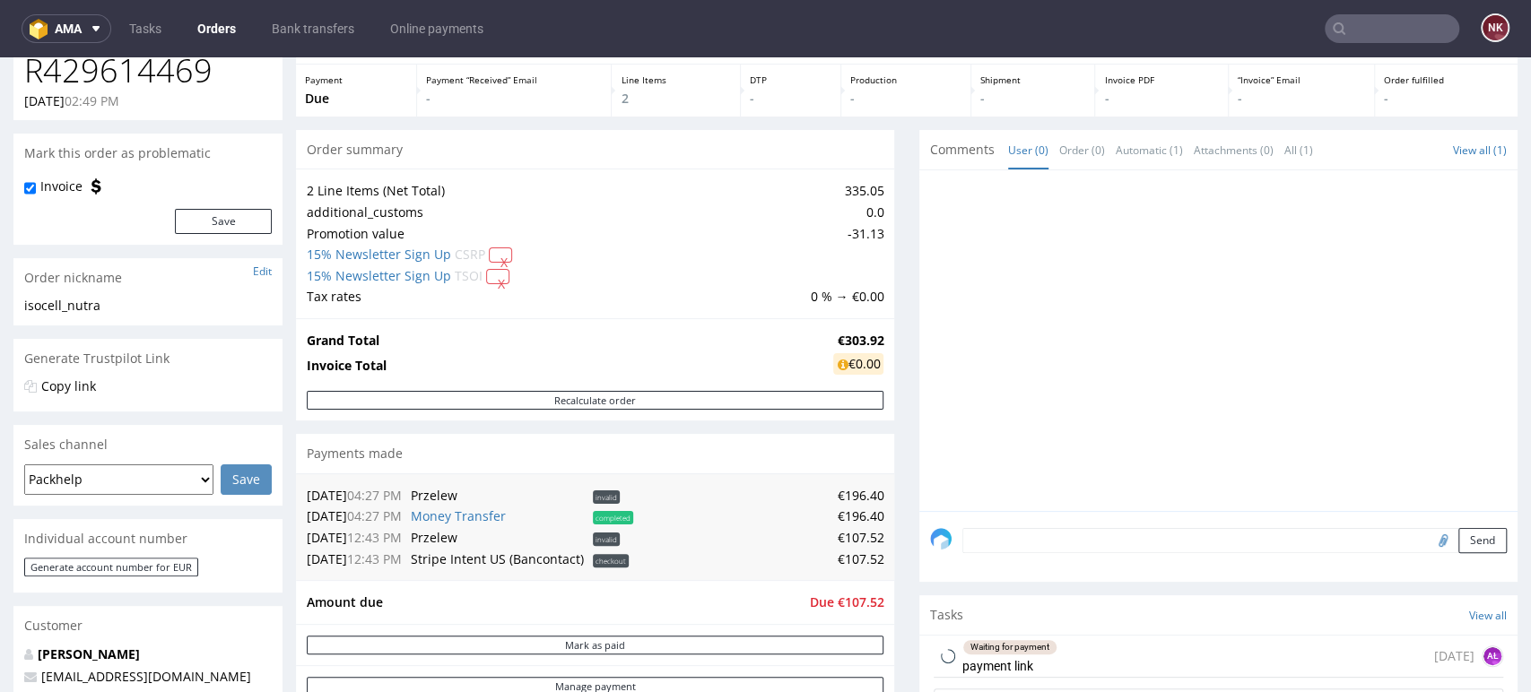
scroll to position [299, 0]
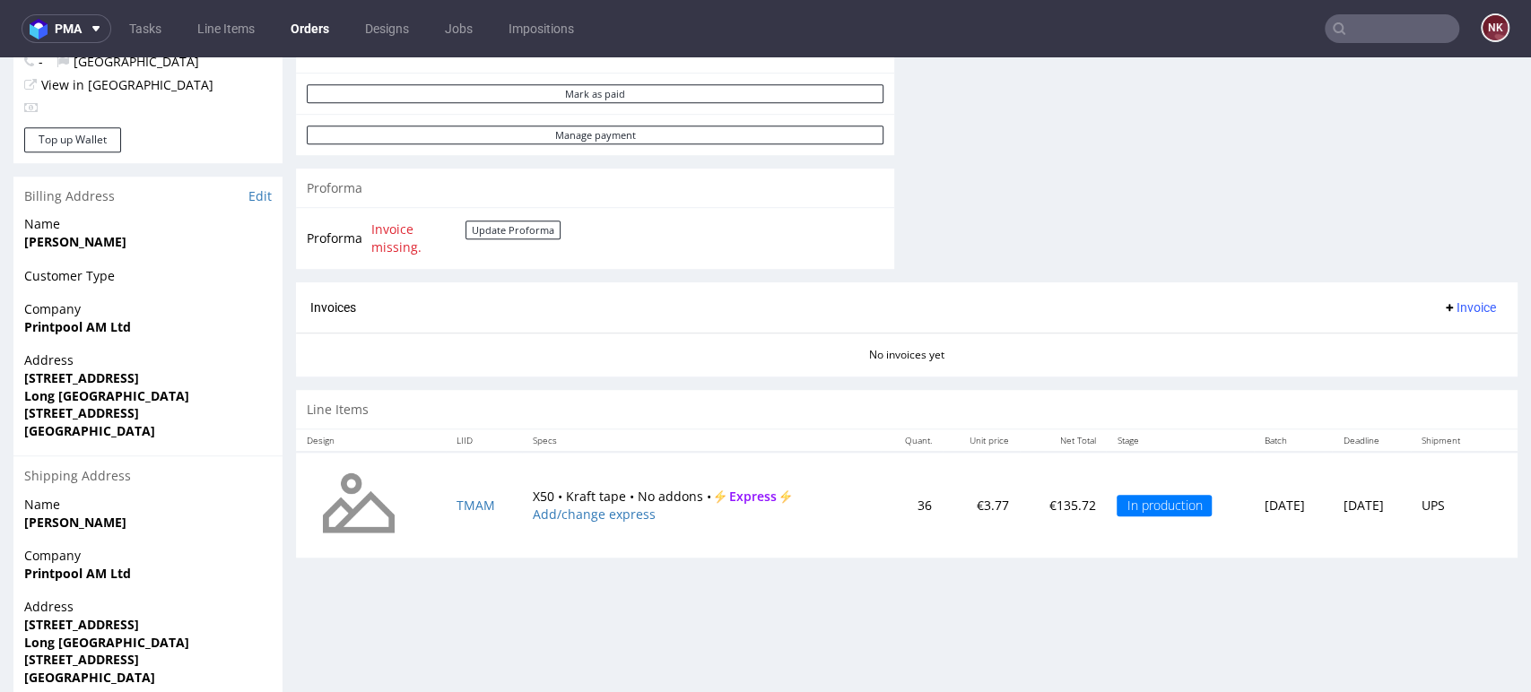
scroll to position [747, 0]
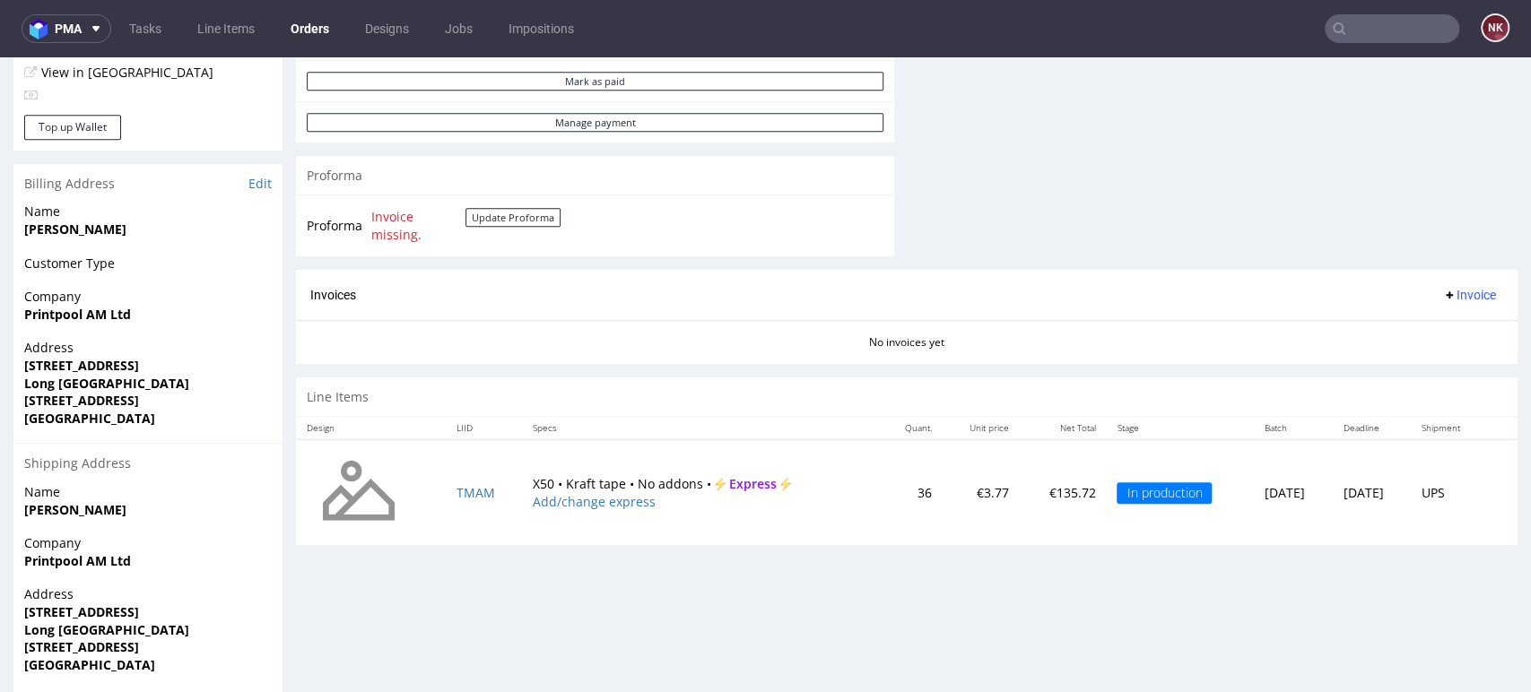
click at [1434, 596] on div "Progress Payment Payment deferred Payment “Received” Email - Line Items 1 DTP -…" at bounding box center [907, 70] width 1222 height 1402
click at [1431, 604] on div "Progress Payment Payment deferred Payment “Received” Email - Line Items 1 DTP -…" at bounding box center [907, 70] width 1222 height 1402
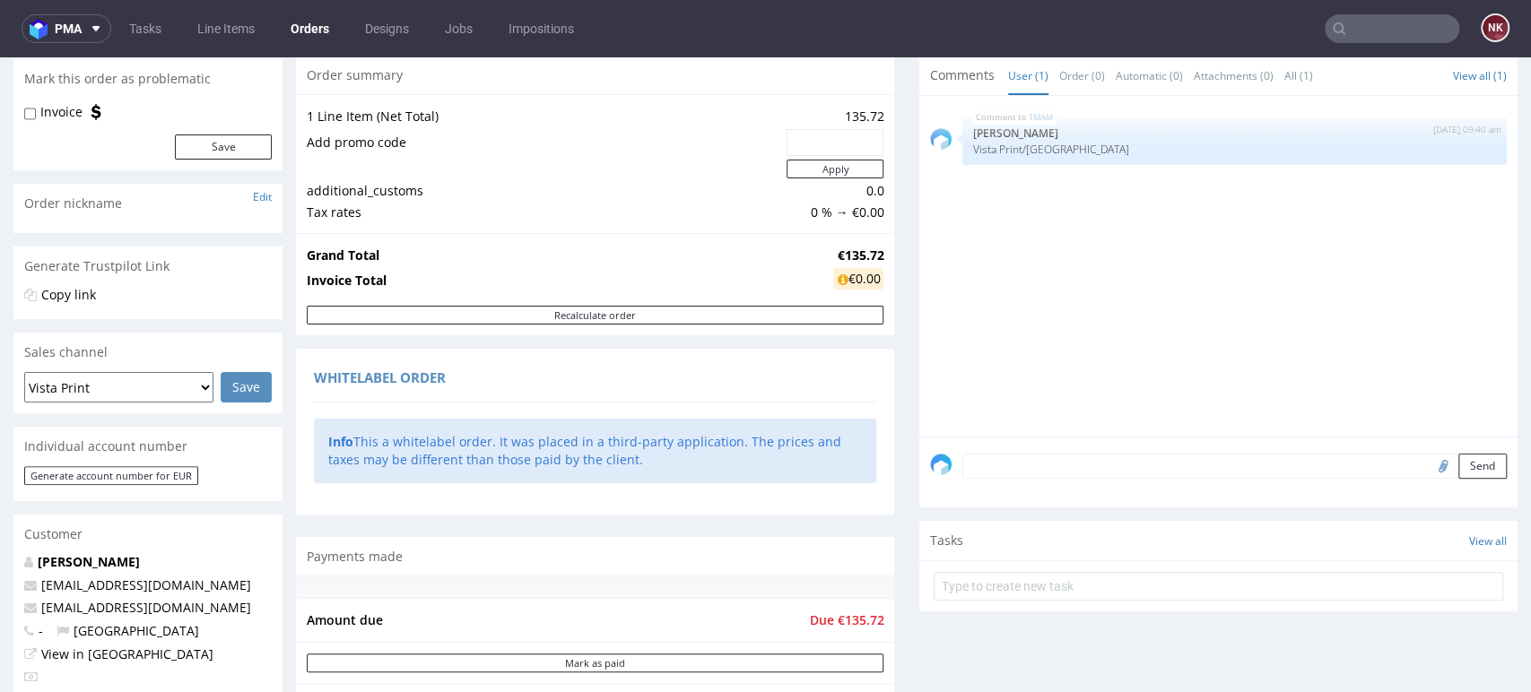
scroll to position [0, 0]
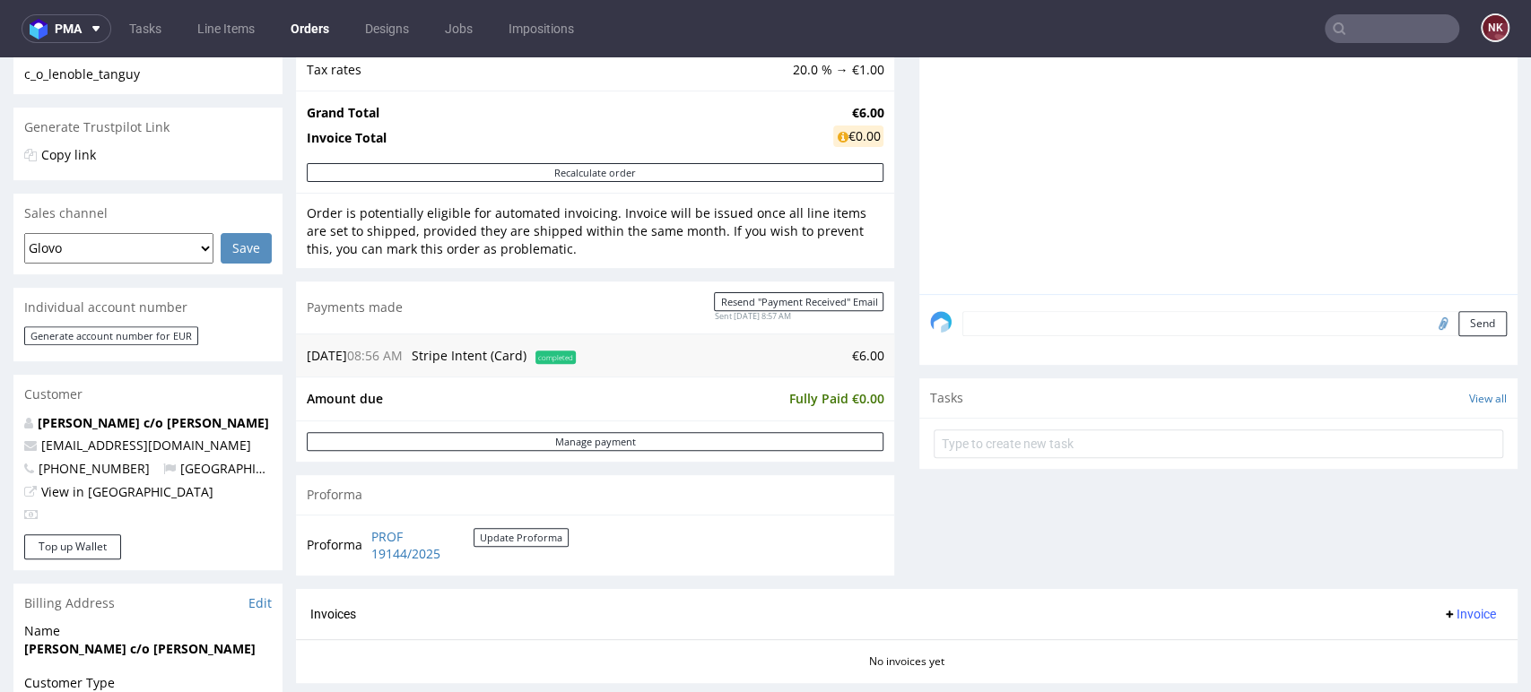
scroll to position [299, 0]
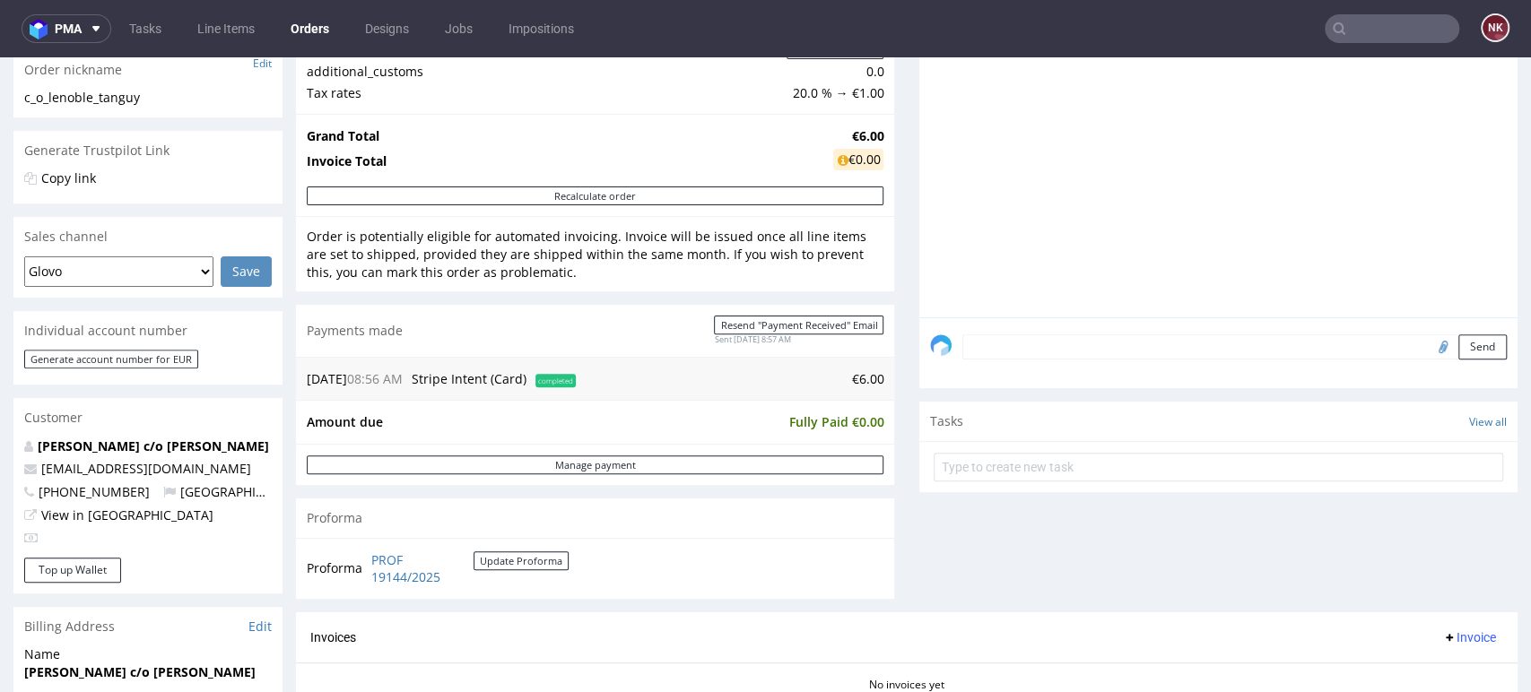
click at [1446, 530] on div "Comments User (0) Order (0) Automatic (0) Attachments (0) All (0) View all (0) …" at bounding box center [1218, 274] width 598 height 676
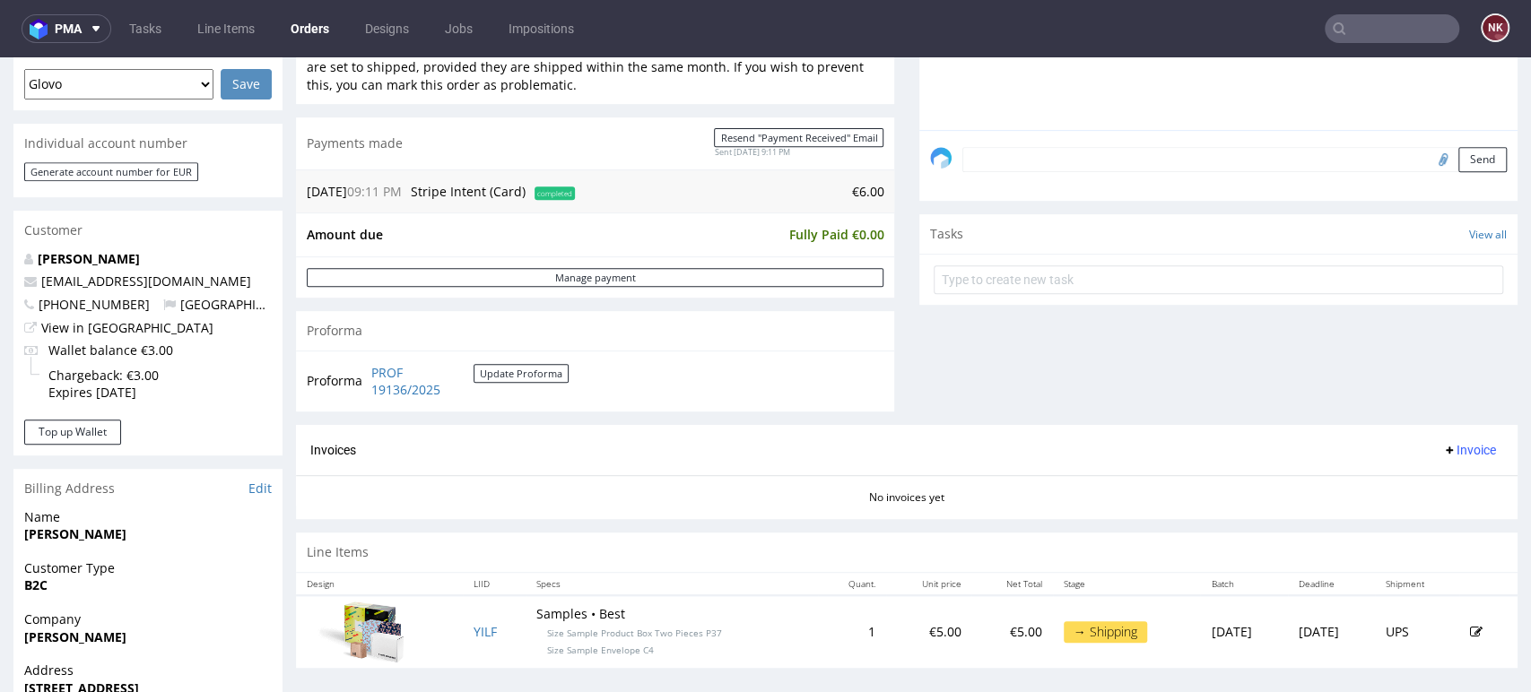
scroll to position [475, 0]
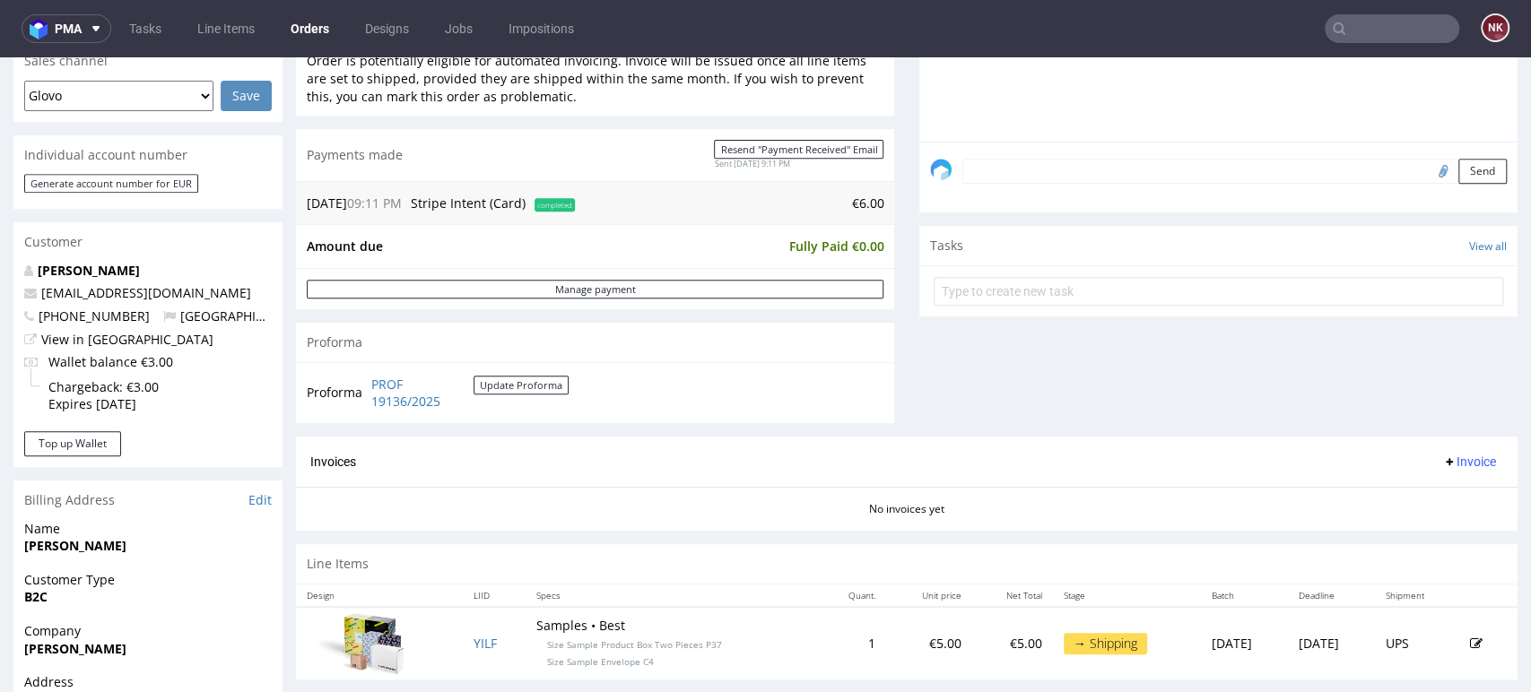
click at [1478, 368] on div "Comments User (0) Order (0) Automatic (0) Attachments (0) All (0) View all (0) …" at bounding box center [1218, 98] width 598 height 676
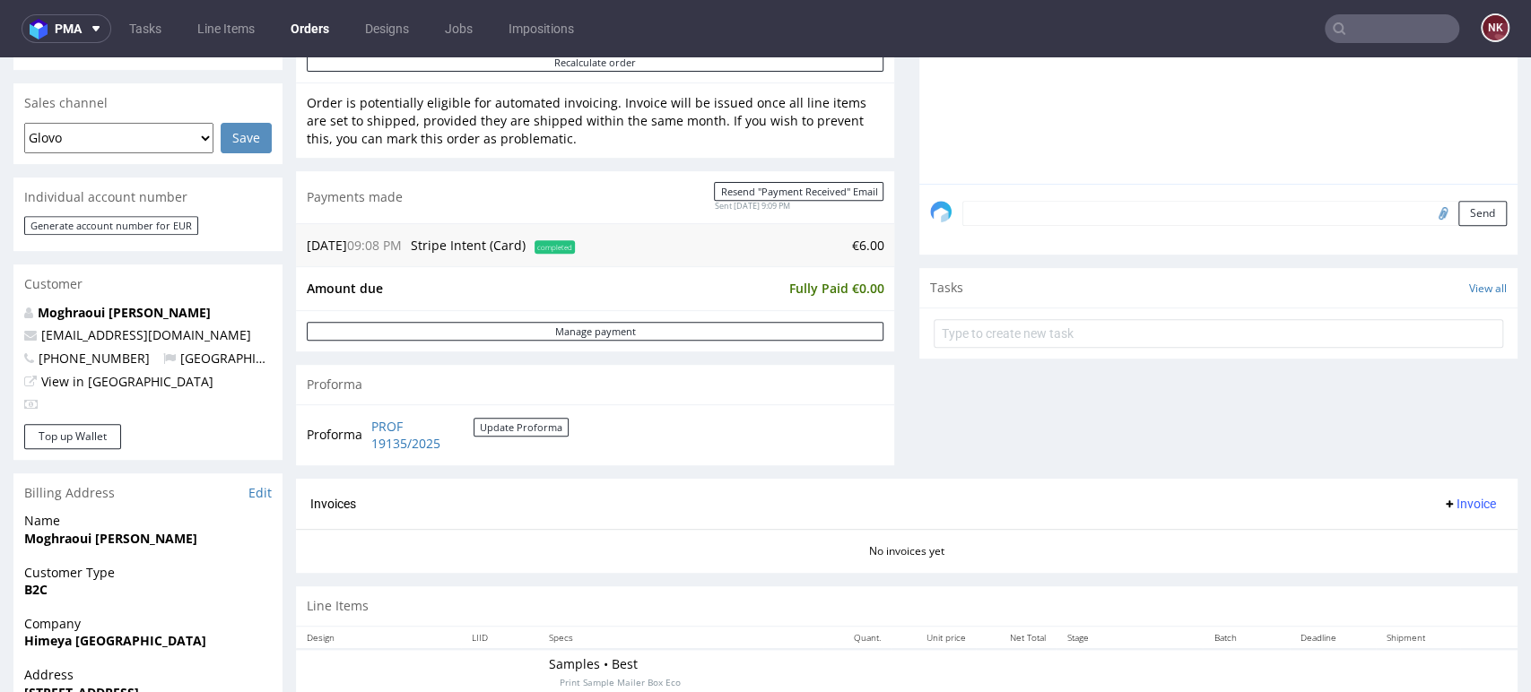
scroll to position [398, 0]
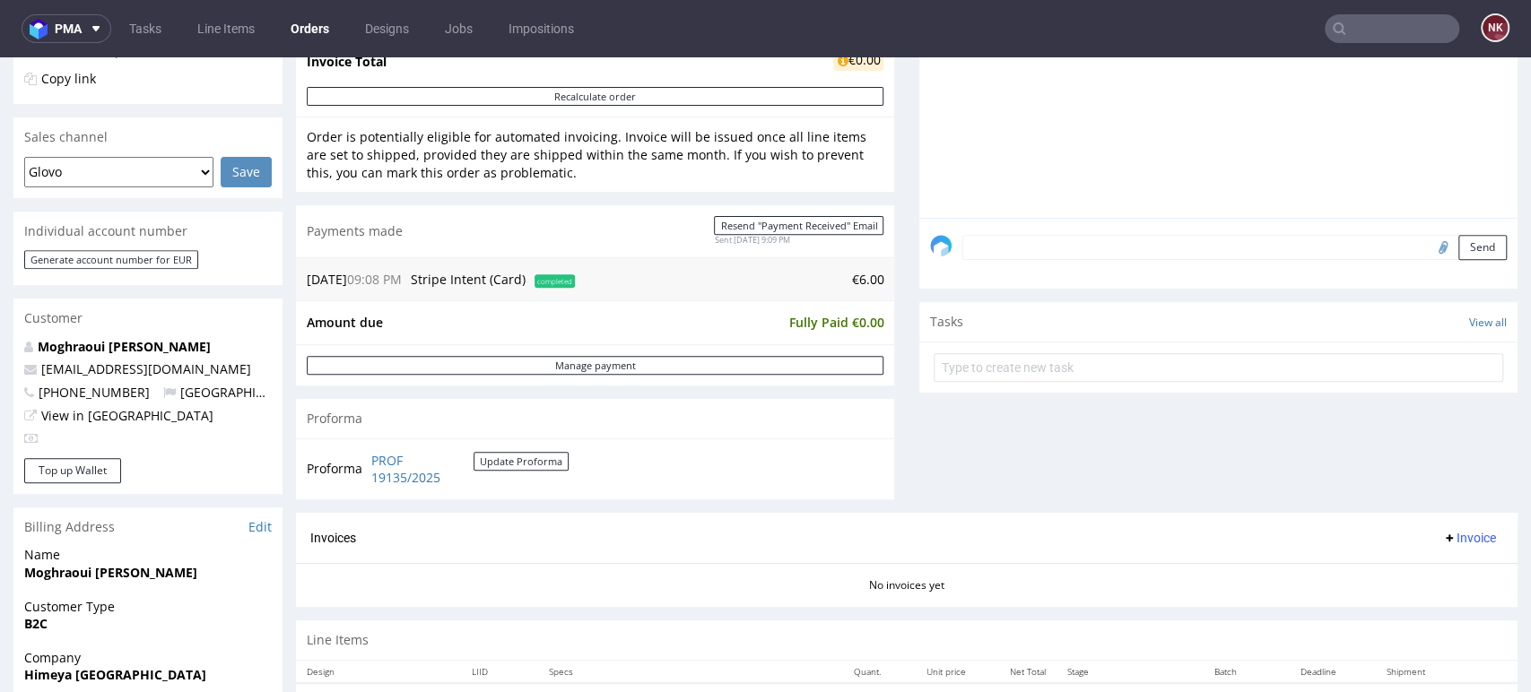
click at [1453, 443] on div "Comments User (0) Order (0) Automatic (0) Attachments (0) All (0) View all (0) …" at bounding box center [1218, 175] width 598 height 676
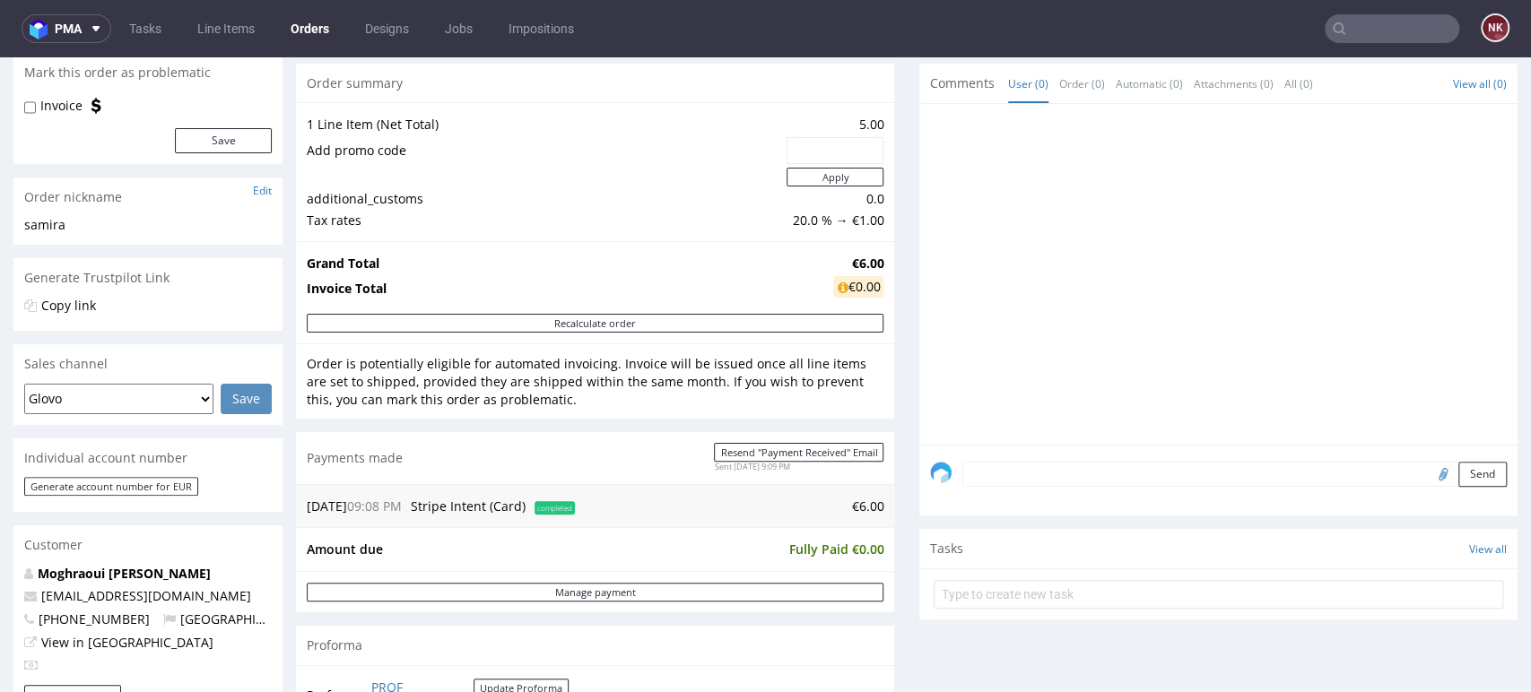
scroll to position [0, 0]
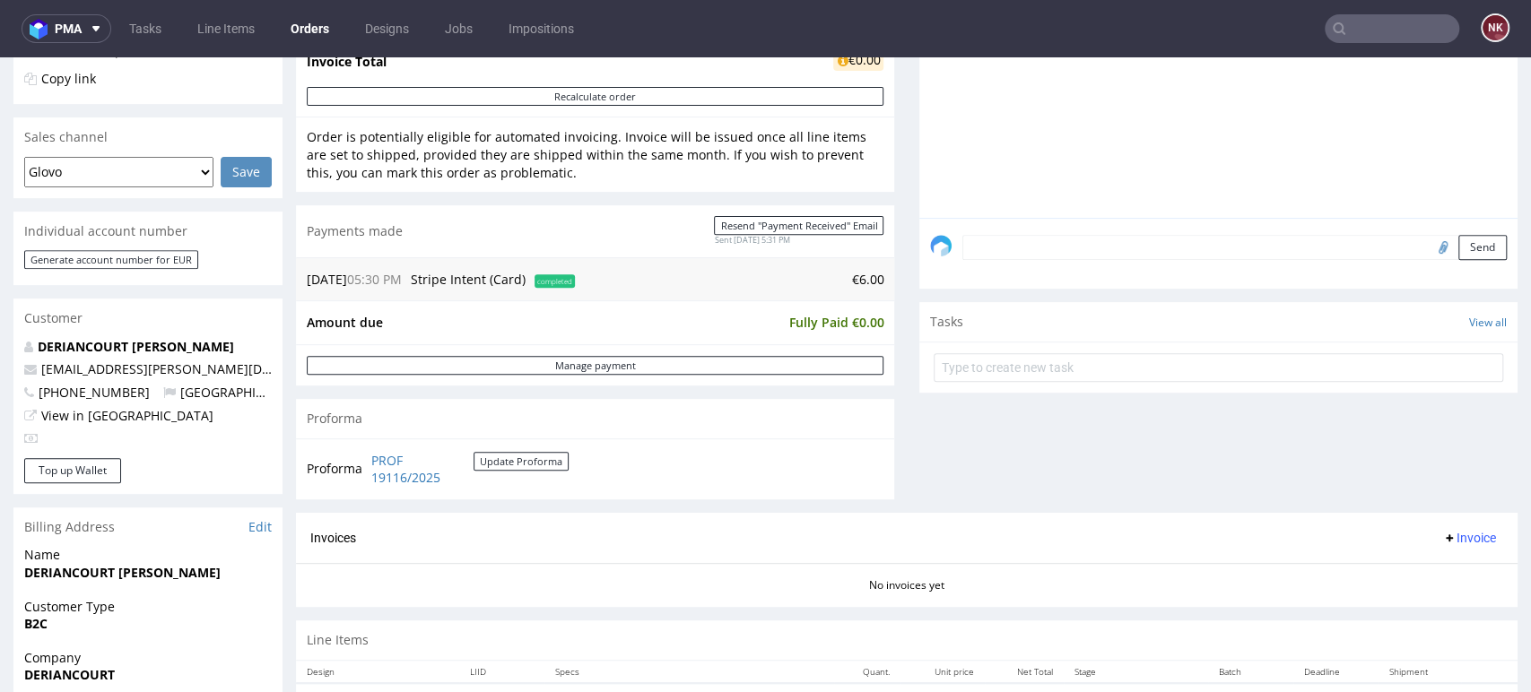
scroll to position [597, 0]
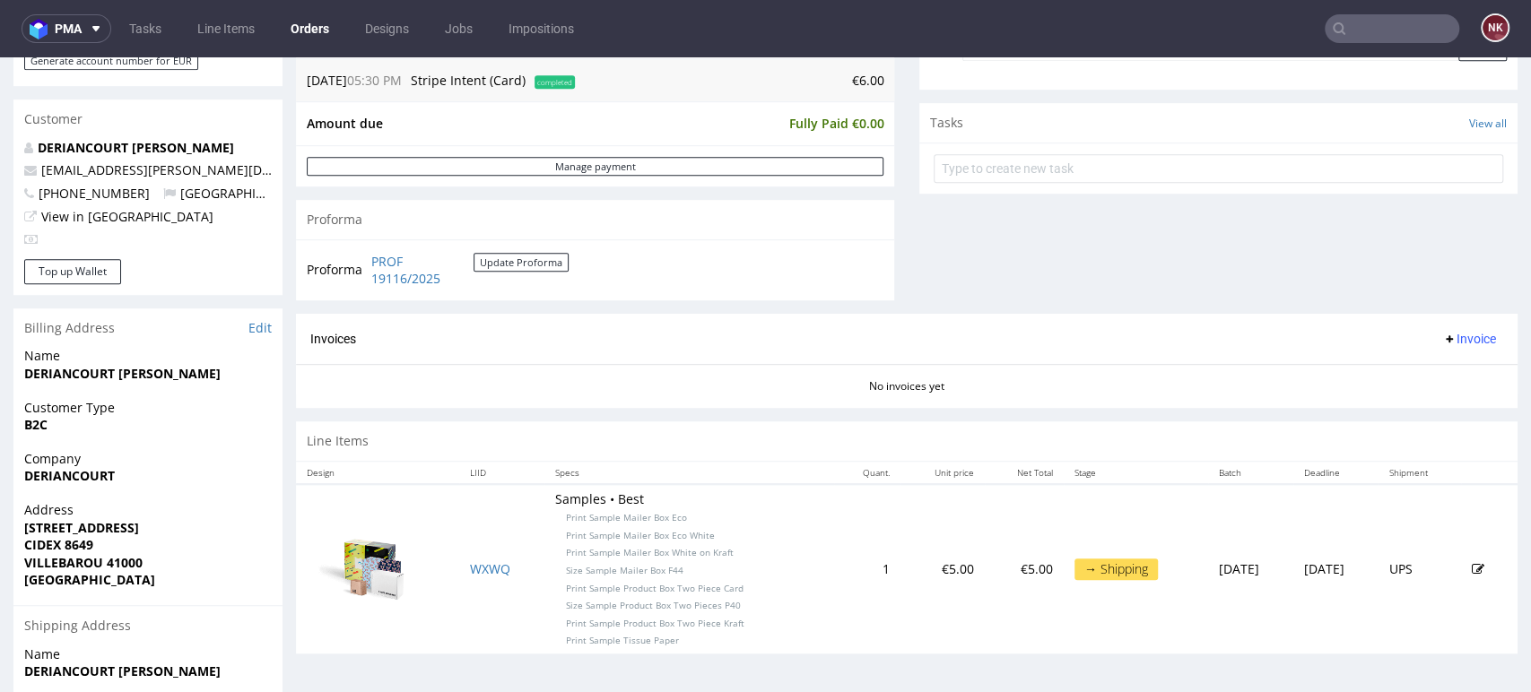
drag, startPoint x: 1468, startPoint y: 266, endPoint x: 1422, endPoint y: 246, distance: 50.2
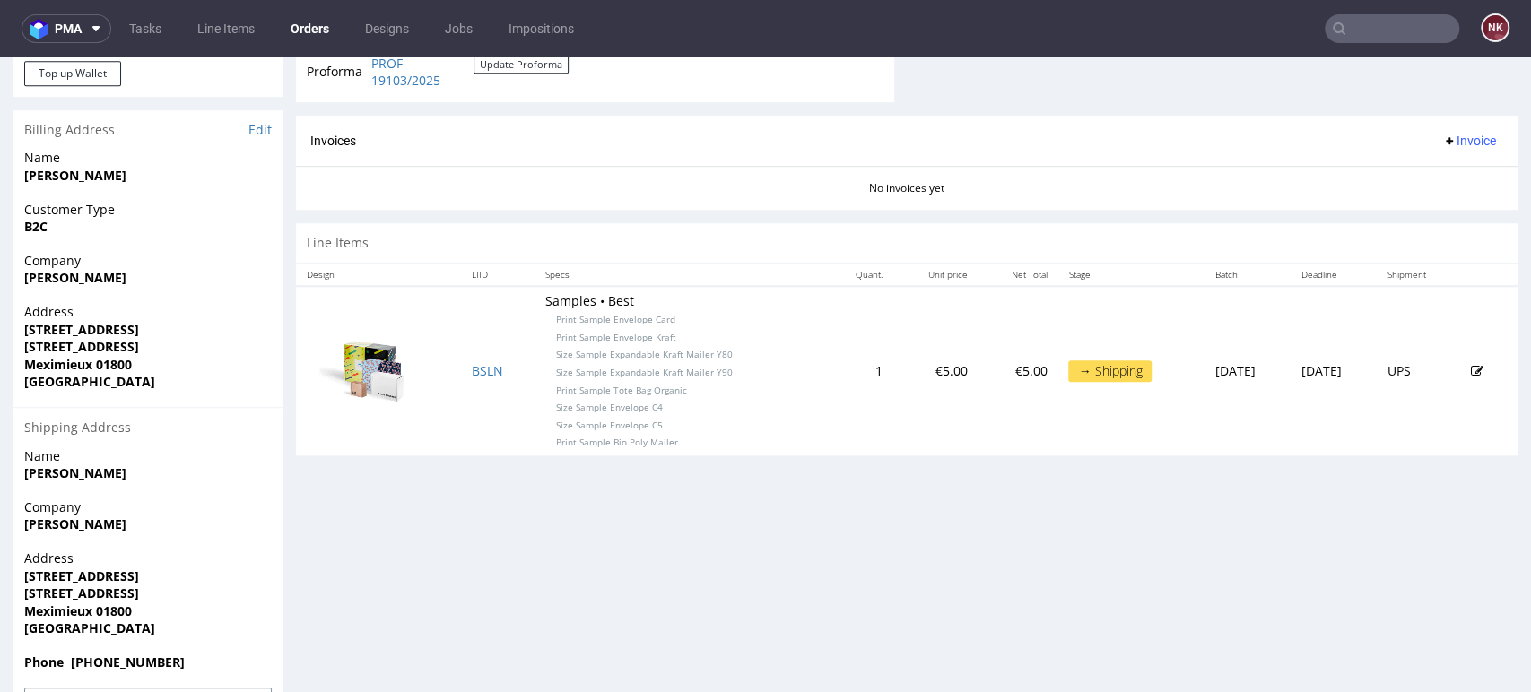
scroll to position [797, 0]
click at [1442, 569] on div "Progress Payment Paid Mon 08 Sep Payment “Received” Email Sent Mon 8 Sep 15:47 …" at bounding box center [907, 26] width 1222 height 1415
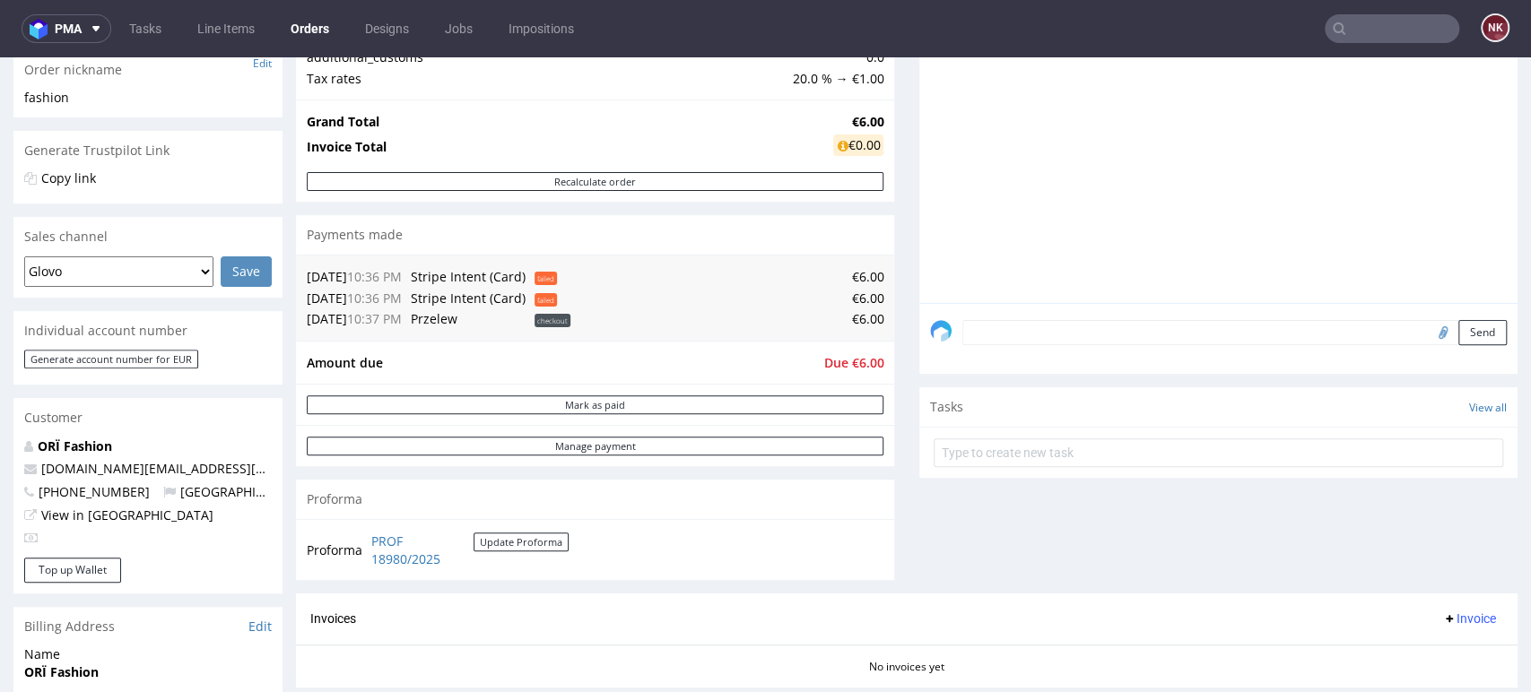
scroll to position [597, 0]
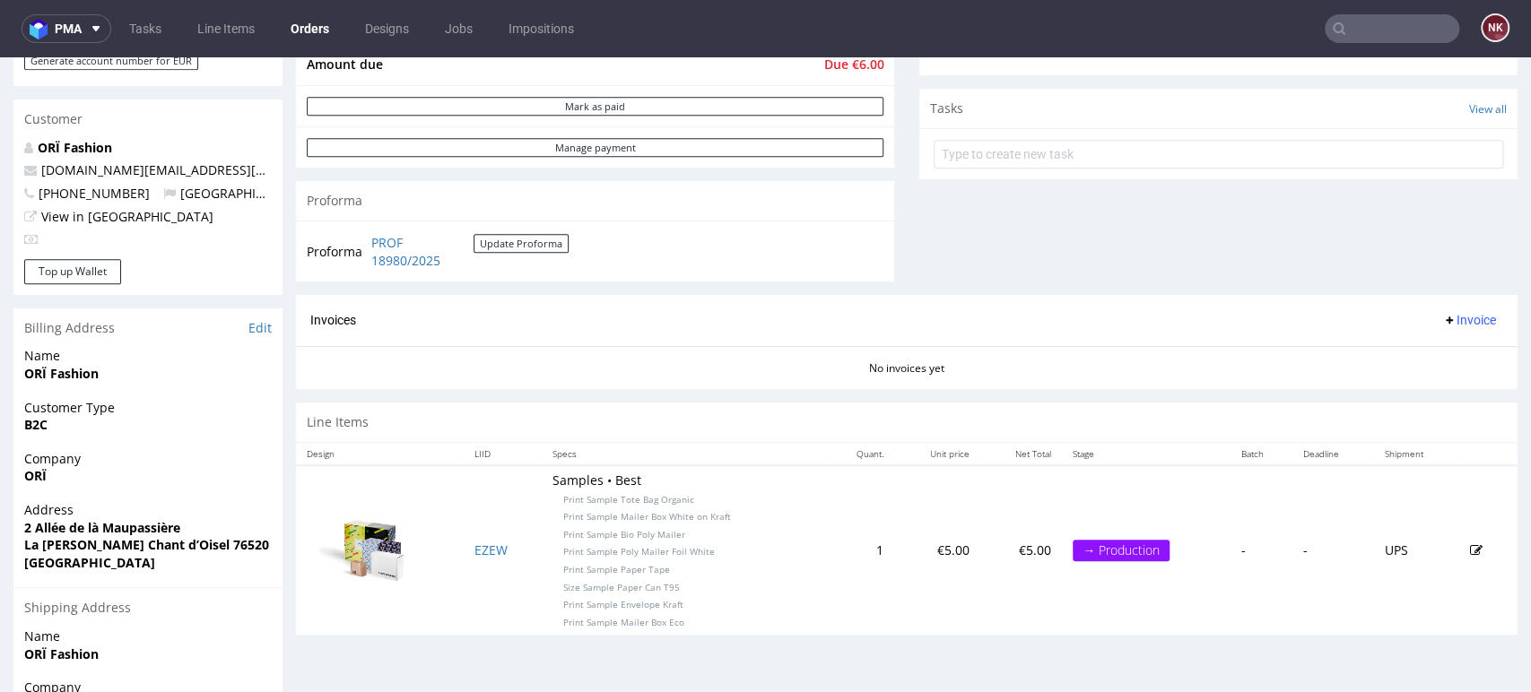
click at [91, 458] on span "Company" at bounding box center [148, 459] width 248 height 18
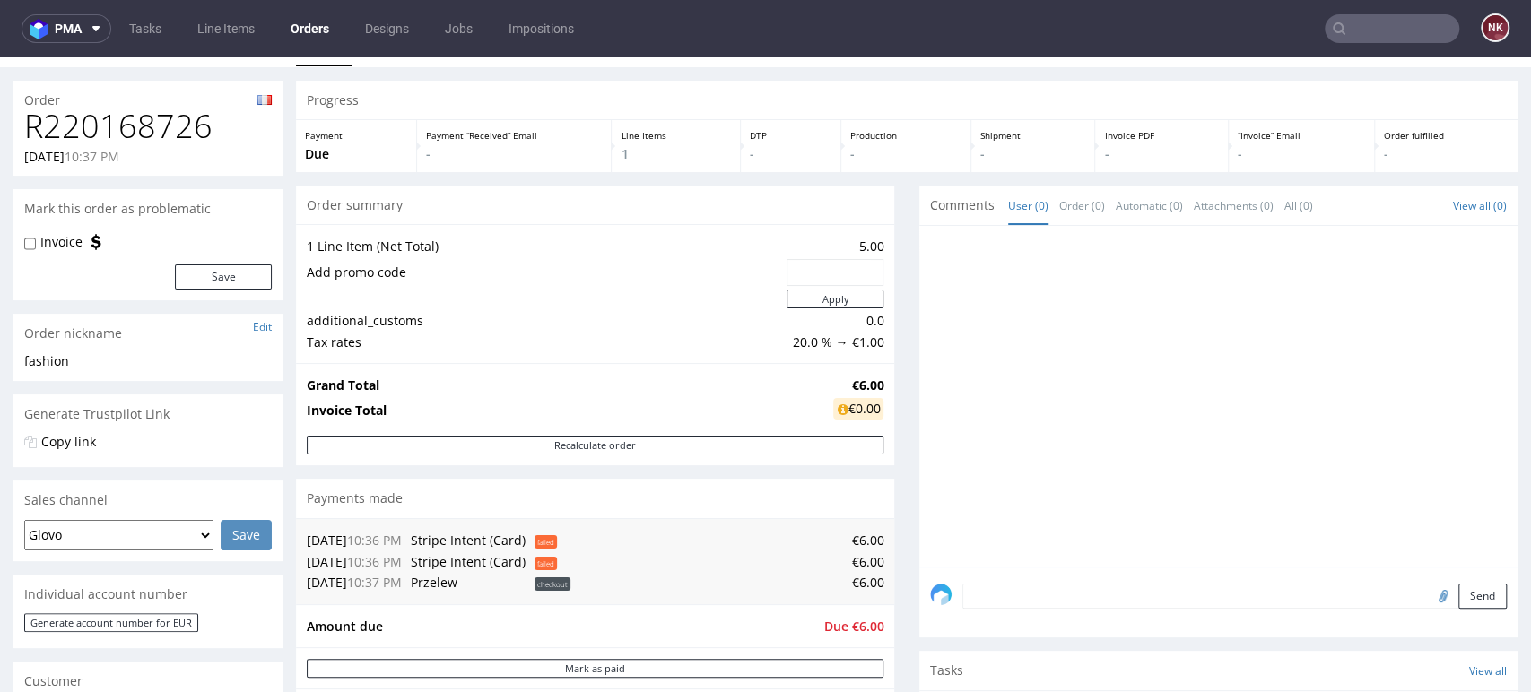
scroll to position [0, 0]
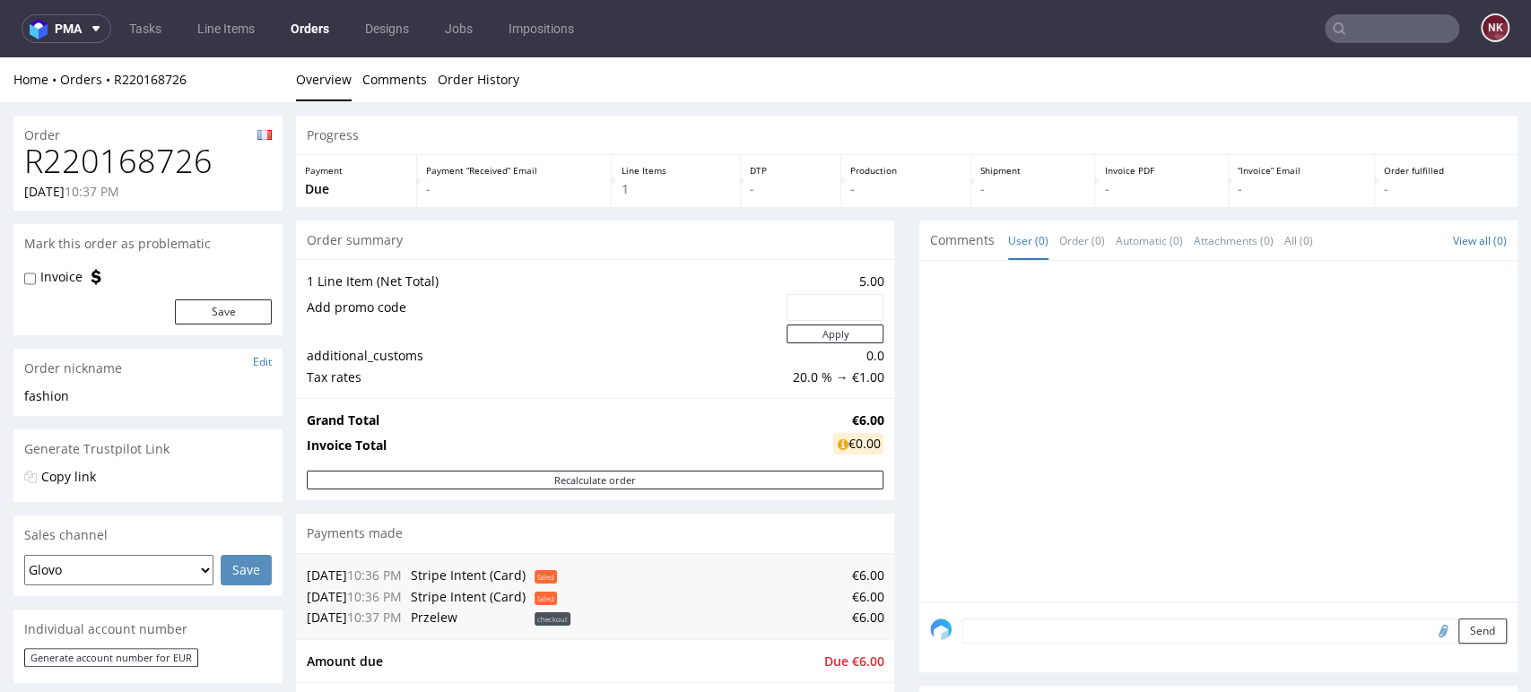
click at [170, 151] on h1 "R220168726" at bounding box center [148, 162] width 248 height 36
copy h1 "R220168726"
click at [884, 405] on div "Progress Payment Due Payment “Received” Email - Line Items 1 DTP - Production -…" at bounding box center [907, 681] width 1222 height 1131
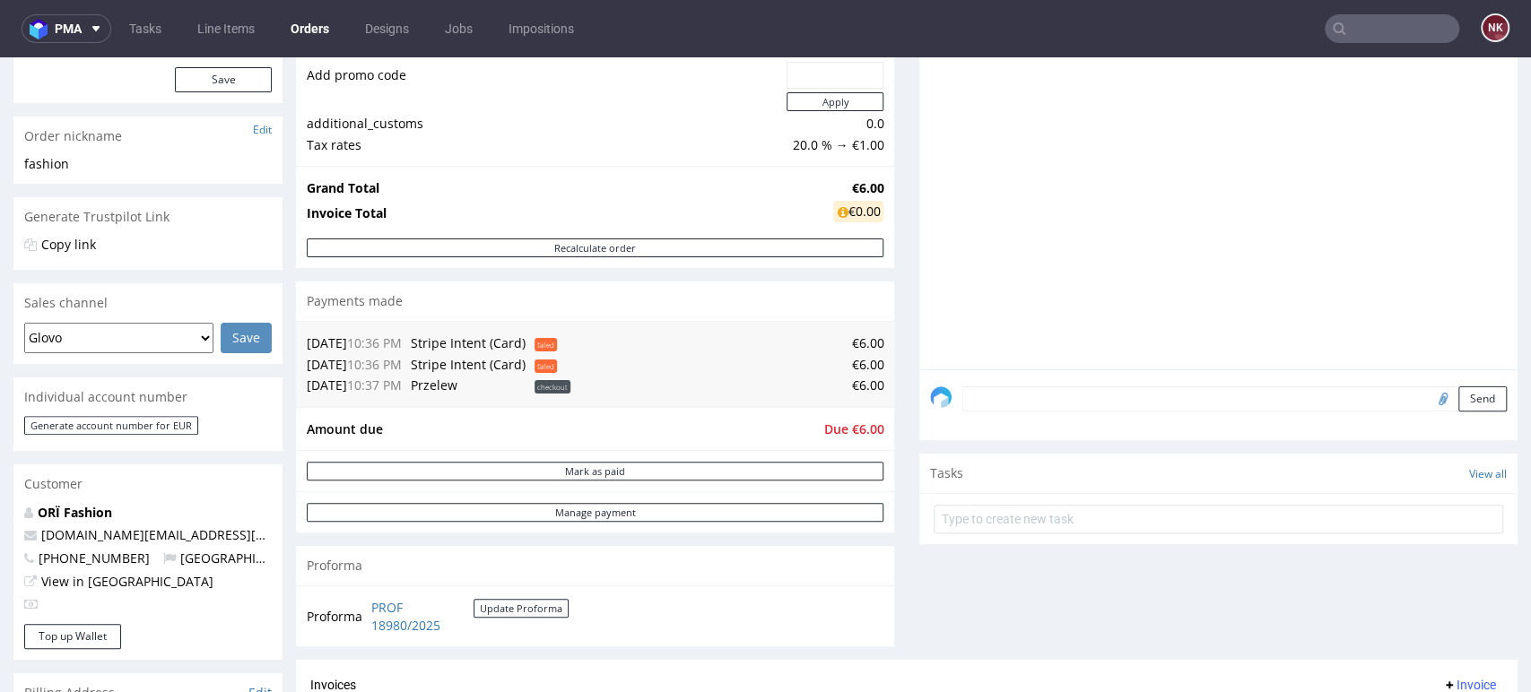
scroll to position [398, 0]
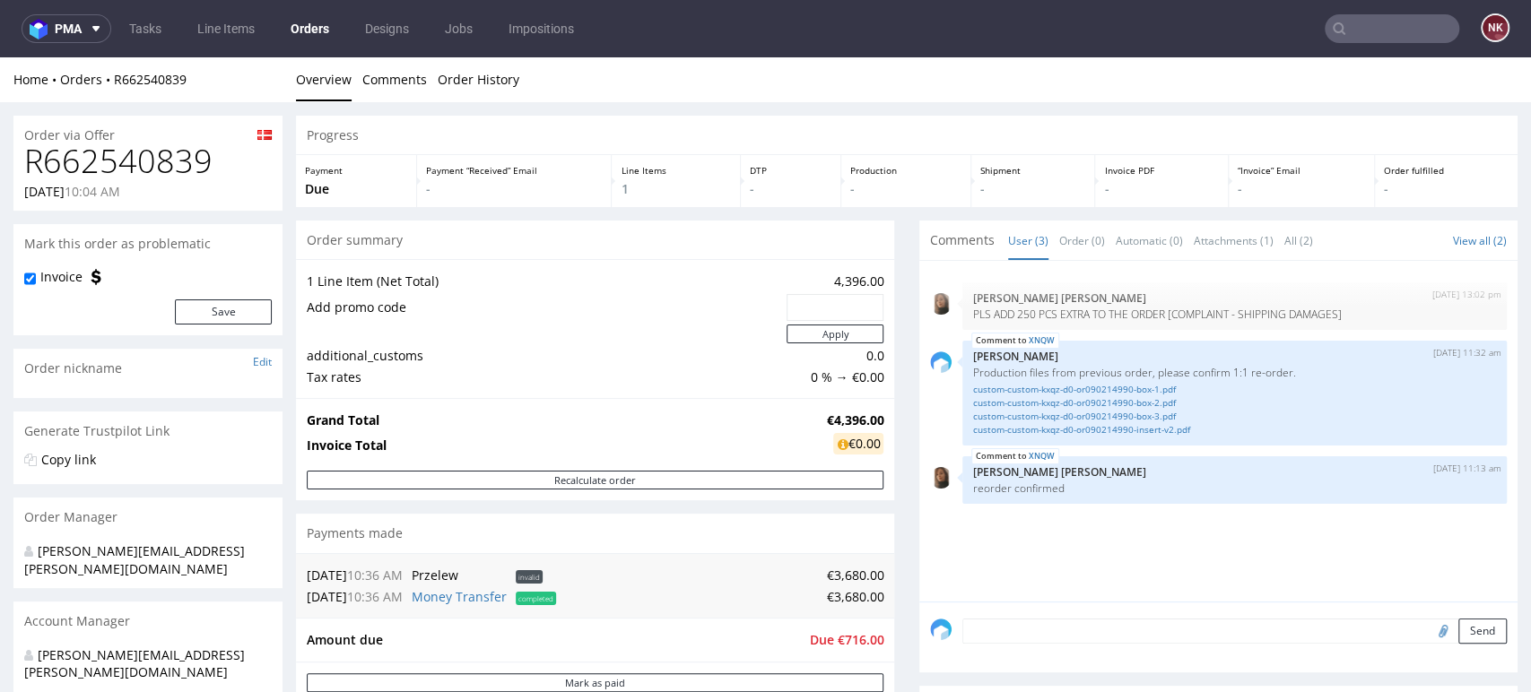
click at [885, 471] on div "Progress Payment Due Payment “Received” Email - Line Items 1 DTP - Production -…" at bounding box center [907, 644] width 1222 height 1056
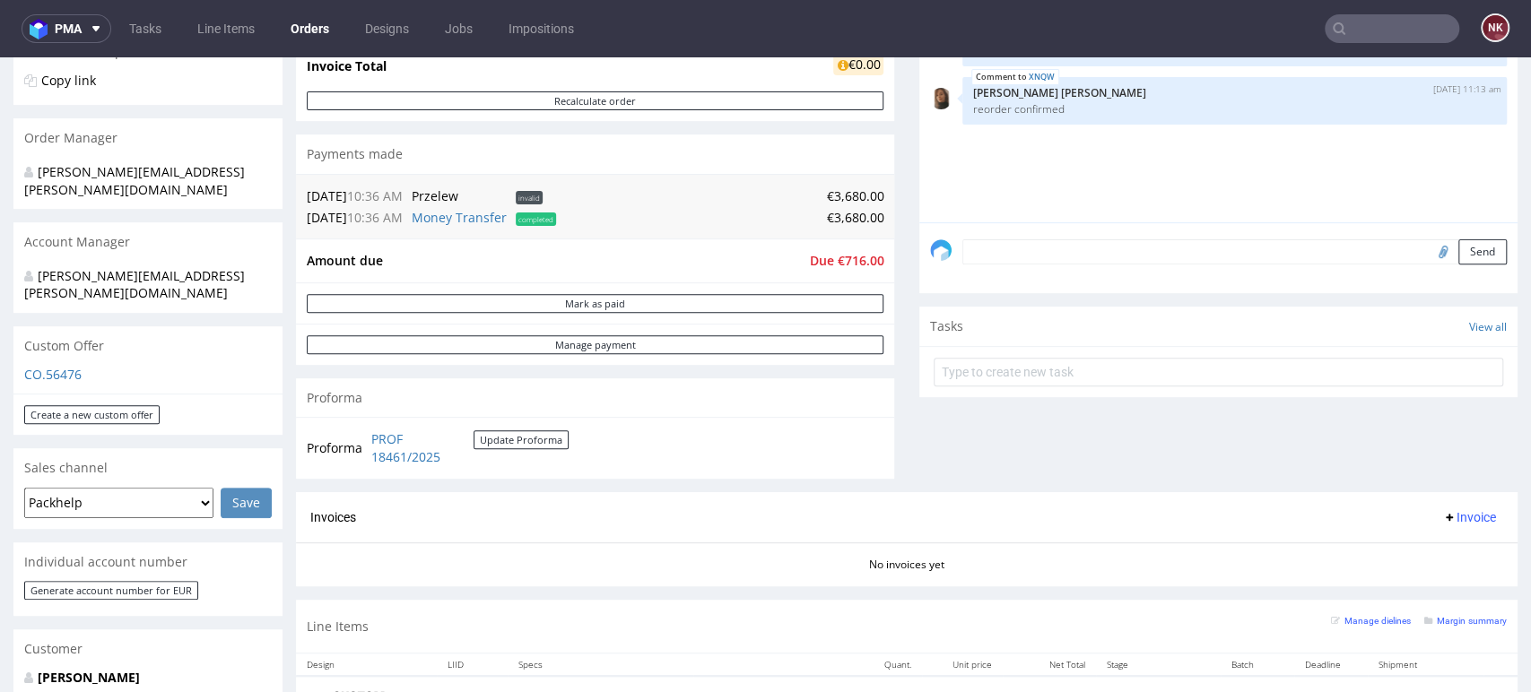
click at [1444, 461] on div "Comments User (3) Order (0) Automatic (0) Attachments (1) All (2) View all (2) …" at bounding box center [1218, 166] width 598 height 651
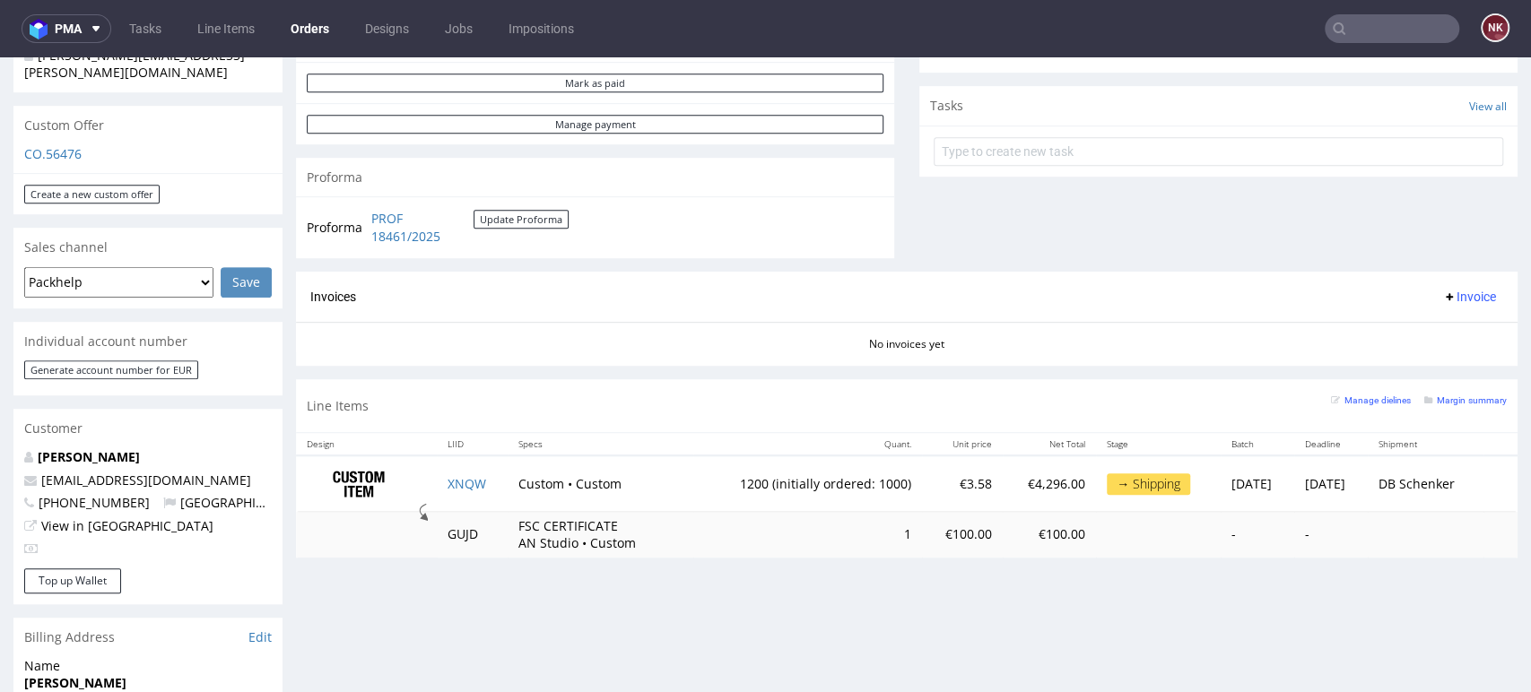
scroll to position [598, 0]
click at [893, 349] on div "No invoices yet" at bounding box center [907, 339] width 1222 height 30
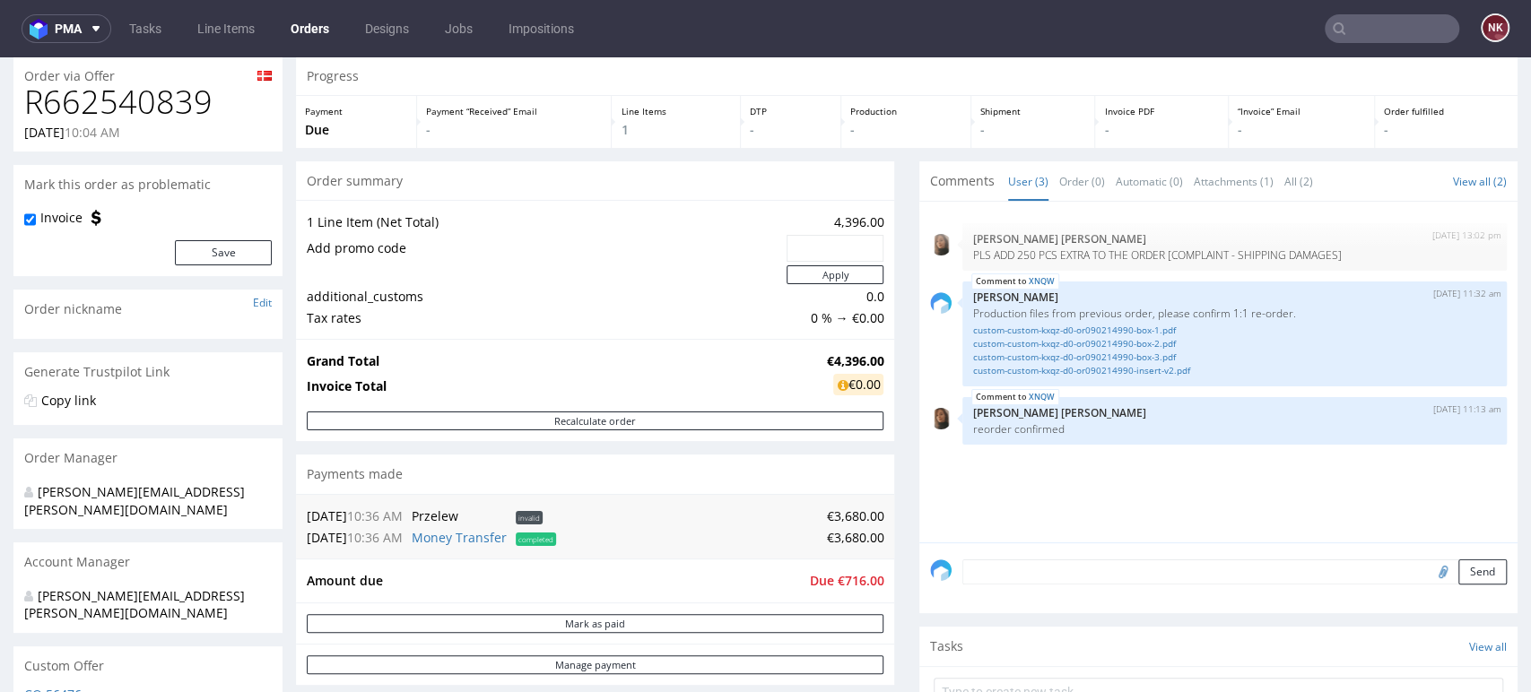
scroll to position [0, 0]
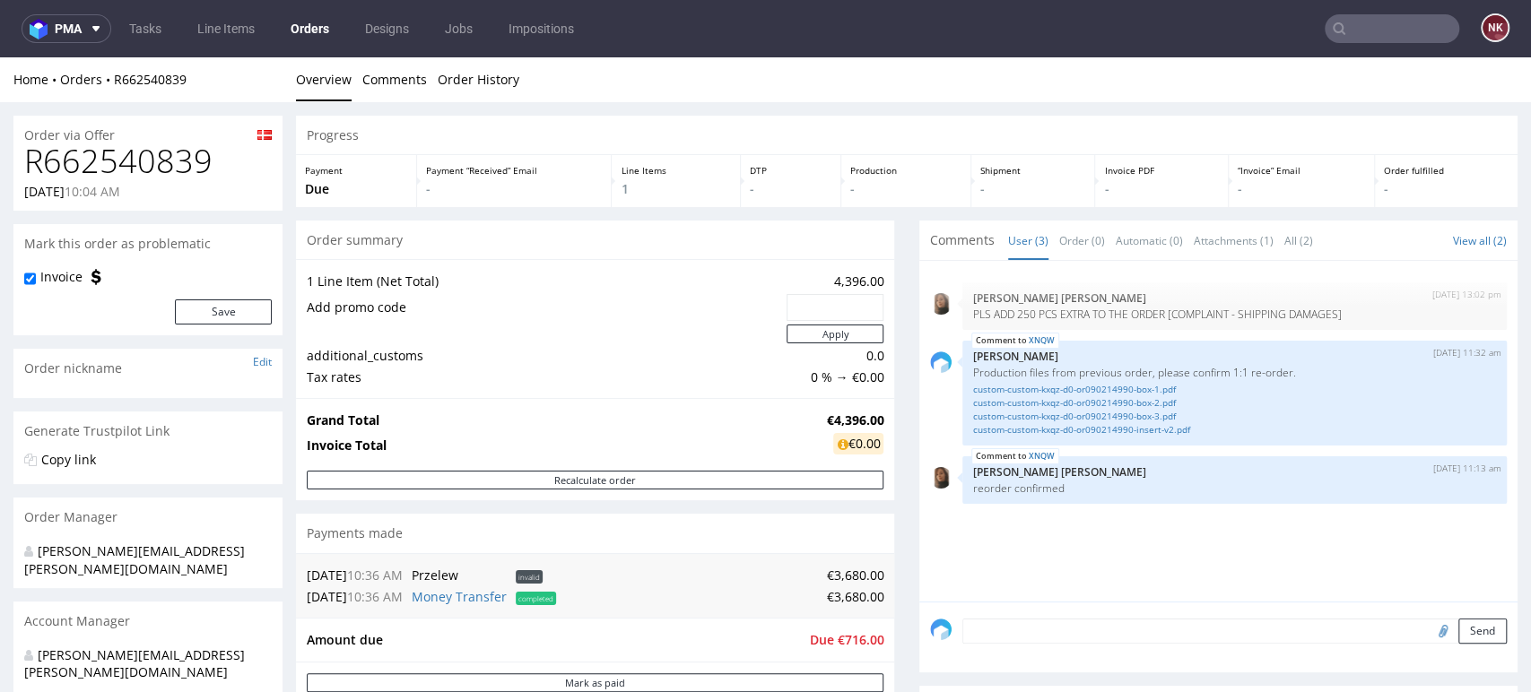
click at [902, 498] on div "Progress Payment Due Payment “Received” Email - Line Items 1 DTP - Production -…" at bounding box center [907, 644] width 1222 height 1056
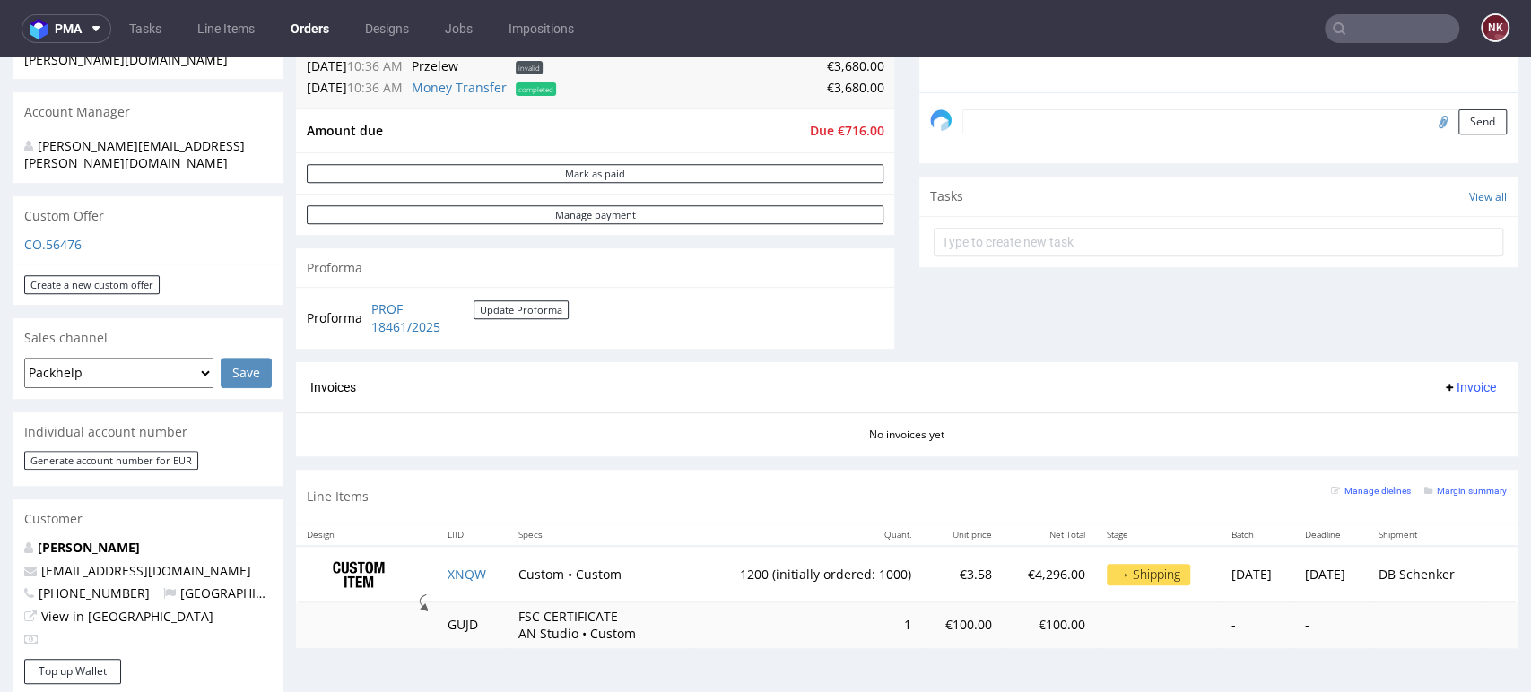
scroll to position [523, 0]
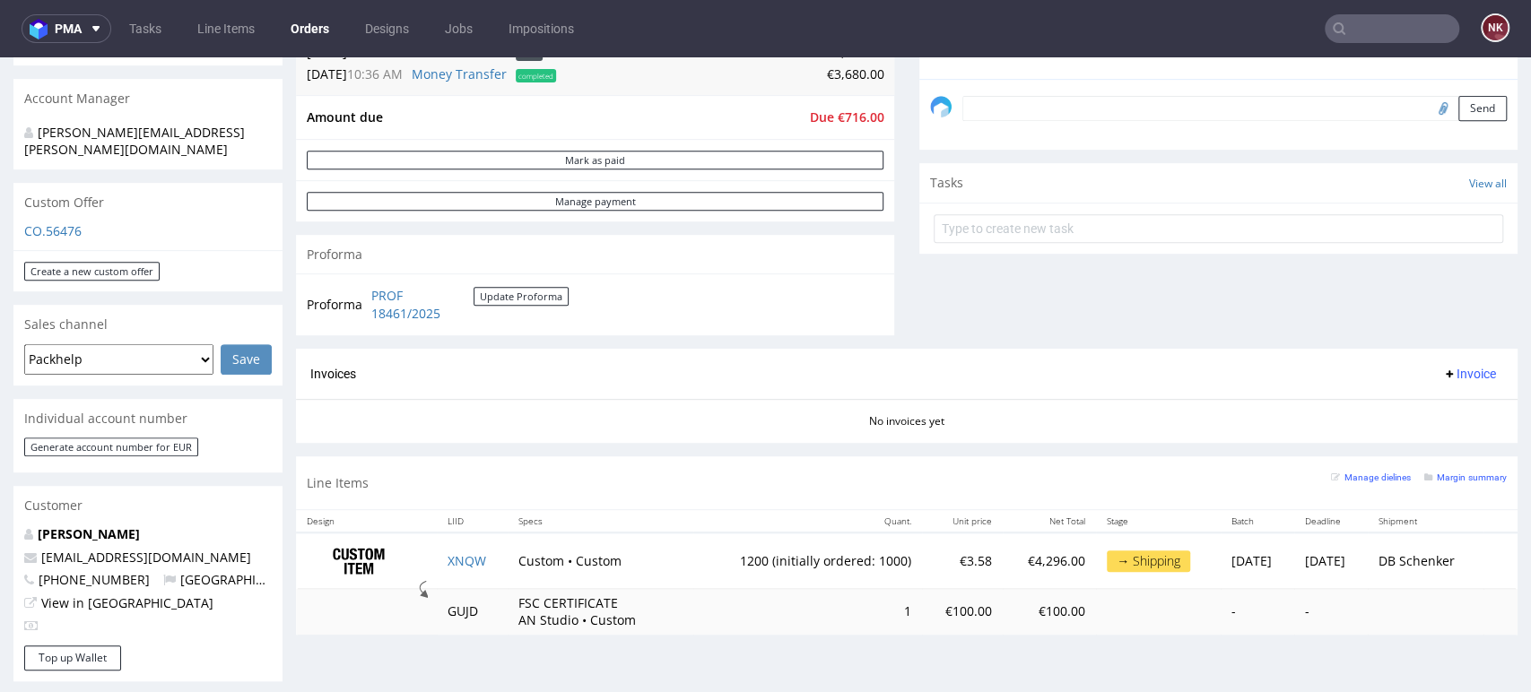
click at [886, 247] on div "Progress Payment Due Payment “Received” Email - Line Items 1 DTP - Production -…" at bounding box center [907, 121] width 1222 height 1056
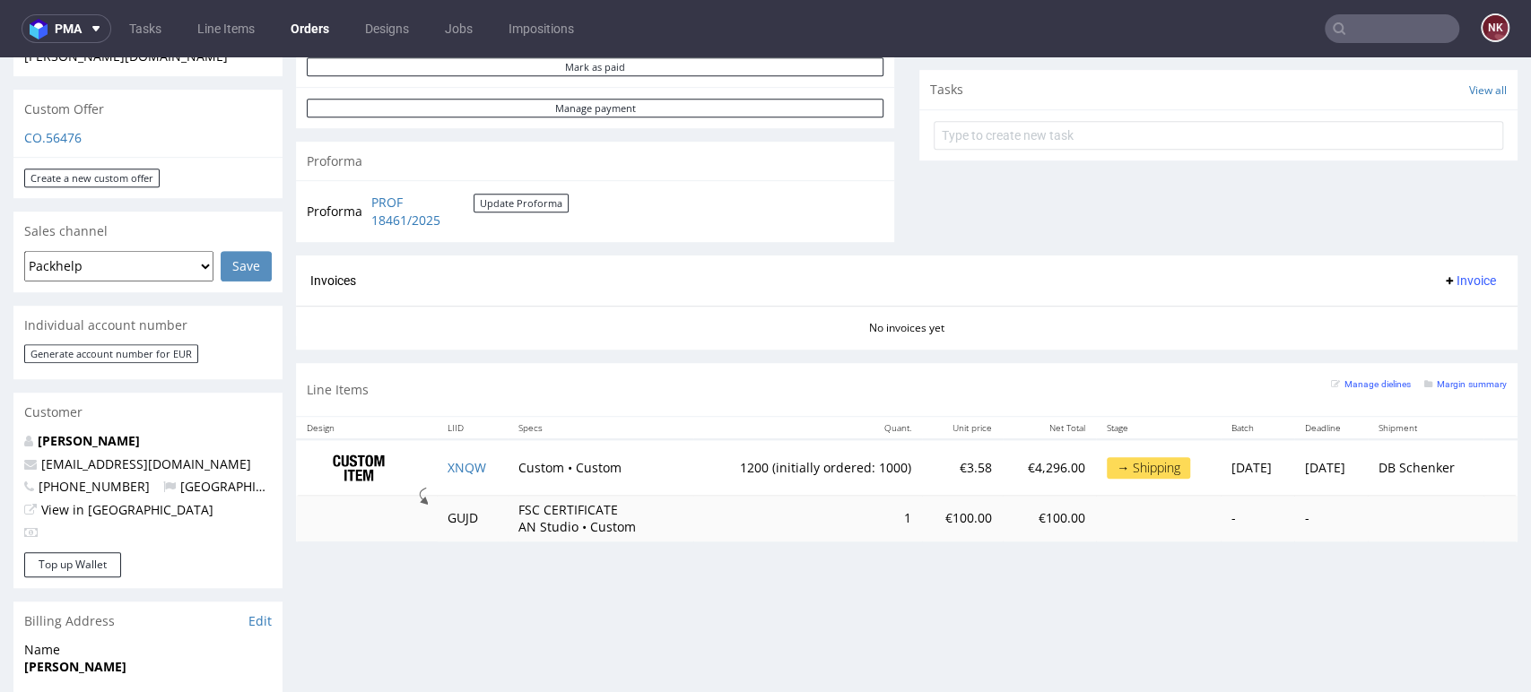
scroll to position [617, 0]
click at [765, 309] on div "No invoices yet" at bounding box center [907, 320] width 1222 height 30
click at [717, 386] on div "Line Items Manage dielines Margin summary" at bounding box center [907, 388] width 1222 height 53
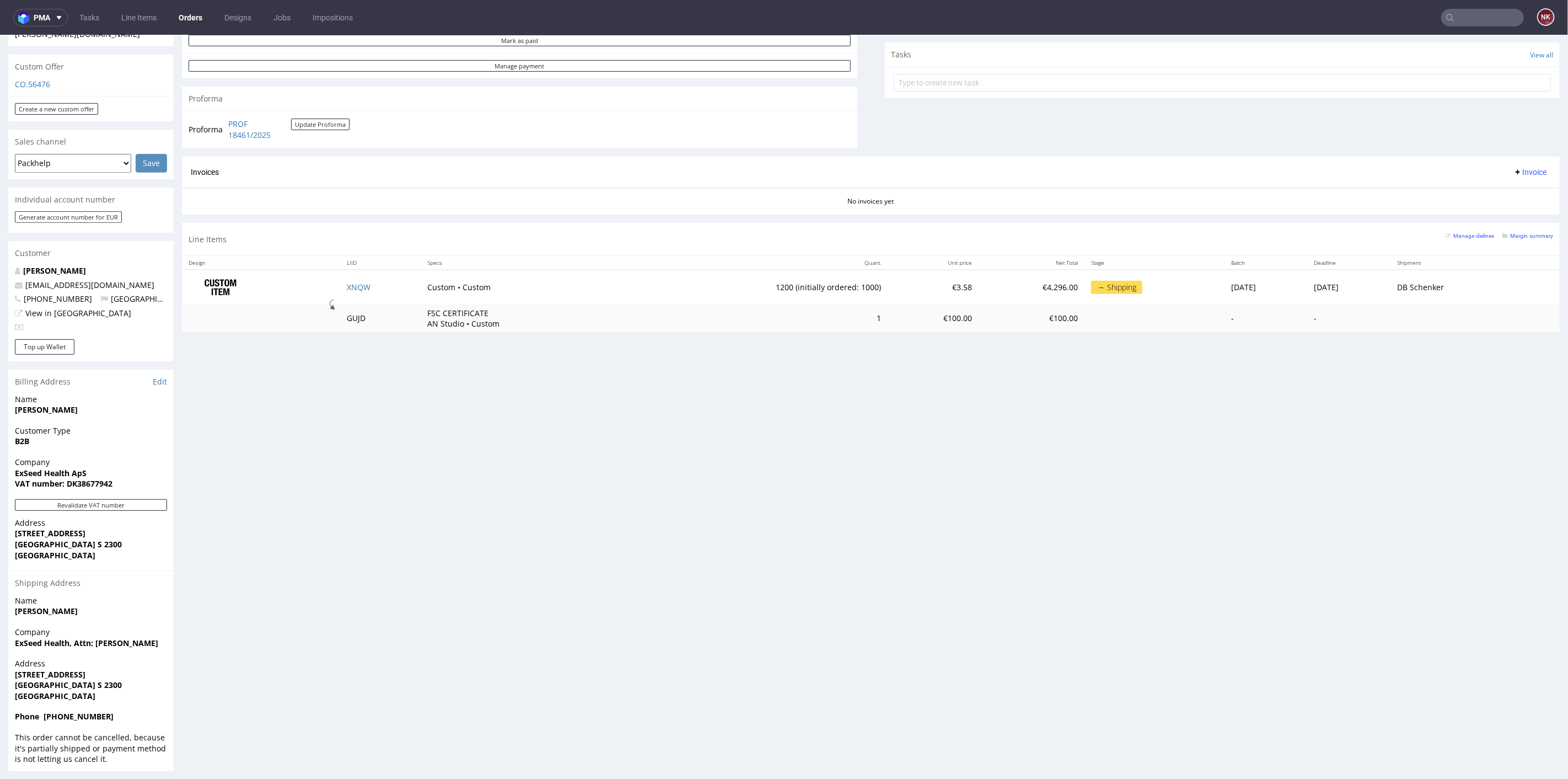
scroll to position [363, 0]
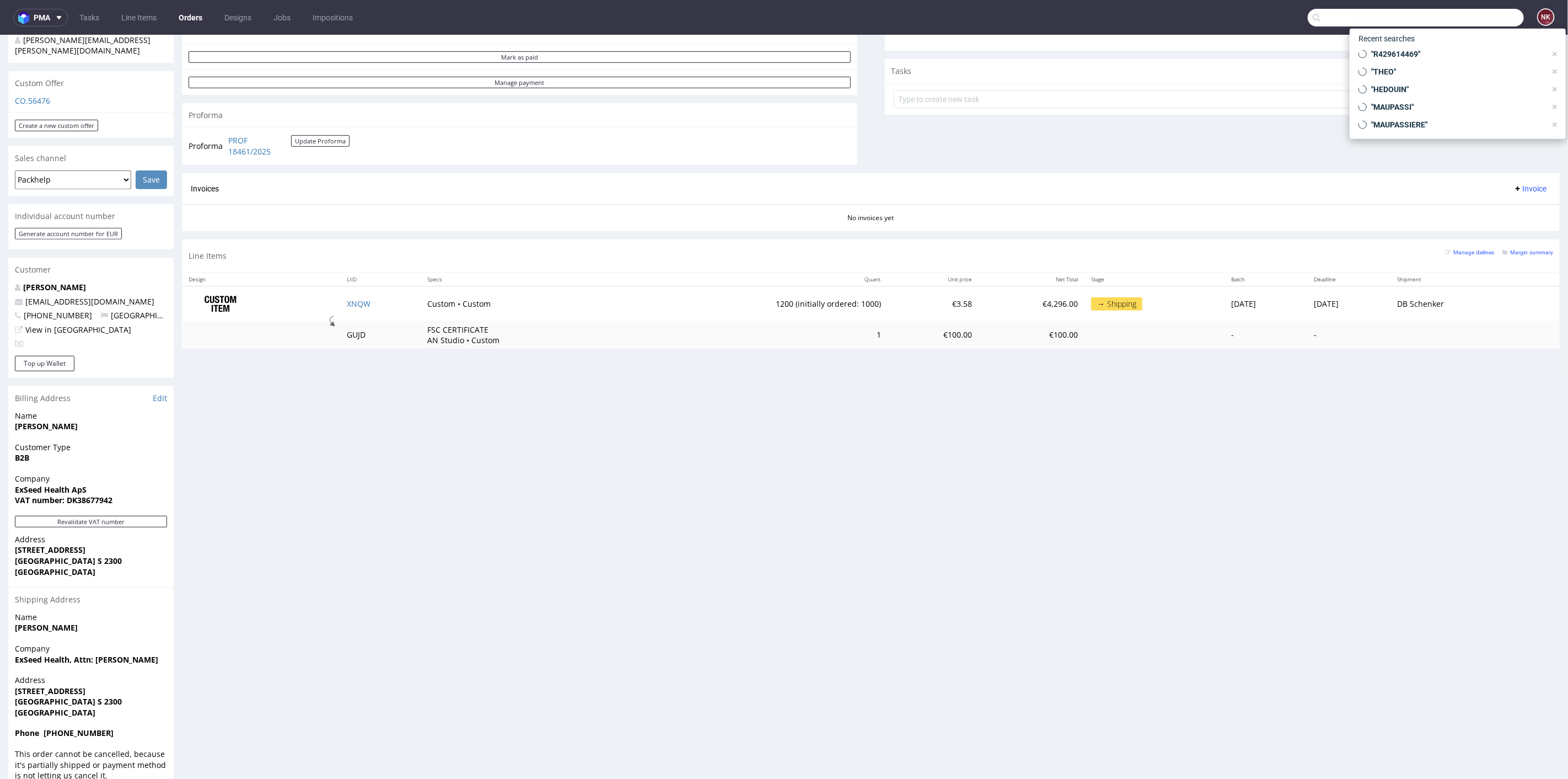
click at [1473, 18] on input "text" at bounding box center [1416, 17] width 216 height 18
paste input "KASEMAN"
type input "KASEMAN"
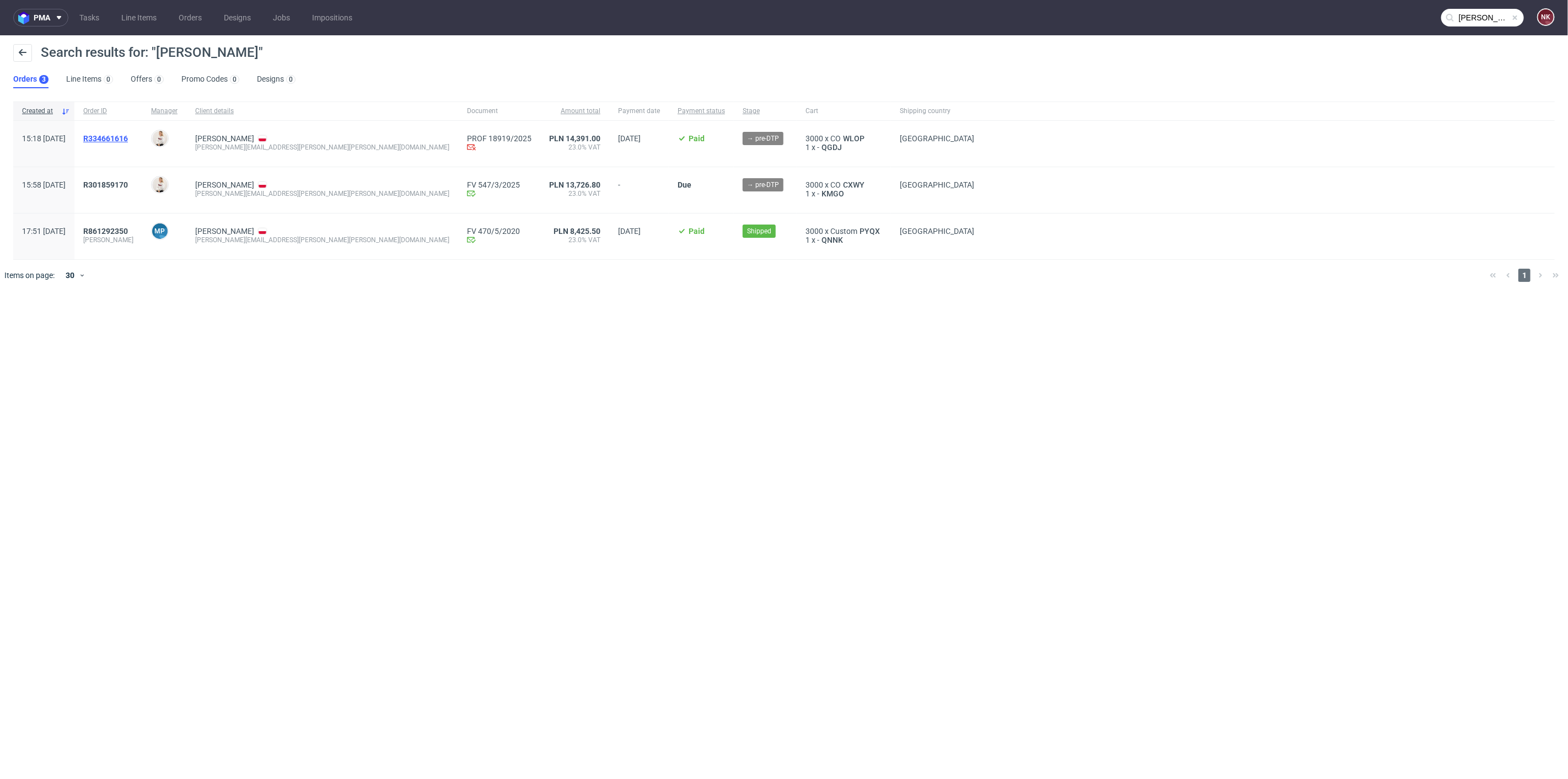
click at [128, 135] on span "R334661616" at bounding box center [105, 138] width 45 height 9
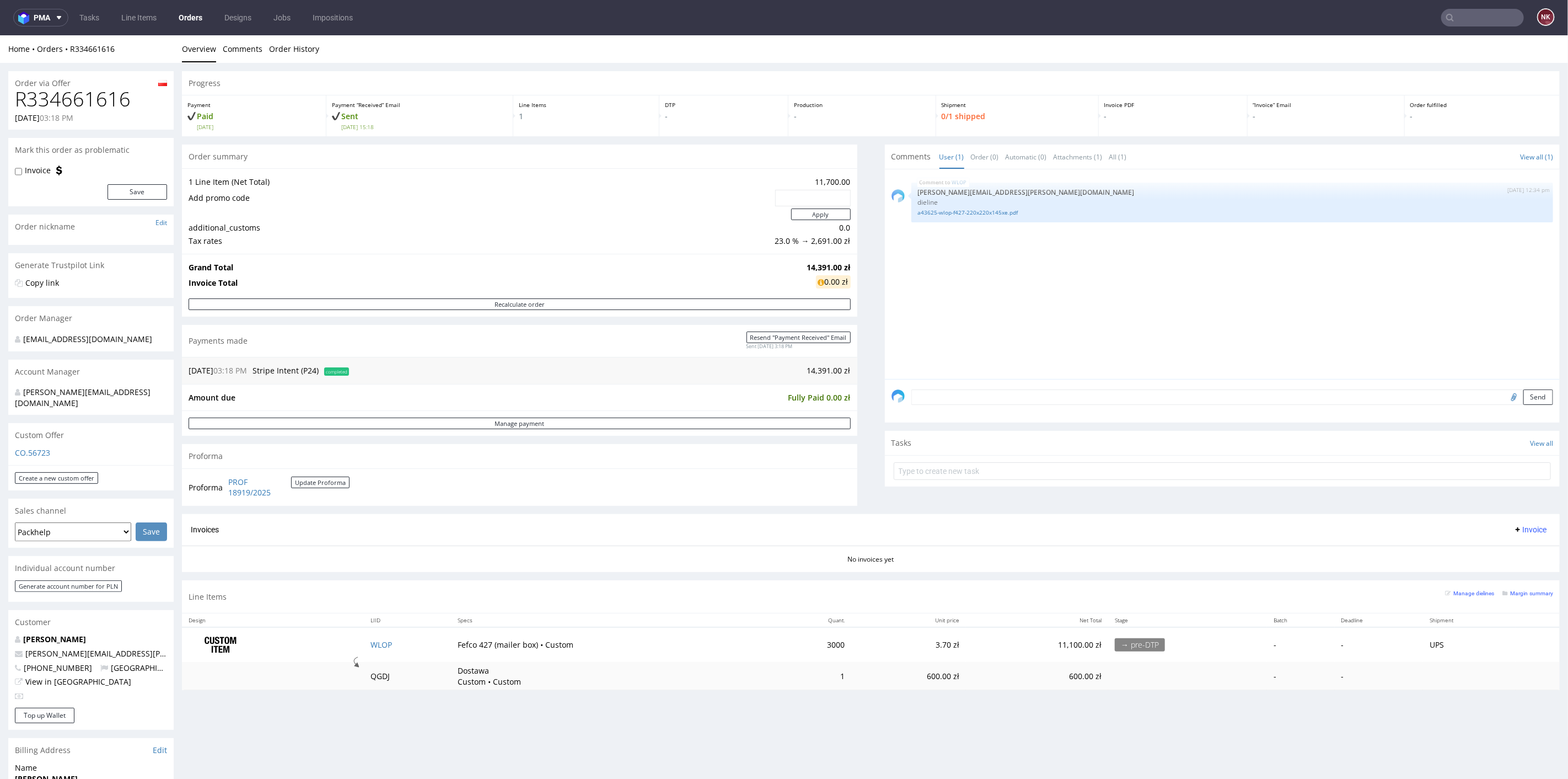
click at [868, 365] on div "Progress Payment Paid Fri 05 Sep Payment “Received” Email Sent Fri 5 Sep 15:18 …" at bounding box center [871, 384] width 1378 height 628
click at [873, 409] on div "Progress Payment Paid Fri 05 Sep Payment “Received” Email Sent Fri 5 Sep 15:18 …" at bounding box center [871, 384] width 1378 height 628
click at [866, 500] on div "Progress Payment Paid Fri 05 Sep Payment “Received” Email Sent Fri 5 Sep 15:18 …" at bounding box center [871, 384] width 1378 height 628
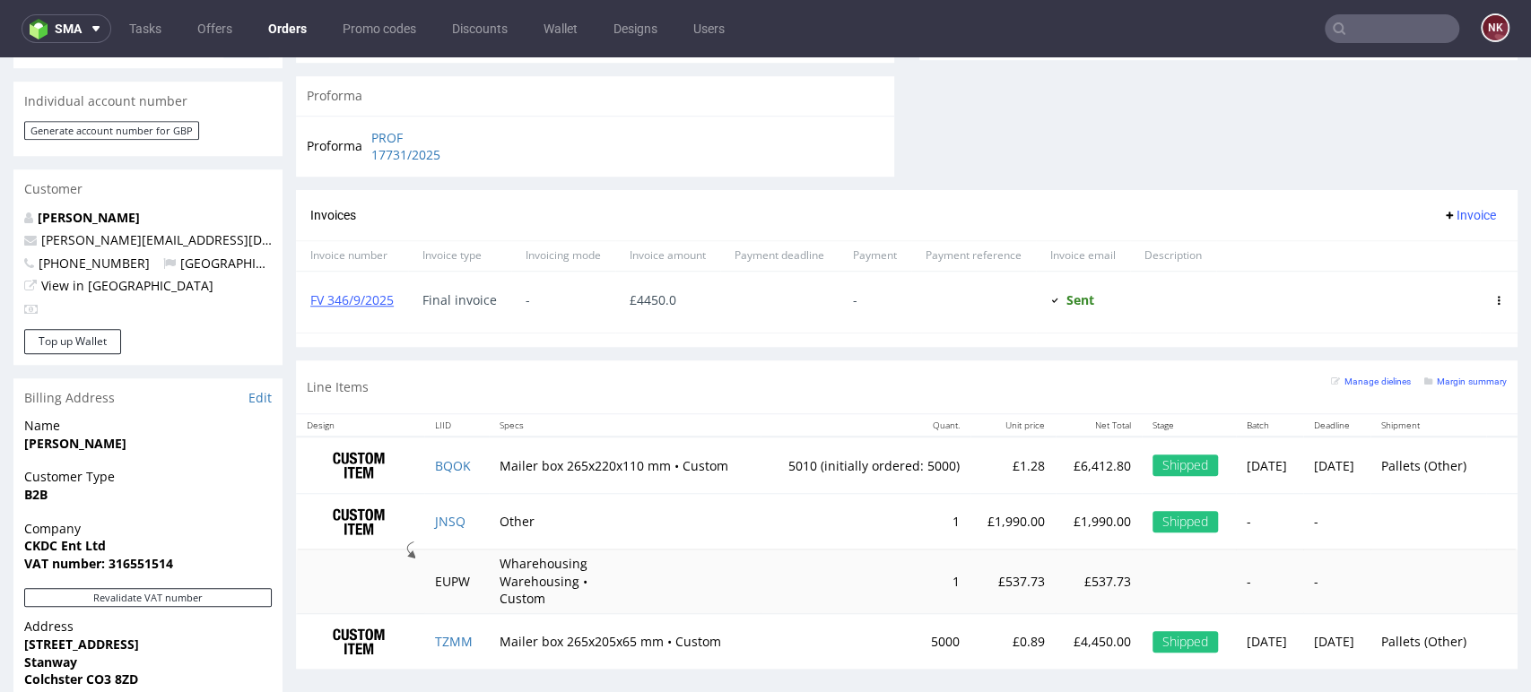
scroll to position [854, 0]
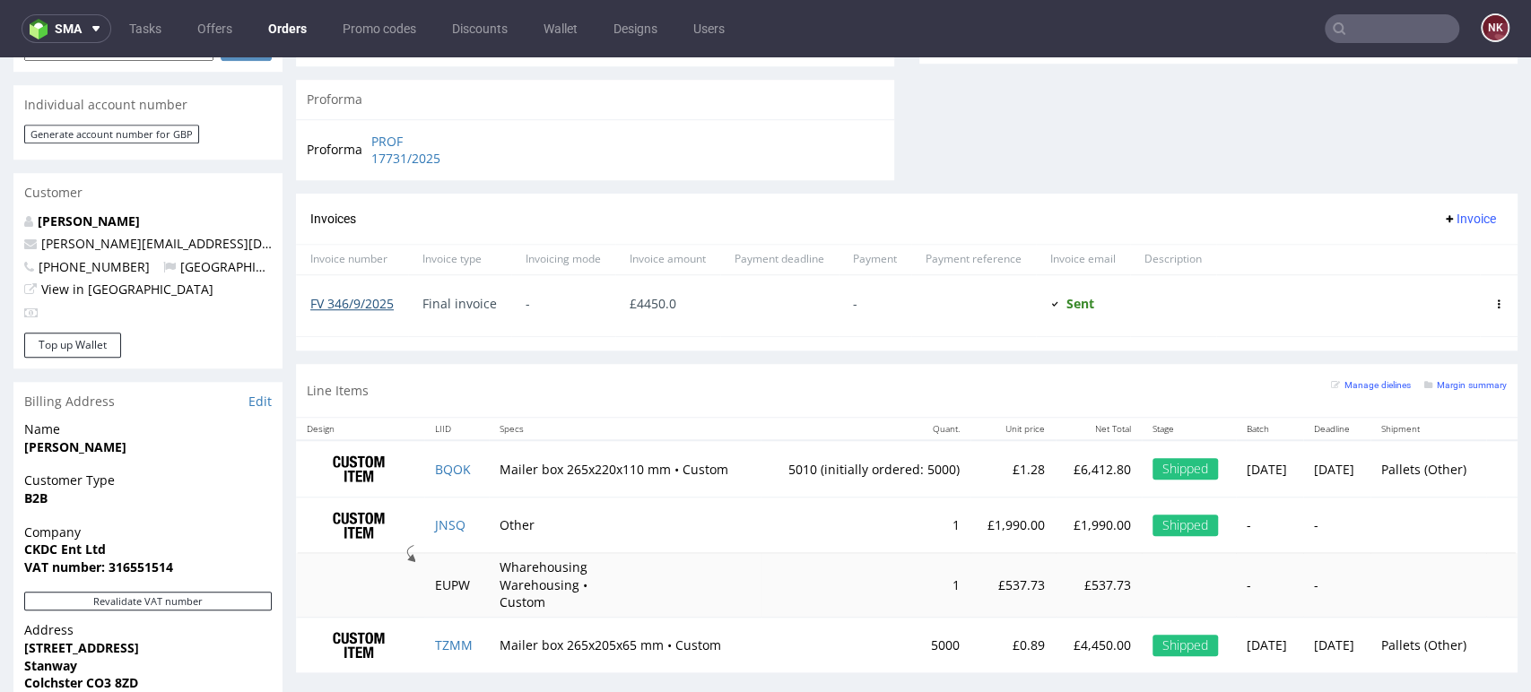
click at [348, 307] on link "FV 346/9/2025" at bounding box center [351, 303] width 83 height 17
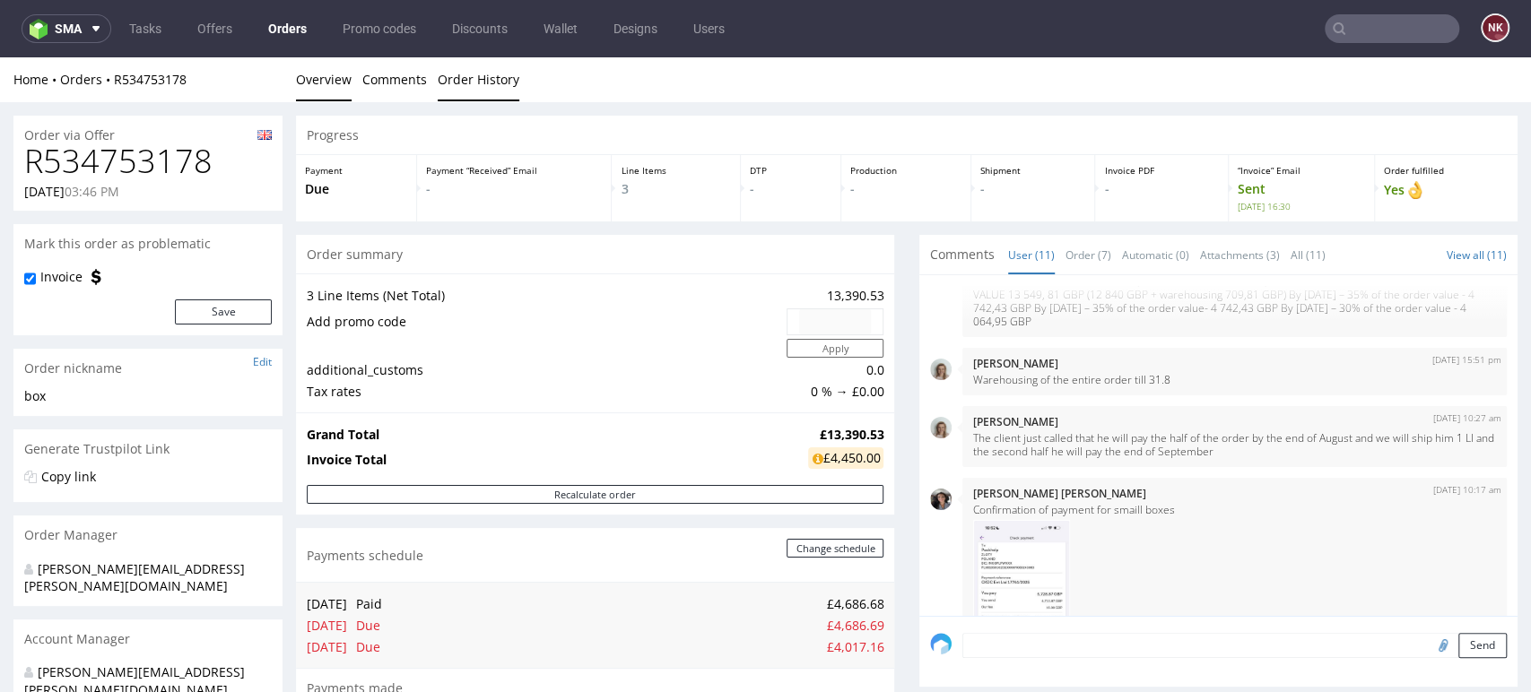
click at [481, 93] on link "Order History" at bounding box center [479, 79] width 82 height 44
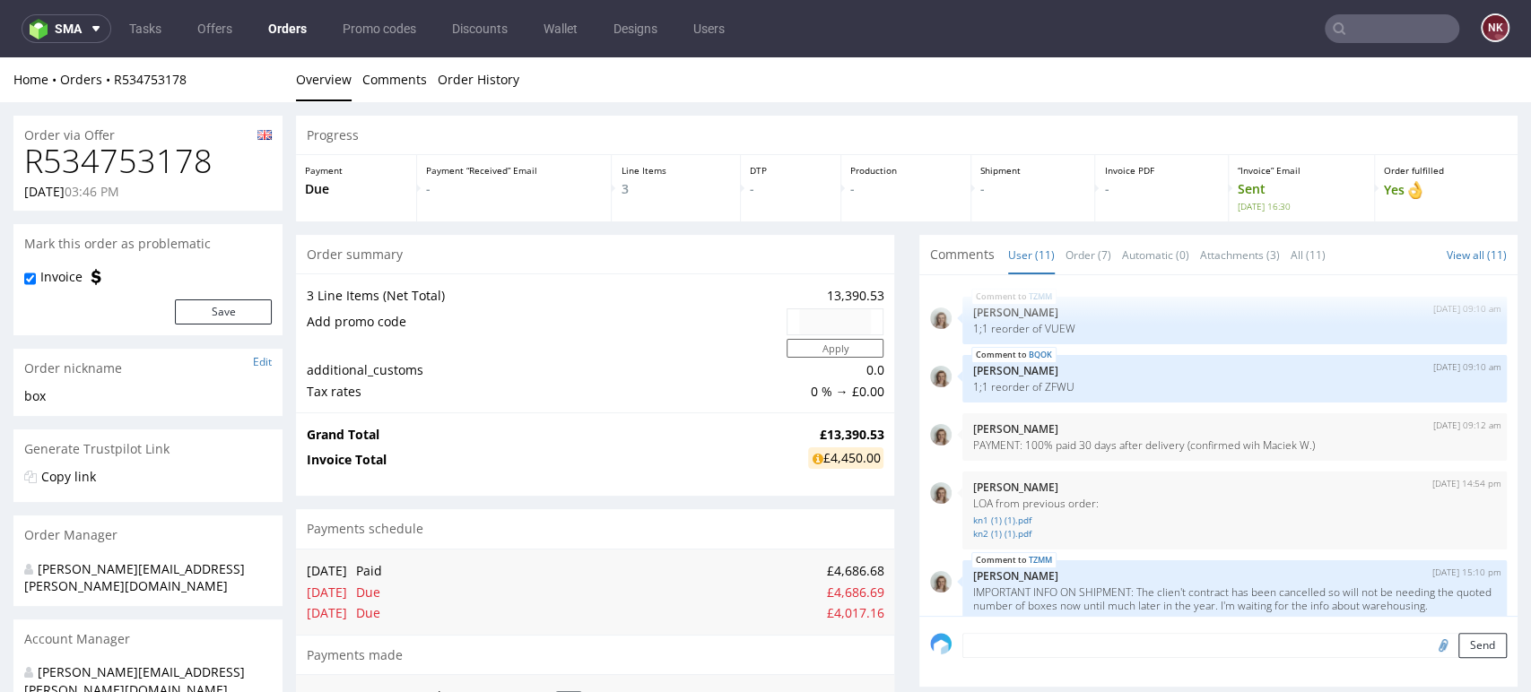
scroll to position [662, 0]
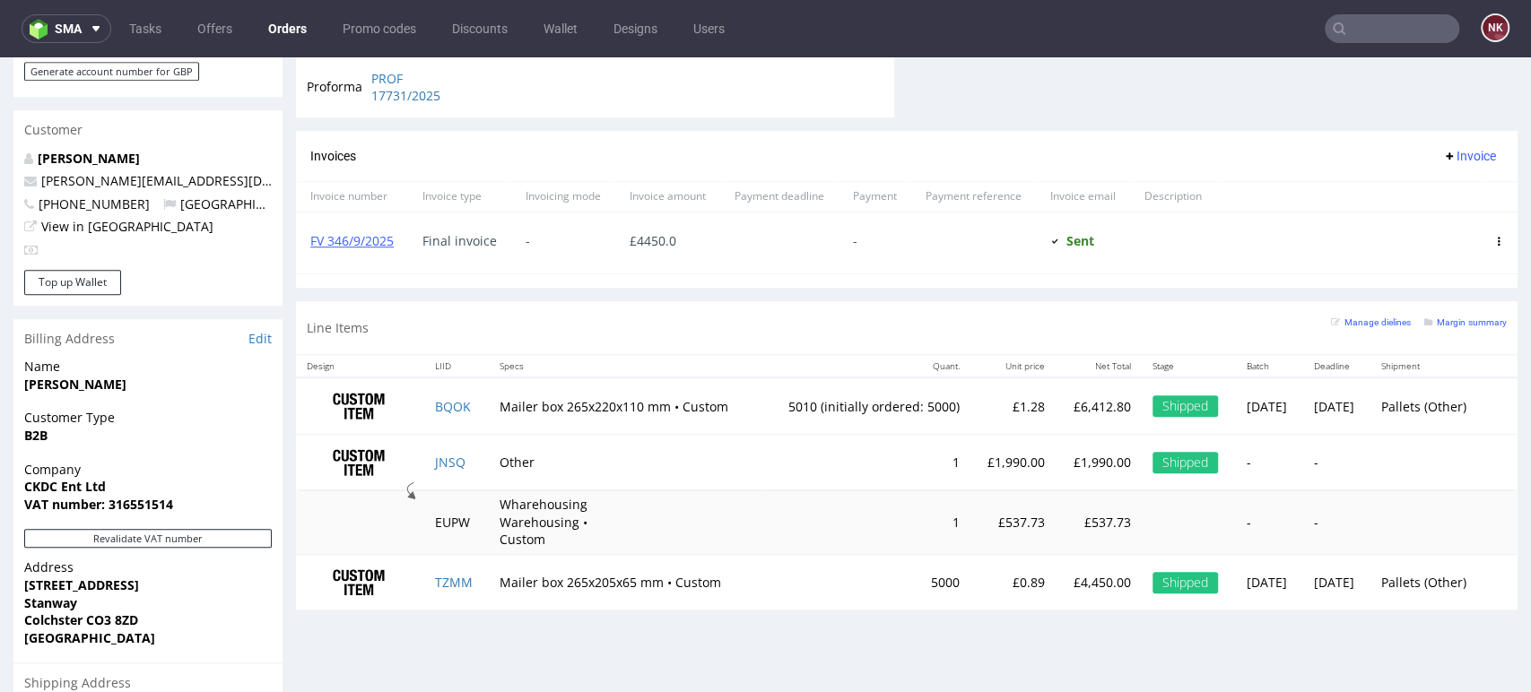
scroll to position [1008, 0]
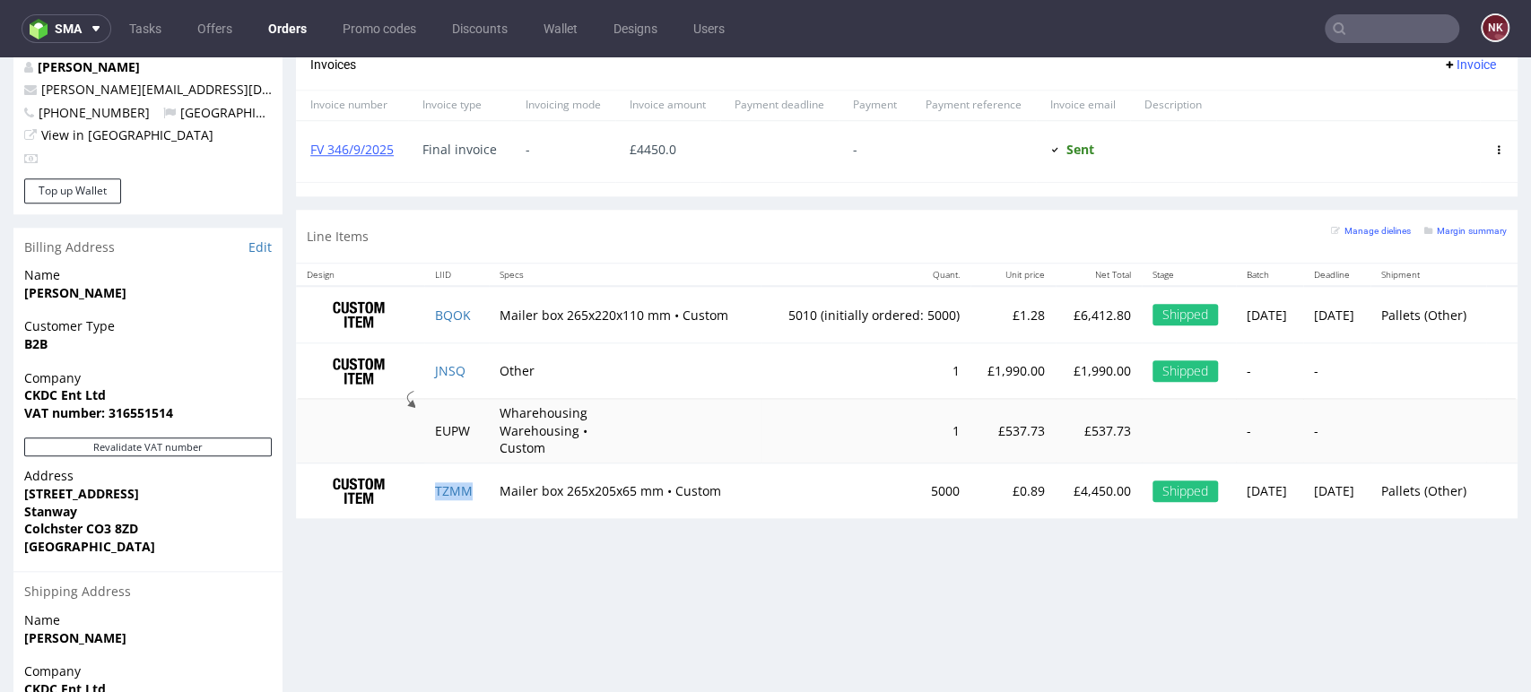
click at [450, 484] on td "TZMM" at bounding box center [456, 491] width 65 height 56
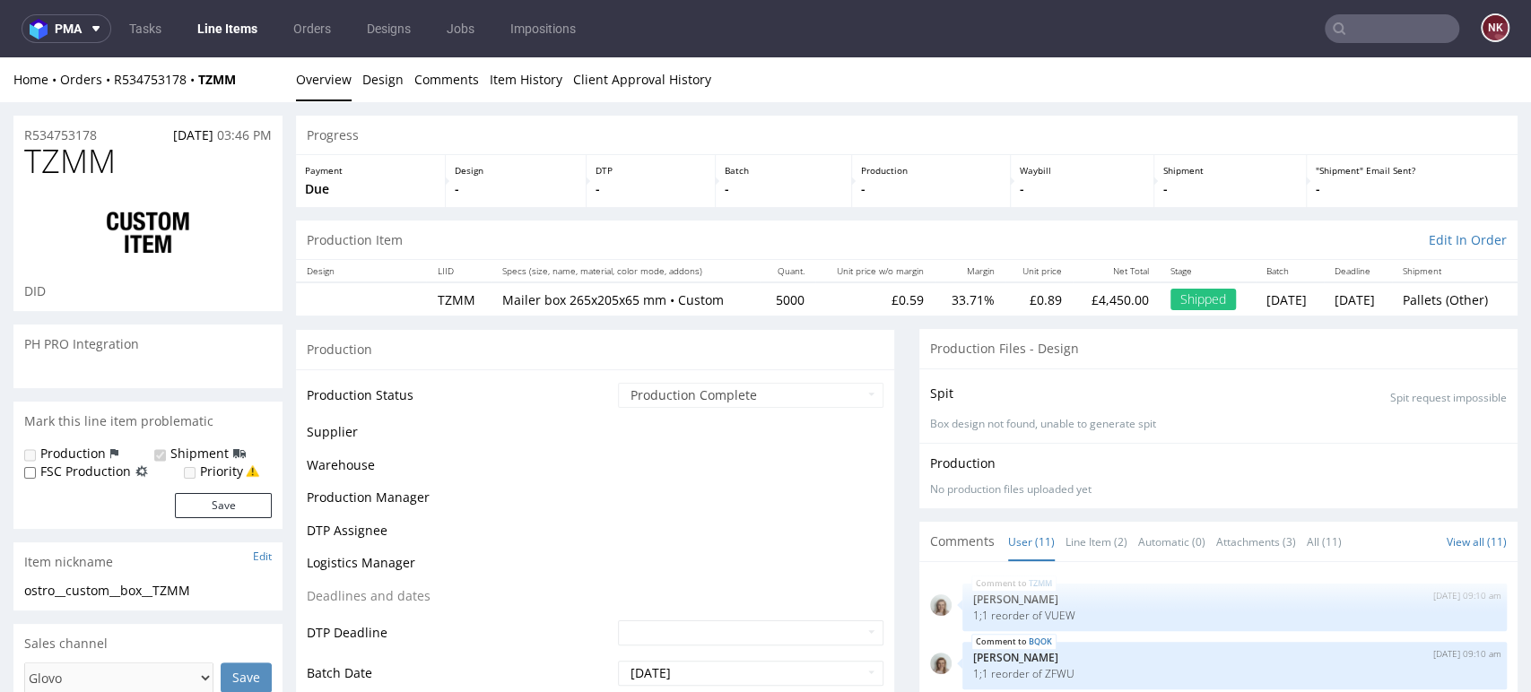
scroll to position [662, 0]
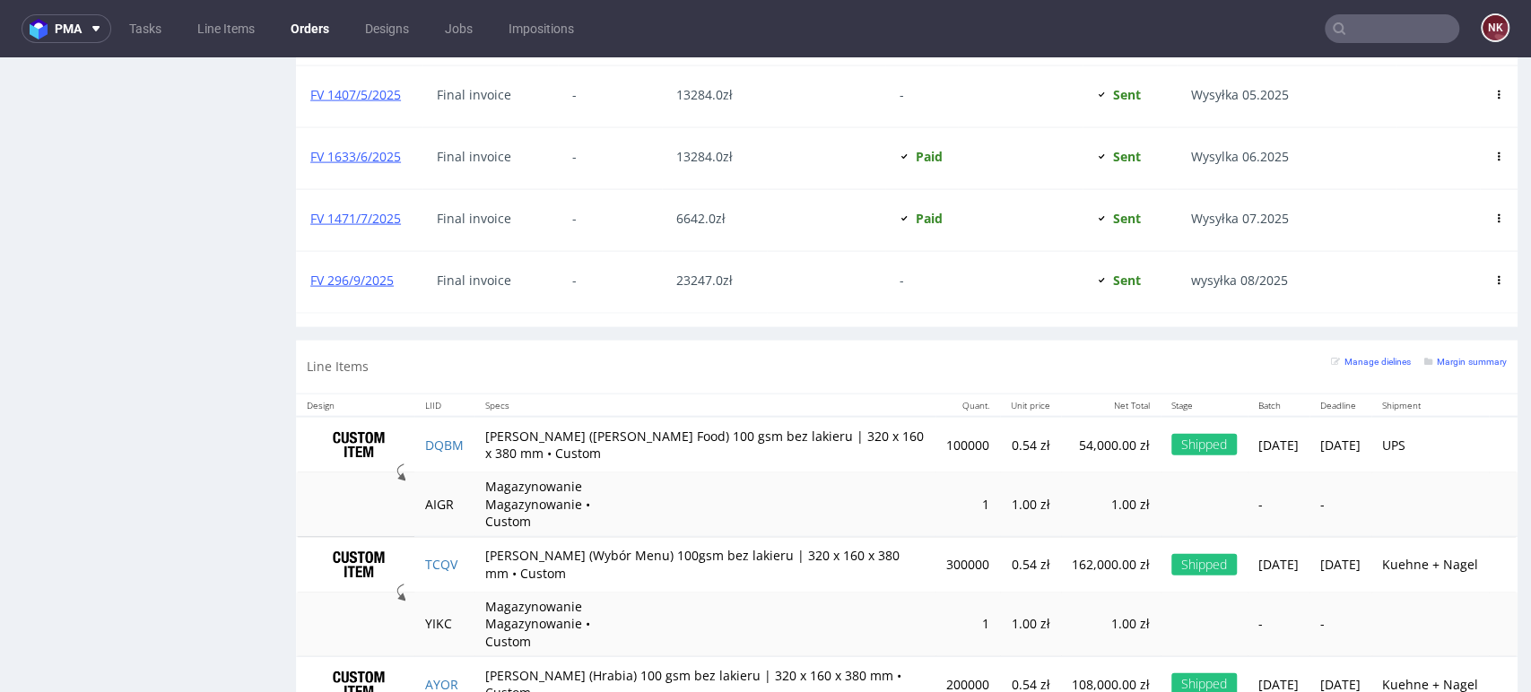
scroll to position [2523, 0]
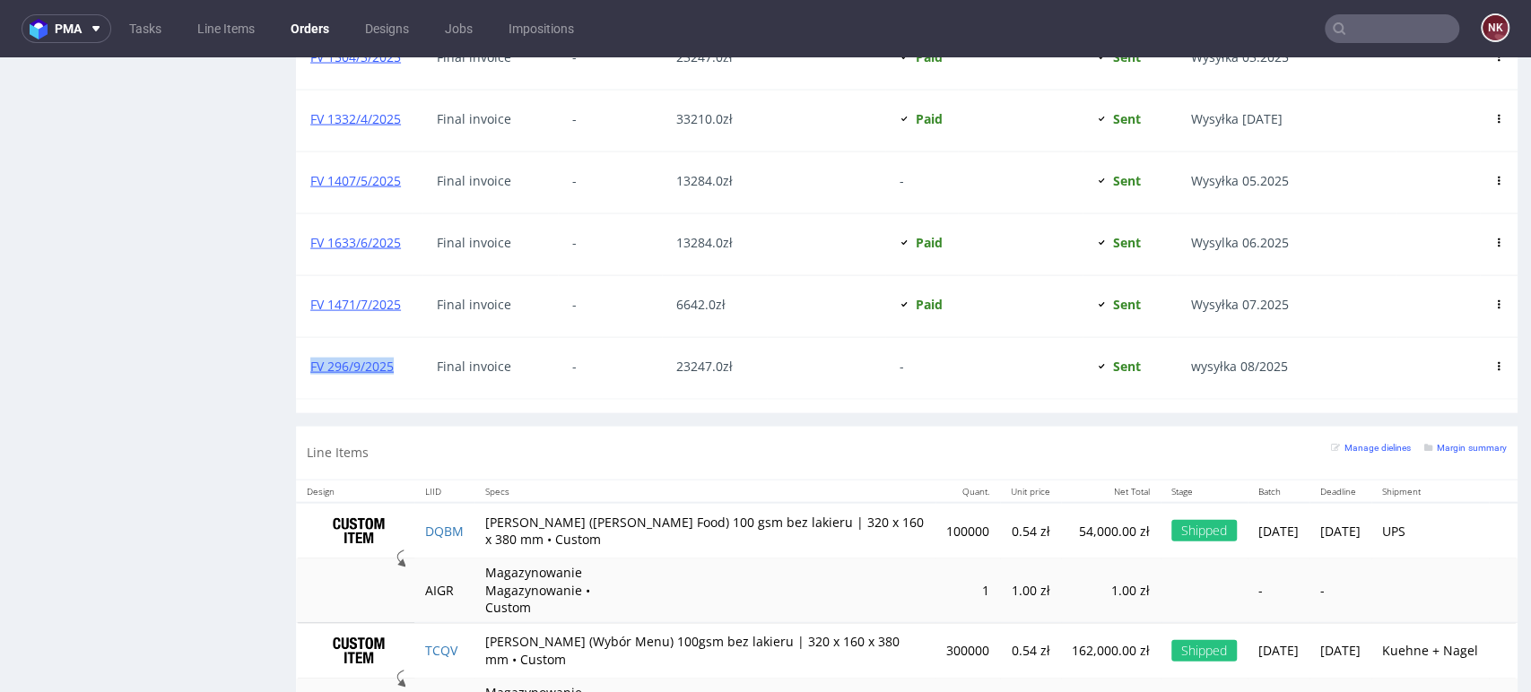
drag, startPoint x: 414, startPoint y: 366, endPoint x: 309, endPoint y: 366, distance: 104.9
click at [309, 366] on div "FV 296/9/2025" at bounding box center [359, 368] width 126 height 61
copy link "FV 296/9/2025"
click at [576, 378] on div "-" at bounding box center [610, 368] width 104 height 61
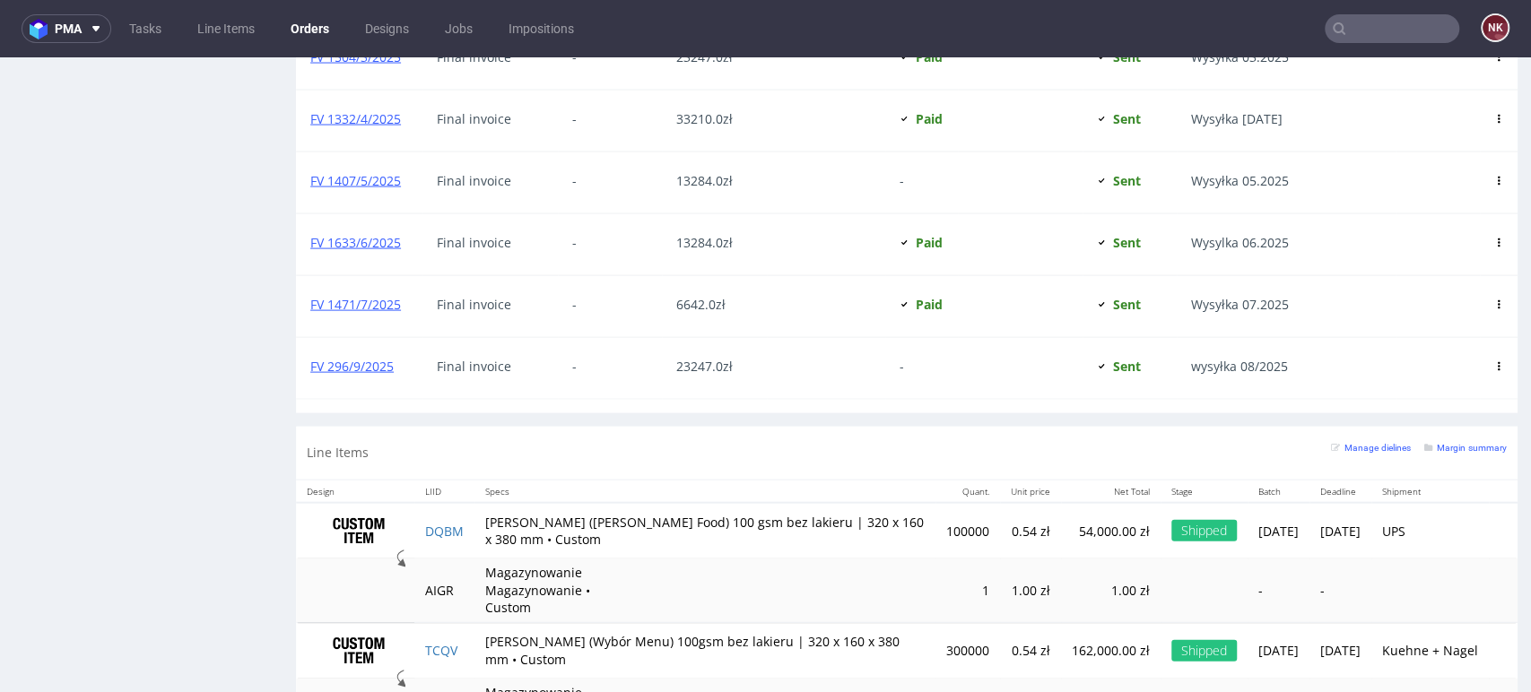
click at [1438, 373] on div at bounding box center [1438, 368] width 84 height 61
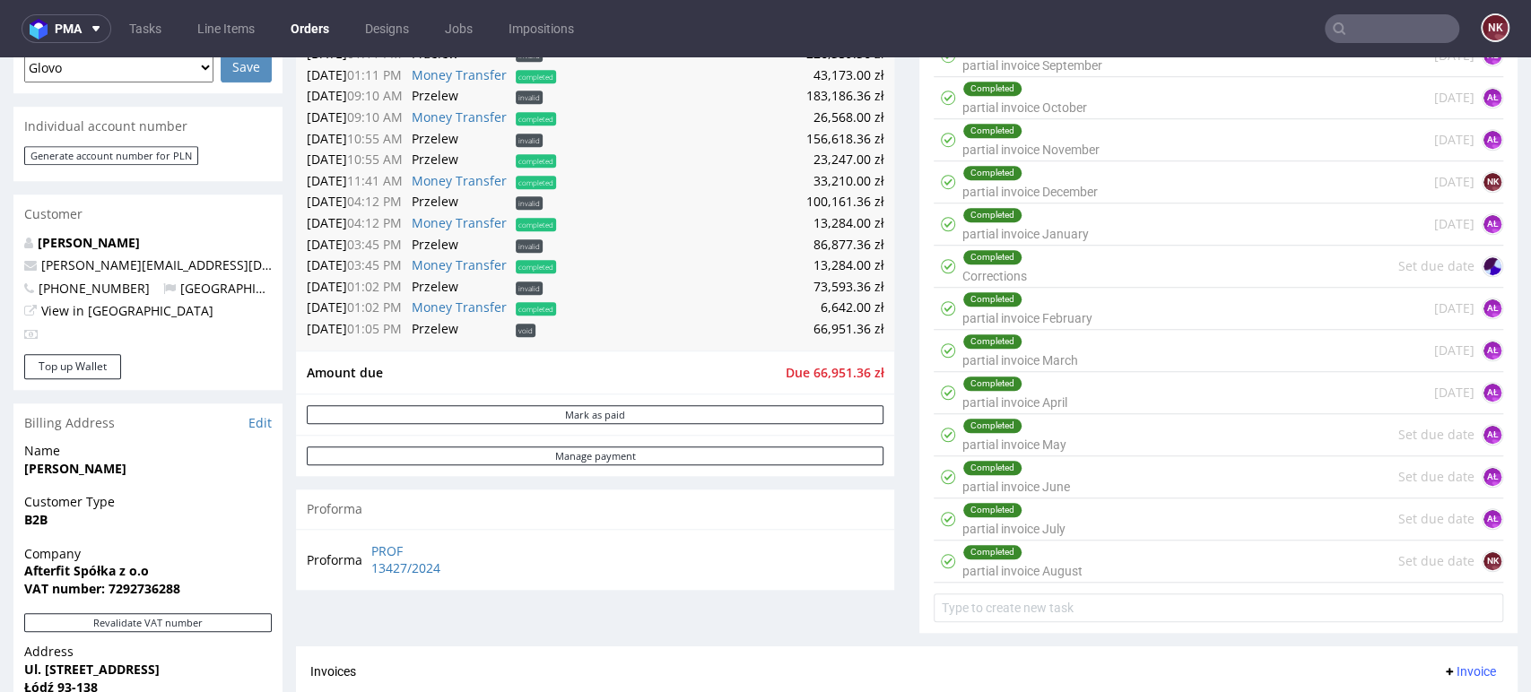
scroll to position [829, 0]
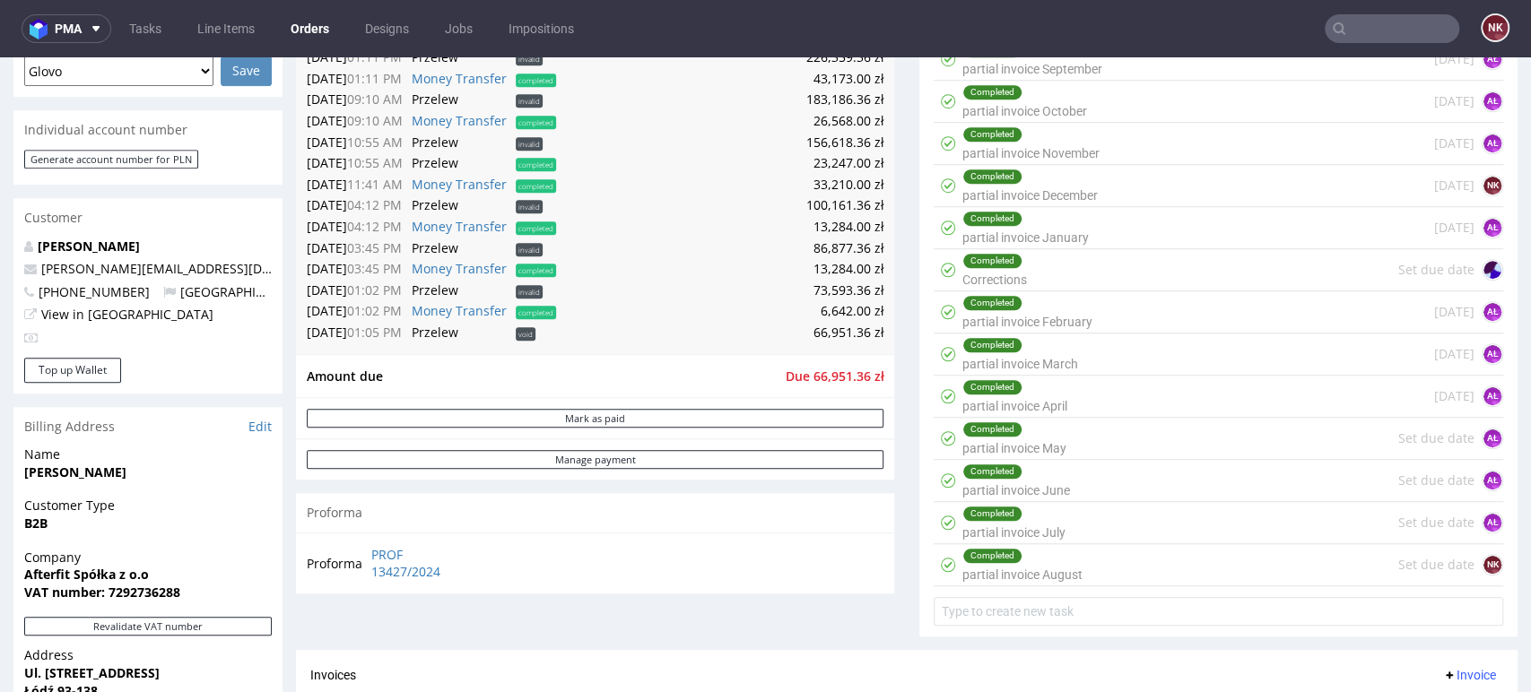
click at [1151, 553] on div "Completed partial invoice August Set due date NK" at bounding box center [1219, 565] width 570 height 42
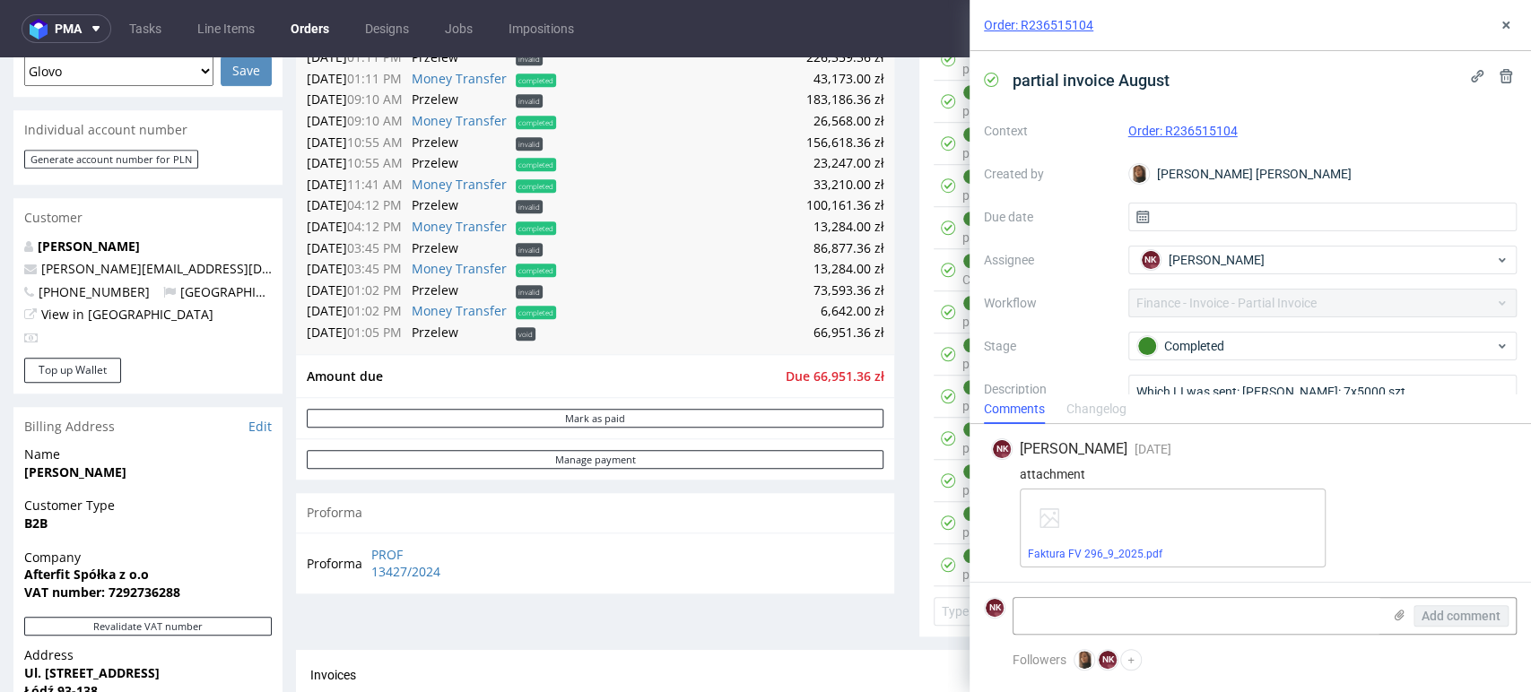
click at [1108, 407] on div "Changelog" at bounding box center [1097, 410] width 60 height 29
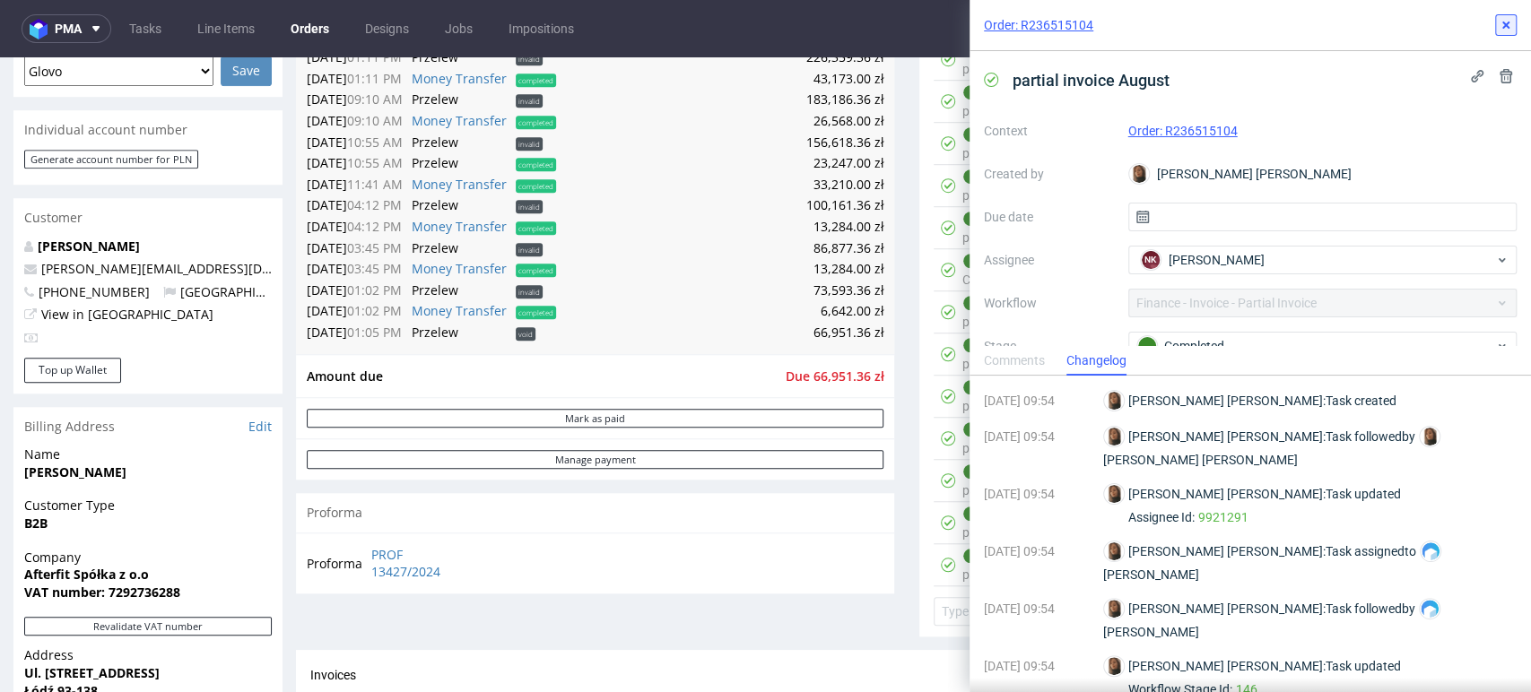
click at [1504, 25] on use at bounding box center [1505, 25] width 7 height 7
